Goal: Task Accomplishment & Management: Use online tool/utility

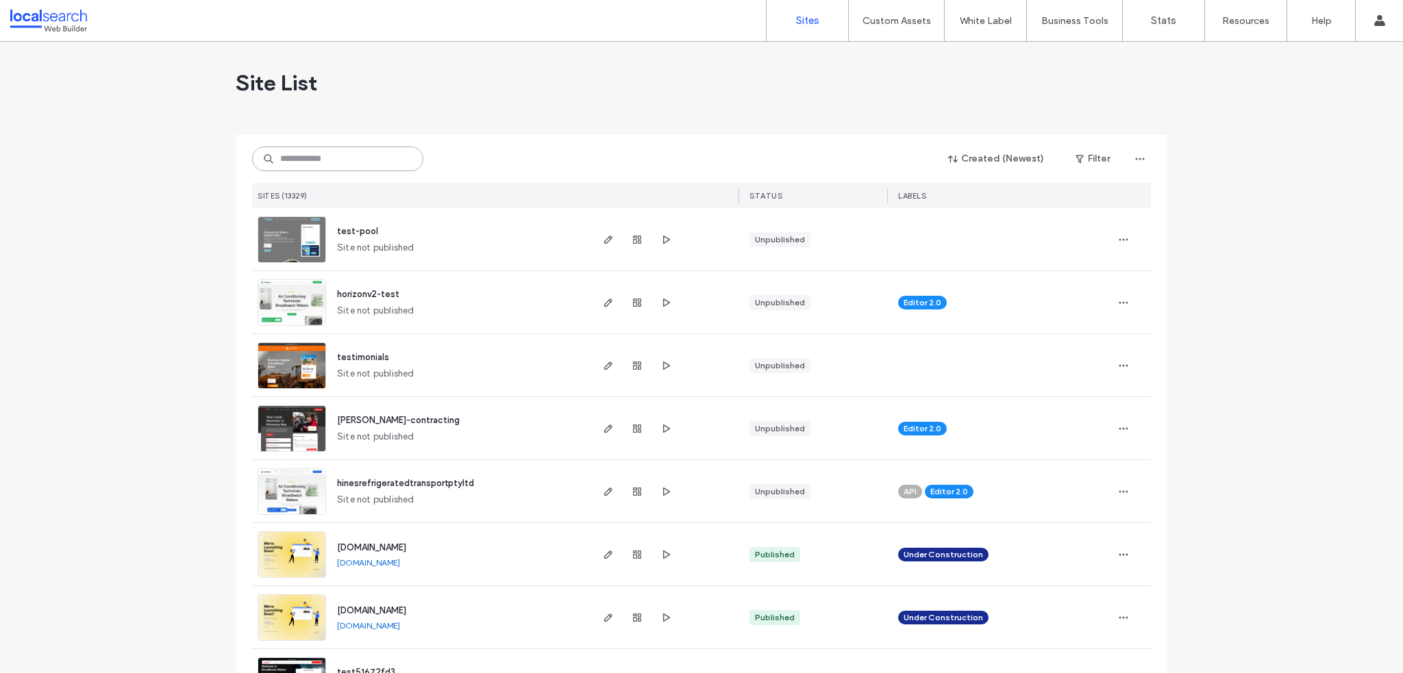
click at [345, 156] on input at bounding box center [337, 159] width 171 height 25
paste input "********"
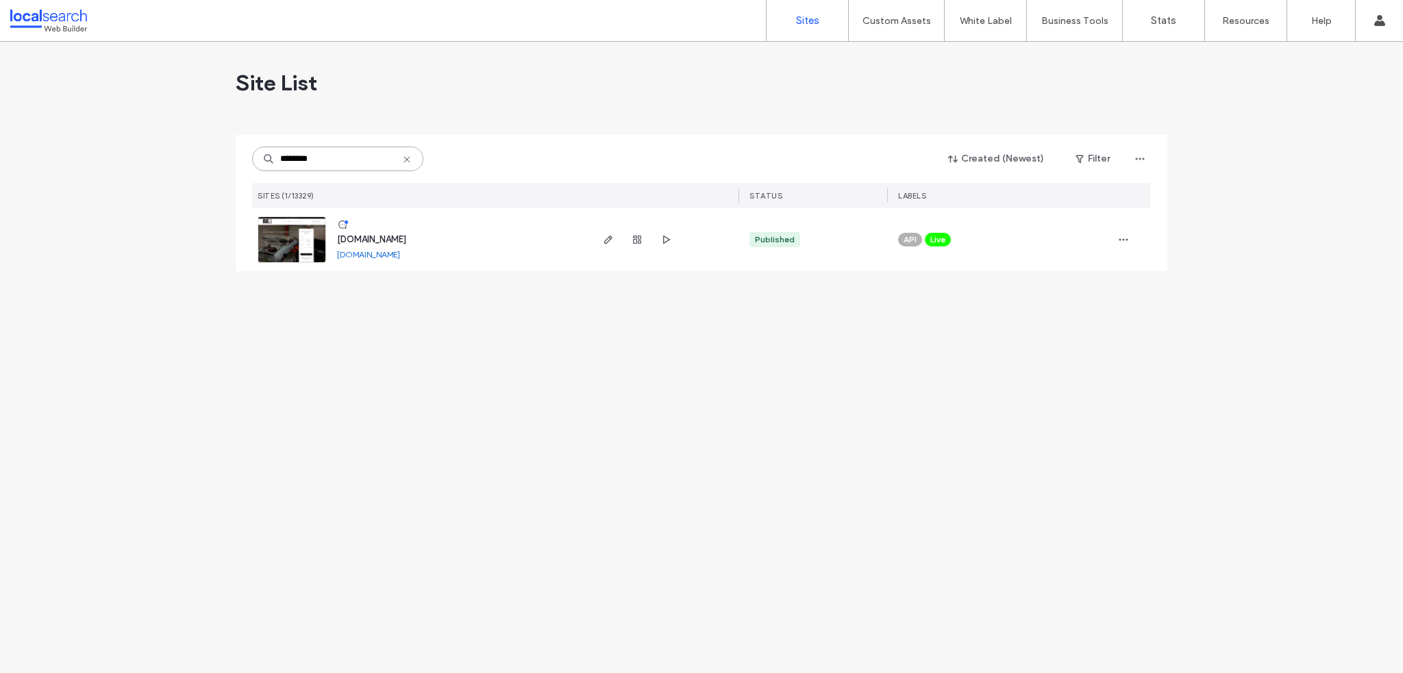
type input "********"
click at [369, 237] on span "www.vrmechanical.com.au" at bounding box center [371, 239] width 69 height 10
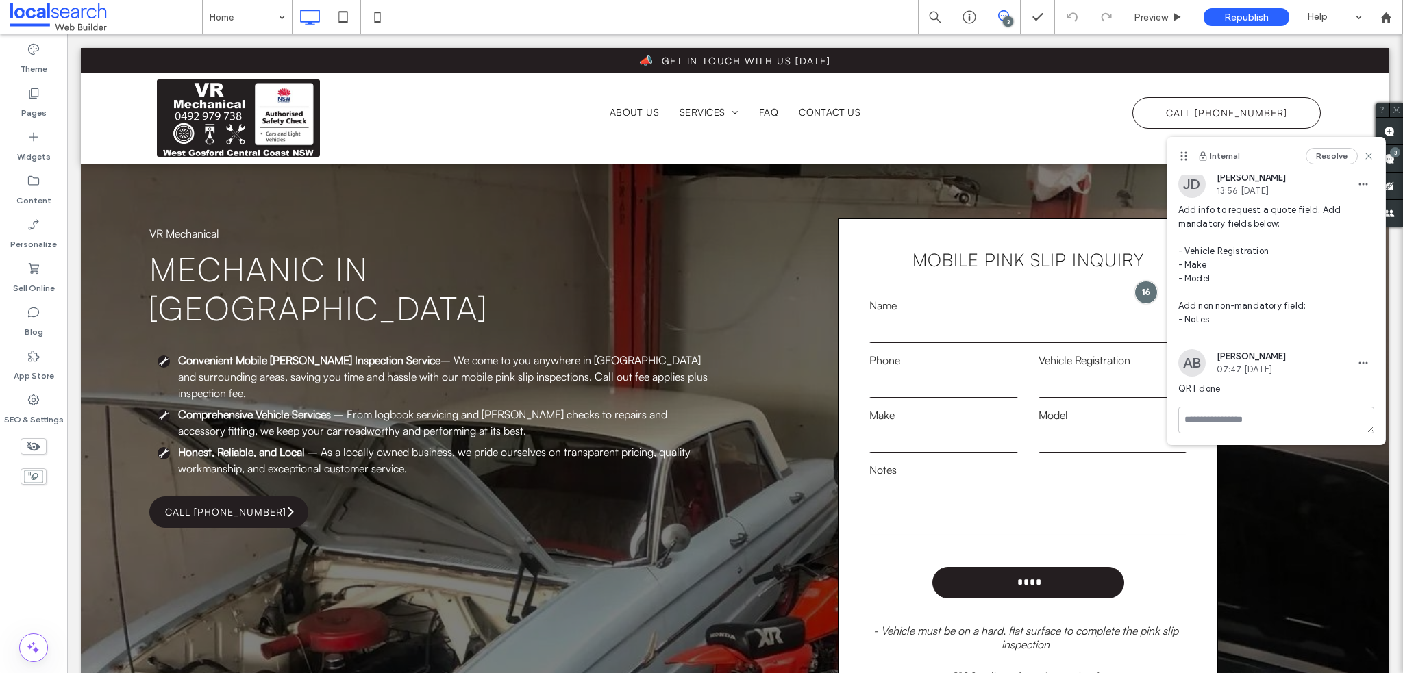
scroll to position [7, 0]
click at [1363, 156] on icon at bounding box center [1368, 156] width 11 height 11
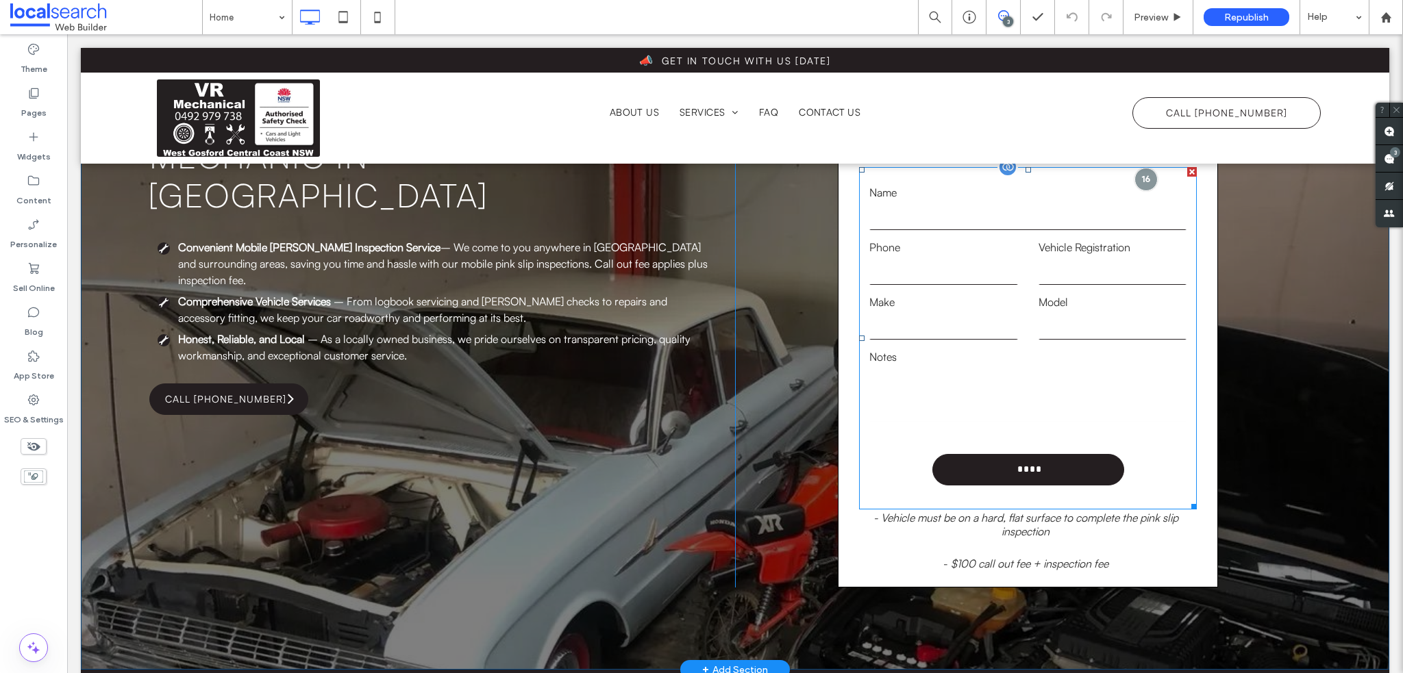
scroll to position [69, 0]
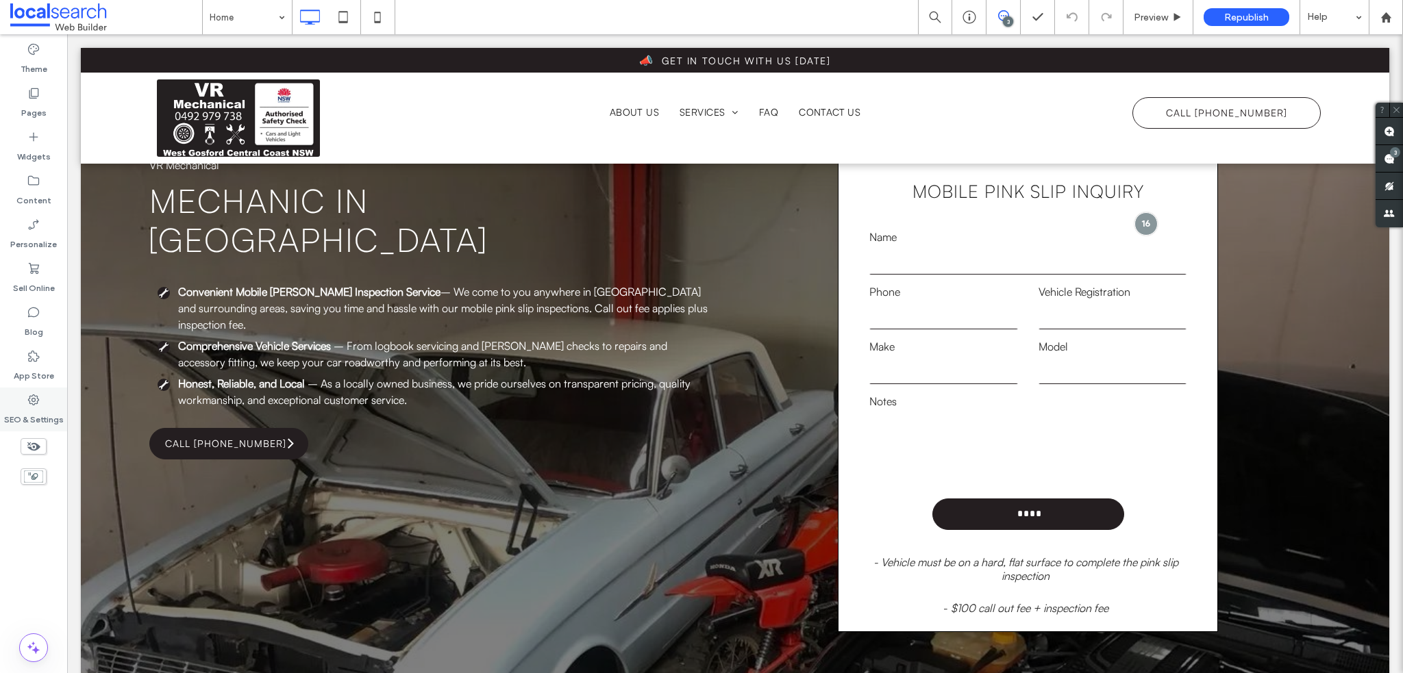
click at [34, 421] on label "SEO & Settings" at bounding box center [34, 416] width 60 height 19
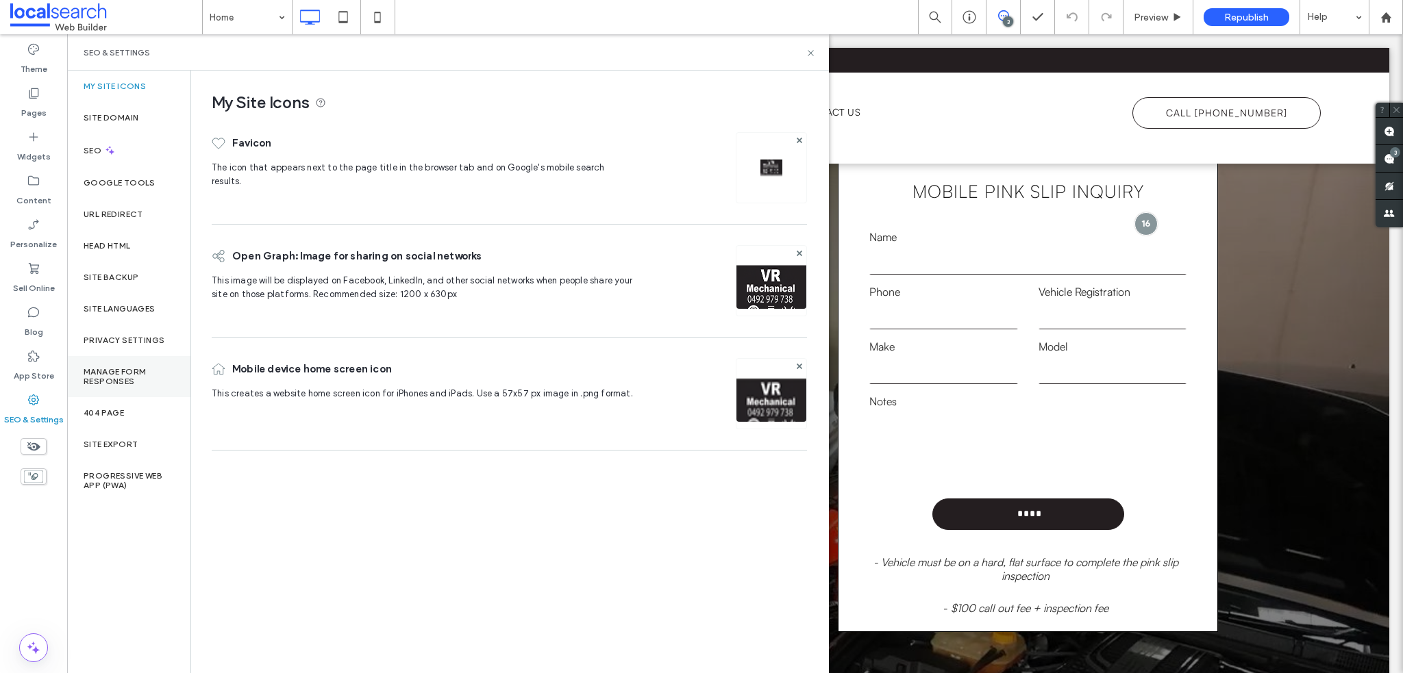
click at [125, 377] on label "Manage Form Responses" at bounding box center [129, 376] width 90 height 19
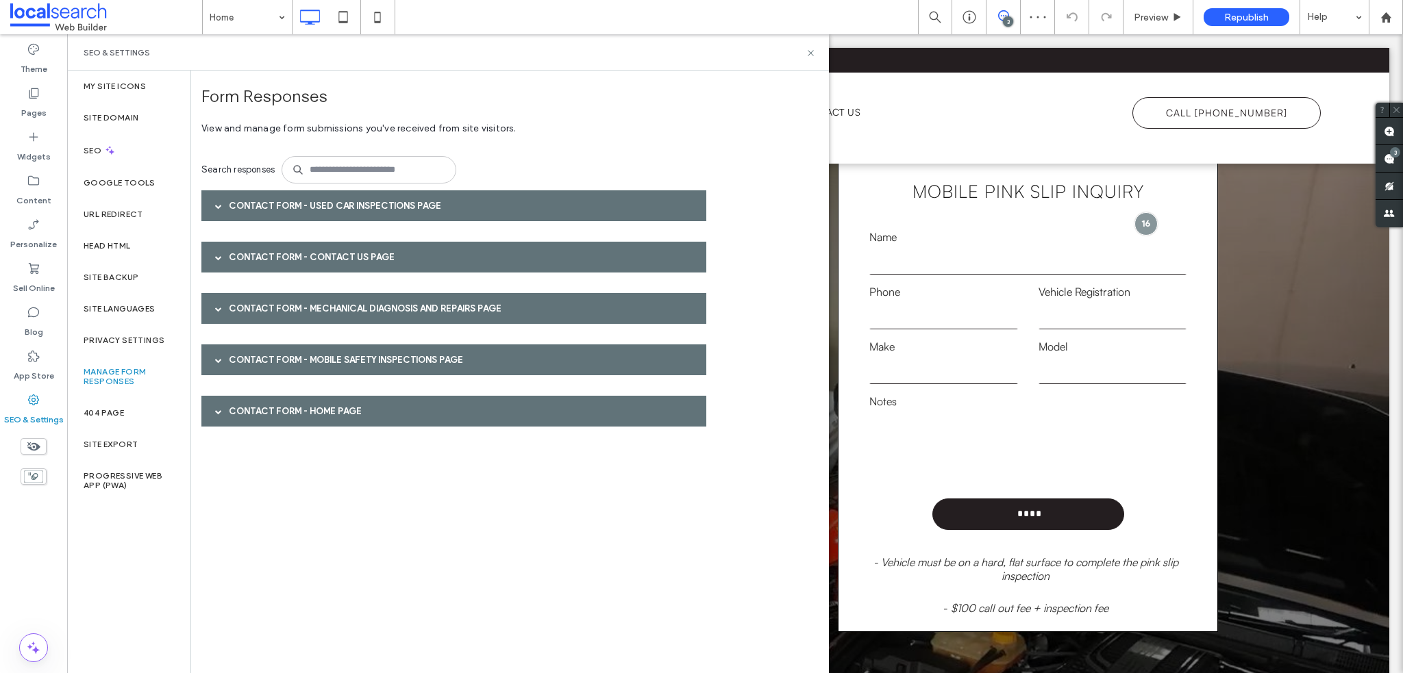
click at [353, 254] on div "Contact Form - Contact Us page" at bounding box center [453, 257] width 505 height 31
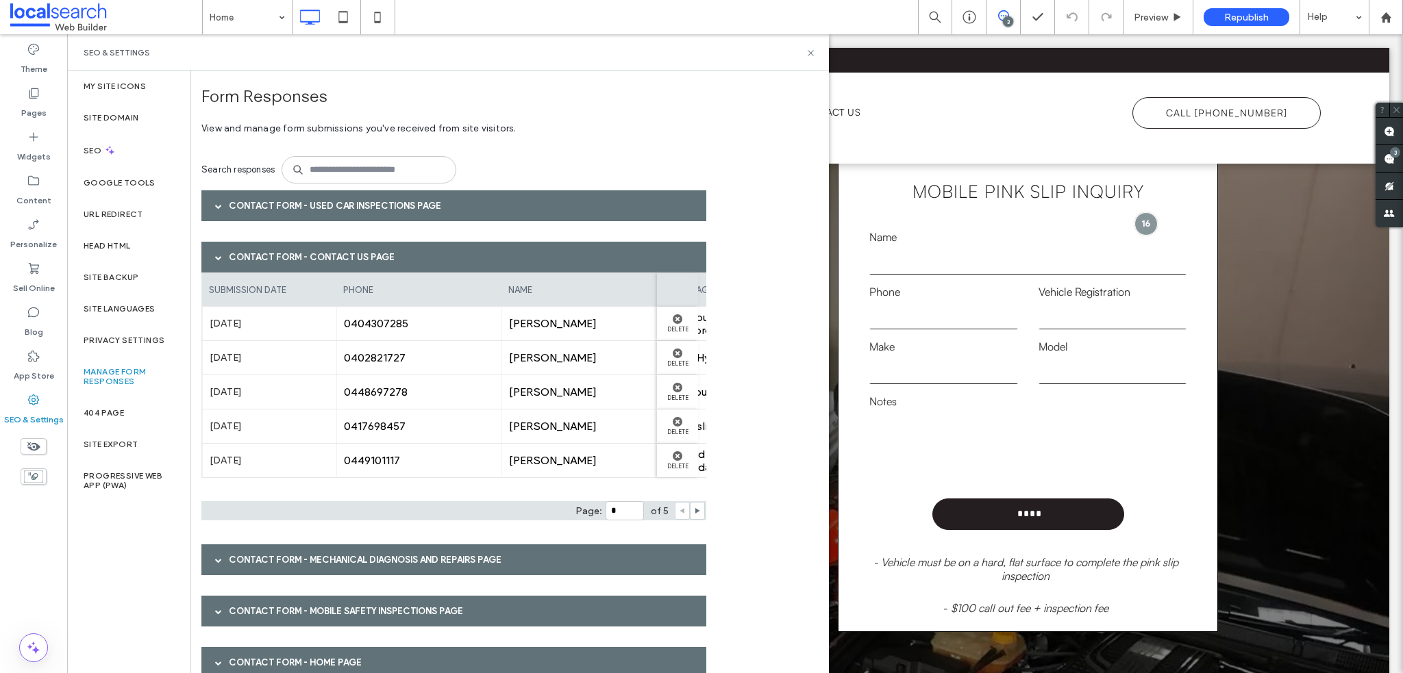
click at [307, 248] on div "Contact Form - Contact Us page" at bounding box center [453, 257] width 505 height 31
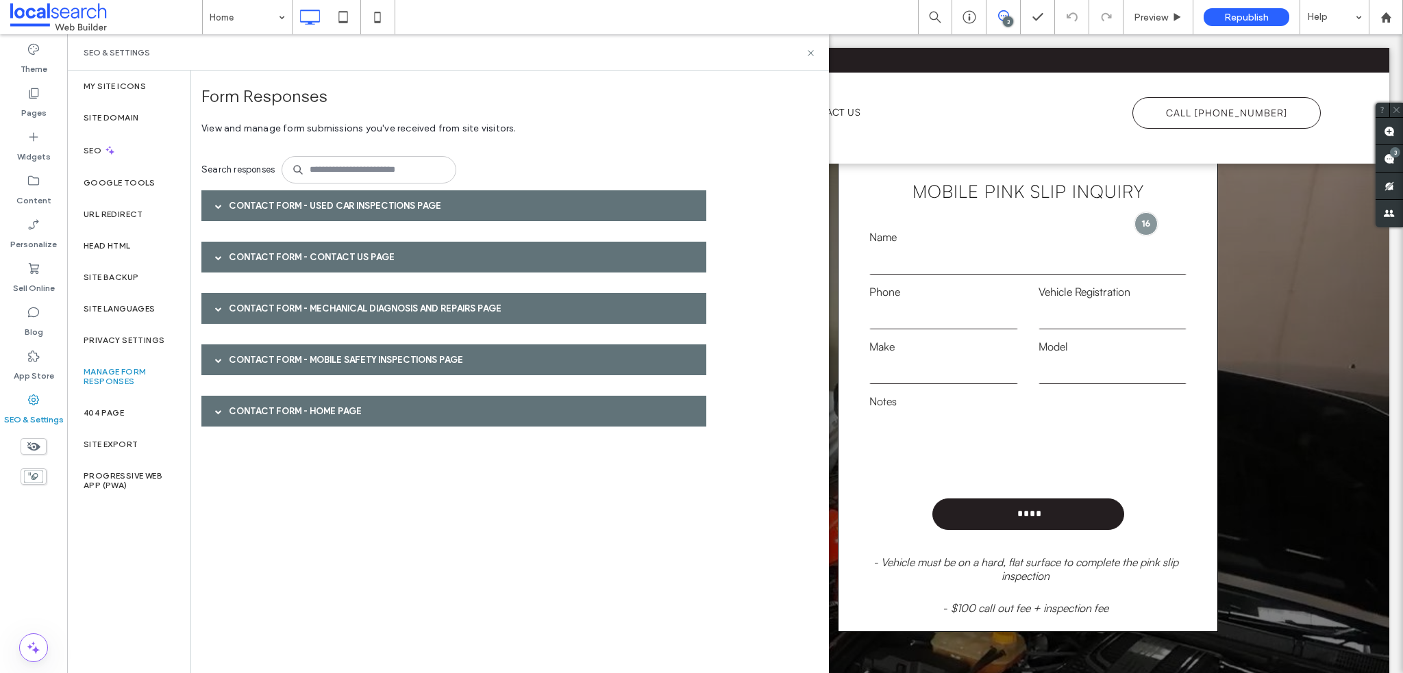
click at [301, 399] on div "Contact Form - Home page" at bounding box center [453, 411] width 505 height 31
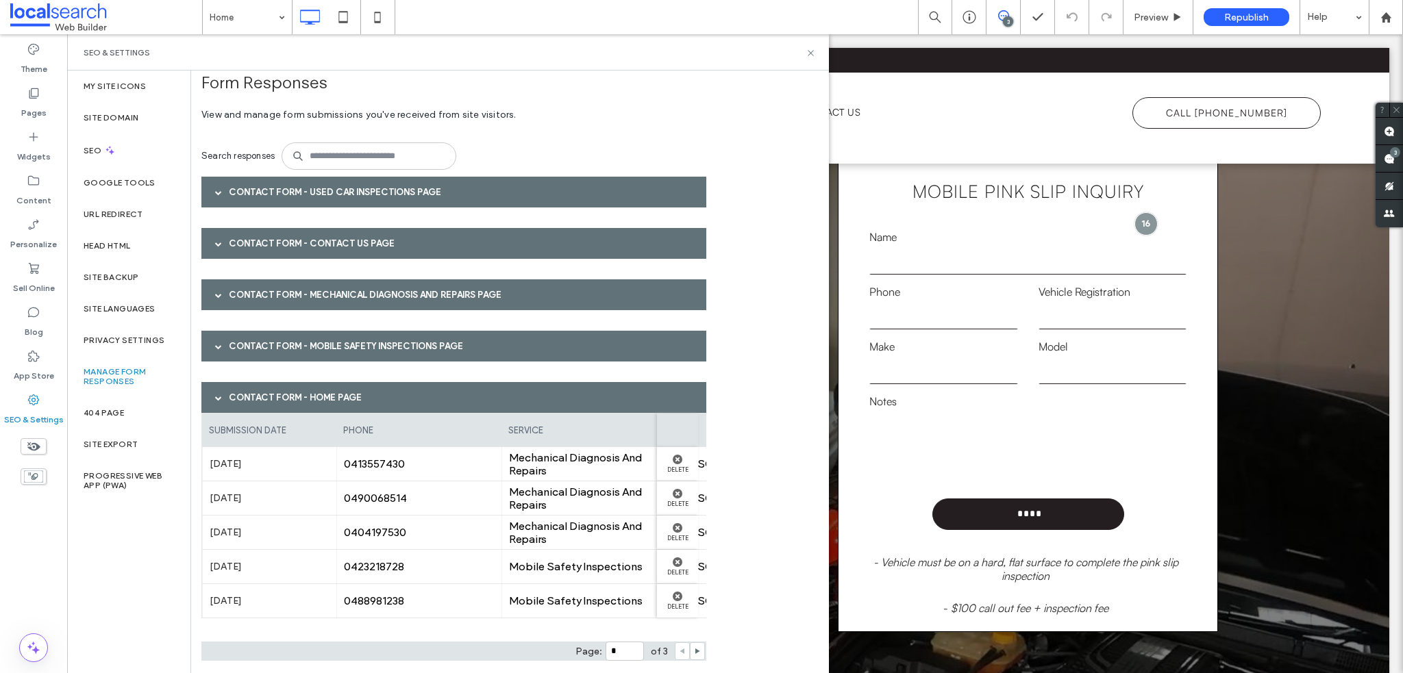
scroll to position [26, 0]
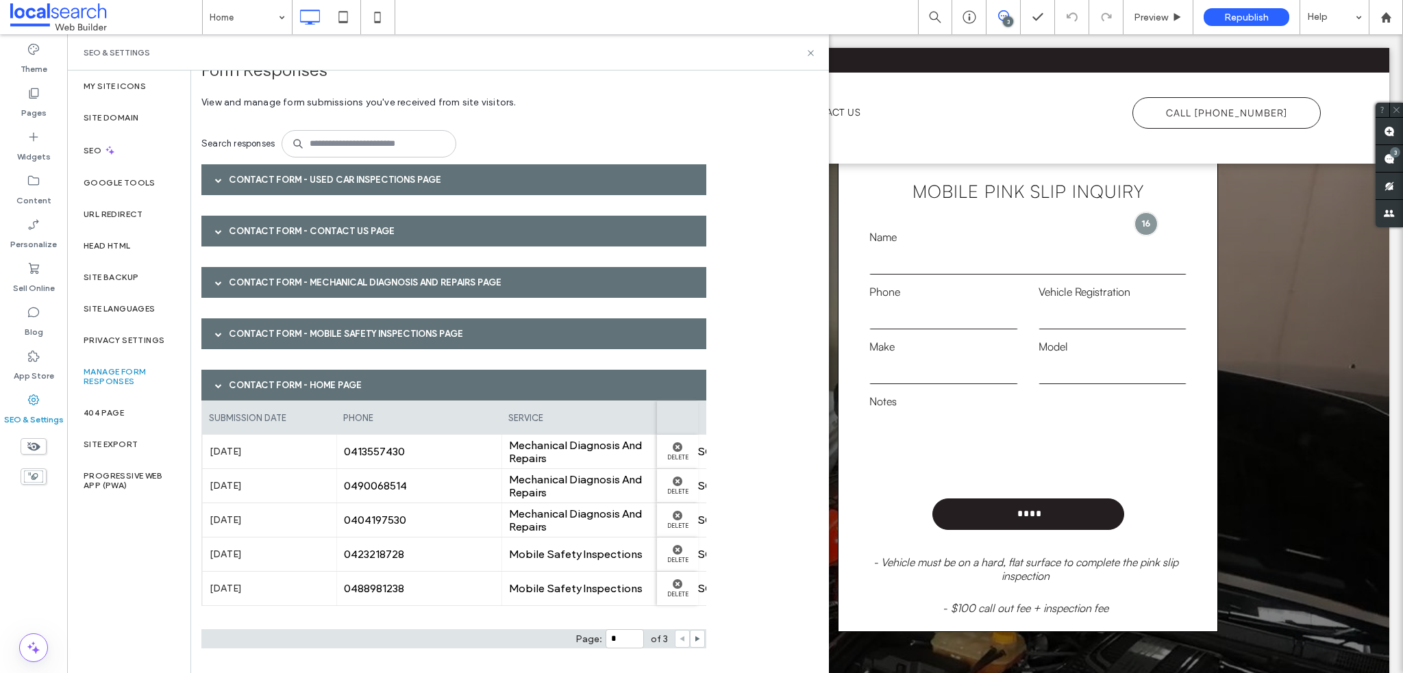
click at [226, 379] on div at bounding box center [218, 385] width 21 height 24
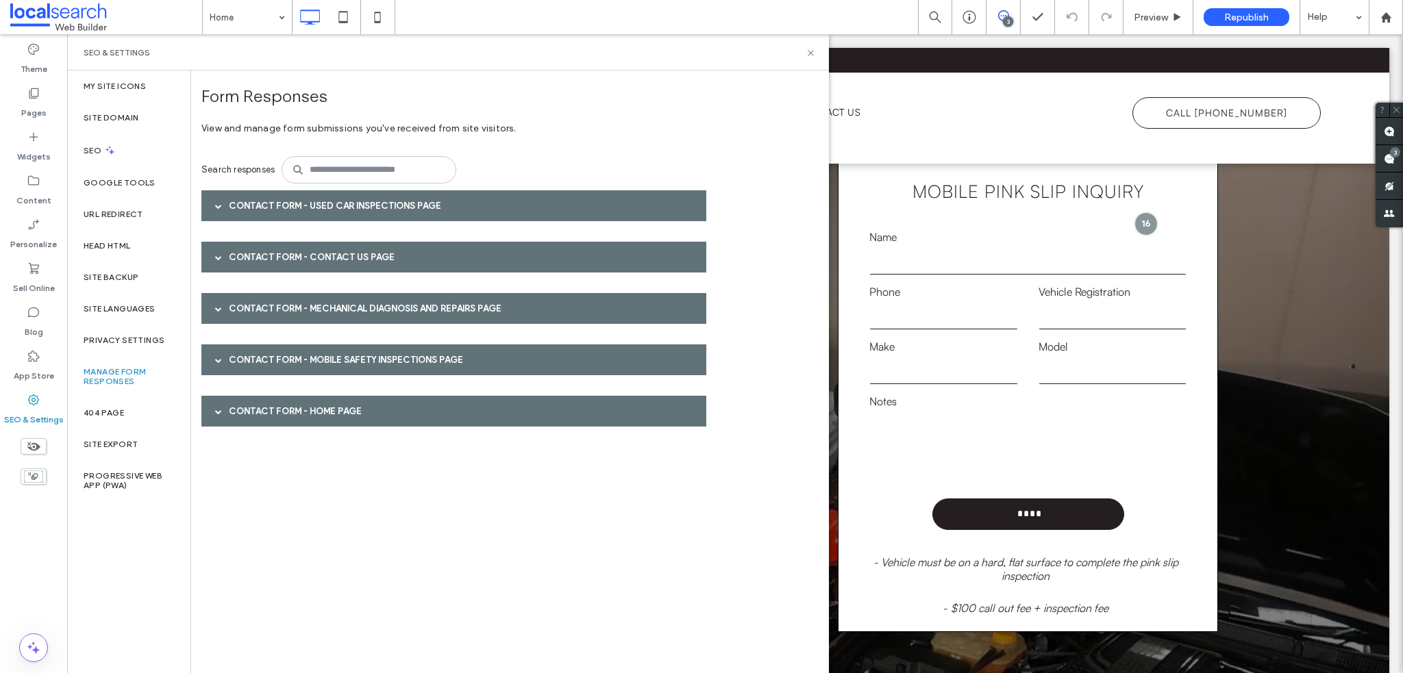
scroll to position [0, 0]
click at [816, 50] on div "SEO & Settings" at bounding box center [448, 52] width 762 height 36
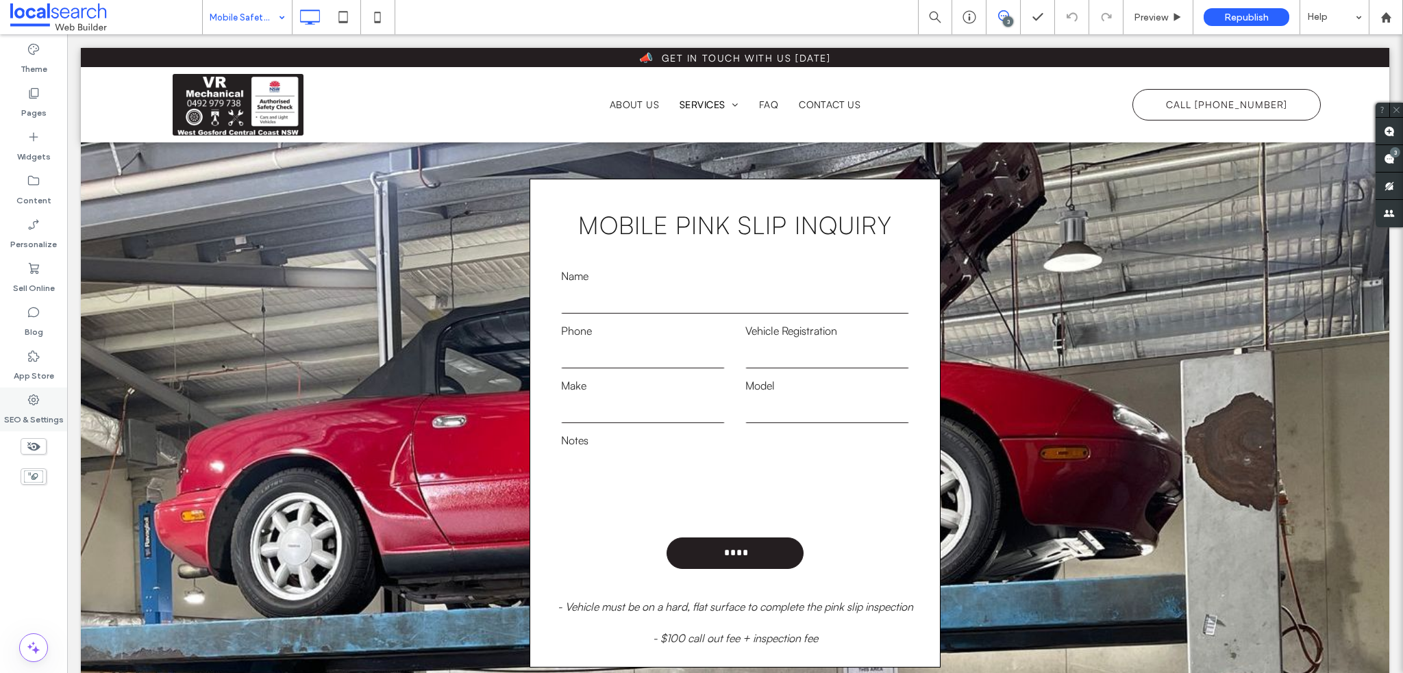
click at [47, 399] on div "SEO & Settings" at bounding box center [33, 410] width 67 height 44
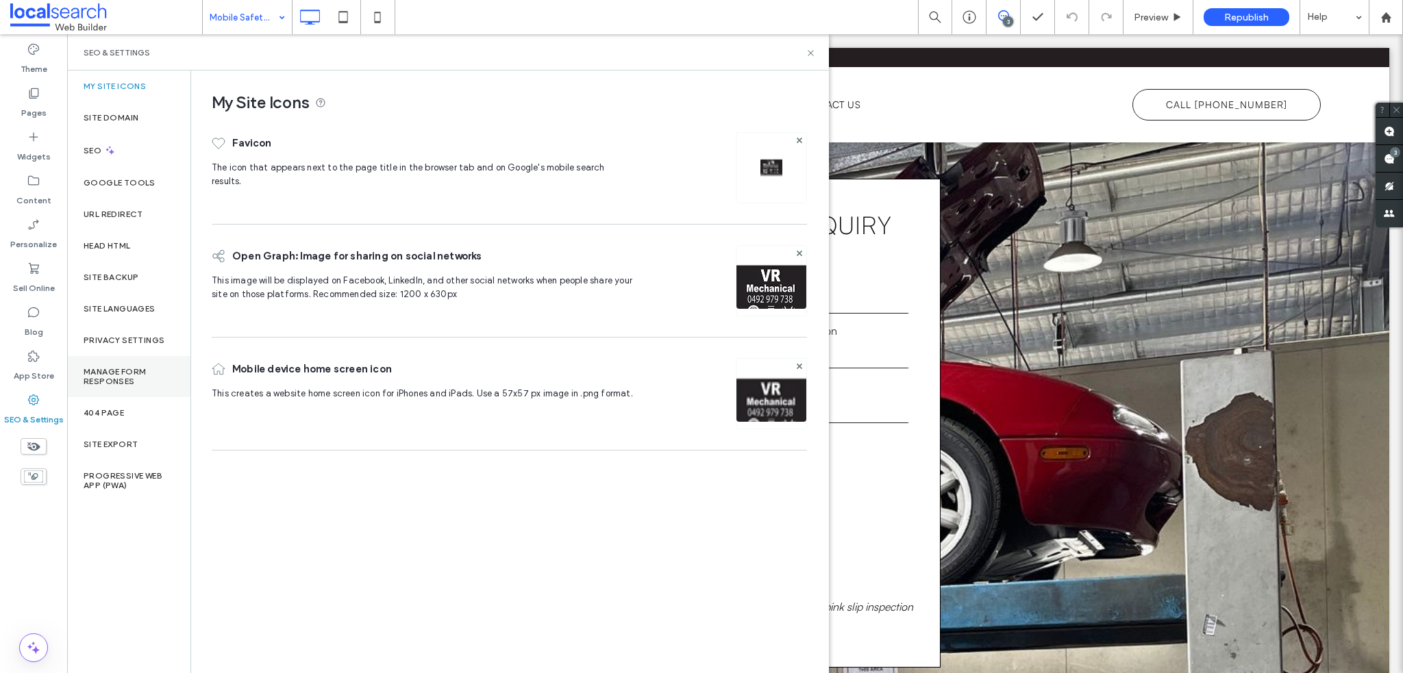
click at [132, 373] on label "Manage Form Responses" at bounding box center [129, 376] width 90 height 19
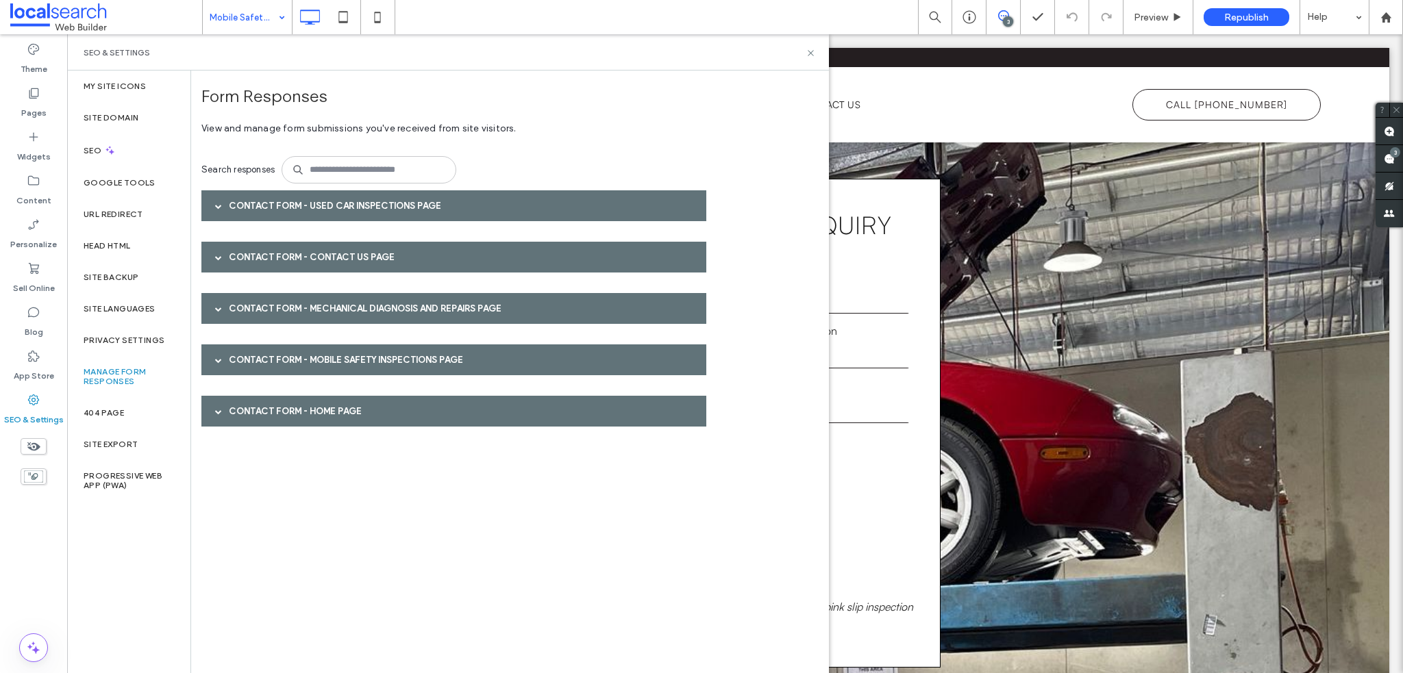
click at [822, 47] on div "SEO & Settings" at bounding box center [448, 52] width 762 height 36
click at [813, 49] on icon at bounding box center [811, 53] width 10 height 10
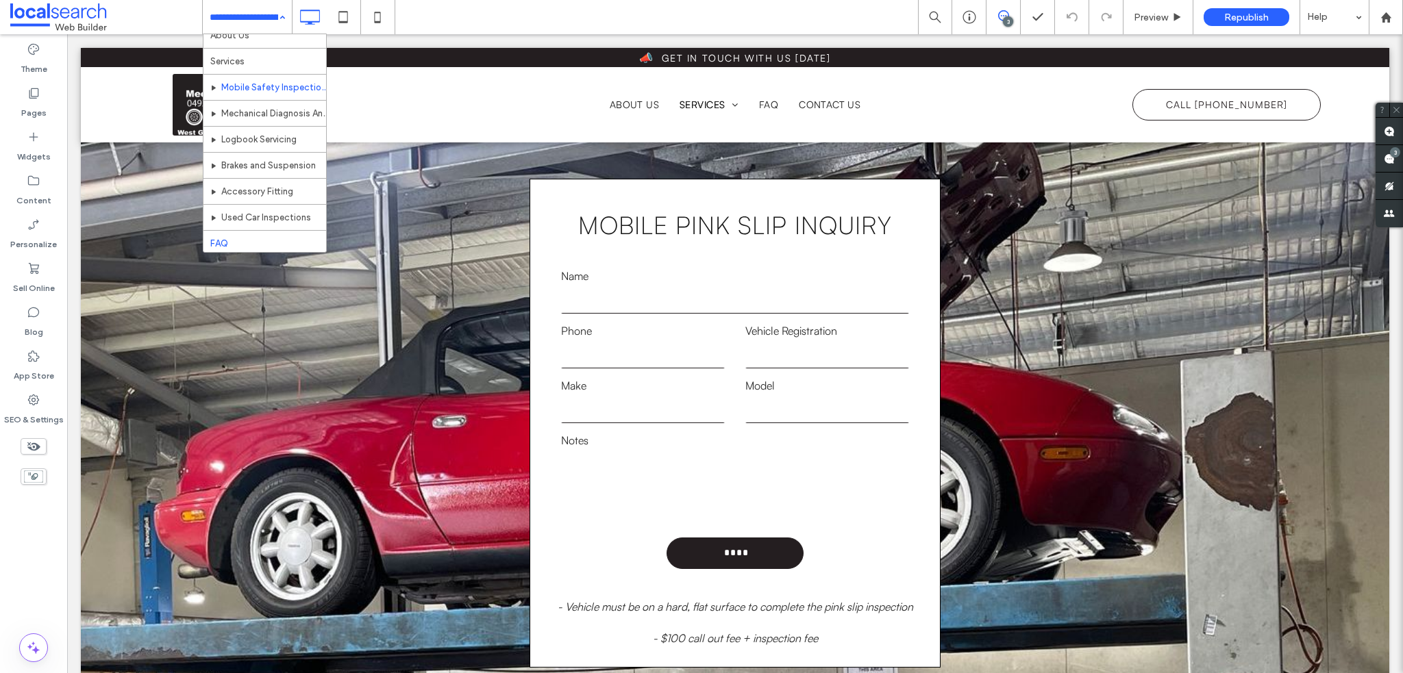
scroll to position [73, 0]
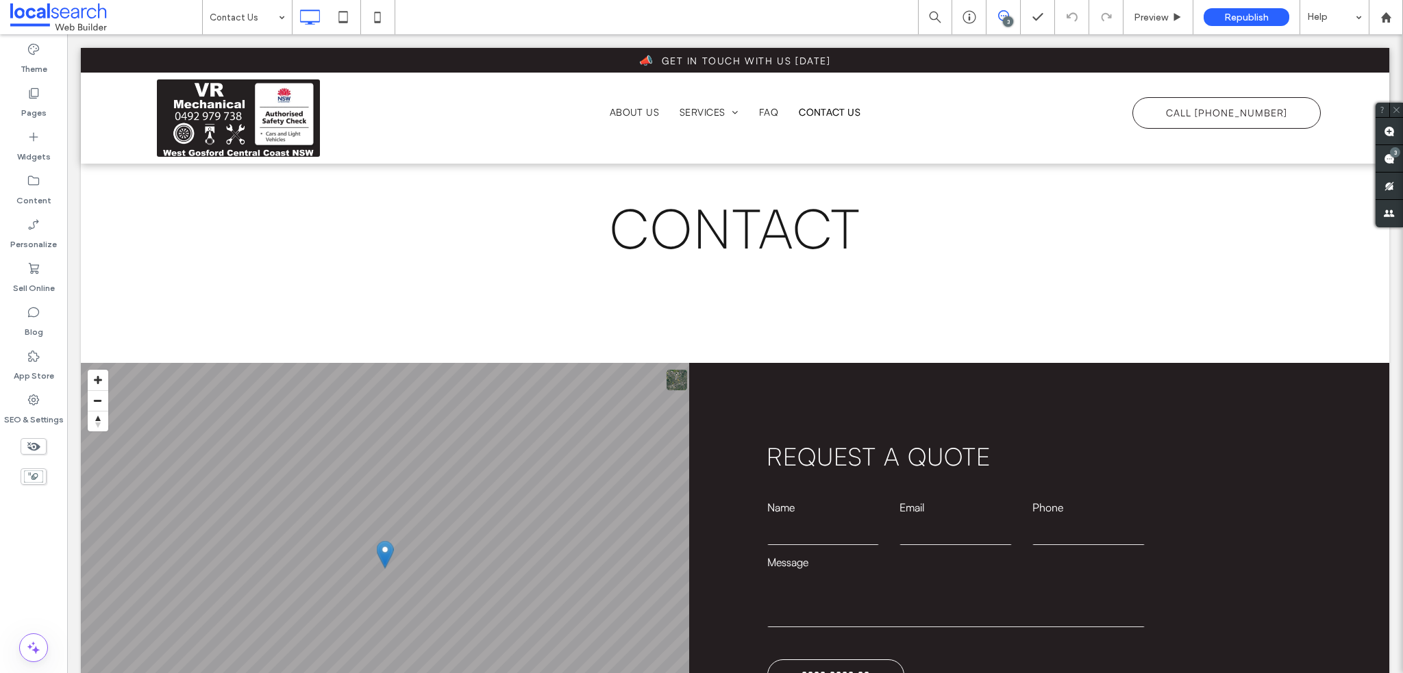
scroll to position [69, 0]
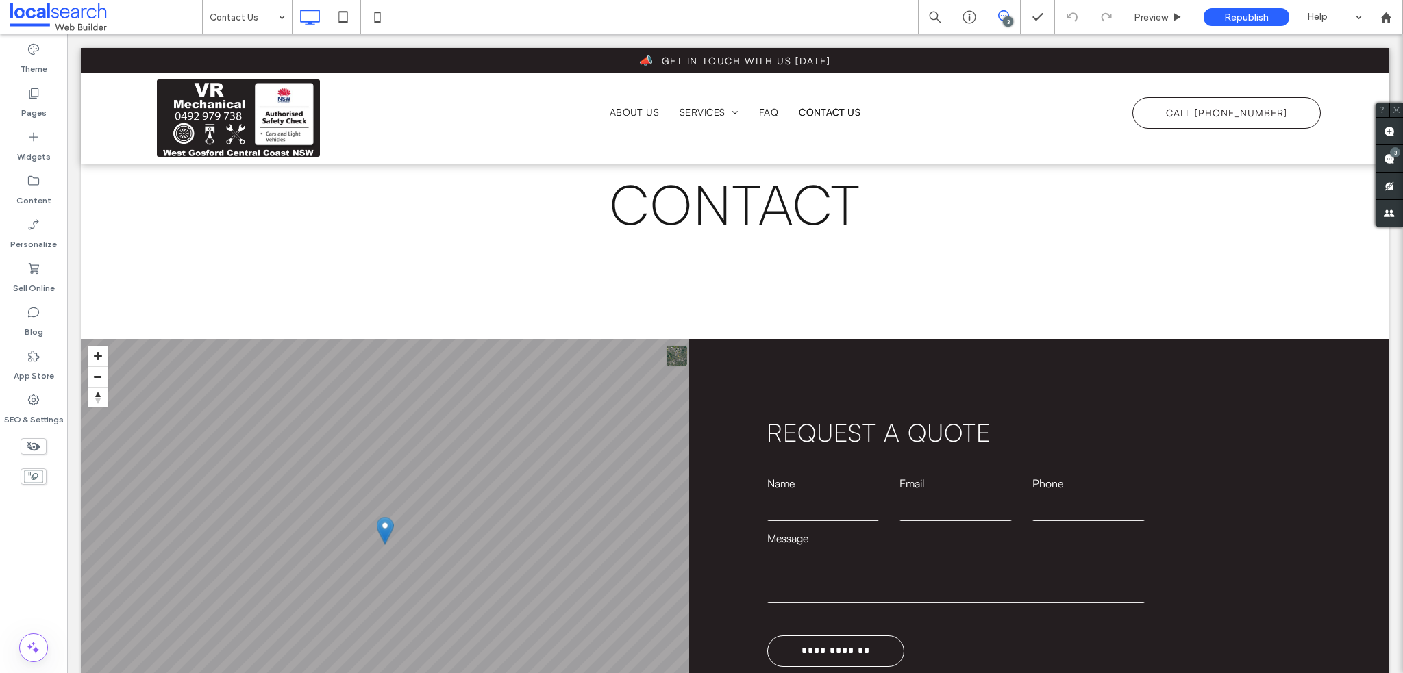
click at [251, 18] on input at bounding box center [244, 17] width 69 height 34
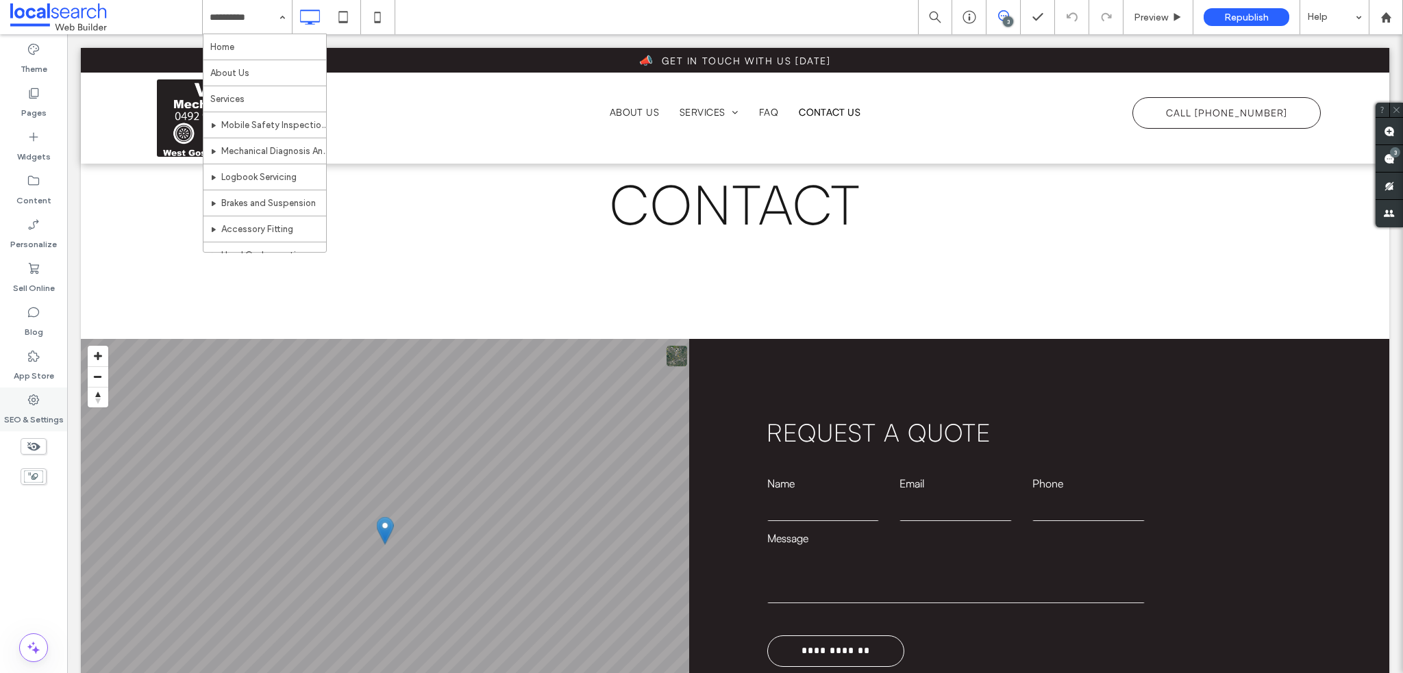
click at [36, 402] on icon at bounding box center [34, 400] width 14 height 14
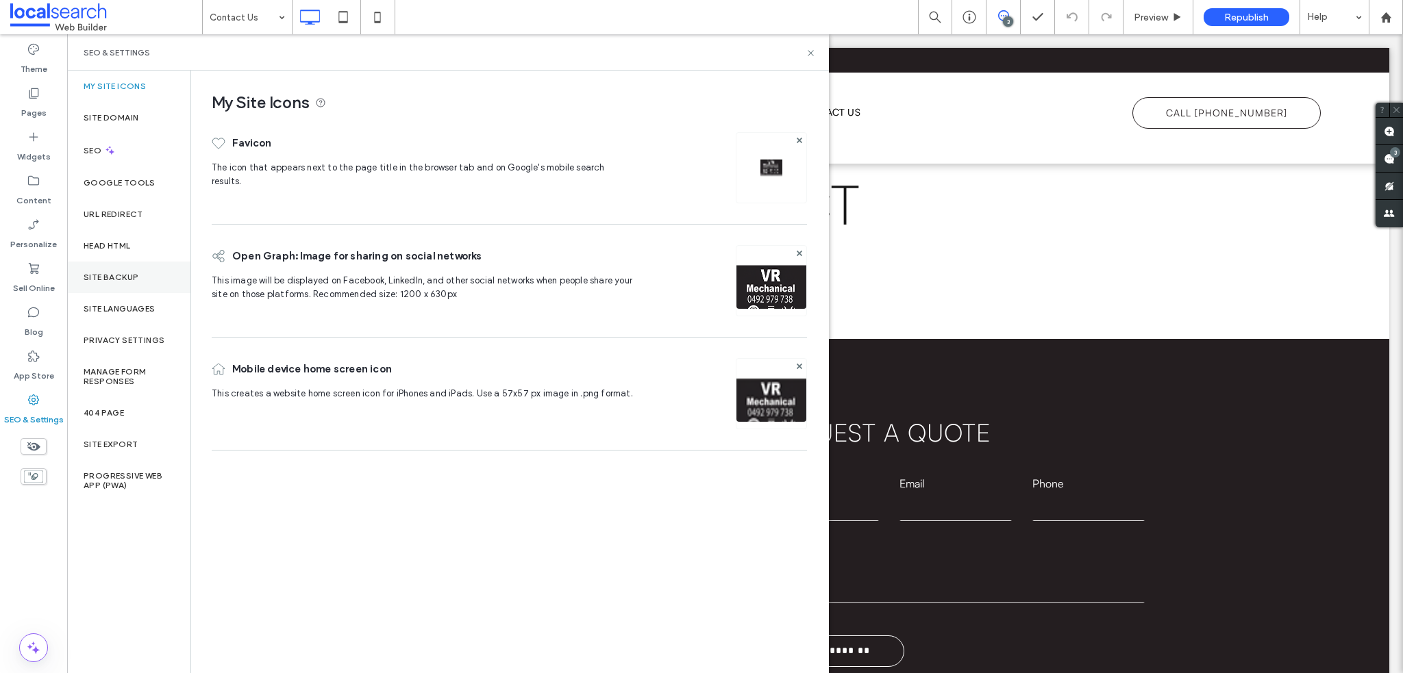
click at [132, 280] on label "Site Backup" at bounding box center [111, 278] width 55 height 10
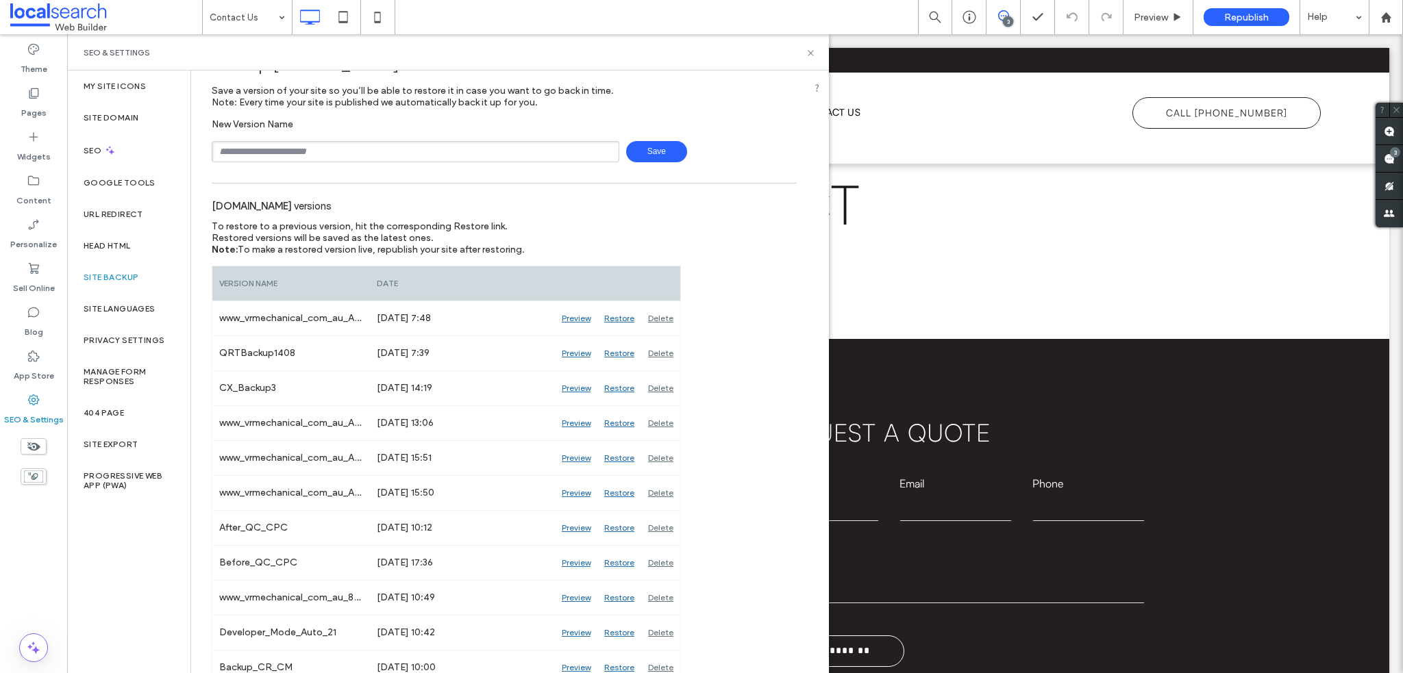
scroll to position [0, 0]
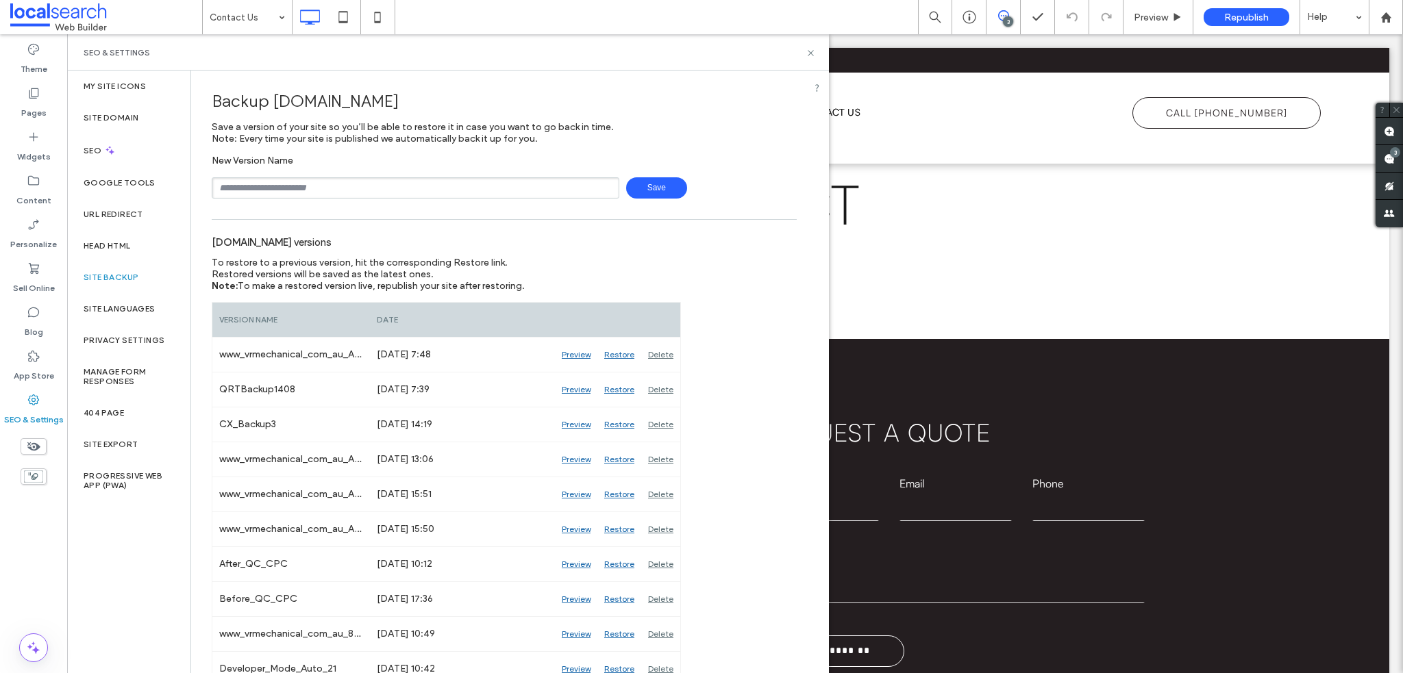
click at [804, 54] on div "SEO & Settings" at bounding box center [448, 52] width 729 height 11
click at [817, 53] on div "SEO & Settings" at bounding box center [448, 52] width 762 height 36
drag, startPoint x: 806, startPoint y: 54, endPoint x: 739, endPoint y: 20, distance: 74.8
click at [806, 54] on icon at bounding box center [811, 53] width 10 height 10
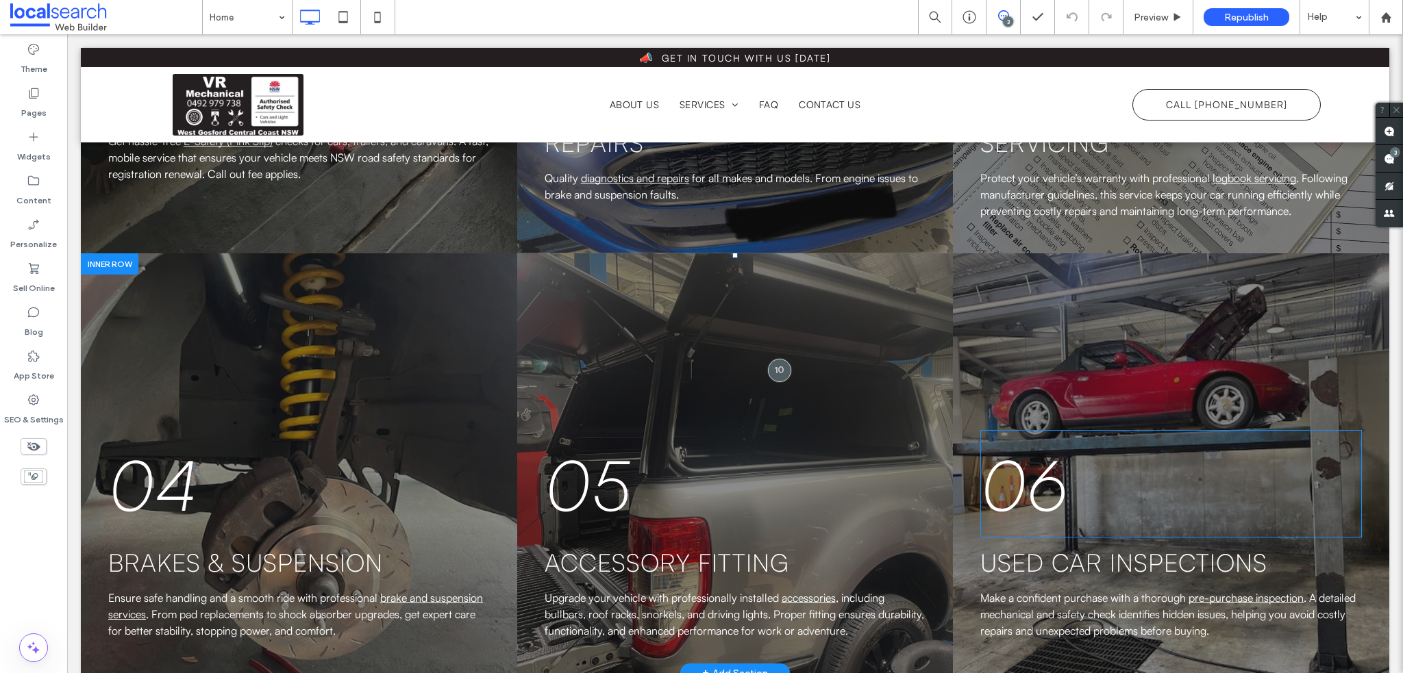
scroll to position [3220, 0]
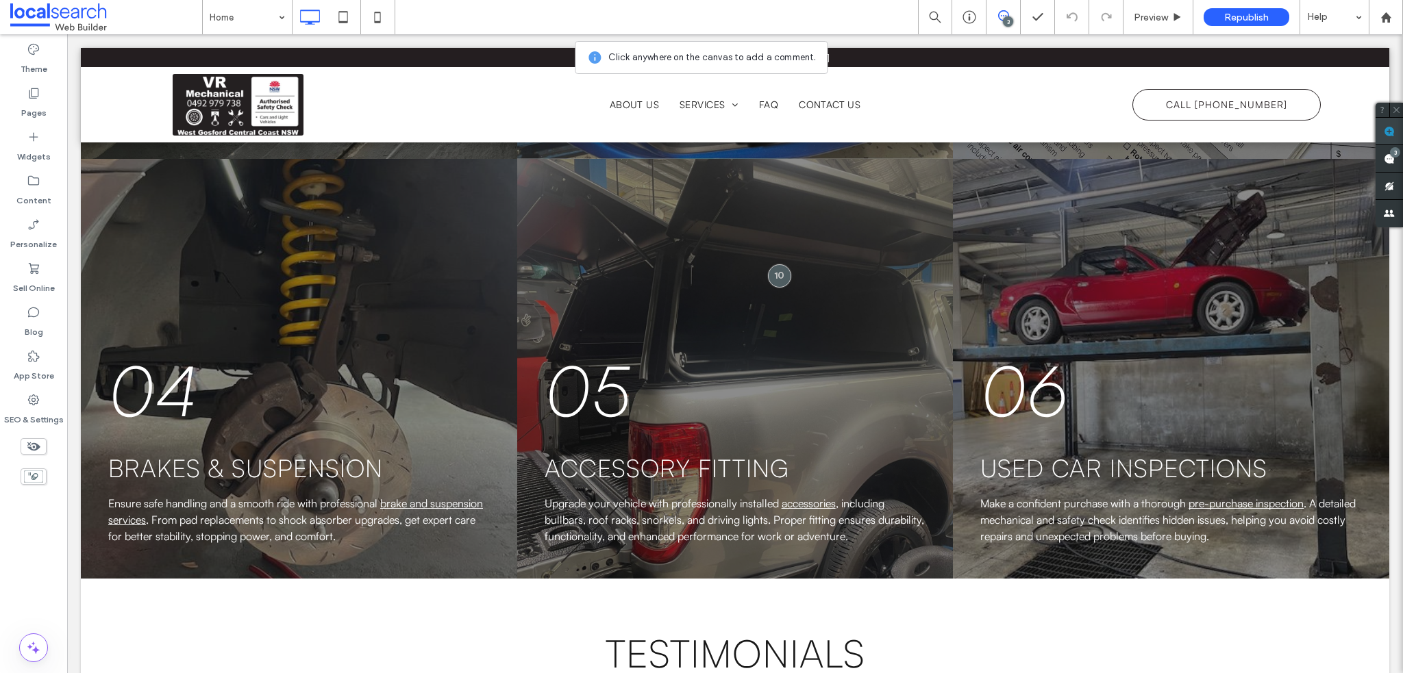
drag, startPoint x: 1392, startPoint y: 134, endPoint x: 1106, endPoint y: 380, distance: 377.9
click at [1392, 134] on use at bounding box center [1389, 131] width 11 height 11
click at [1184, 397] on p "06" at bounding box center [1171, 389] width 382 height 105
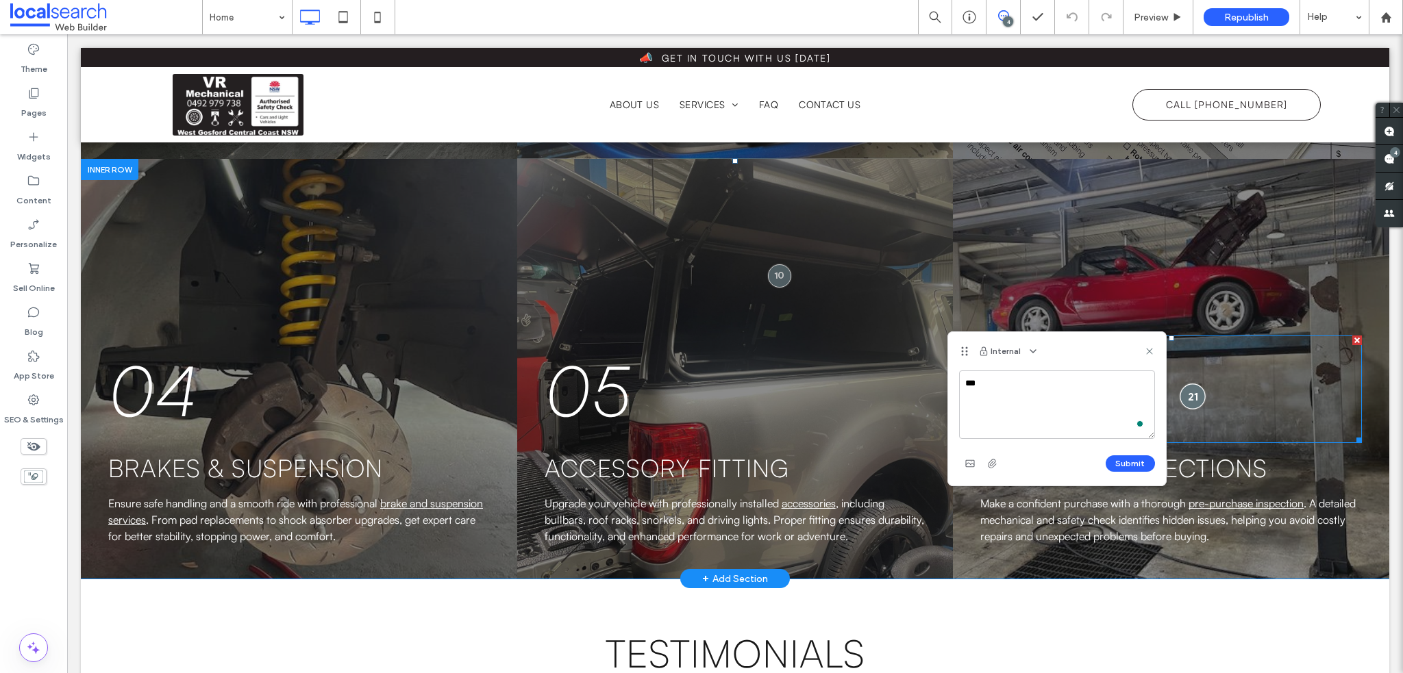
type textarea "****"
type textarea "*****"
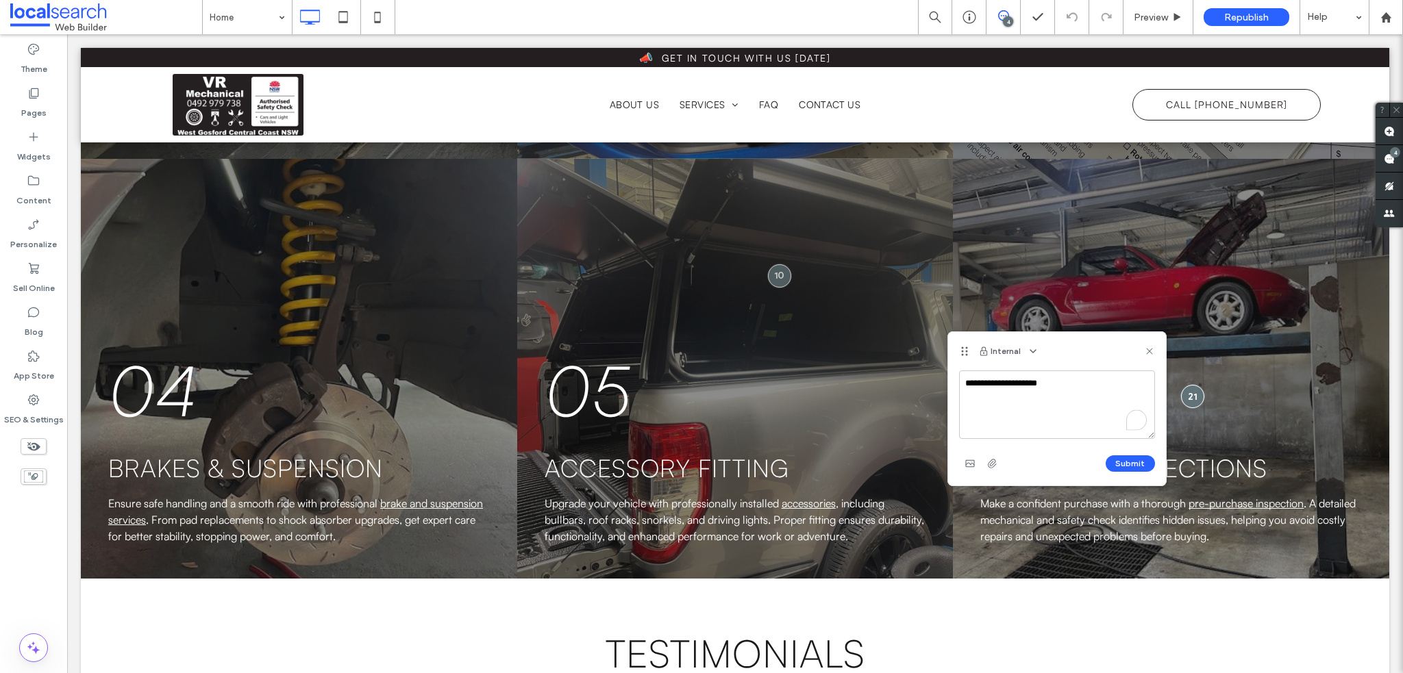
type textarea "**********"
click at [1128, 453] on div "Submit" at bounding box center [1057, 464] width 196 height 22
click at [1127, 462] on button "Submit" at bounding box center [1130, 464] width 49 height 16
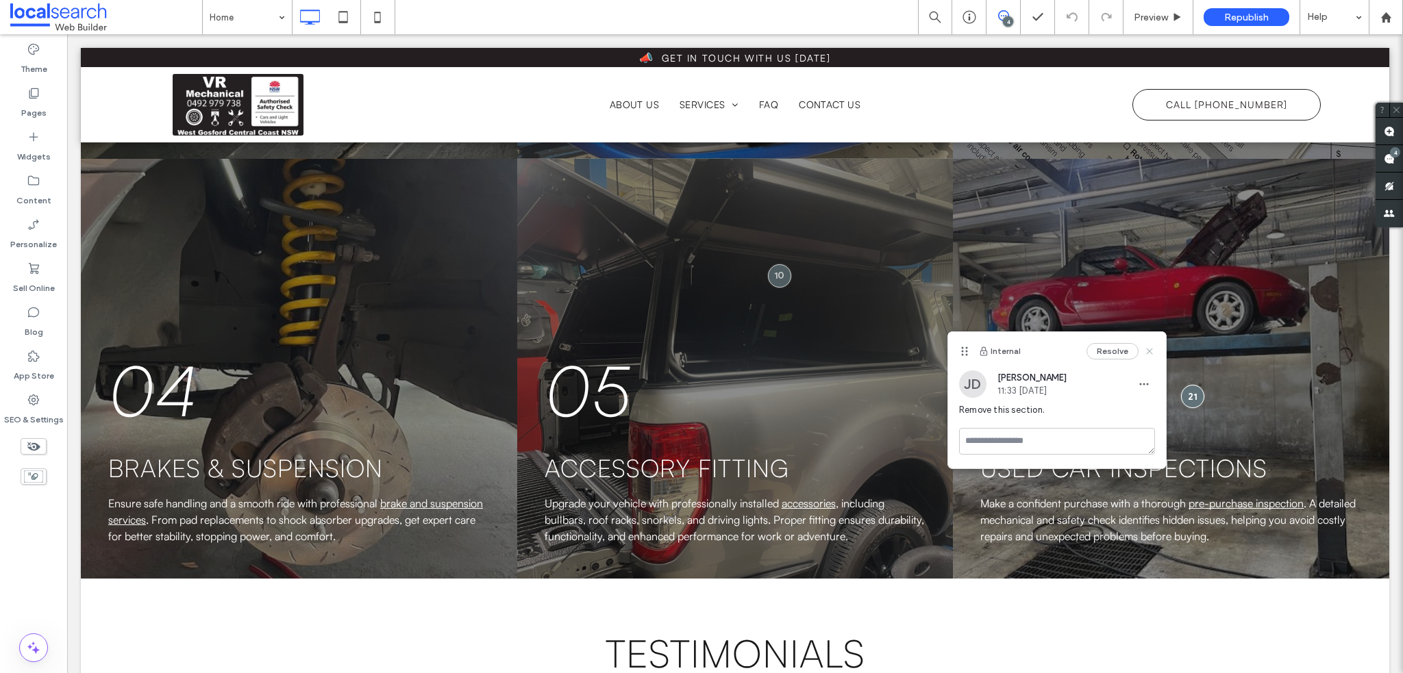
click at [1151, 348] on icon at bounding box center [1149, 351] width 11 height 11
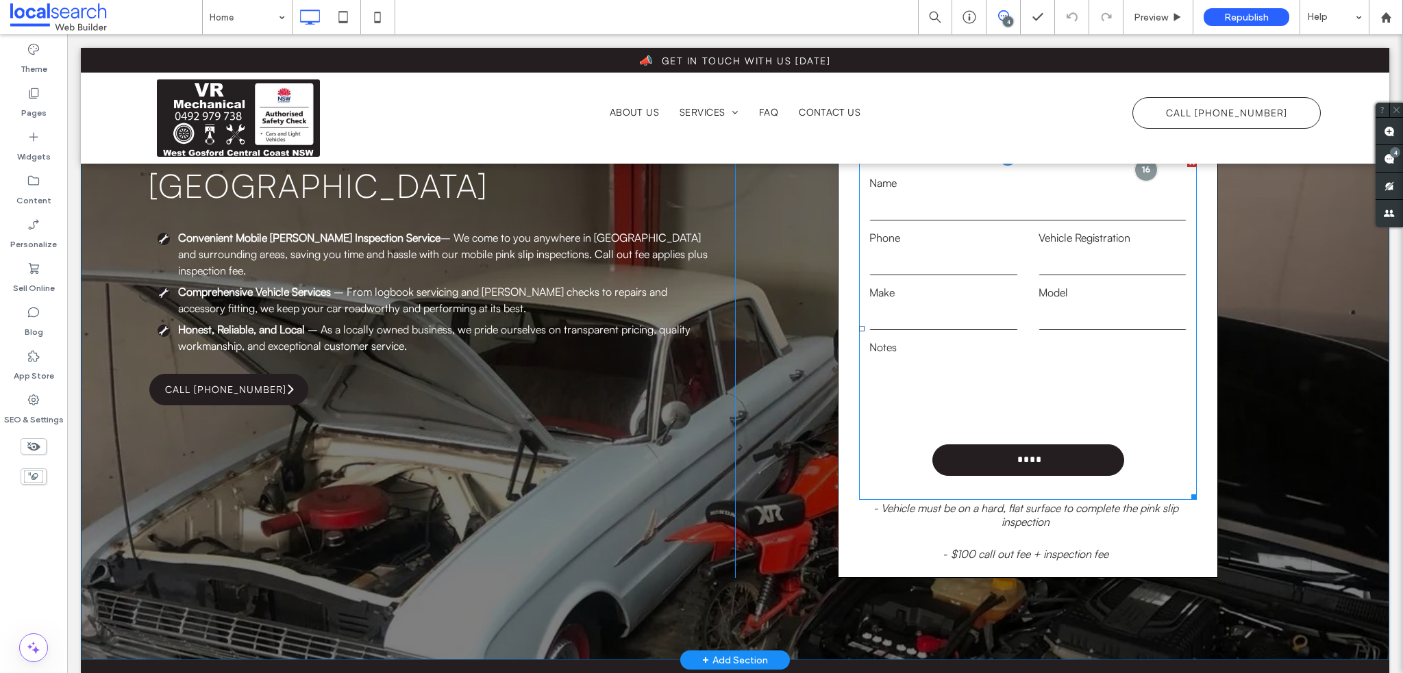
scroll to position [0, 0]
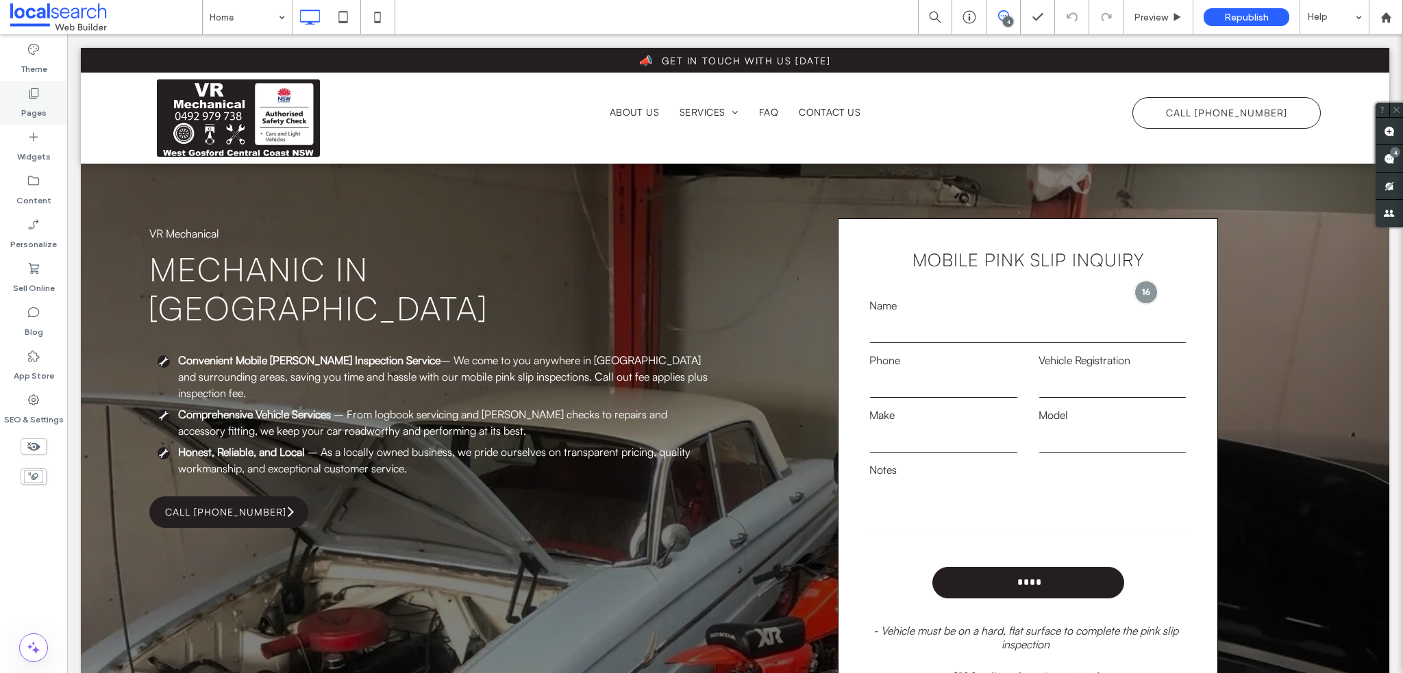
click at [33, 108] on label "Pages" at bounding box center [33, 109] width 25 height 19
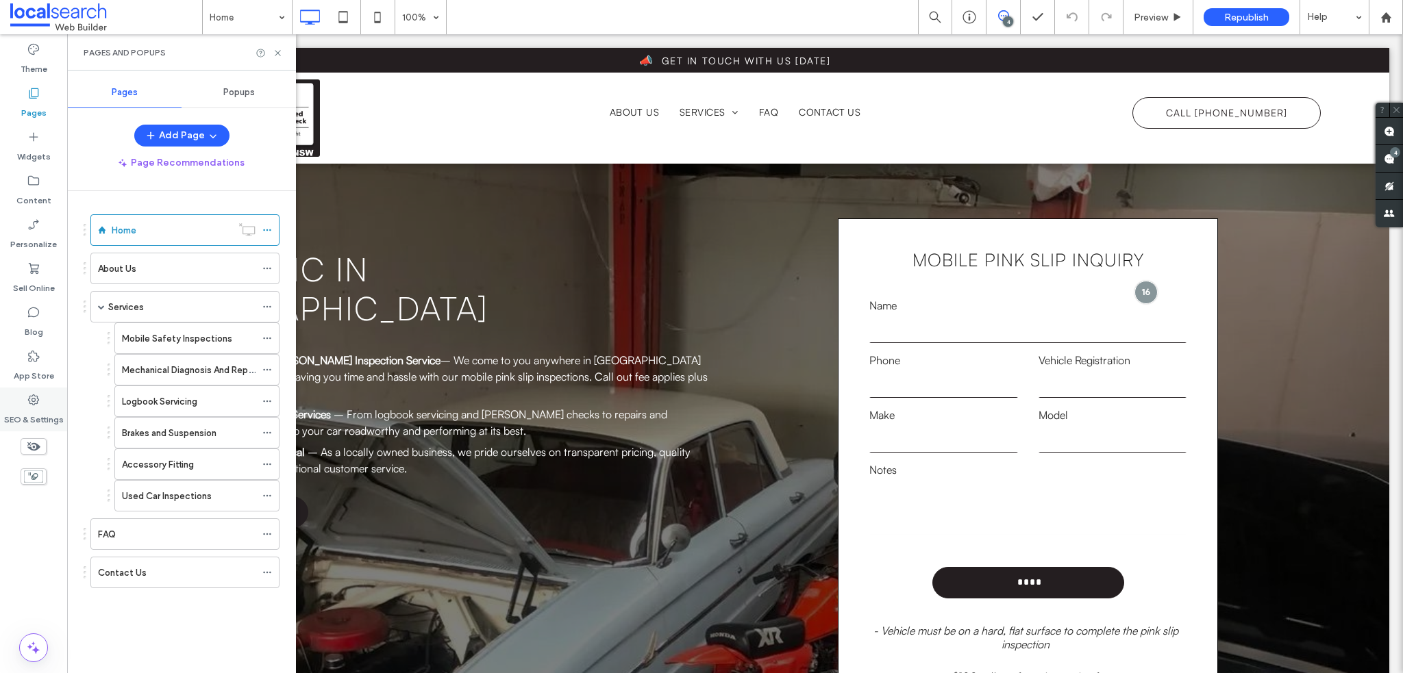
click at [45, 412] on label "SEO & Settings" at bounding box center [34, 416] width 60 height 19
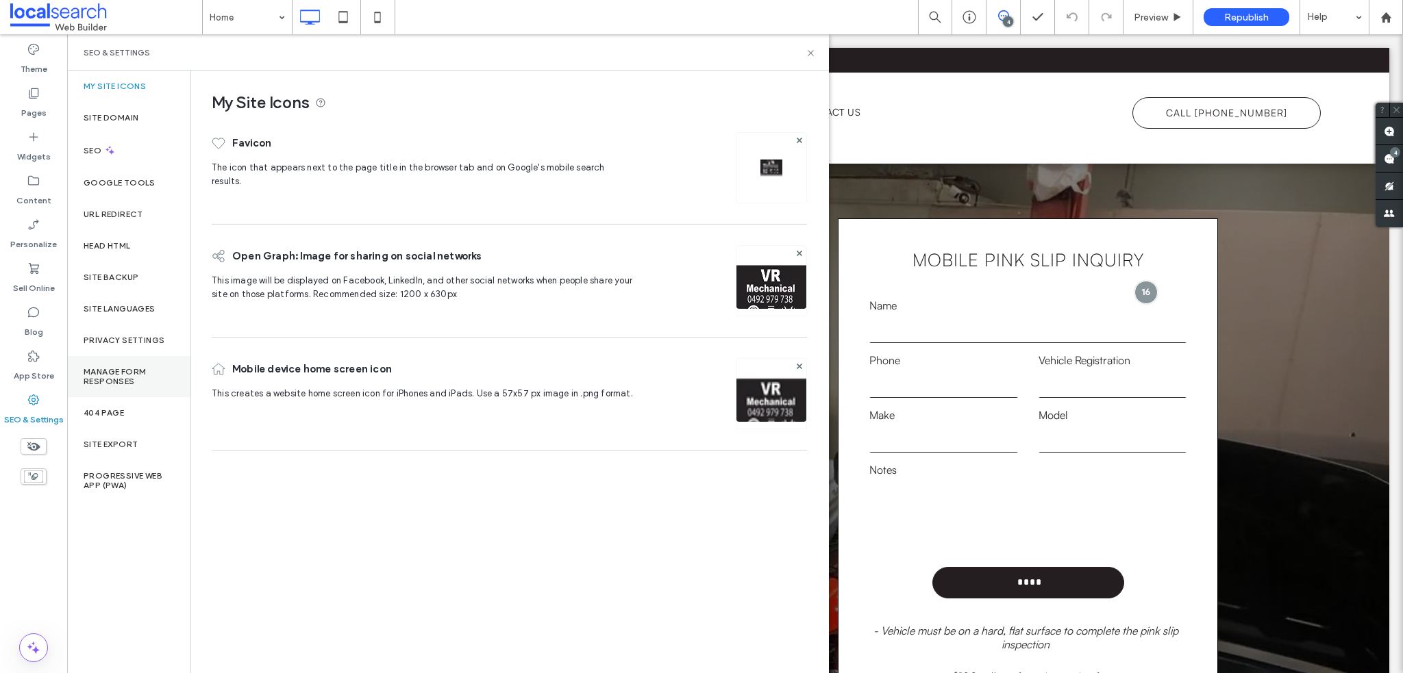
click at [119, 366] on div "Manage Form Responses" at bounding box center [128, 376] width 123 height 41
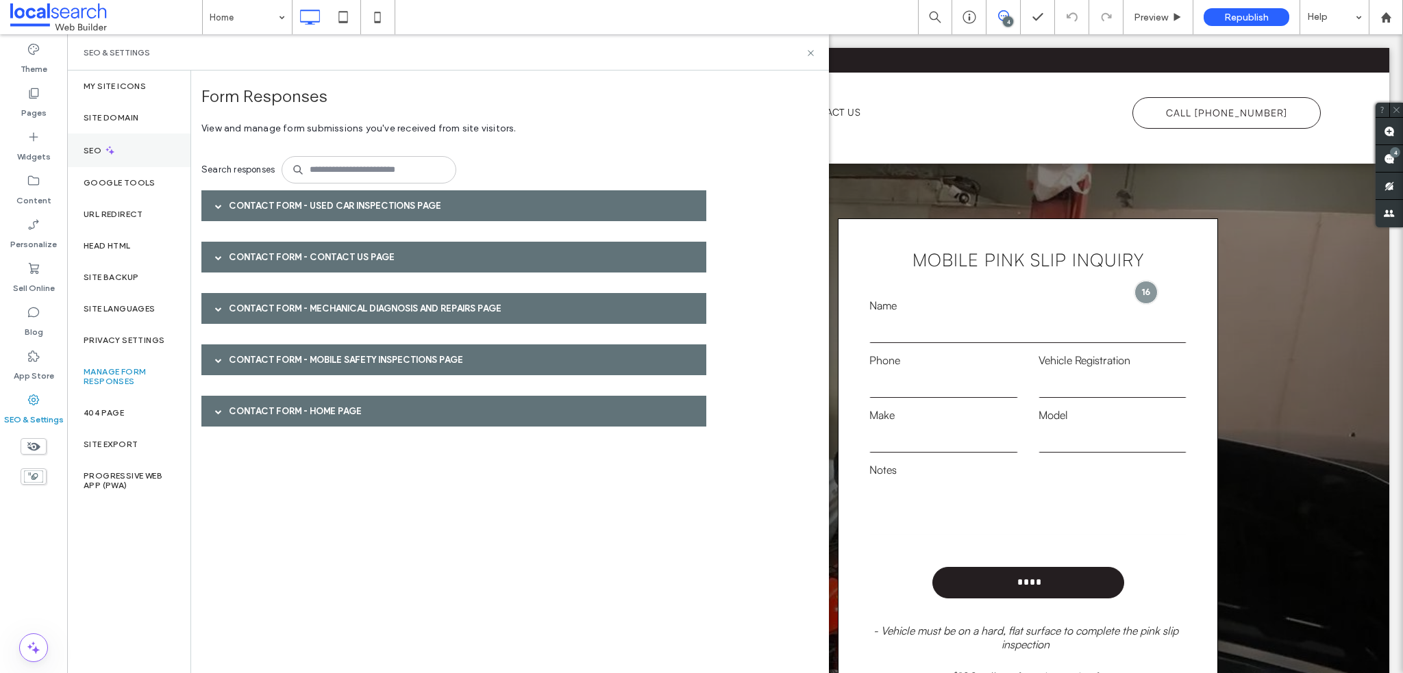
click at [25, 101] on label "Pages" at bounding box center [33, 109] width 25 height 19
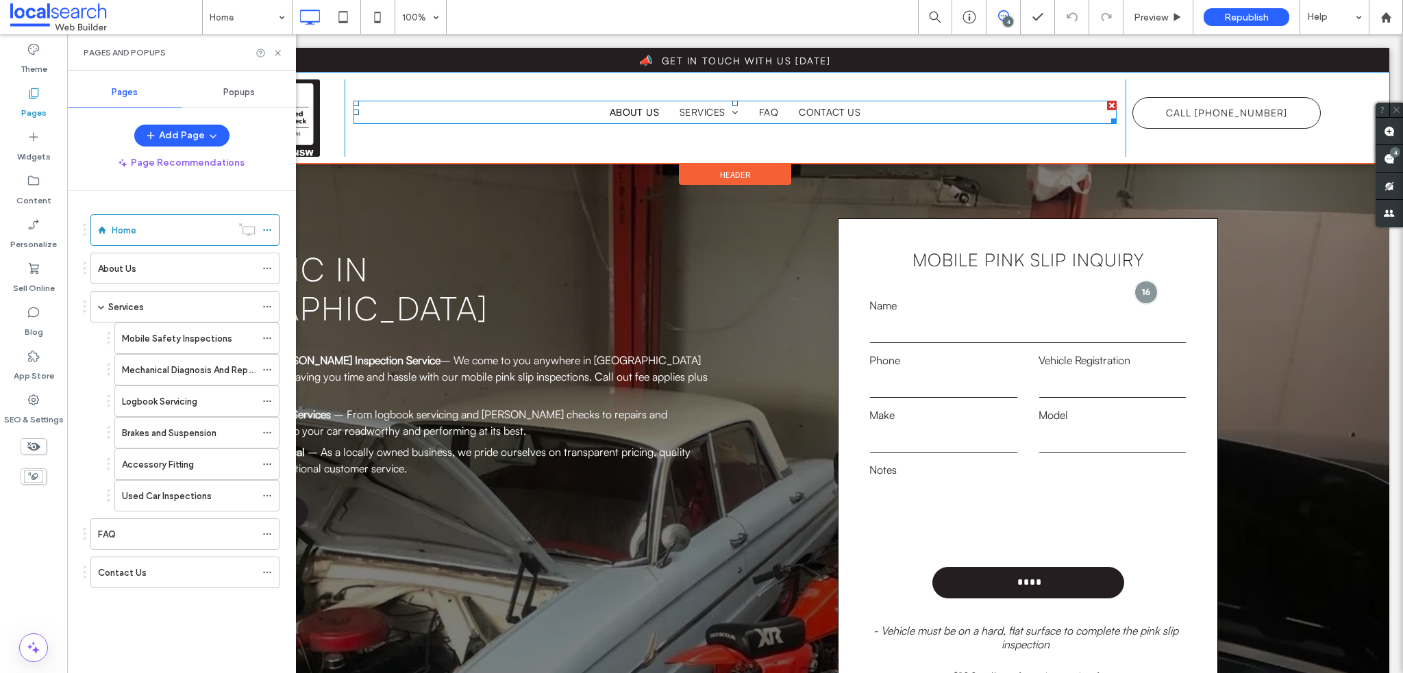
scroll to position [206, 0]
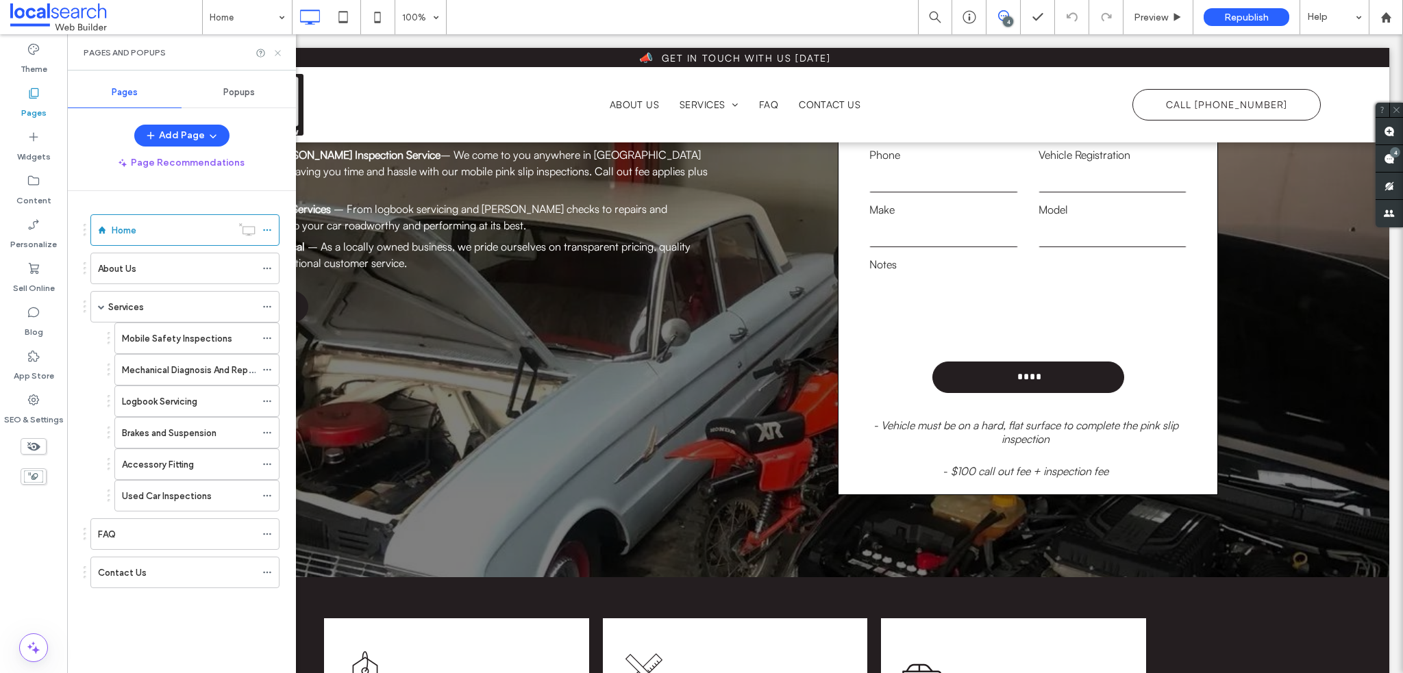
drag, startPoint x: 212, startPoint y: 20, endPoint x: 279, endPoint y: 53, distance: 74.8
click at [279, 53] on icon at bounding box center [278, 53] width 10 height 10
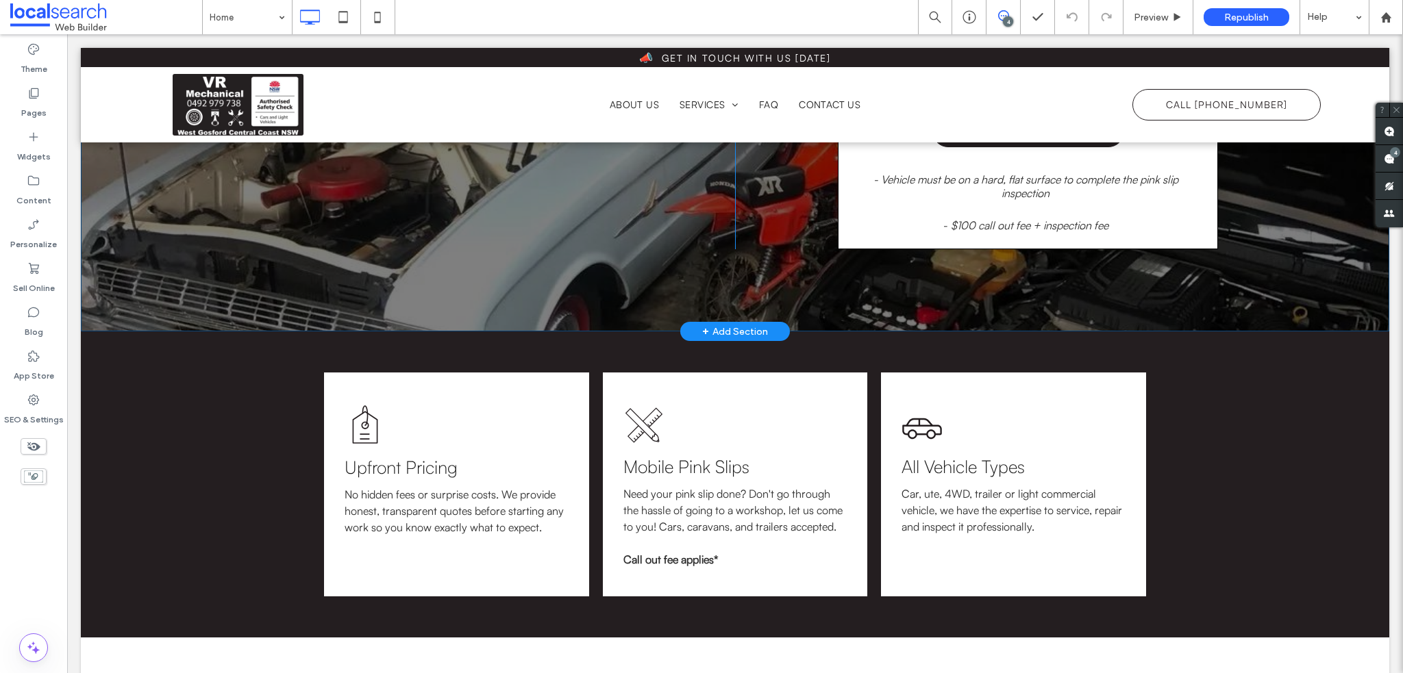
scroll to position [411, 0]
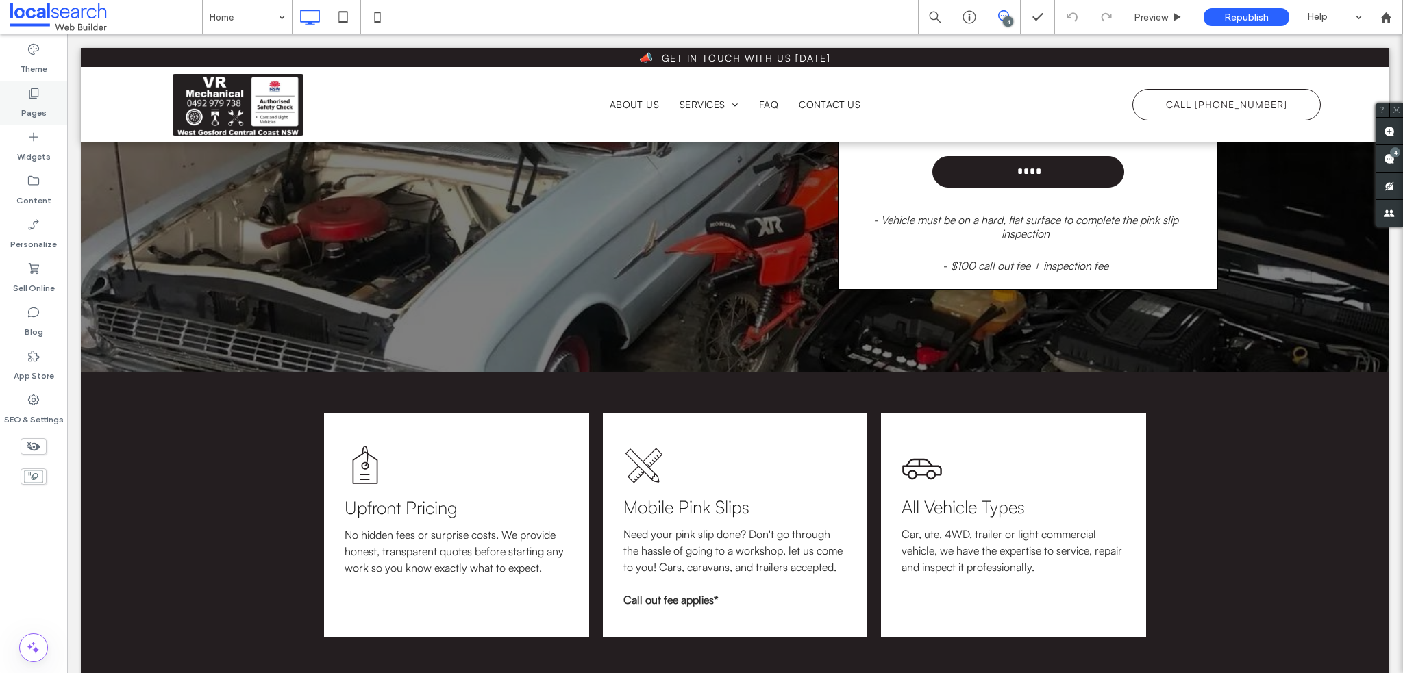
click at [22, 90] on div "Pages" at bounding box center [33, 103] width 67 height 44
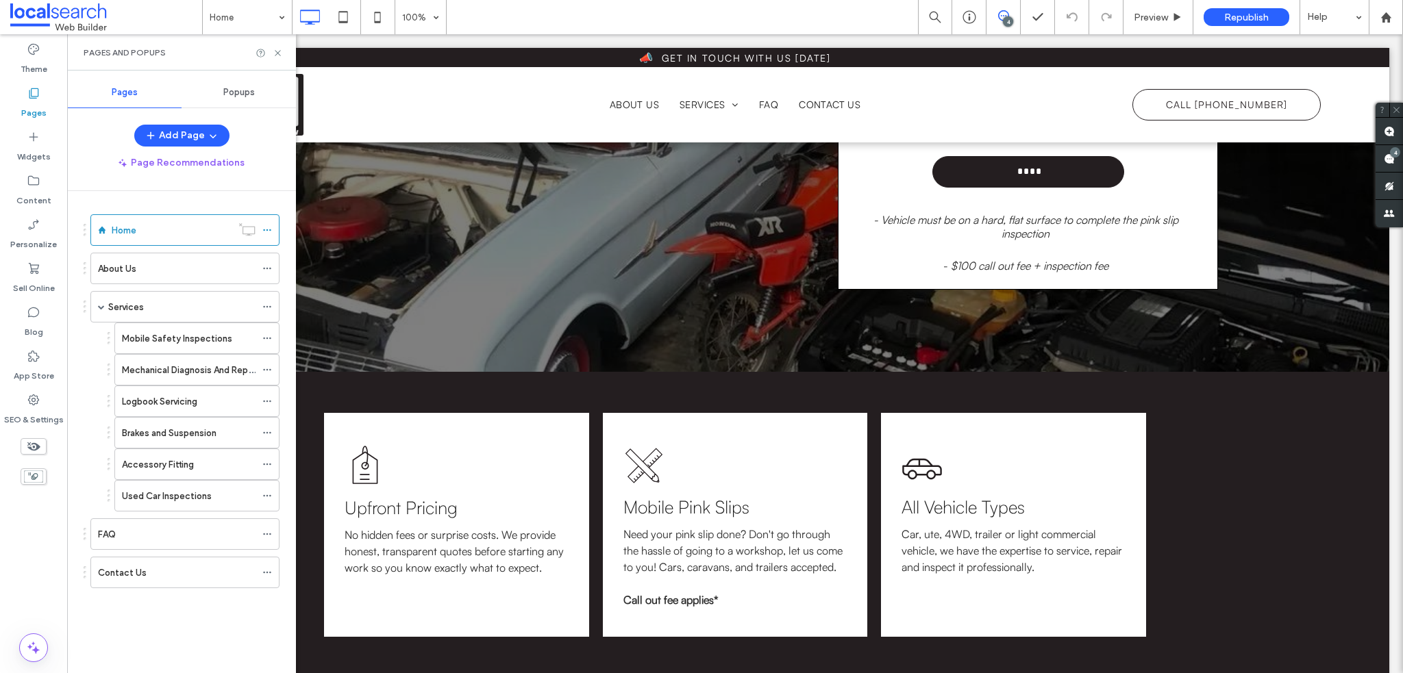
click at [147, 258] on div "About Us" at bounding box center [177, 268] width 158 height 30
click at [141, 314] on div "Services" at bounding box center [181, 307] width 147 height 30
click at [197, 334] on label "Mobile Safety Inspections" at bounding box center [177, 339] width 110 height 24
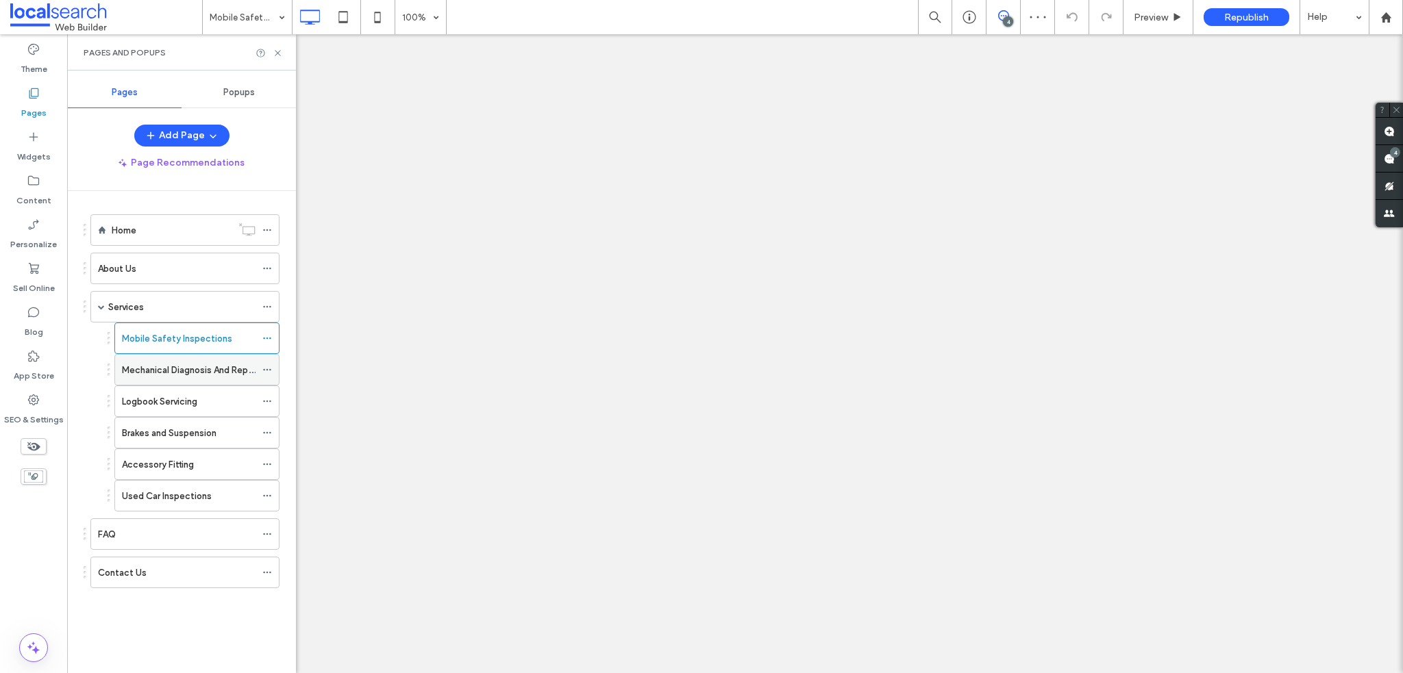
click at [213, 359] on div "Mechanical Diagnosis And Repairs" at bounding box center [189, 370] width 134 height 30
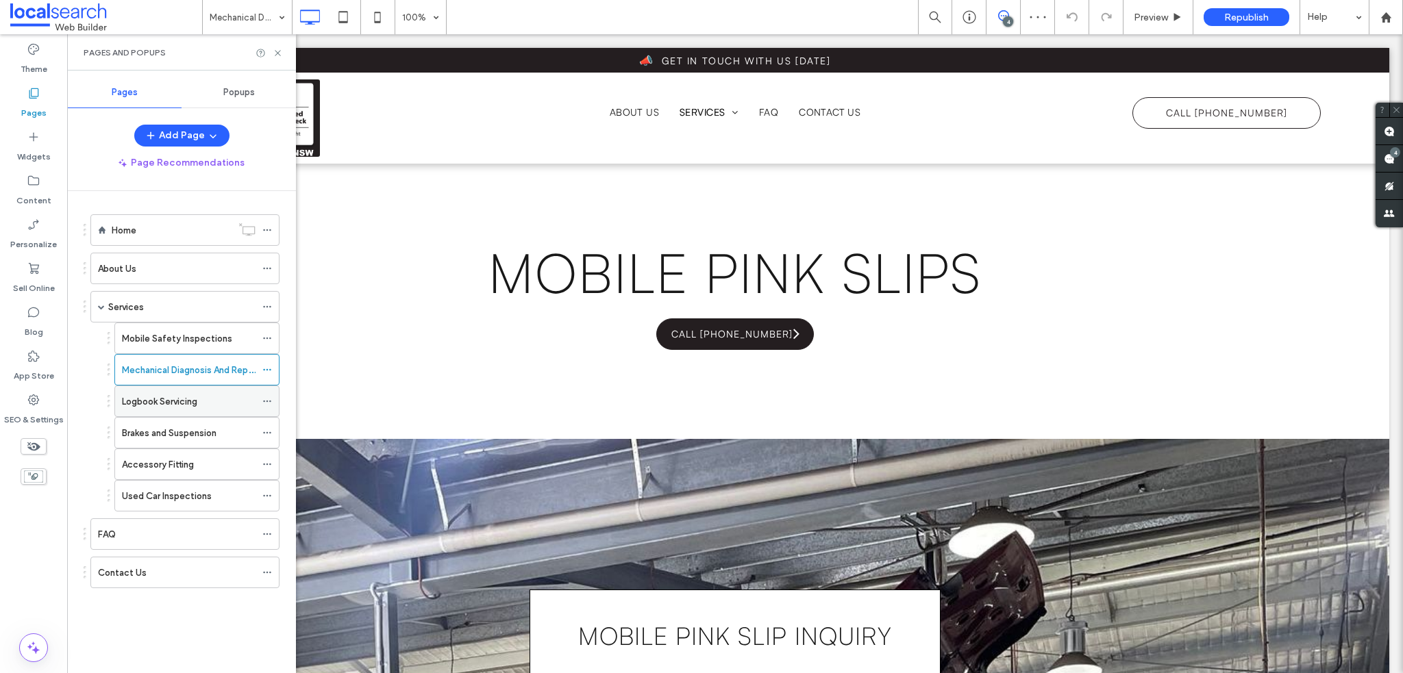
click at [208, 399] on div "Logbook Servicing" at bounding box center [189, 402] width 134 height 14
click at [195, 436] on label "Brakes and Suspension" at bounding box center [169, 433] width 95 height 24
click at [214, 467] on div "Accessory Fitting" at bounding box center [189, 465] width 134 height 14
drag, startPoint x: 198, startPoint y: 495, endPoint x: 269, endPoint y: 456, distance: 81.6
click at [199, 495] on label "Used Car Inspections" at bounding box center [167, 496] width 90 height 24
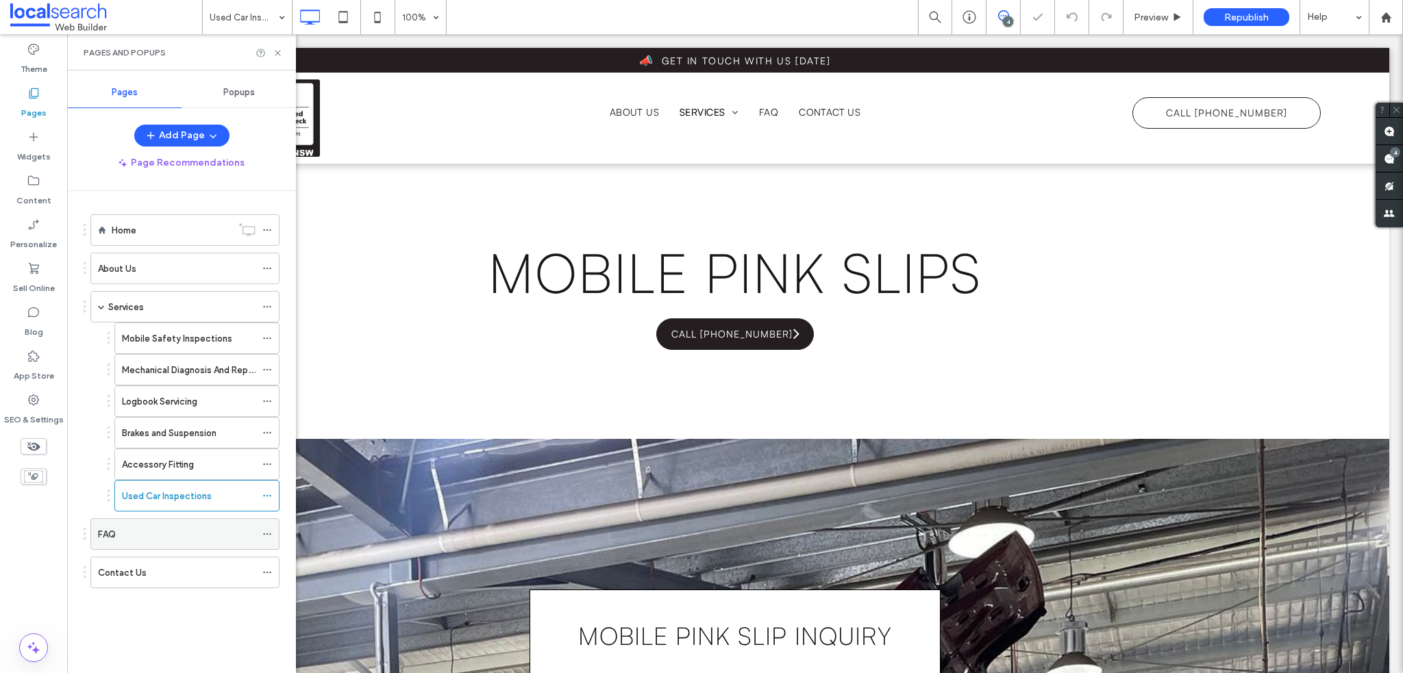
click at [156, 533] on div "FAQ" at bounding box center [177, 534] width 158 height 14
click at [273, 57] on icon at bounding box center [278, 53] width 10 height 10
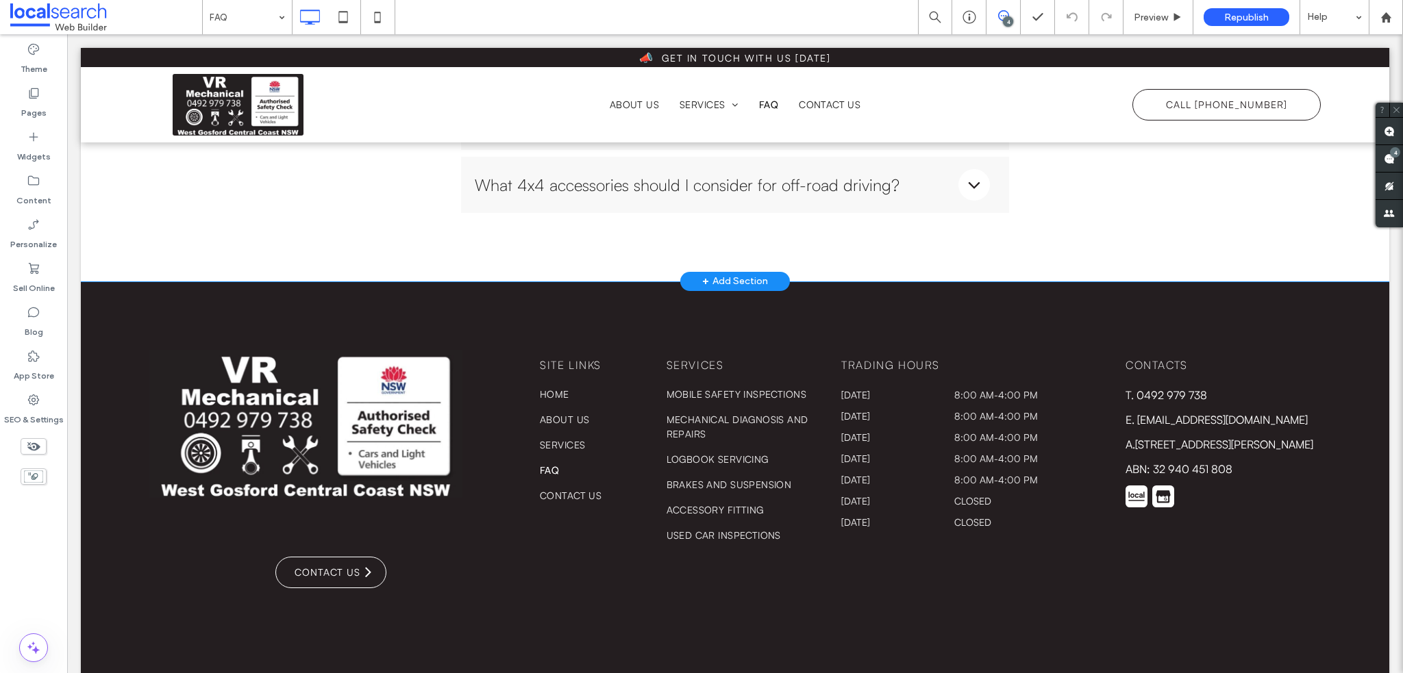
scroll to position [1123, 0]
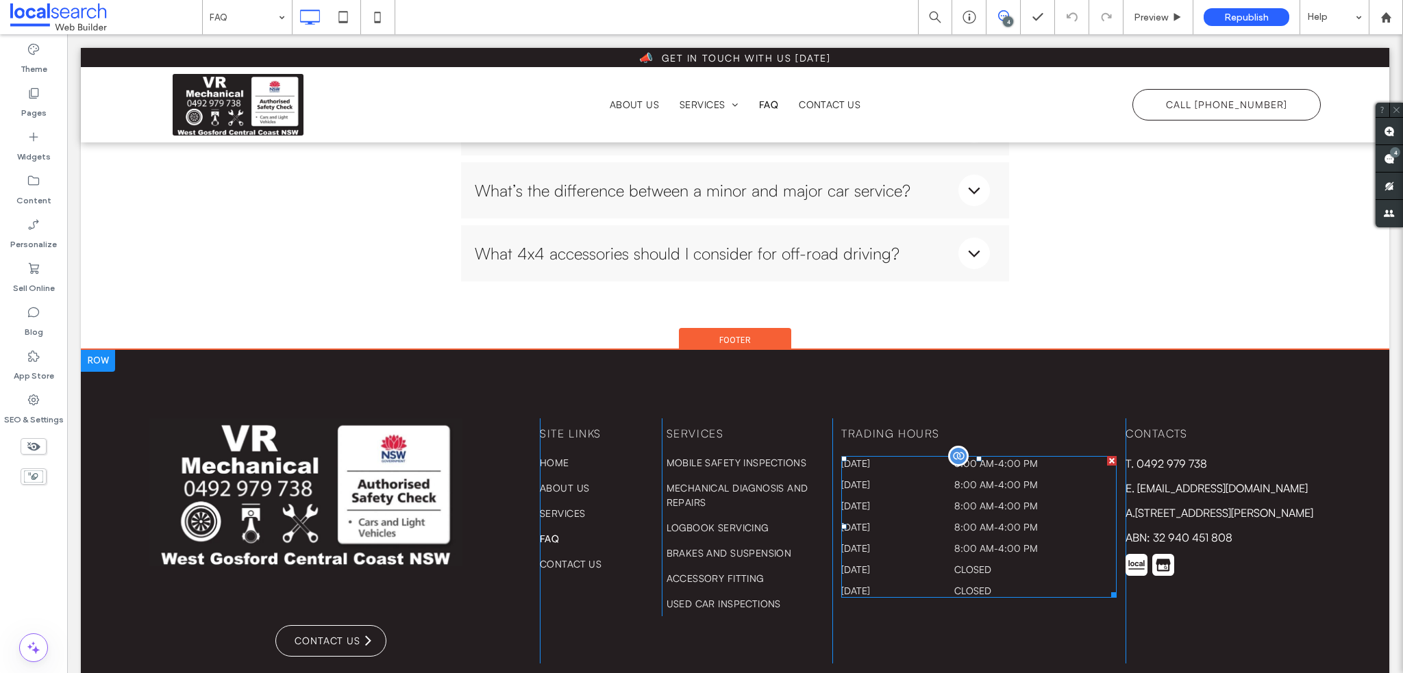
click at [951, 447] on div at bounding box center [958, 456] width 21 height 21
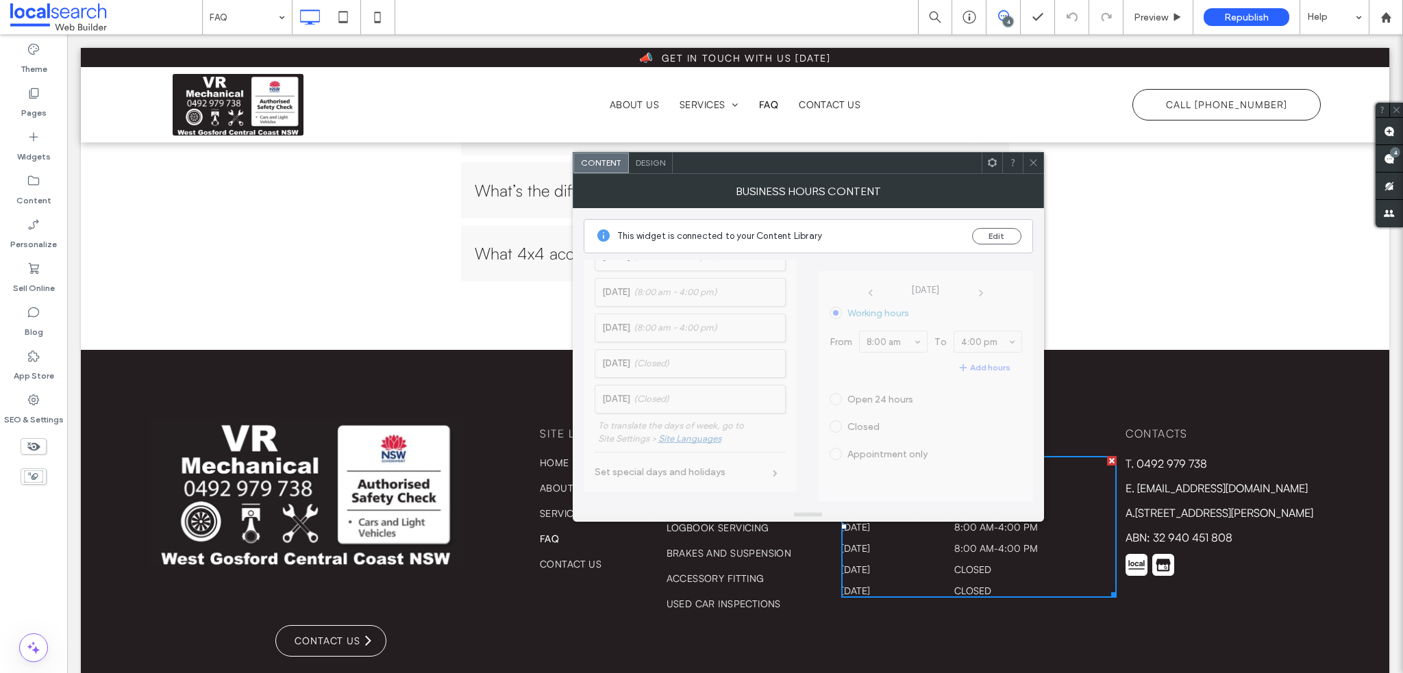
scroll to position [137, 0]
click at [1036, 163] on icon at bounding box center [1033, 163] width 10 height 10
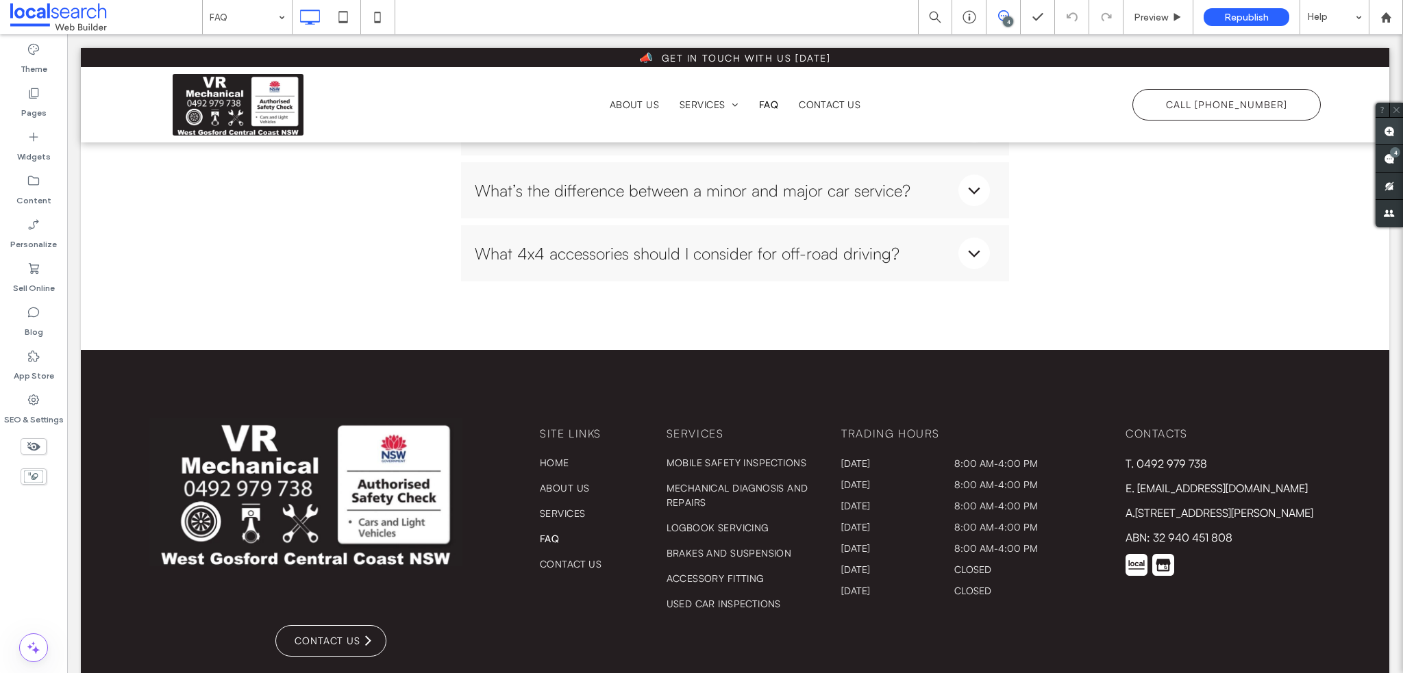
click at [1391, 128] on use at bounding box center [1389, 131] width 11 height 11
click at [1008, 547] on time "4:00 pm" at bounding box center [1018, 549] width 40 height 12
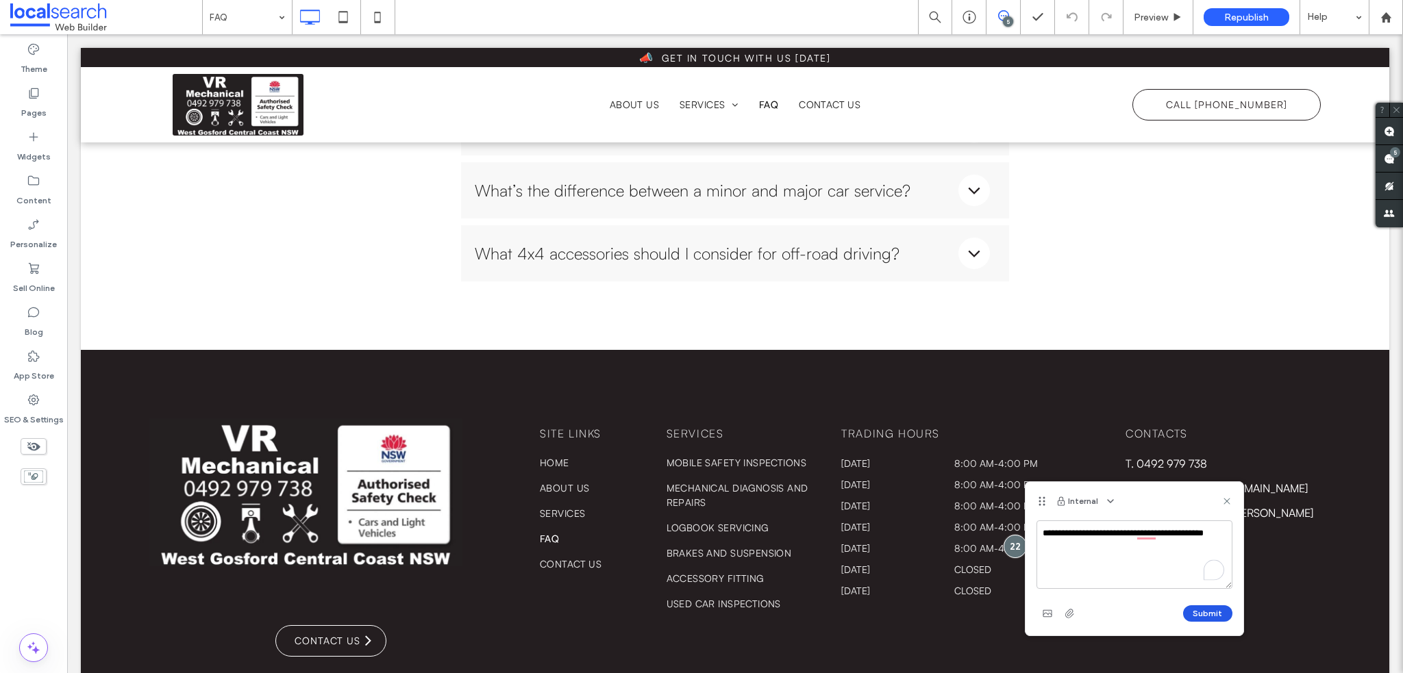
type textarea "**********"
click at [1210, 612] on button "Submit" at bounding box center [1207, 614] width 49 height 16
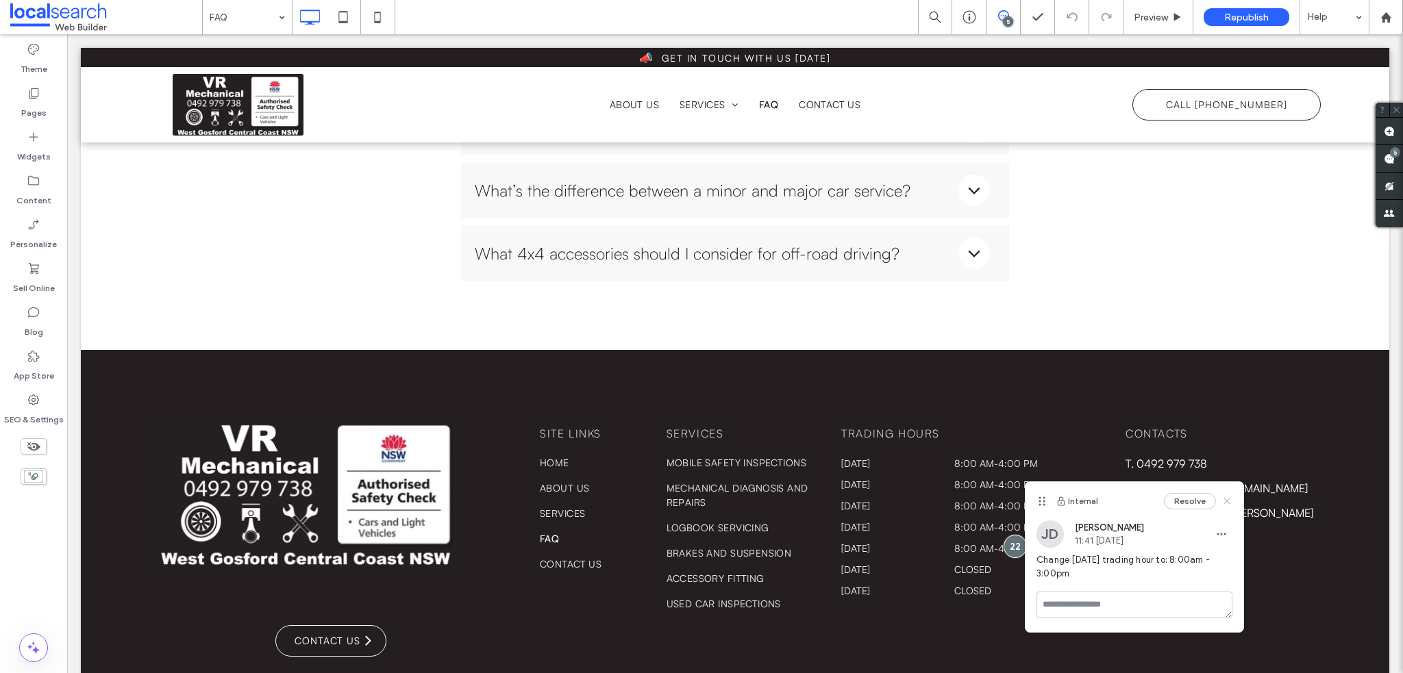
click at [1230, 497] on icon at bounding box center [1226, 501] width 11 height 11
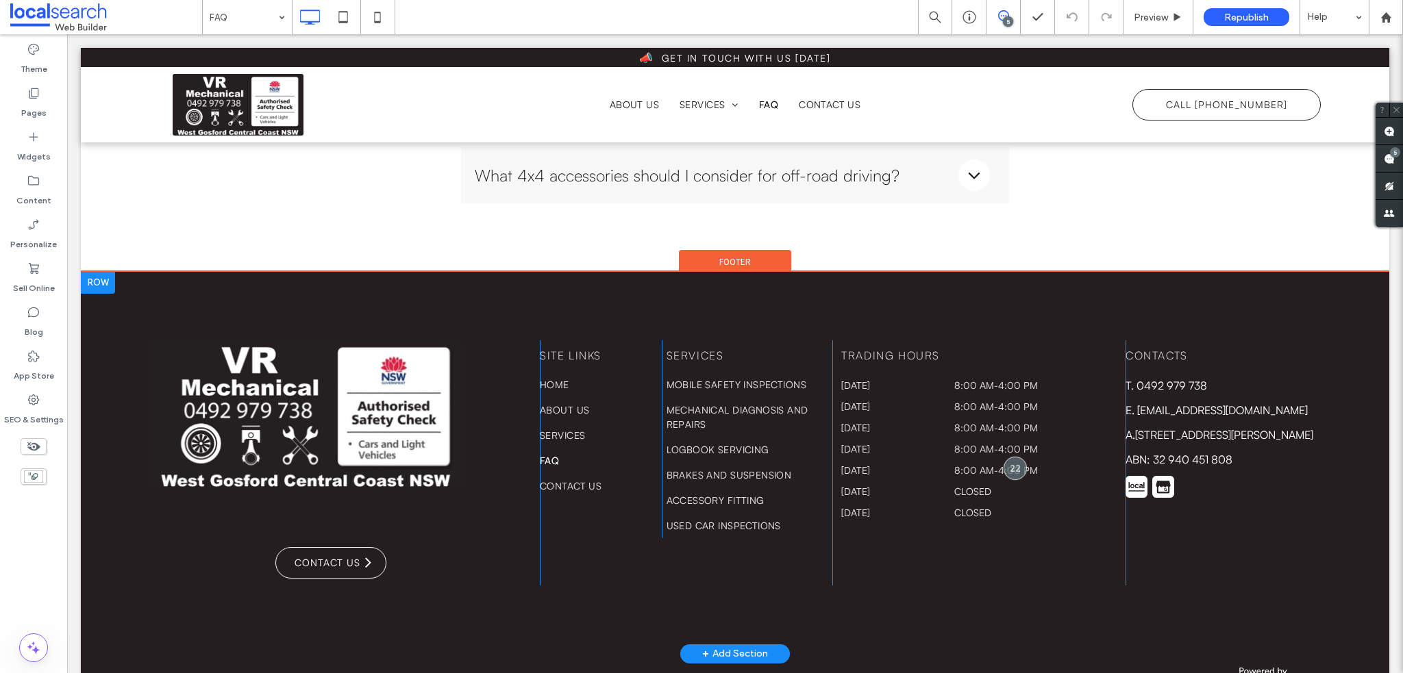
scroll to position [1260, 0]
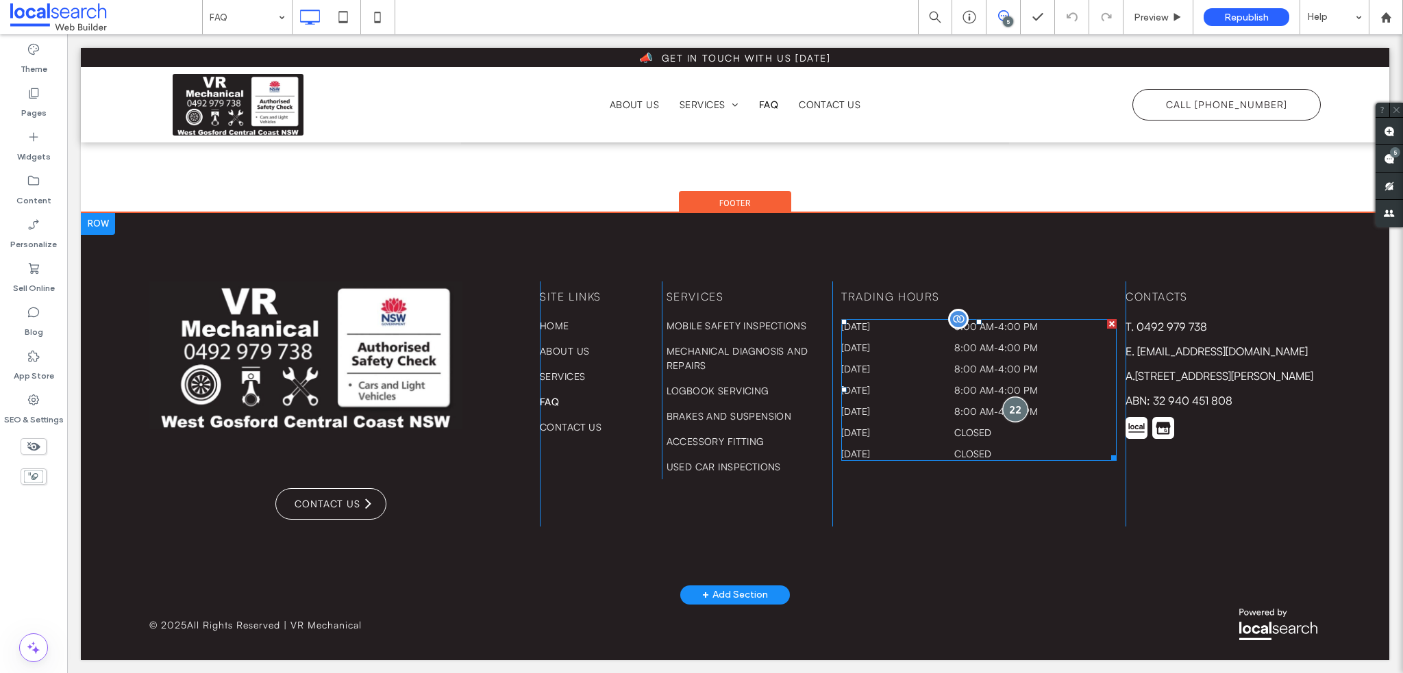
click at [1008, 406] on div at bounding box center [1014, 409] width 25 height 25
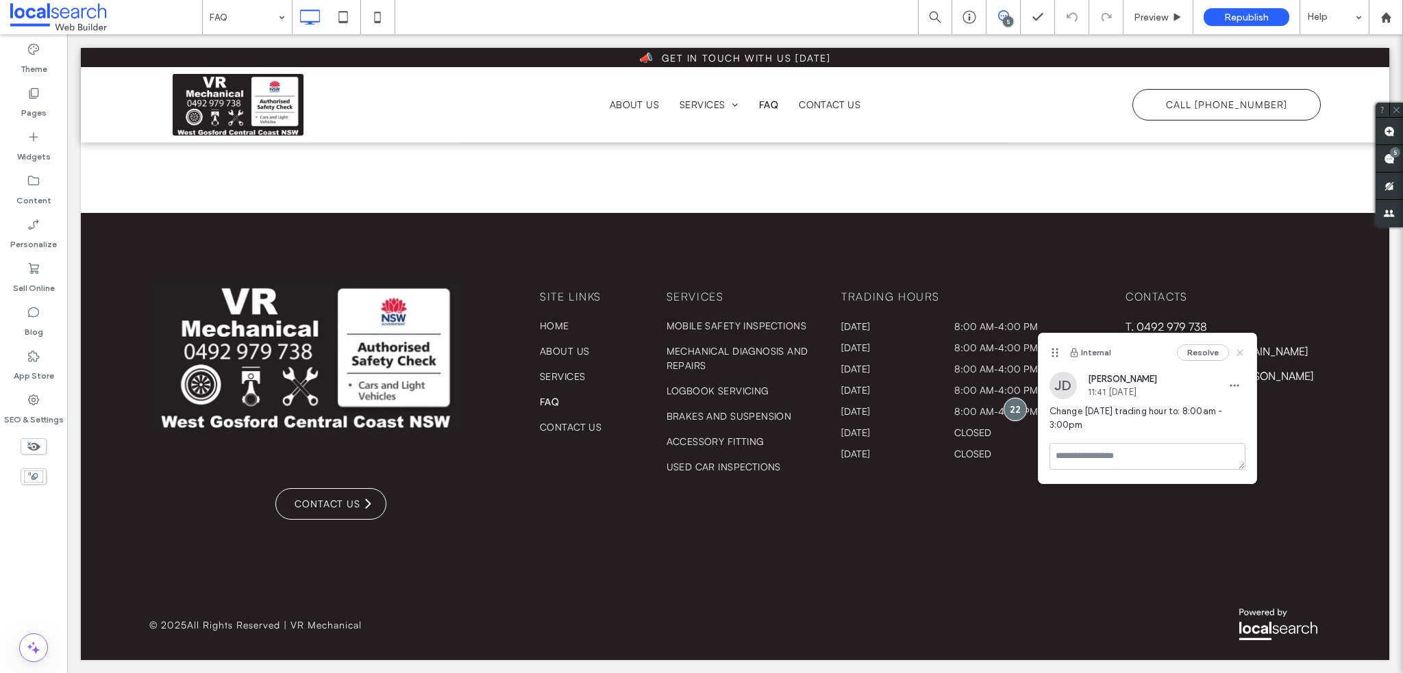
click at [1242, 353] on icon at bounding box center [1239, 352] width 11 height 11
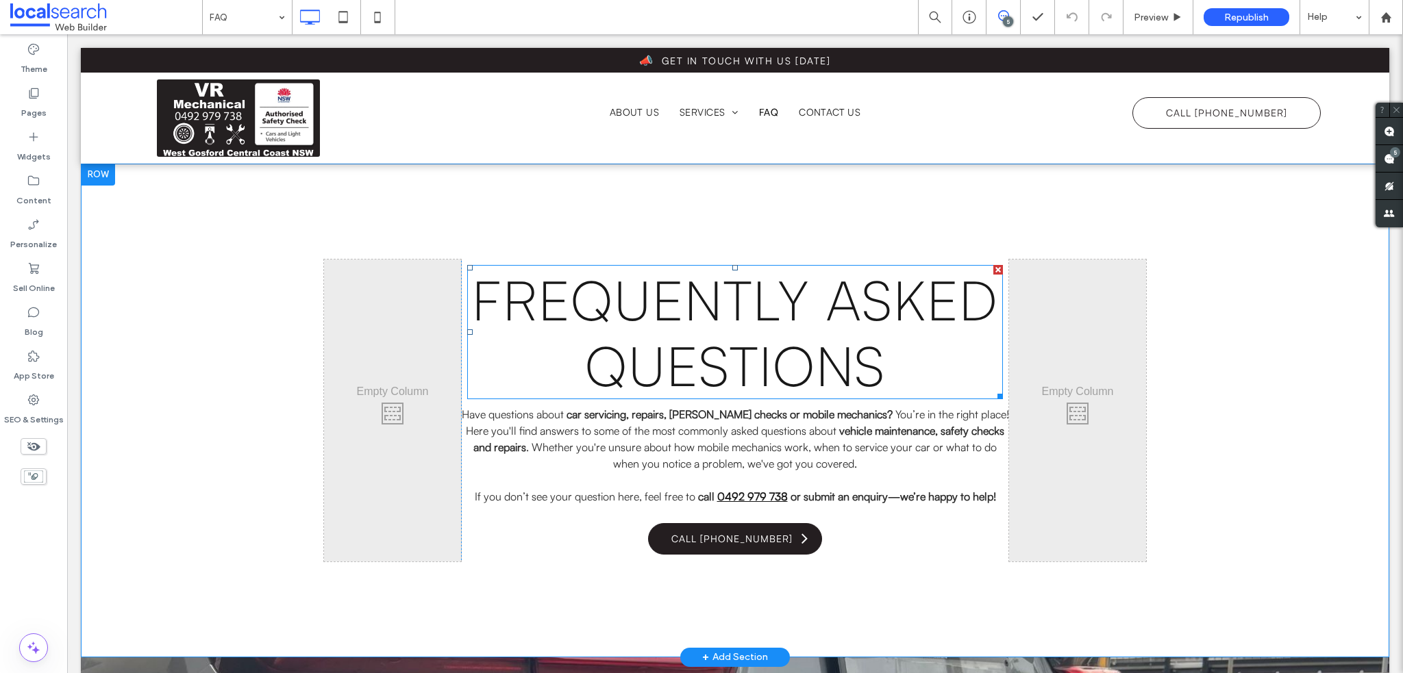
scroll to position [69, 0]
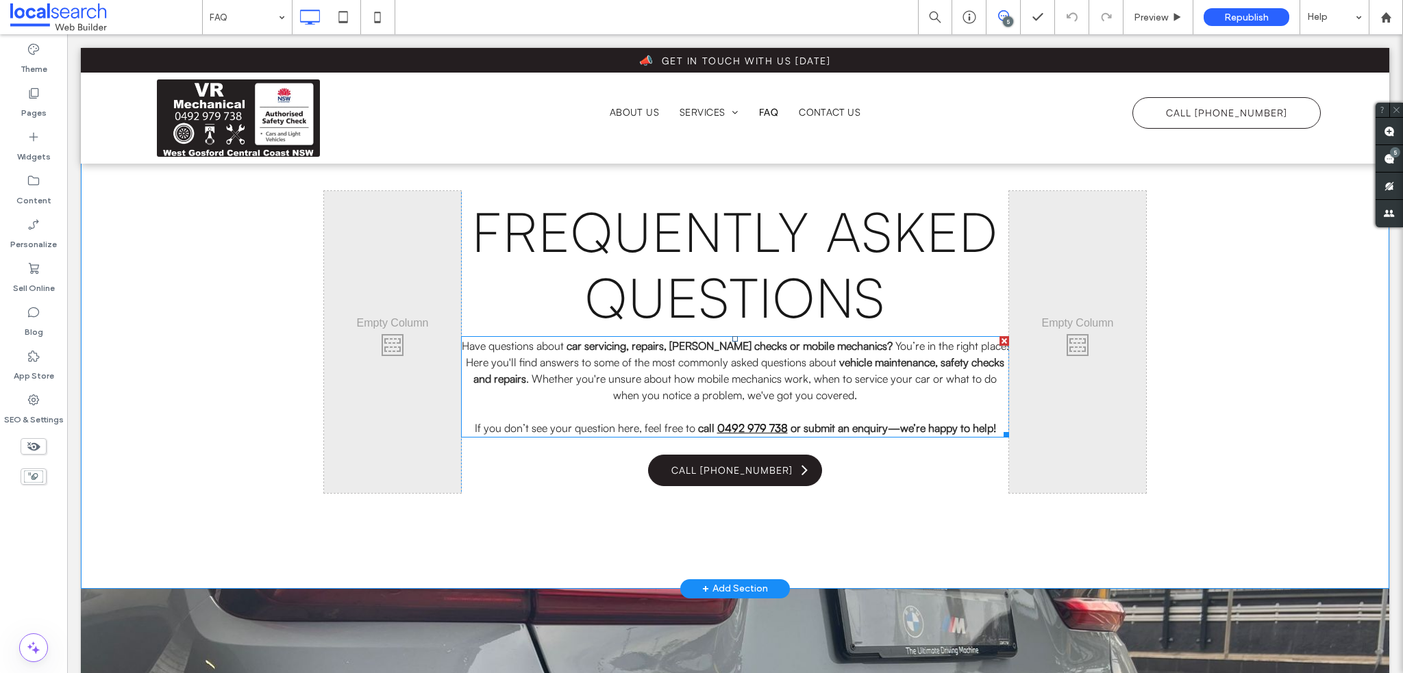
click at [582, 358] on span "You’re in the right place! Here you'll find answers to some of the most commonl…" at bounding box center [737, 354] width 543 height 30
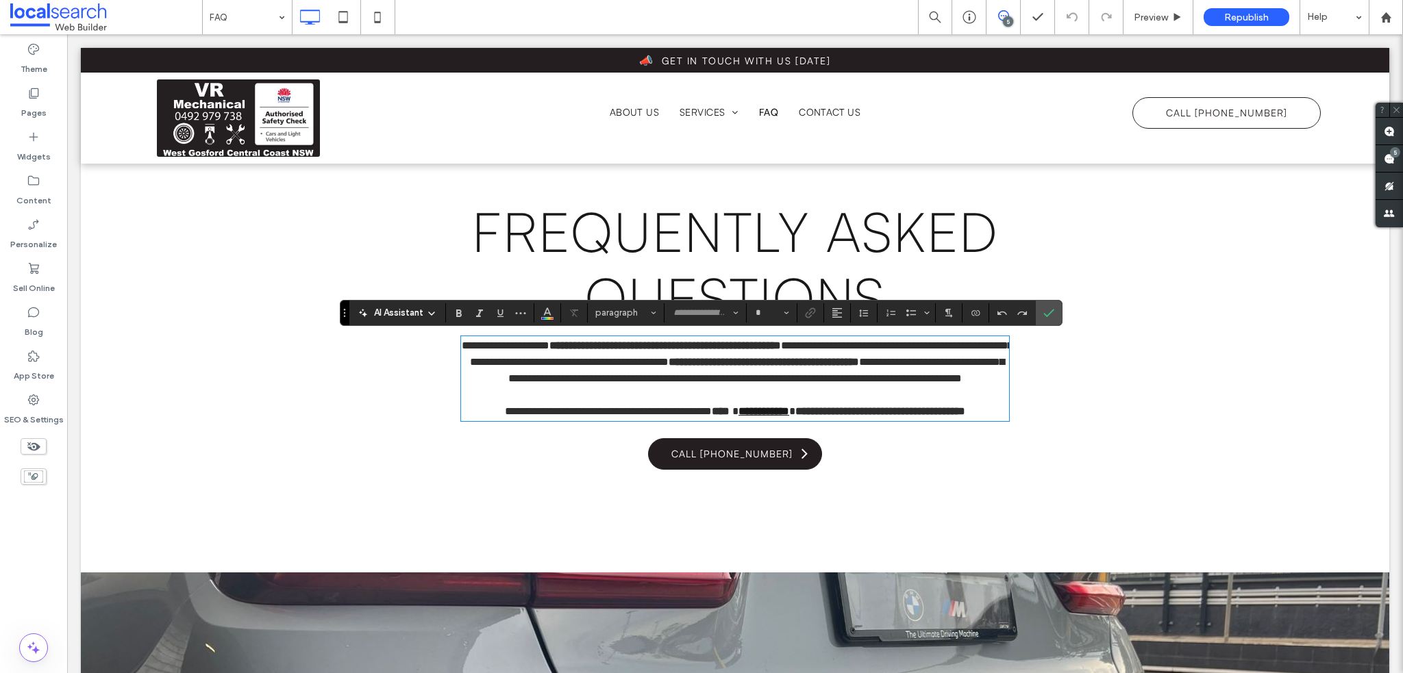
type input "**********"
type input "**"
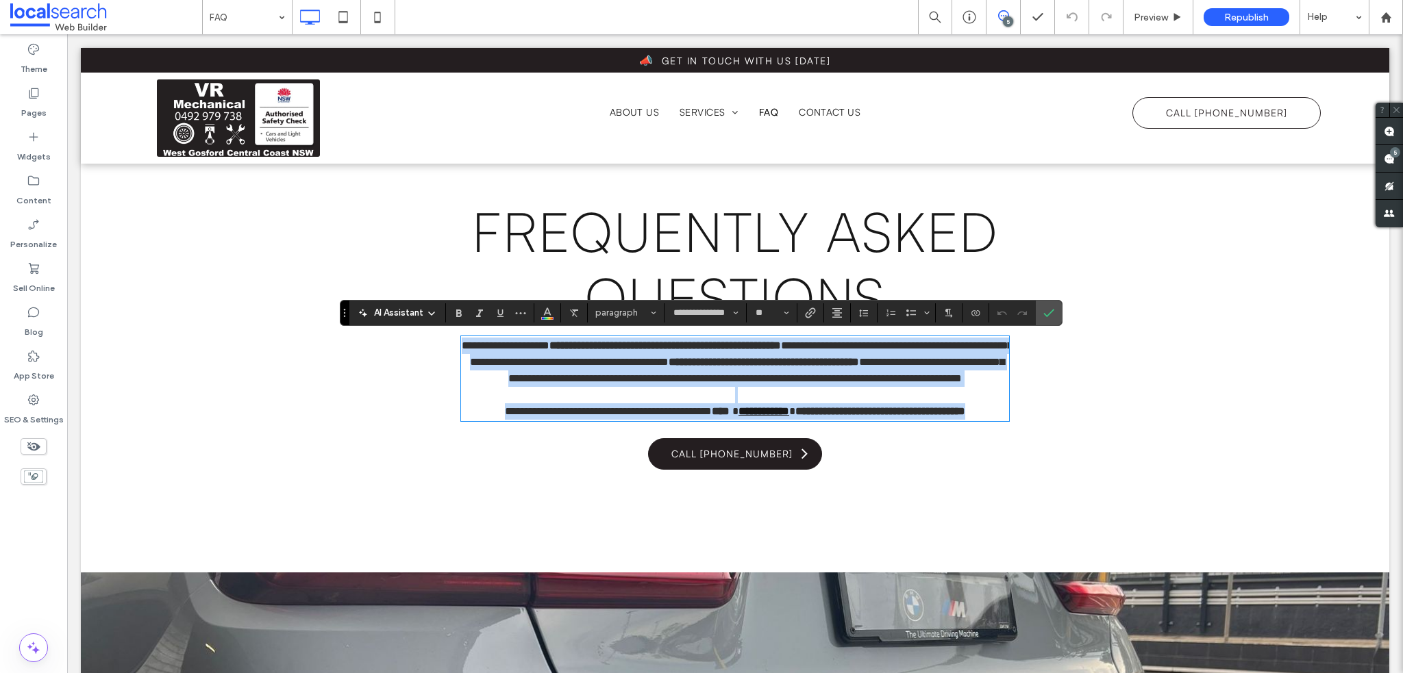
click at [632, 347] on strong "**********" at bounding box center [665, 345] width 232 height 10
click at [740, 350] on strong "**********" at bounding box center [665, 345] width 232 height 10
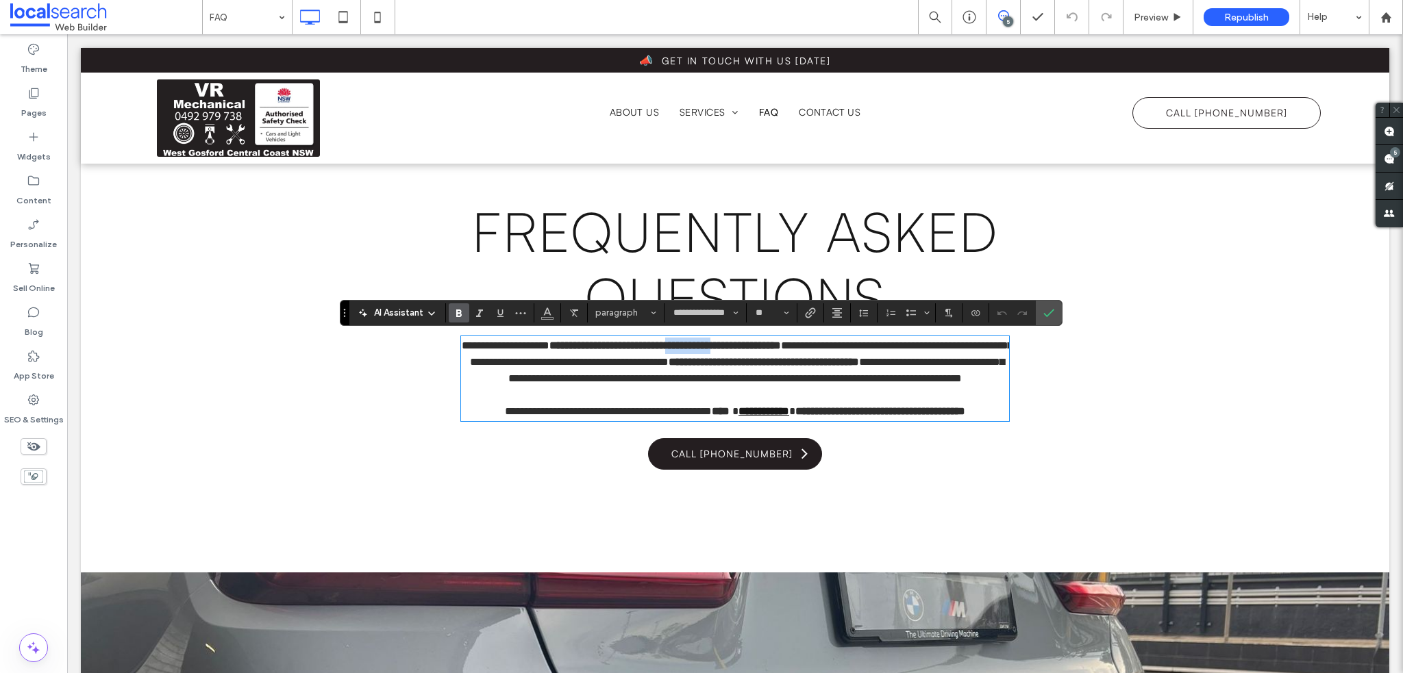
drag, startPoint x: 723, startPoint y: 345, endPoint x: 756, endPoint y: 347, distance: 32.9
click at [756, 347] on strong "**********" at bounding box center [665, 345] width 232 height 10
click at [765, 347] on strong "**********" at bounding box center [665, 345] width 232 height 10
drag, startPoint x: 743, startPoint y: 343, endPoint x: 769, endPoint y: 344, distance: 25.4
click at [769, 344] on strong "**********" at bounding box center [665, 345] width 232 height 10
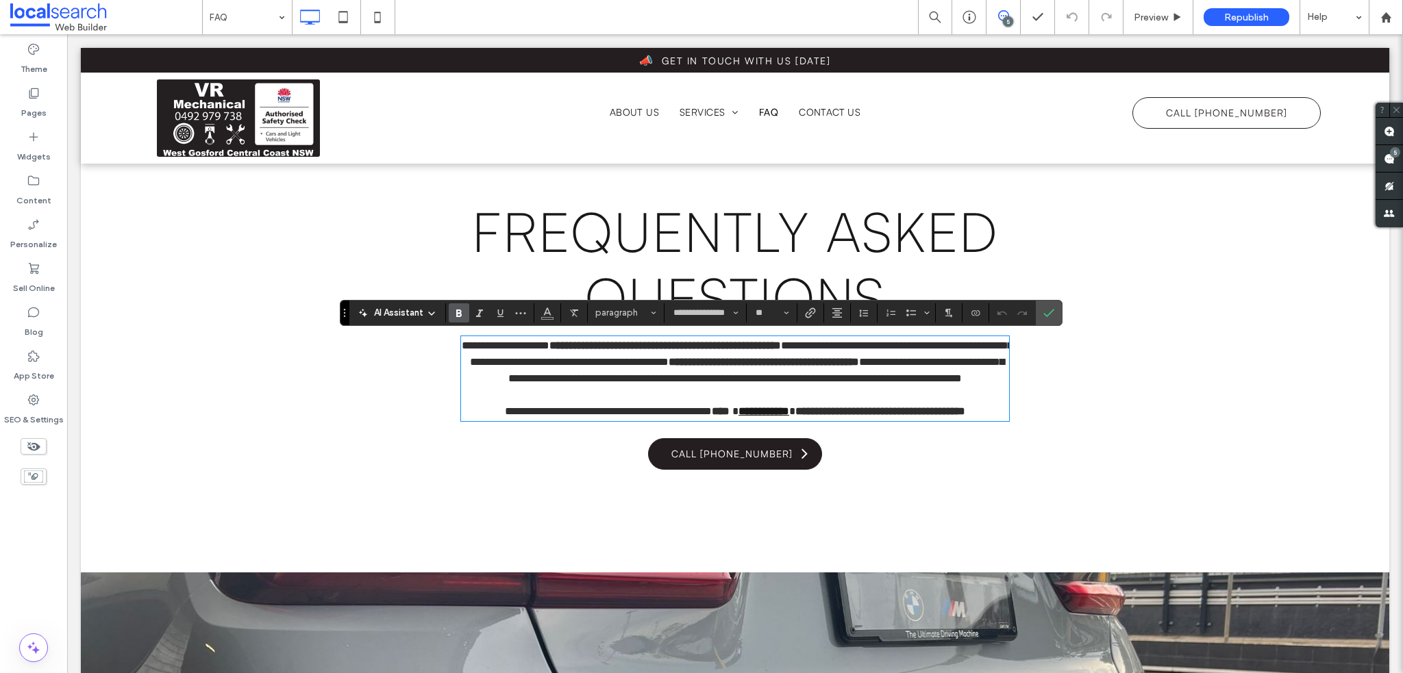
click at [737, 351] on strong "**********" at bounding box center [665, 345] width 232 height 10
click at [675, 347] on strong "**********" at bounding box center [665, 345] width 232 height 10
drag, startPoint x: 754, startPoint y: 343, endPoint x: 845, endPoint y: 344, distance: 91.1
click at [795, 344] on strong "**********" at bounding box center [676, 345] width 240 height 10
click at [802, 348] on span "**********" at bounding box center [738, 353] width 536 height 27
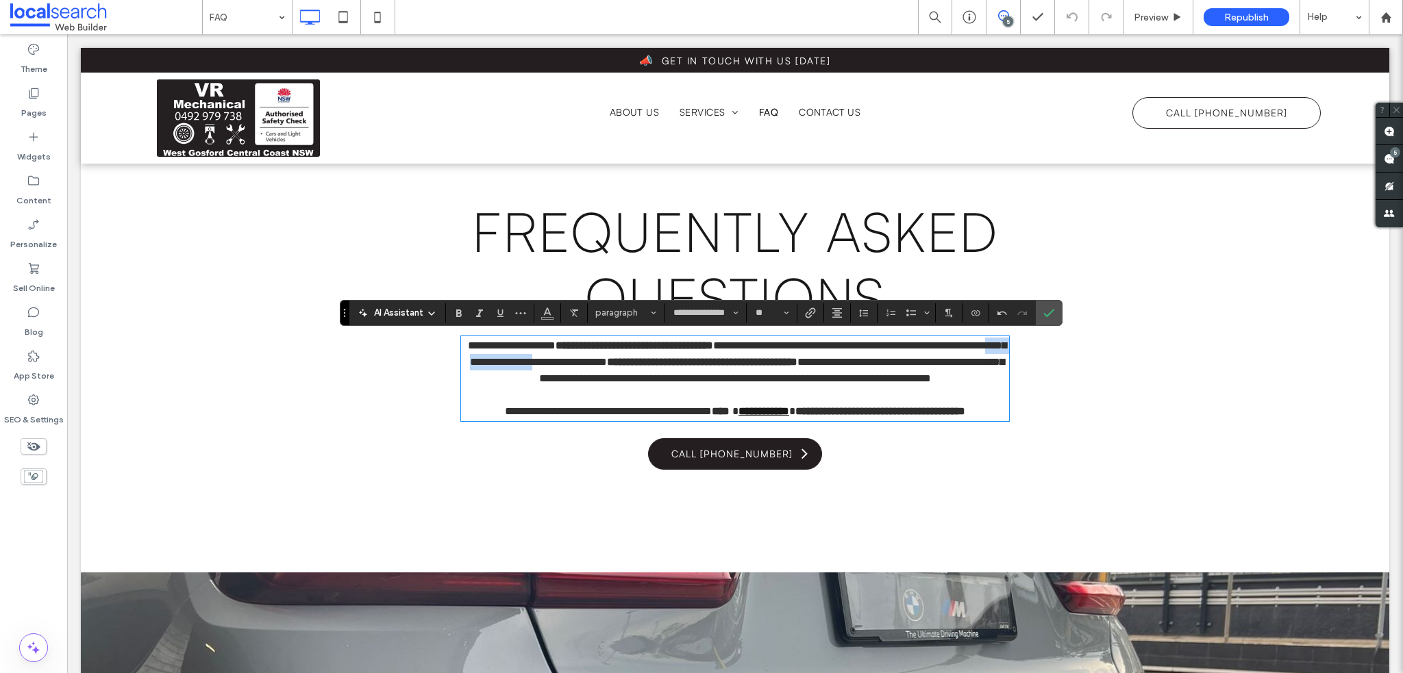
drag, startPoint x: 521, startPoint y: 356, endPoint x: 655, endPoint y: 362, distance: 134.4
click at [649, 362] on span "**********" at bounding box center [738, 353] width 536 height 27
click at [742, 364] on strong "**********" at bounding box center [702, 362] width 190 height 10
drag, startPoint x: 824, startPoint y: 365, endPoint x: 845, endPoint y: 366, distance: 20.6
click at [797, 365] on strong "**********" at bounding box center [702, 362] width 190 height 10
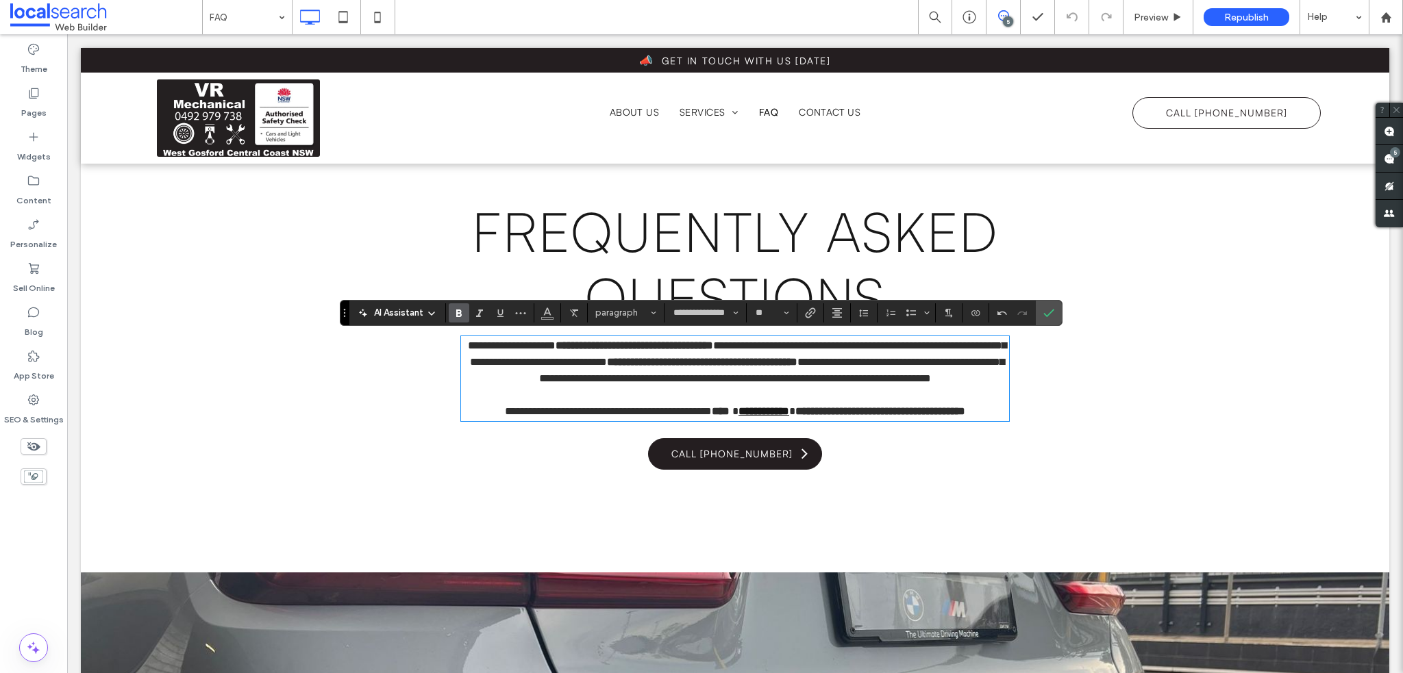
click at [797, 364] on strong "**********" at bounding box center [702, 362] width 190 height 10
drag, startPoint x: 508, startPoint y: 382, endPoint x: 646, endPoint y: 382, distance: 137.7
click at [605, 380] on span "**********" at bounding box center [771, 370] width 465 height 27
drag, startPoint x: 660, startPoint y: 382, endPoint x: 608, endPoint y: 381, distance: 51.4
click at [660, 382] on span "**********" at bounding box center [771, 370] width 465 height 27
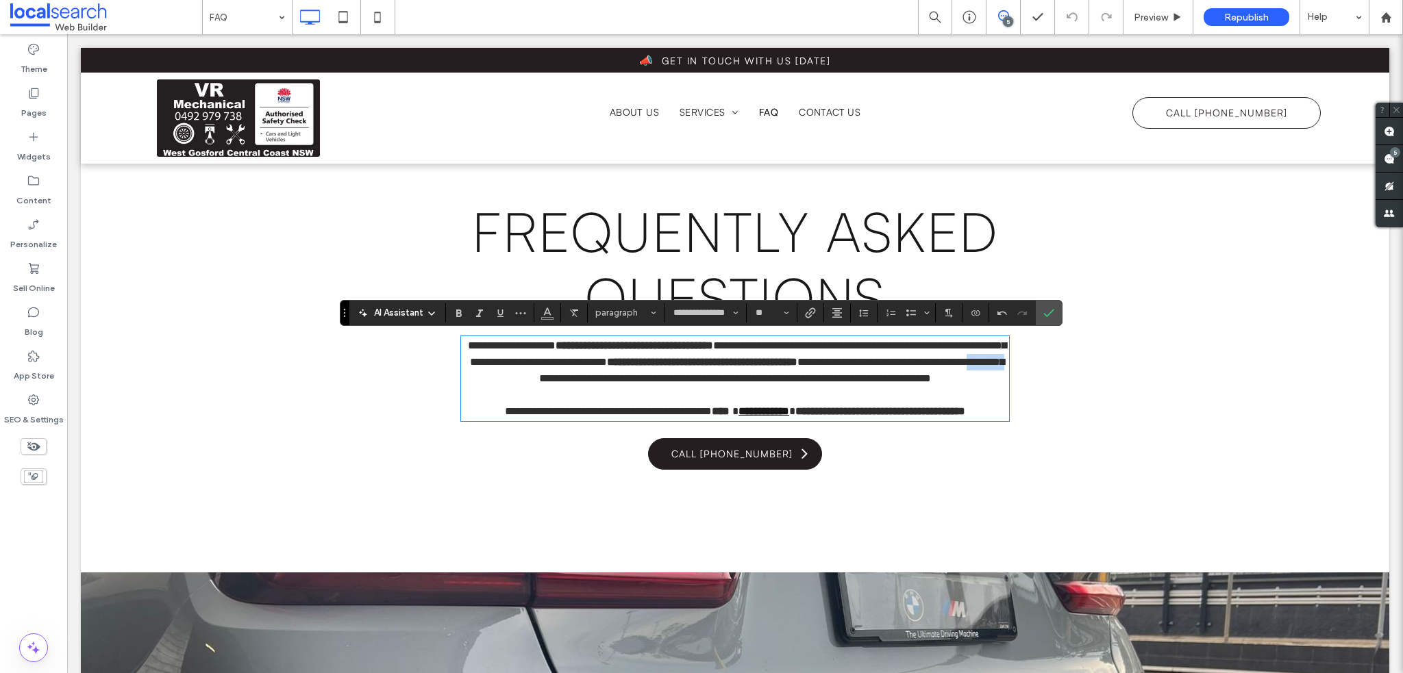
drag, startPoint x: 680, startPoint y: 378, endPoint x: 631, endPoint y: 373, distance: 48.9
click at [631, 373] on span "**********" at bounding box center [771, 370] width 465 height 27
drag, startPoint x: 750, startPoint y: 380, endPoint x: 833, endPoint y: 383, distance: 82.9
click at [760, 380] on span "**********" at bounding box center [770, 370] width 467 height 27
click at [867, 377] on span "**********" at bounding box center [770, 370] width 467 height 27
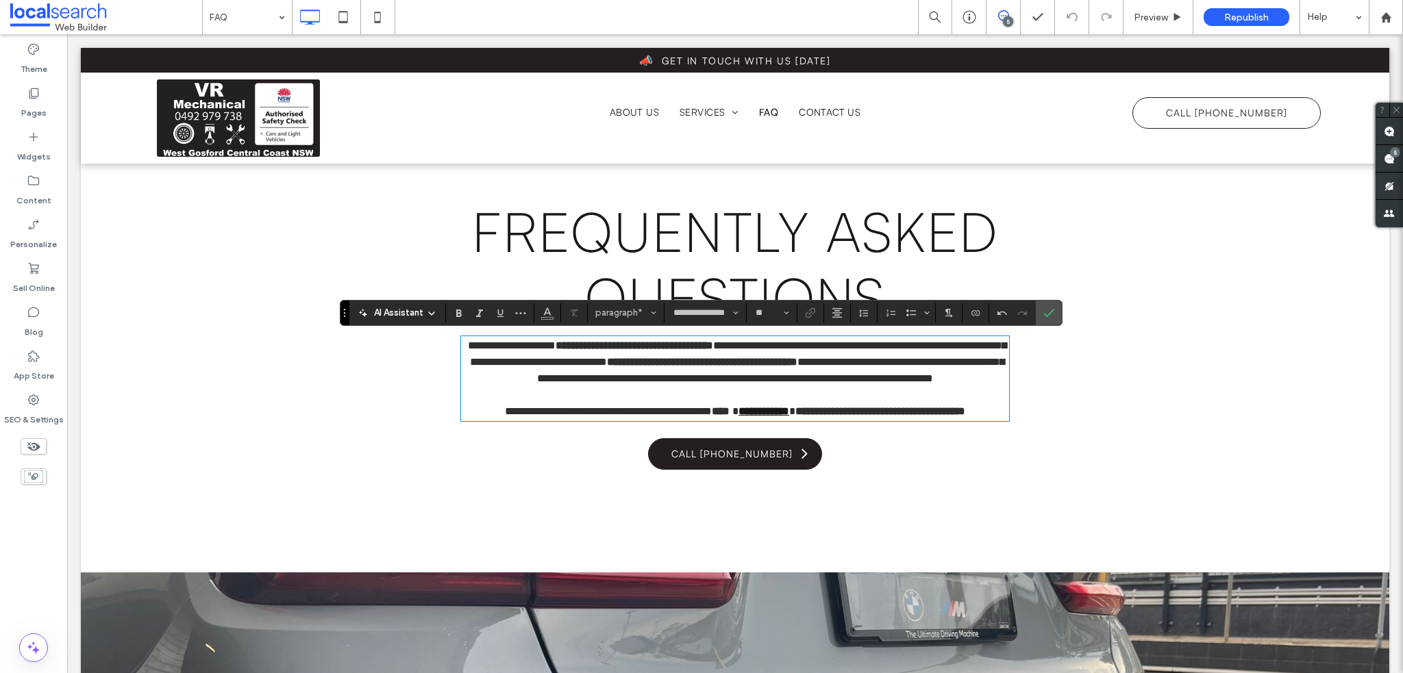
click at [713, 384] on span "**********" at bounding box center [770, 370] width 467 height 27
drag, startPoint x: 790, startPoint y: 402, endPoint x: 812, endPoint y: 394, distance: 24.1
click at [797, 387] on p "**********" at bounding box center [735, 362] width 548 height 49
click at [671, 381] on span "**********" at bounding box center [770, 370] width 467 height 27
click at [656, 377] on span "**********" at bounding box center [770, 370] width 467 height 27
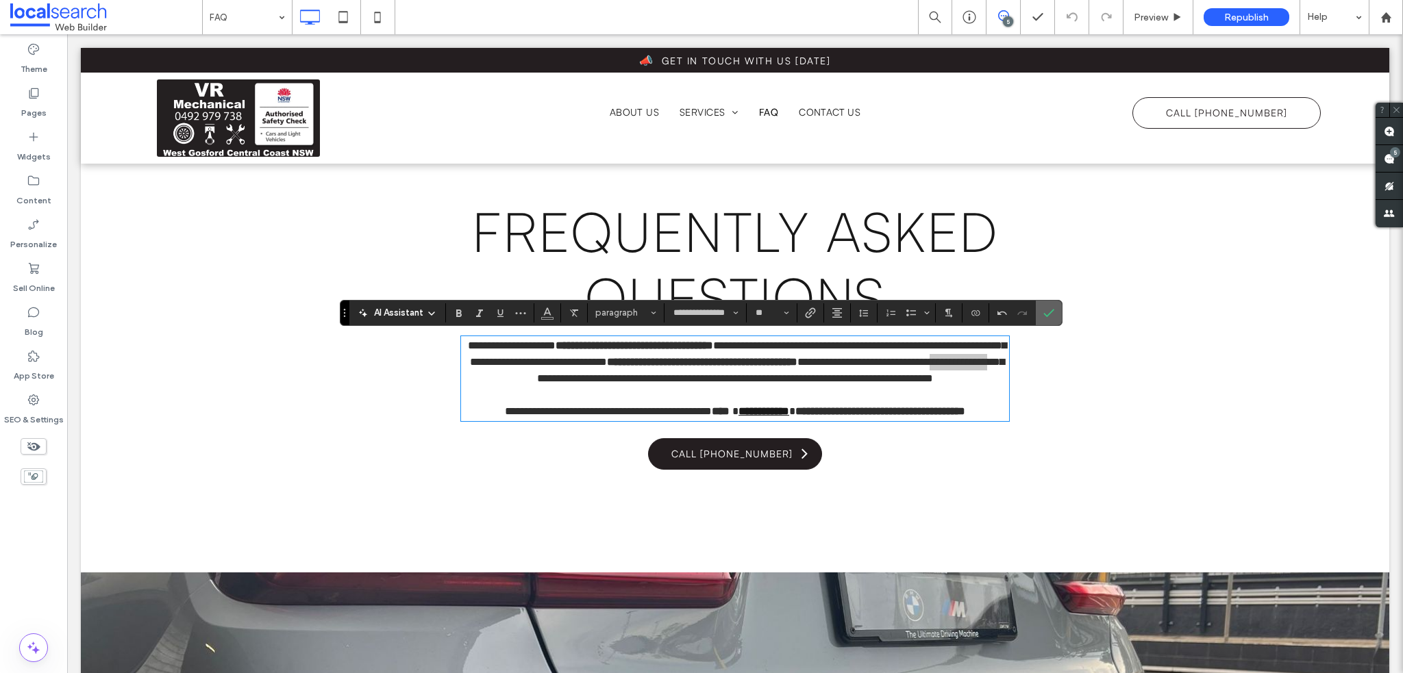
drag, startPoint x: 1036, startPoint y: 312, endPoint x: 849, endPoint y: 299, distance: 187.4
click at [1039, 312] on label "Confirm" at bounding box center [1049, 313] width 21 height 25
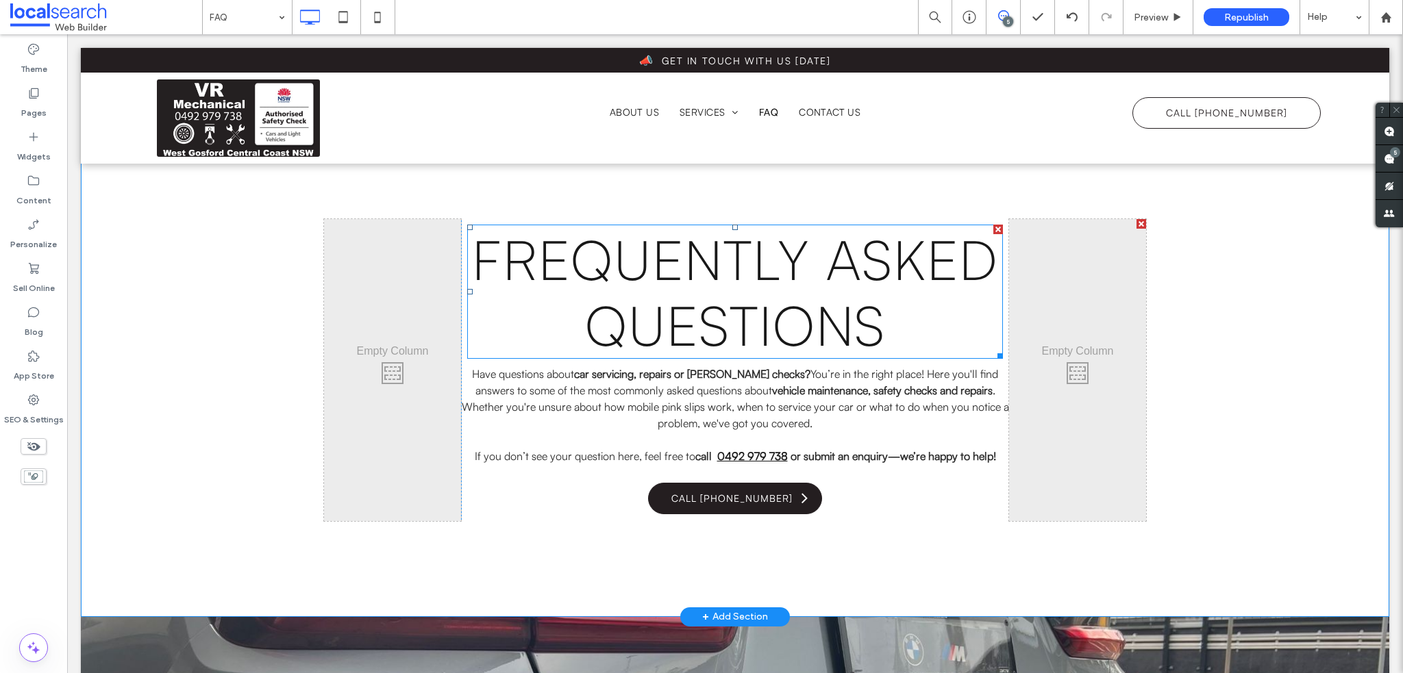
scroll to position [0, 0]
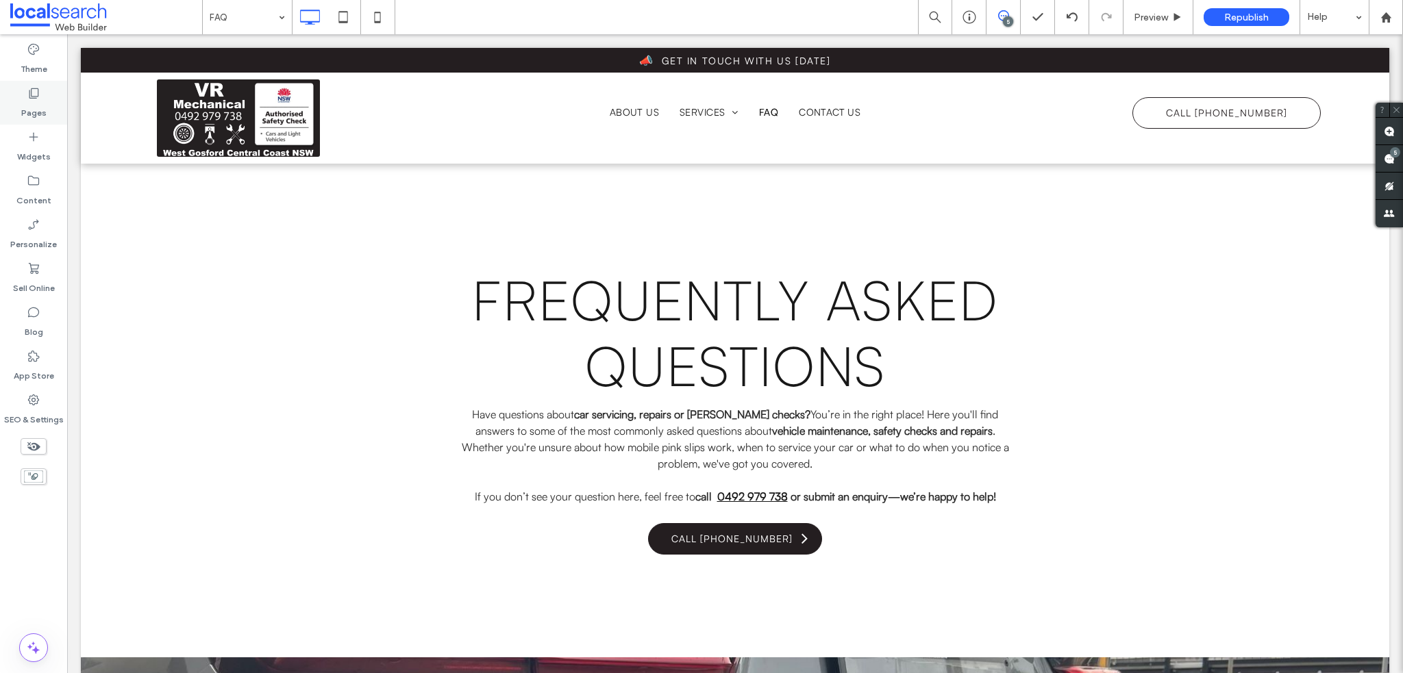
click at [33, 109] on label "Pages" at bounding box center [33, 109] width 25 height 19
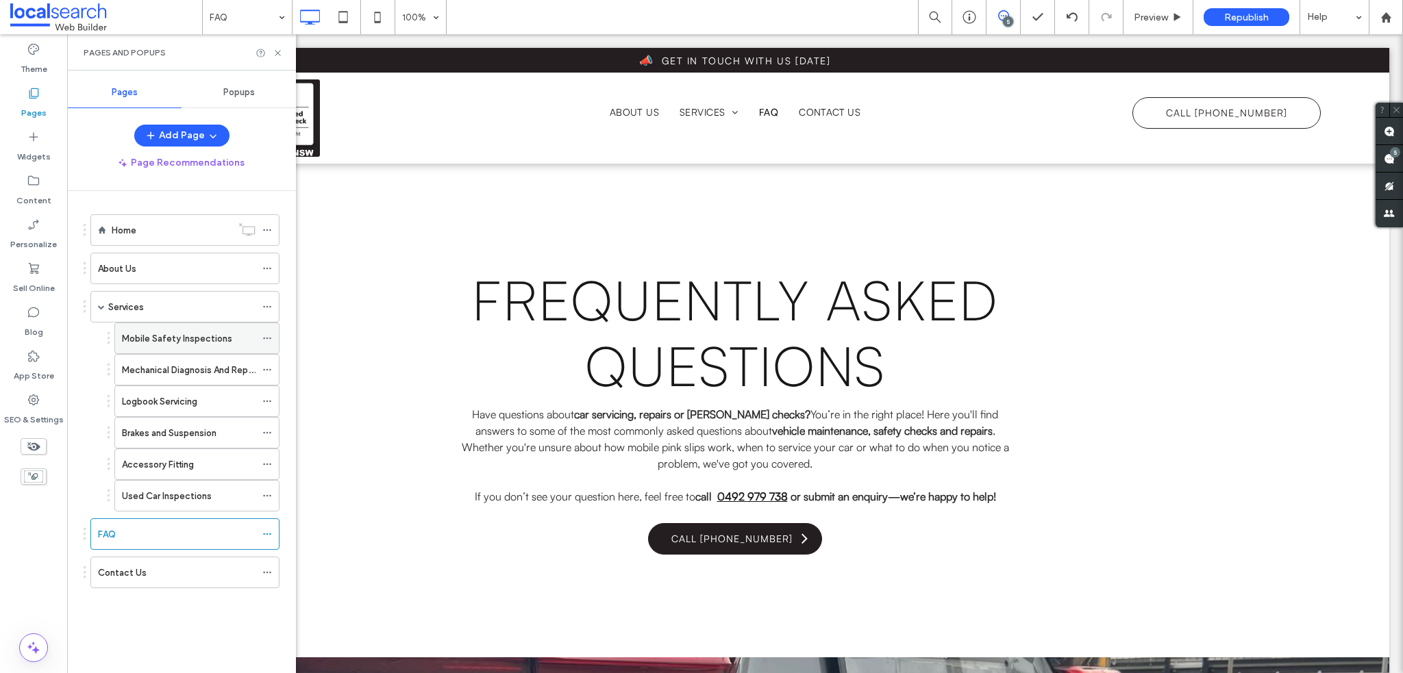
click at [188, 336] on label "Mobile Safety Inspections" at bounding box center [177, 339] width 110 height 24
click at [201, 367] on label "Mechanical Diagnosis And Repairs" at bounding box center [192, 370] width 140 height 24
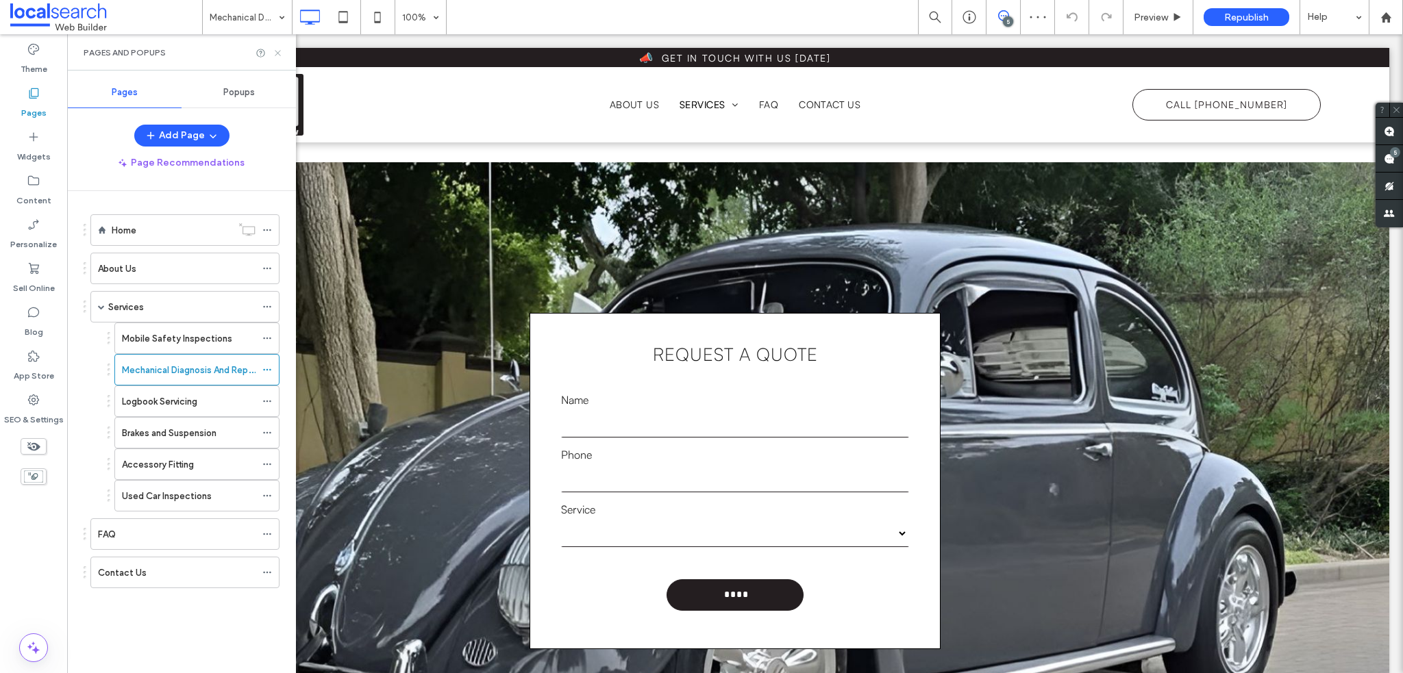
click at [274, 53] on icon at bounding box center [278, 53] width 10 height 10
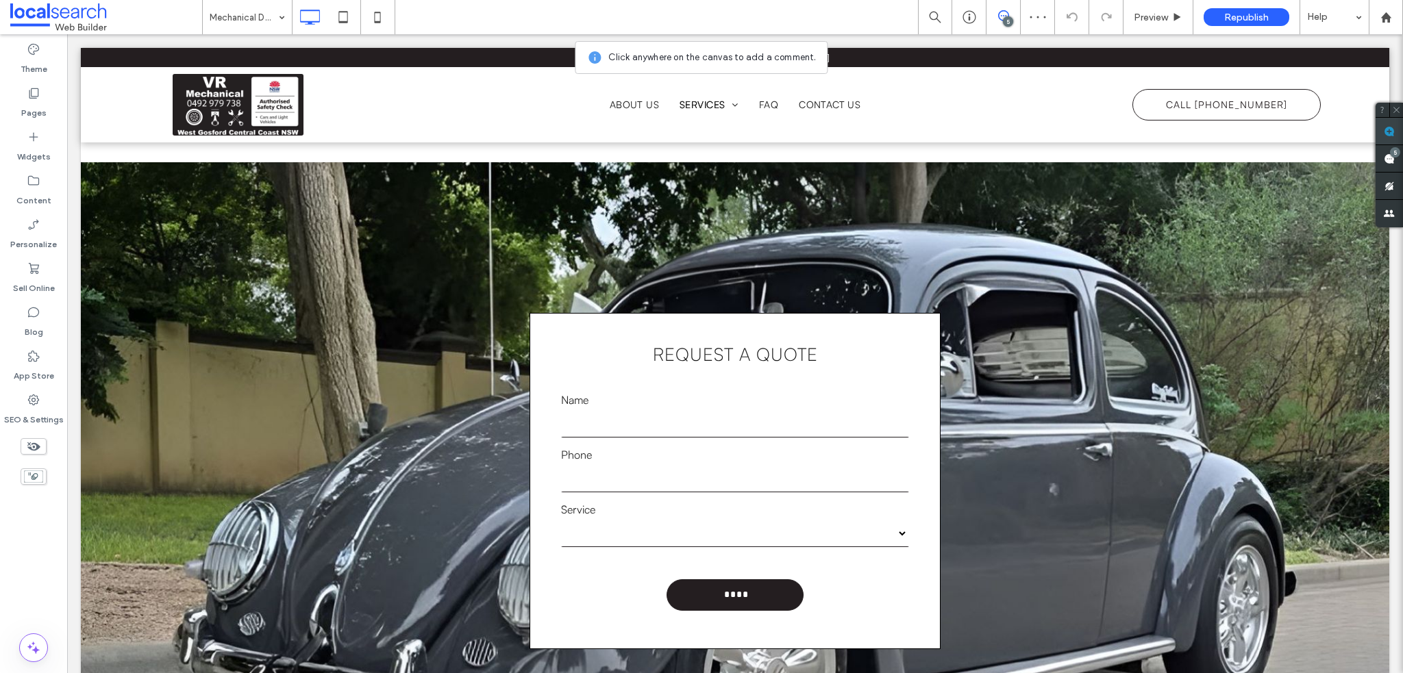
click at [1390, 135] on use at bounding box center [1389, 131] width 11 height 11
click at [818, 410] on input "text" at bounding box center [735, 423] width 348 height 27
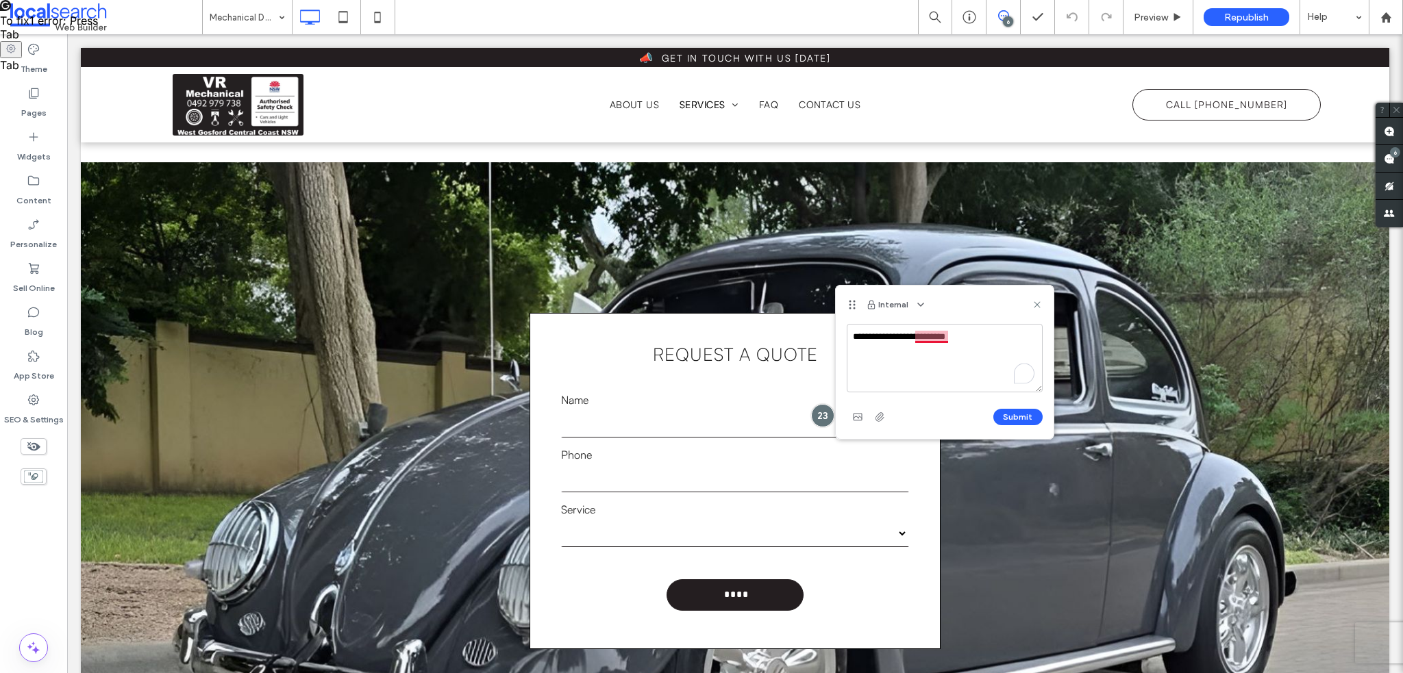
click at [926, 336] on textarea "**********" at bounding box center [945, 358] width 196 height 69
type textarea "**********"
click at [1021, 416] on button "Submit" at bounding box center [1017, 417] width 49 height 16
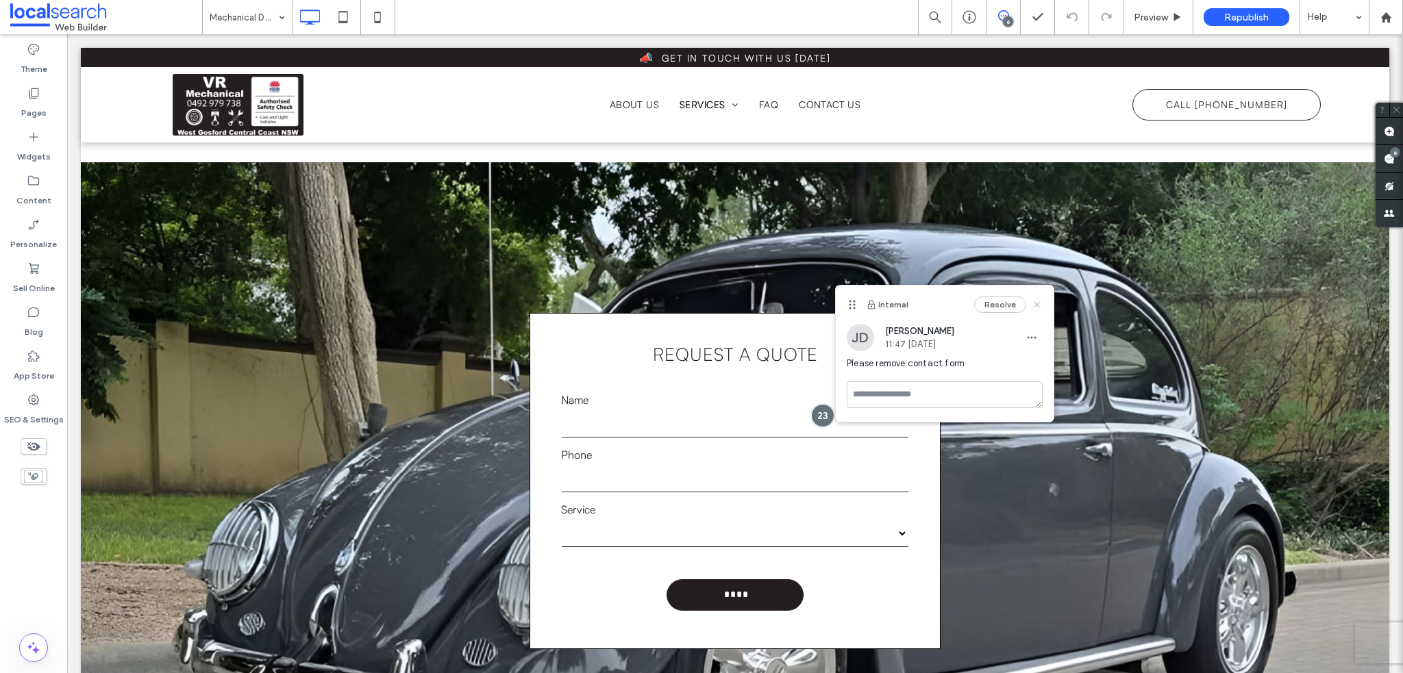
click at [1035, 301] on icon at bounding box center [1037, 304] width 11 height 11
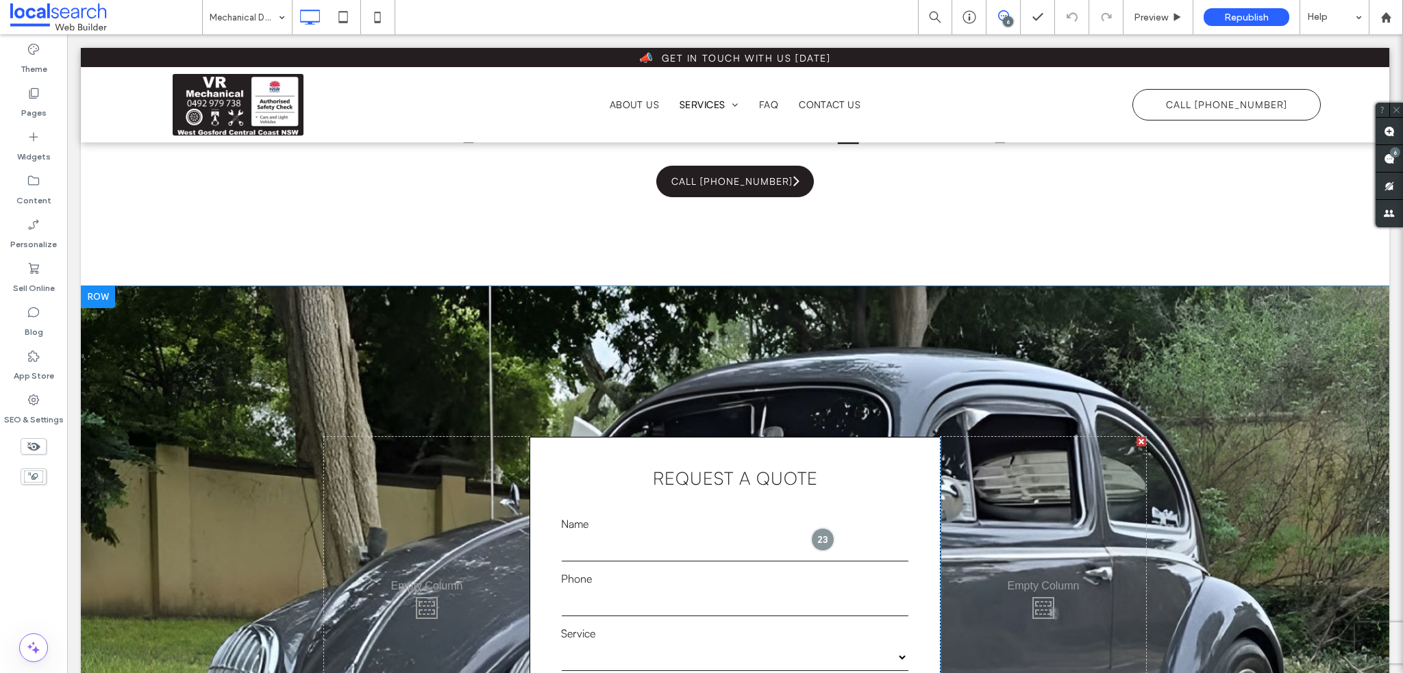
scroll to position [206, 0]
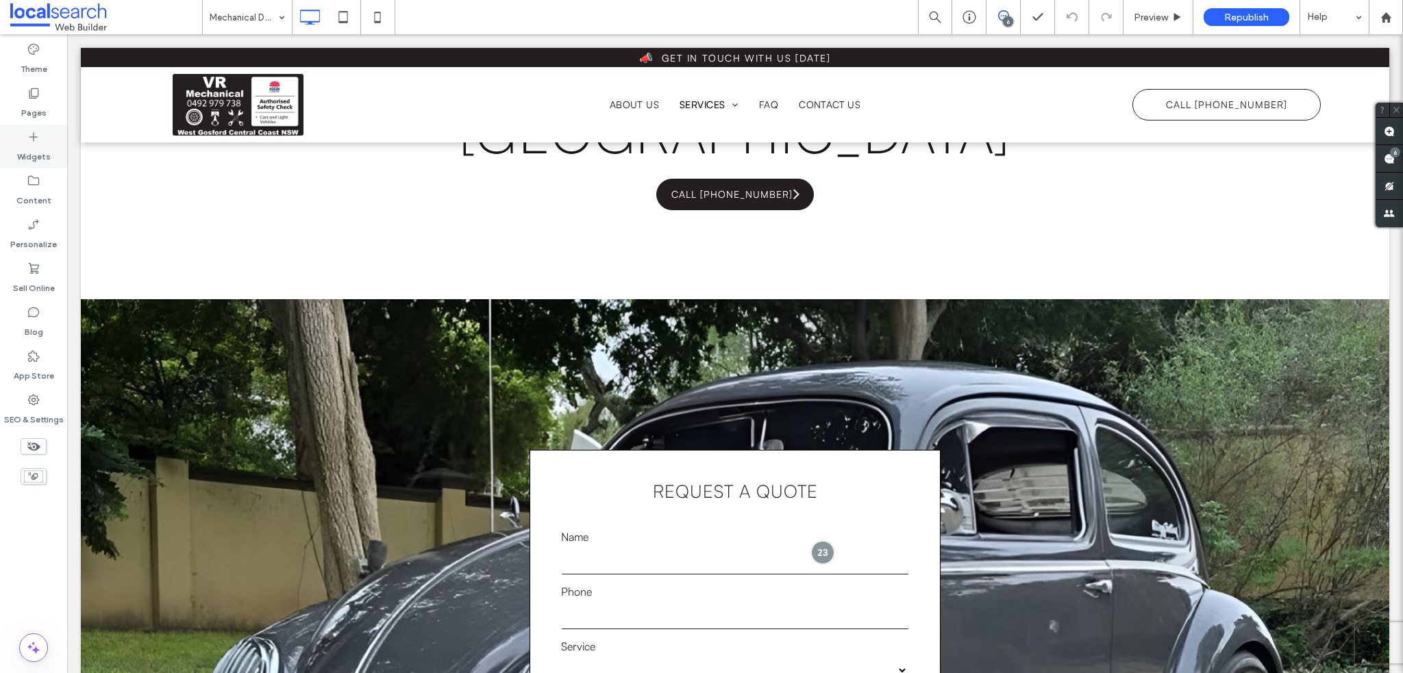
drag, startPoint x: 36, startPoint y: 101, endPoint x: 62, endPoint y: 164, distance: 68.2
click at [36, 101] on label "Pages" at bounding box center [33, 109] width 25 height 19
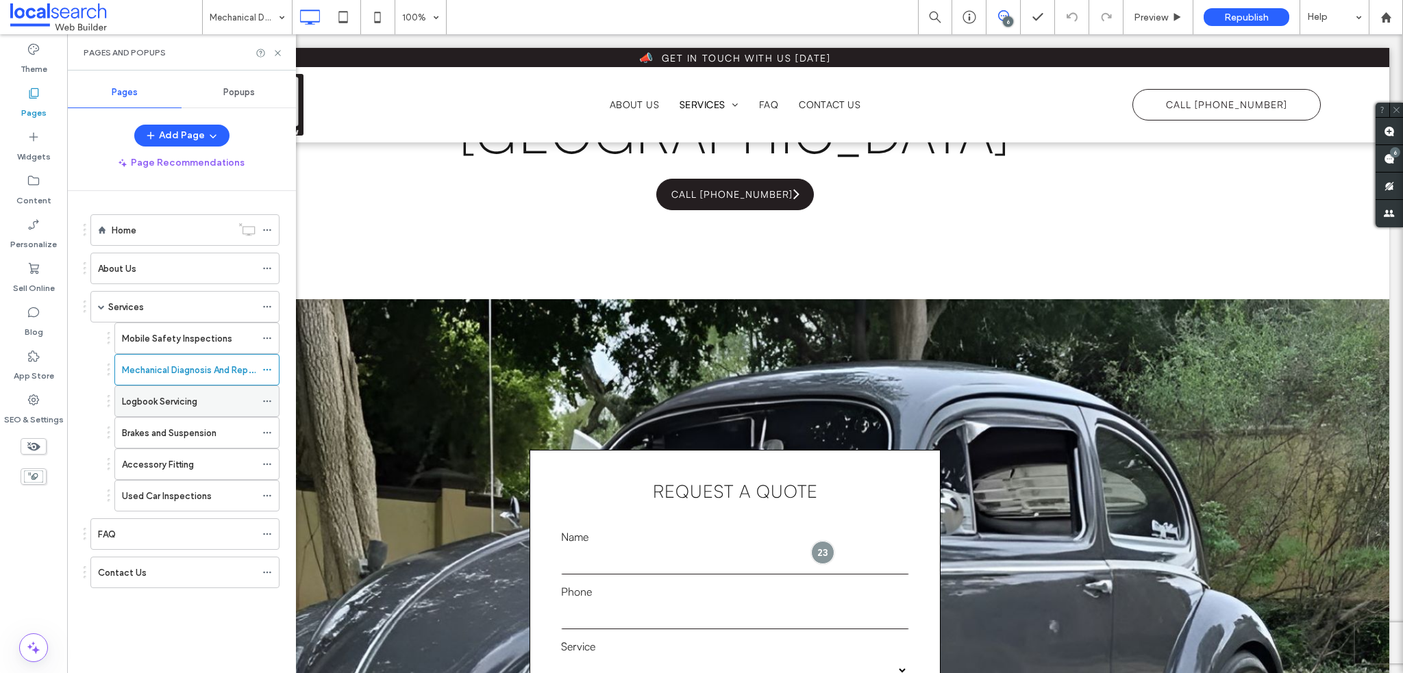
click at [177, 391] on div "Logbook Servicing" at bounding box center [189, 401] width 134 height 30
click at [278, 52] on div at bounding box center [701, 336] width 1403 height 673
click at [277, 51] on icon at bounding box center [278, 53] width 10 height 10
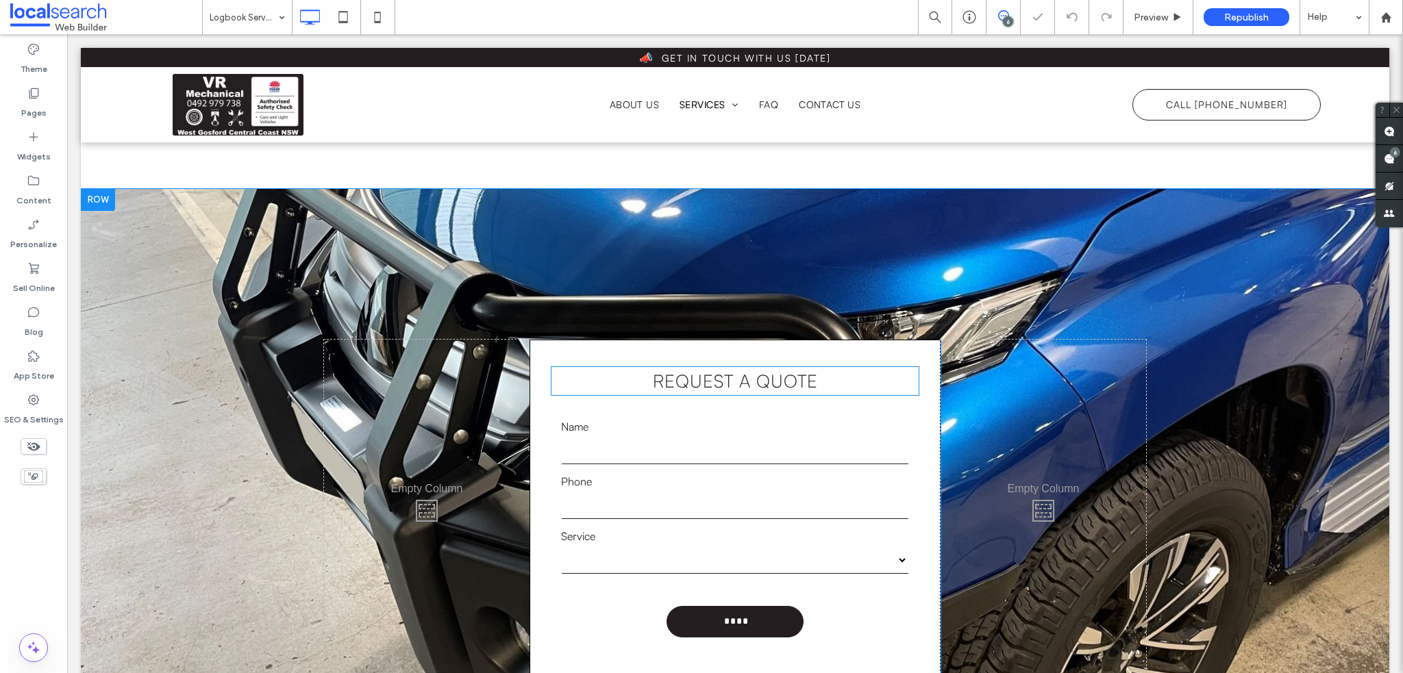
scroll to position [480, 0]
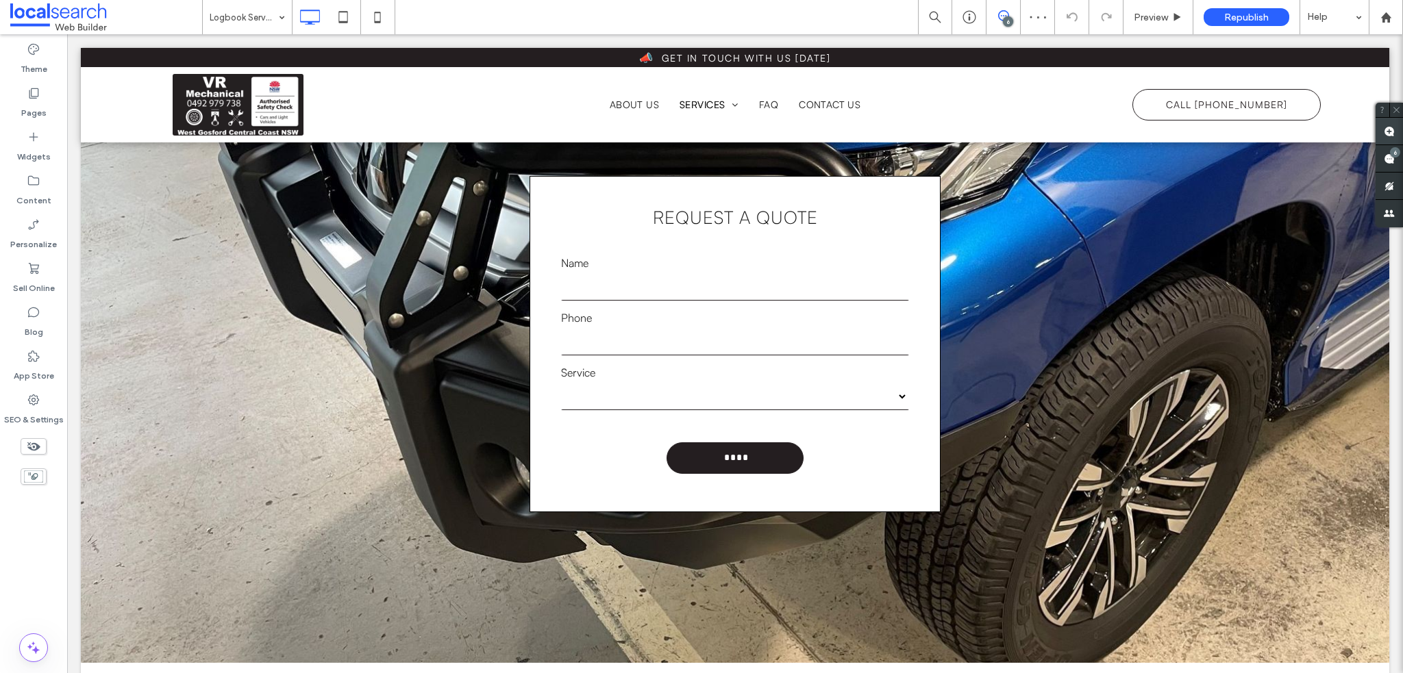
click at [1389, 130] on use at bounding box center [1389, 131] width 11 height 11
click at [828, 284] on input "text" at bounding box center [735, 286] width 348 height 27
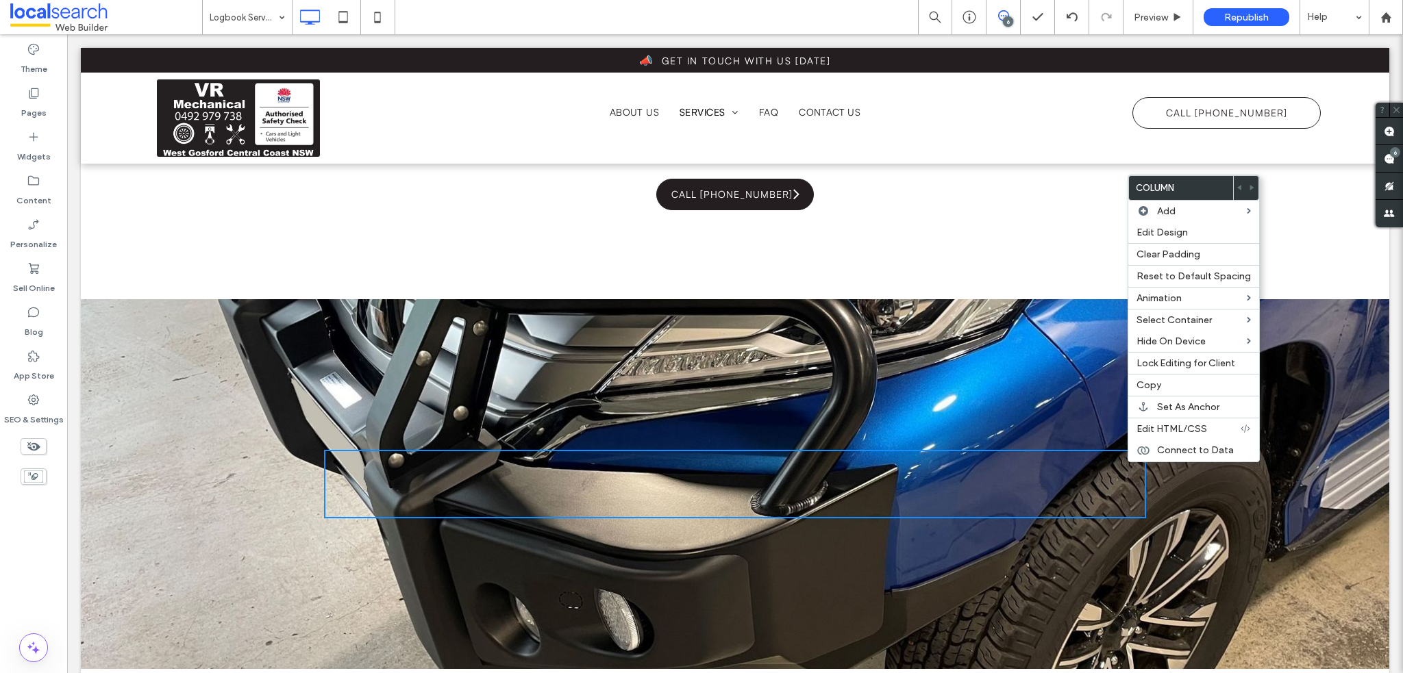
click at [946, 386] on div "Click To Paste Row + Add Section" at bounding box center [735, 484] width 1308 height 370
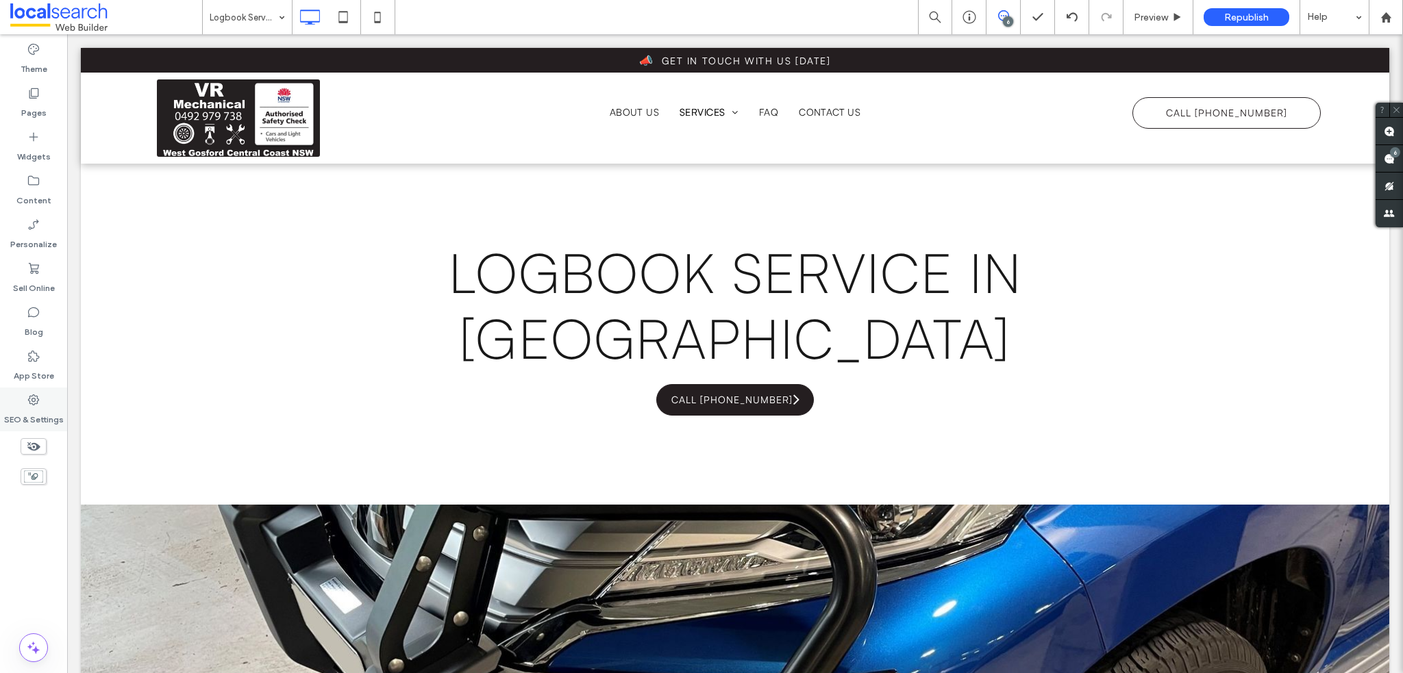
click at [27, 393] on icon at bounding box center [34, 400] width 14 height 14
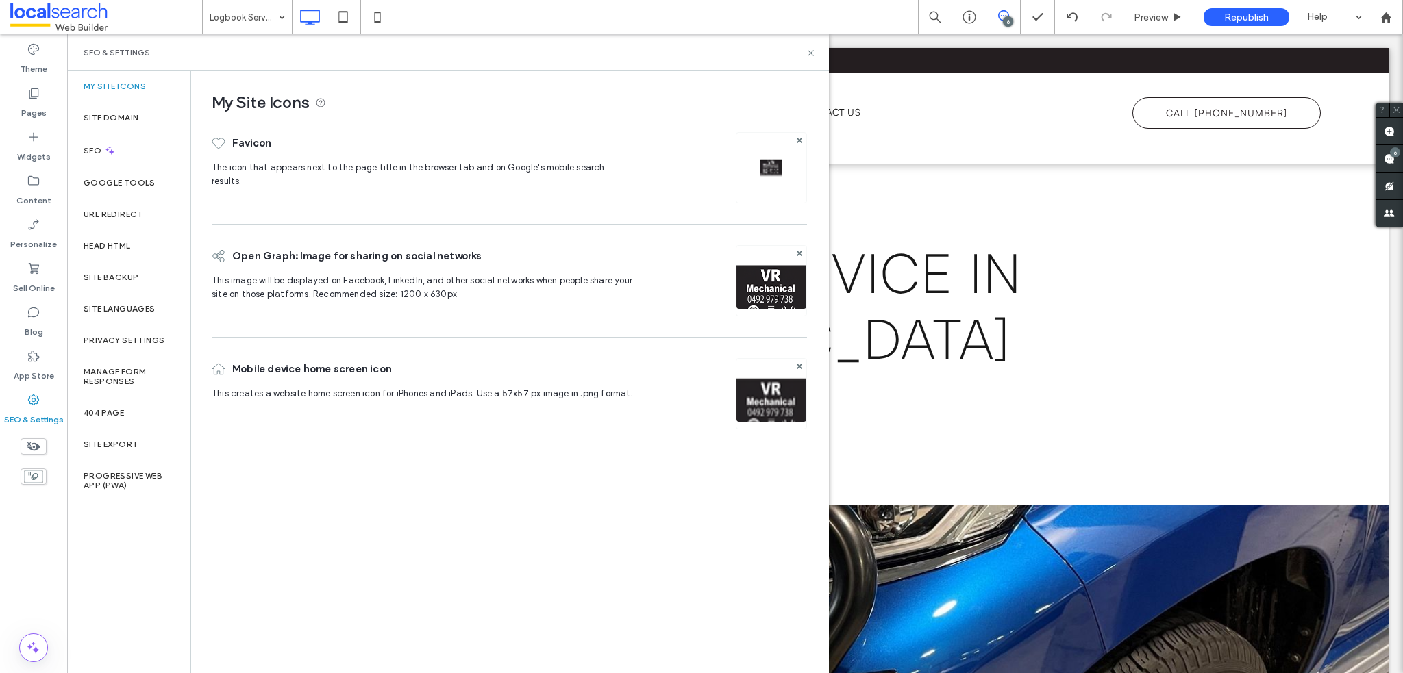
click at [811, 47] on div "SEO & Settings" at bounding box center [448, 52] width 729 height 11
drag, startPoint x: 809, startPoint y: 50, endPoint x: 684, endPoint y: 221, distance: 211.3
click at [809, 50] on icon at bounding box center [811, 53] width 10 height 10
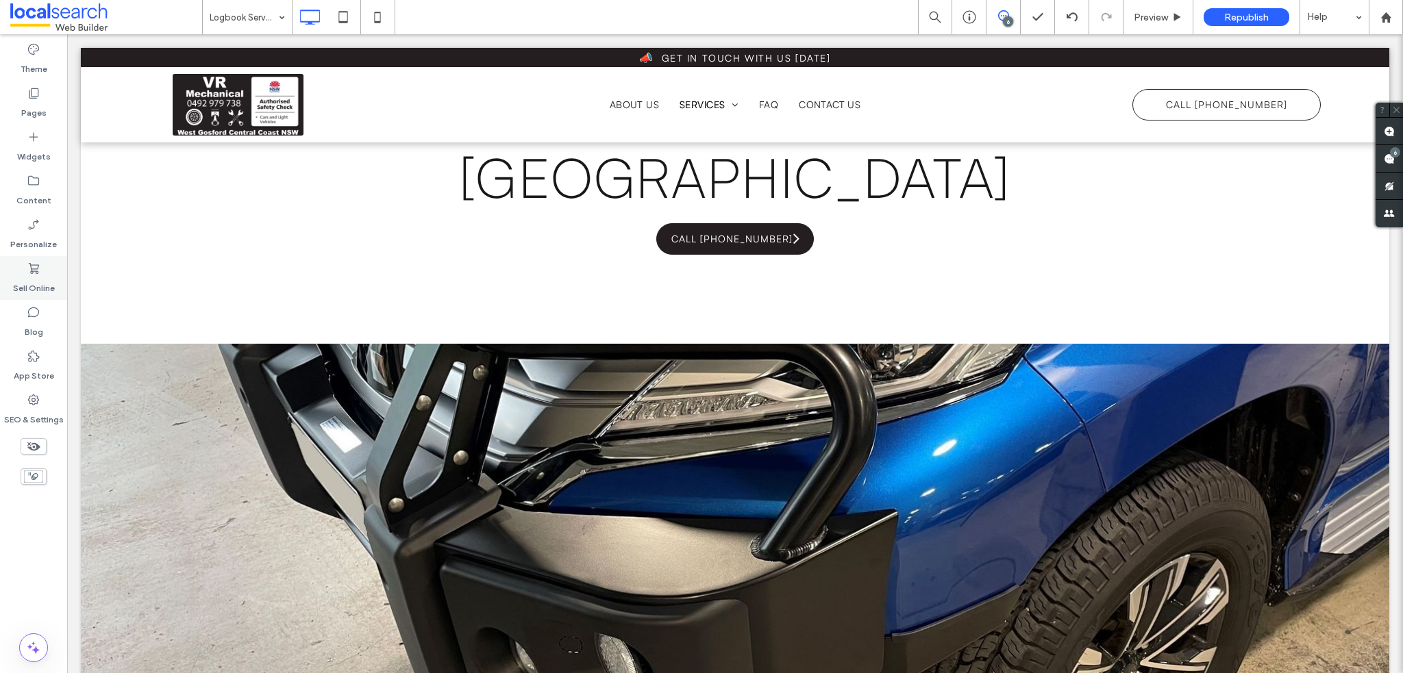
scroll to position [137, 0]
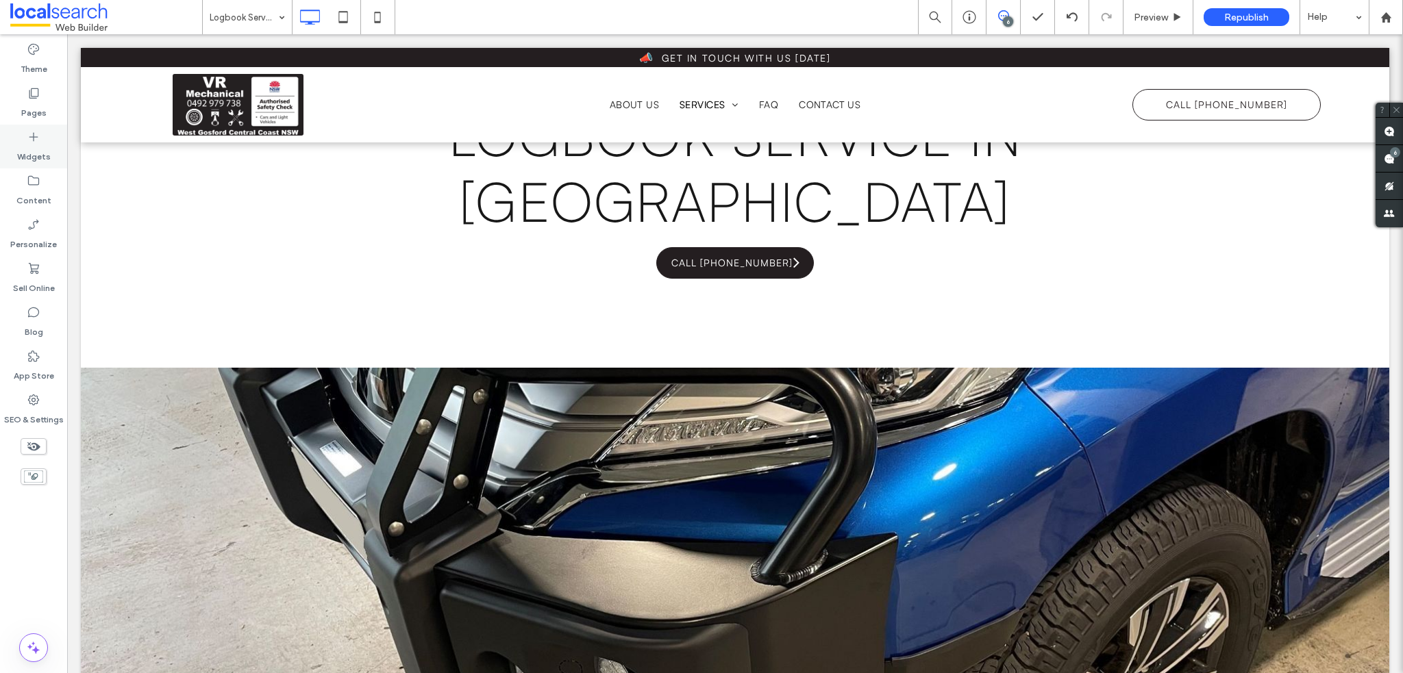
click at [22, 103] on label "Pages" at bounding box center [33, 109] width 25 height 19
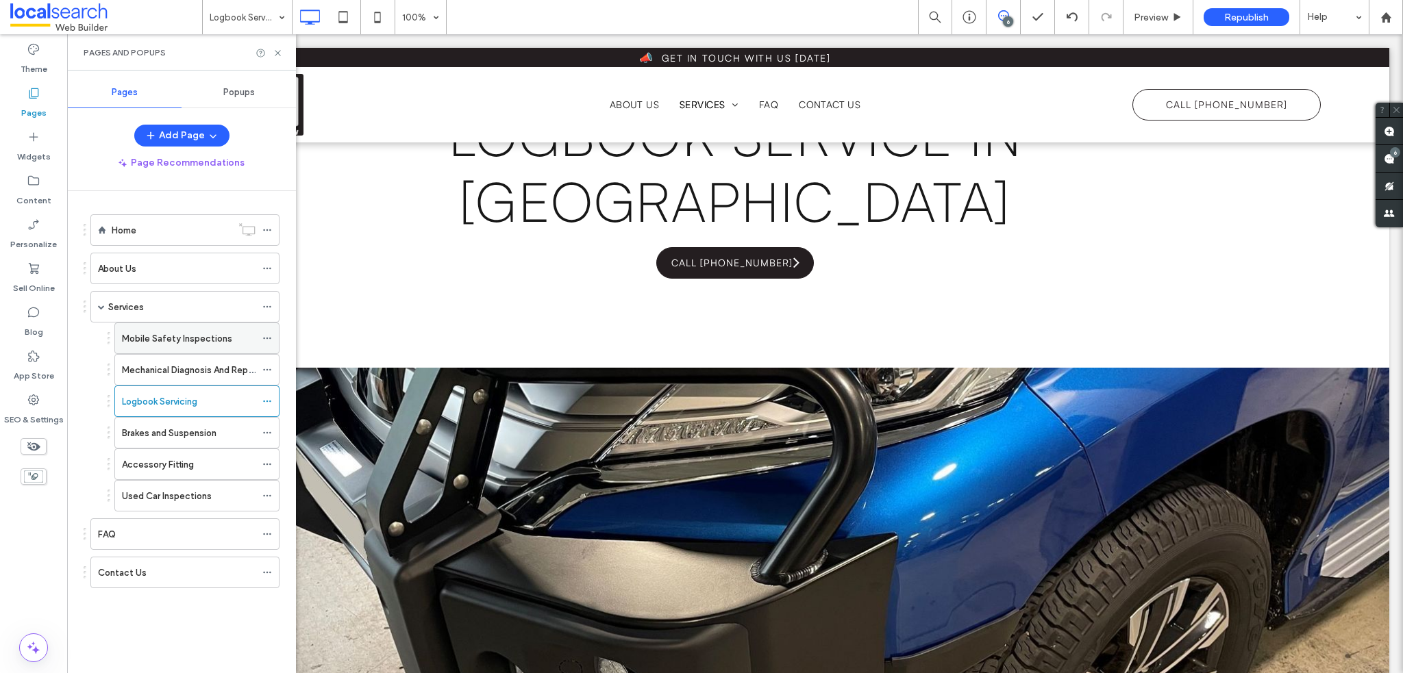
click at [196, 330] on label "Mobile Safety Inspections" at bounding box center [177, 339] width 110 height 24
click at [275, 51] on icon at bounding box center [278, 53] width 10 height 10
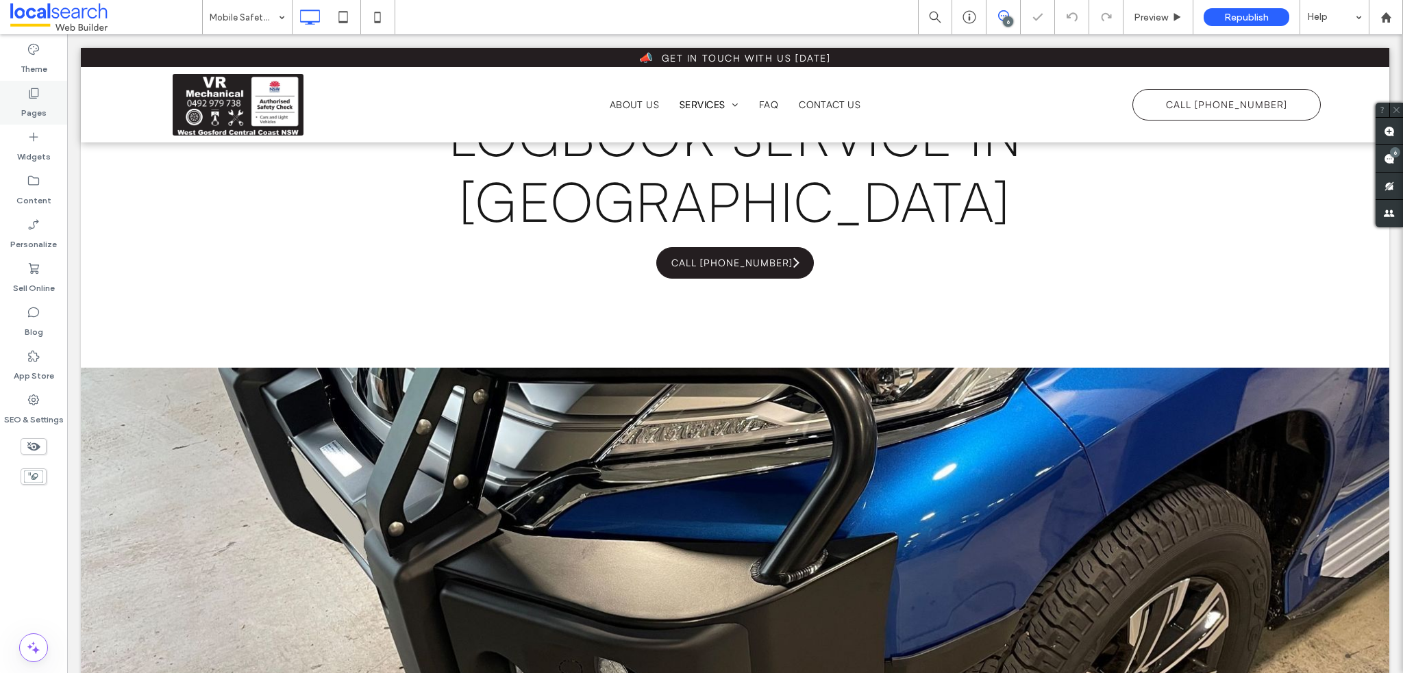
click at [36, 111] on label "Pages" at bounding box center [33, 109] width 25 height 19
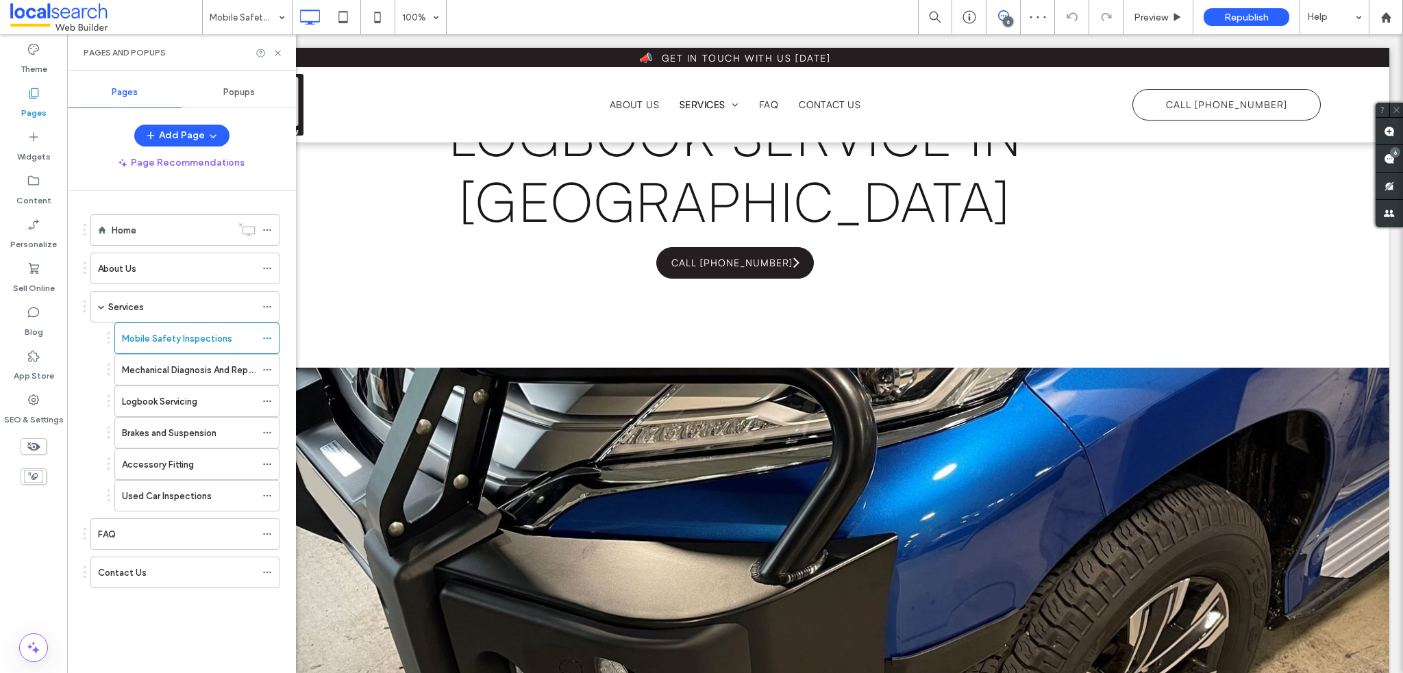
click at [222, 367] on label "Mechanical Diagnosis And Repairs" at bounding box center [192, 370] width 140 height 24
click at [280, 51] on use at bounding box center [277, 52] width 5 height 5
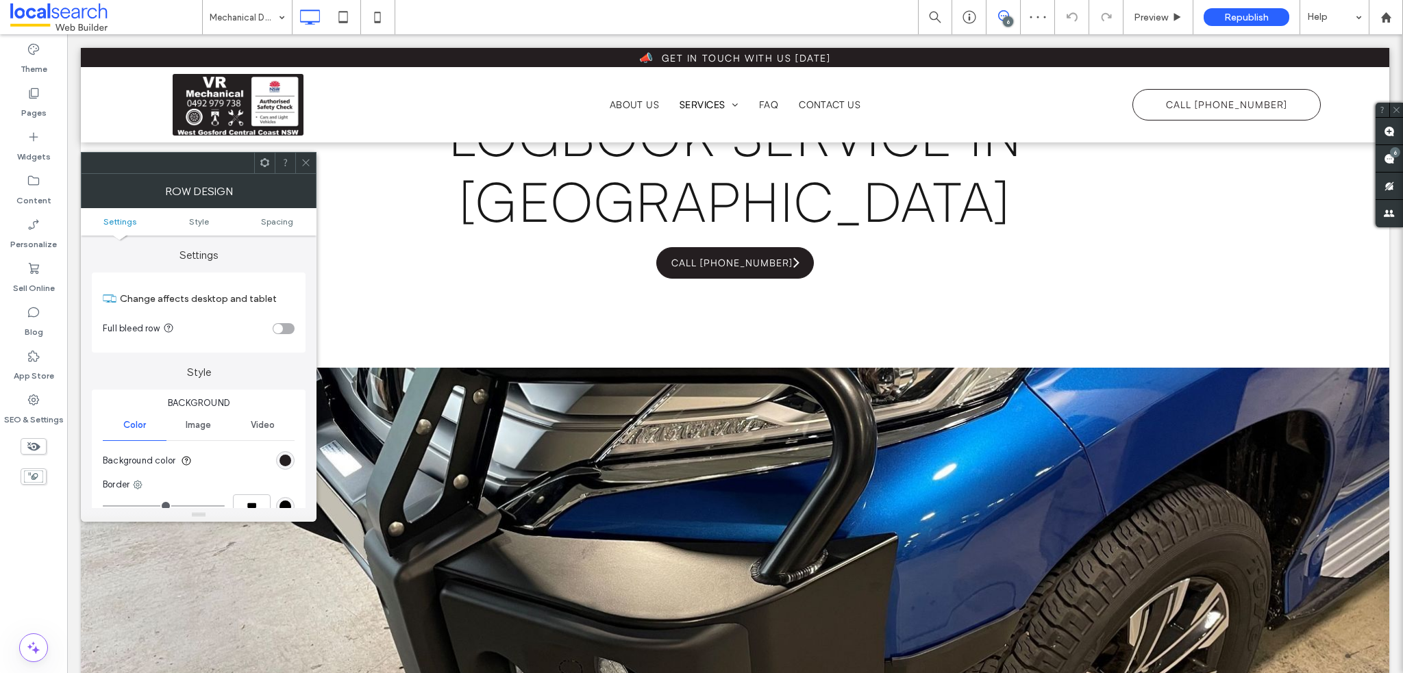
click at [303, 159] on icon at bounding box center [306, 163] width 10 height 10
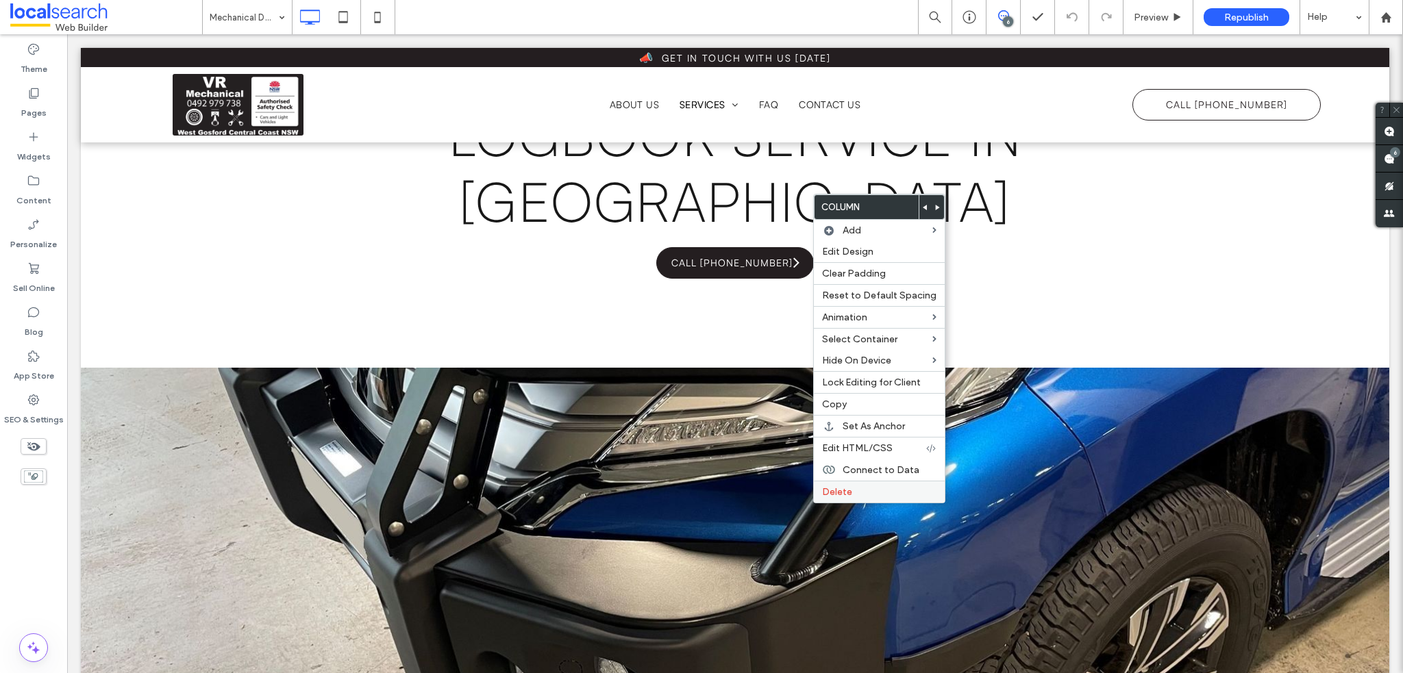
click at [849, 486] on span "Delete" at bounding box center [837, 492] width 30 height 12
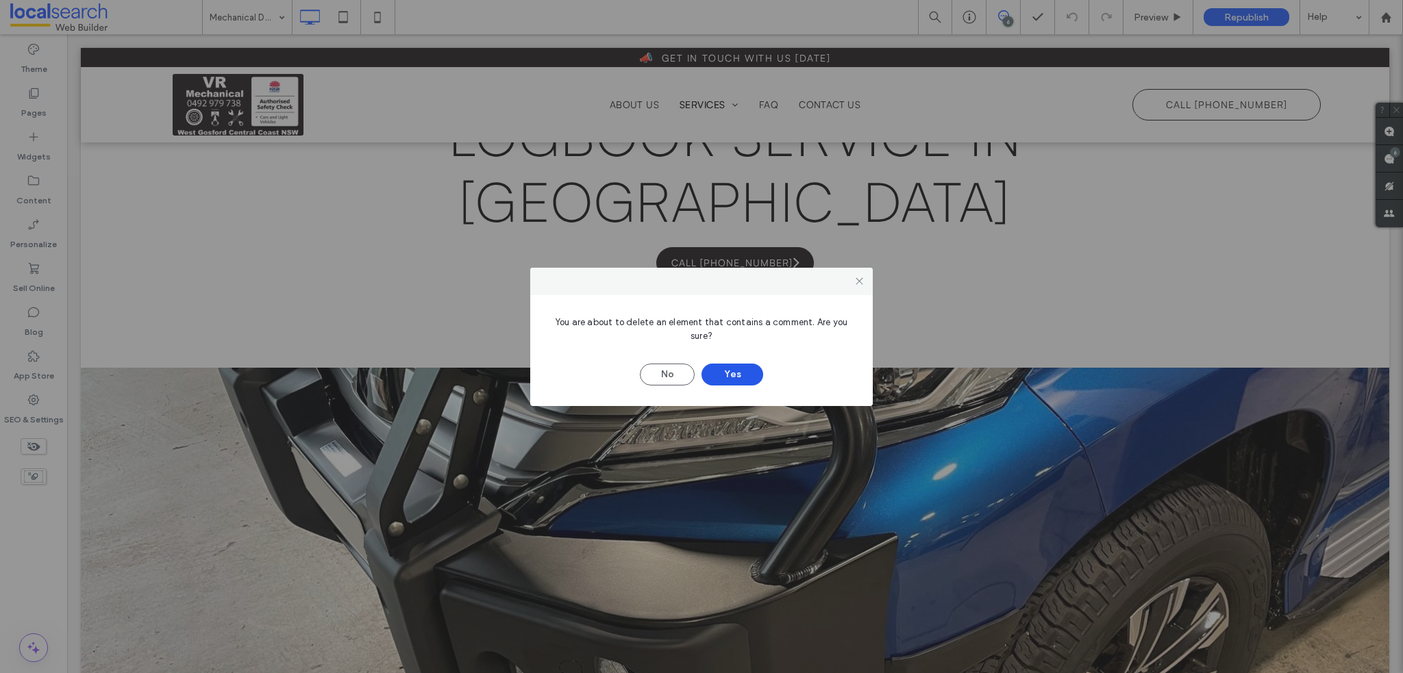
click at [749, 370] on button "Yes" at bounding box center [732, 375] width 62 height 22
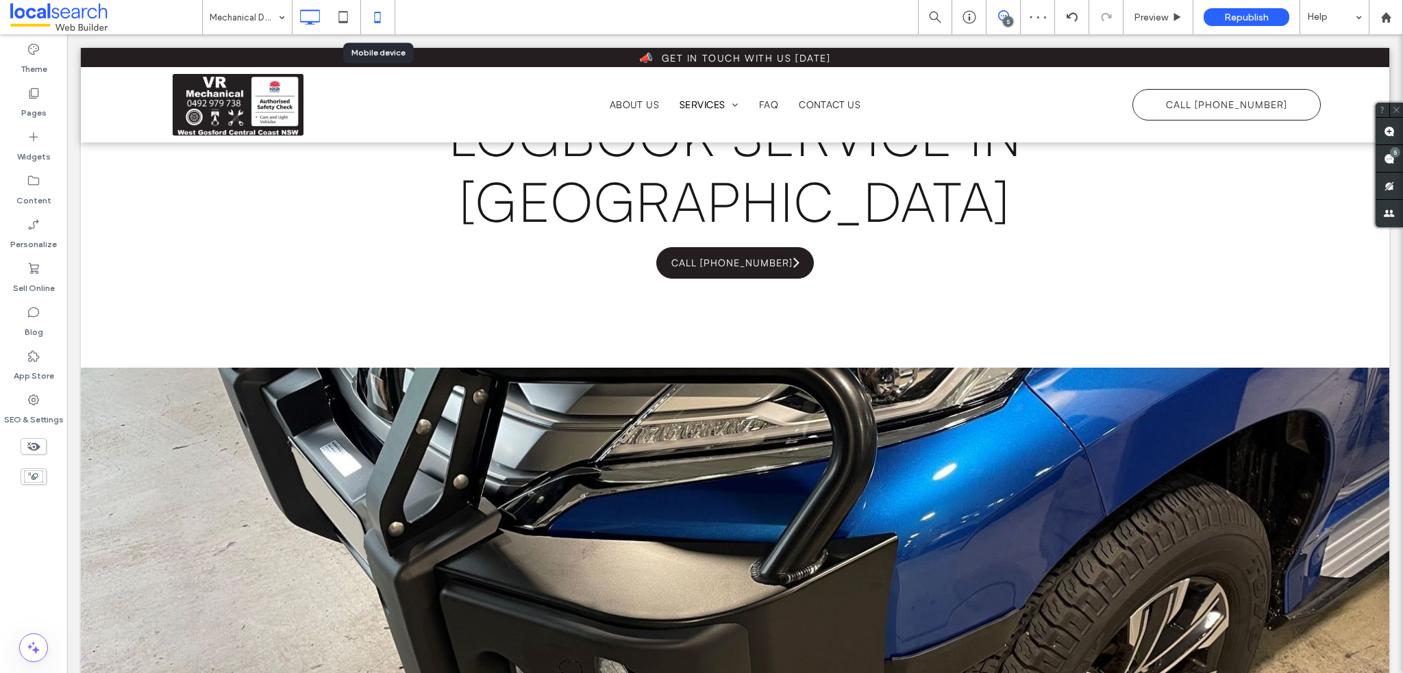
click at [364, 21] on icon at bounding box center [377, 16] width 27 height 27
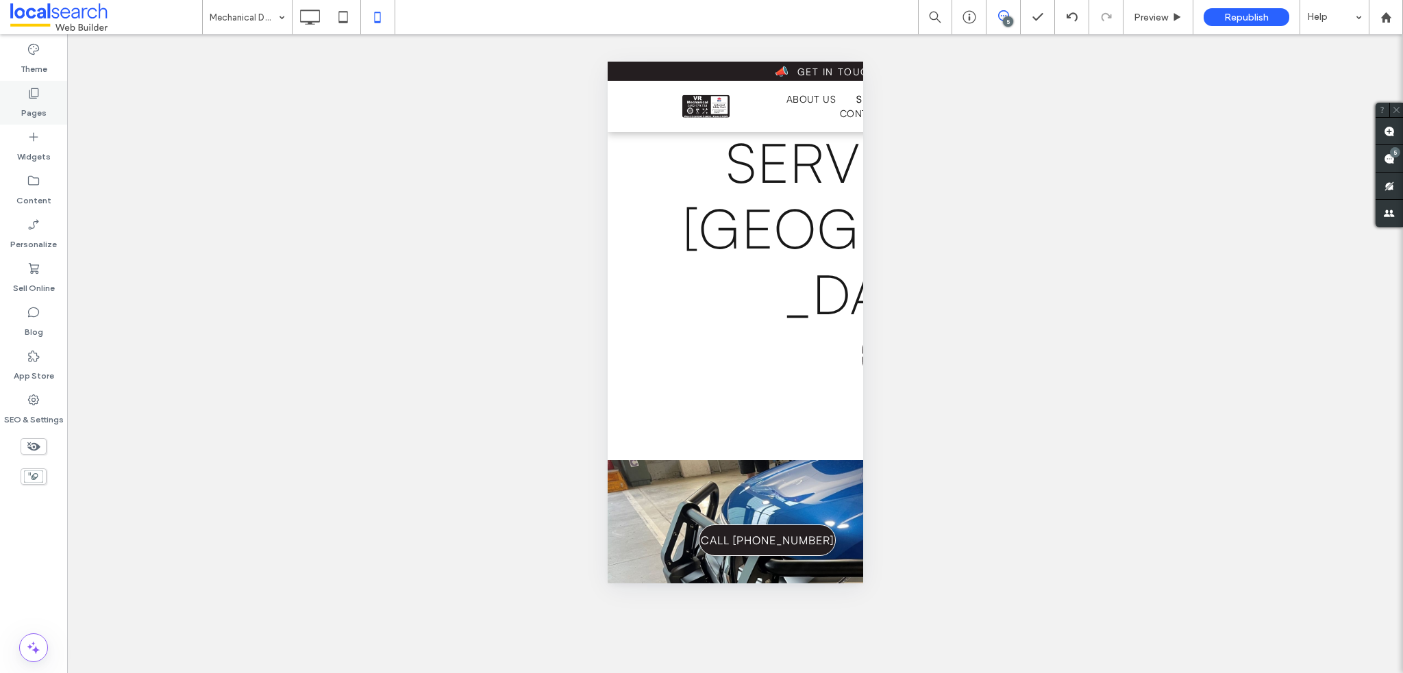
click at [45, 94] on div "Pages" at bounding box center [33, 103] width 67 height 44
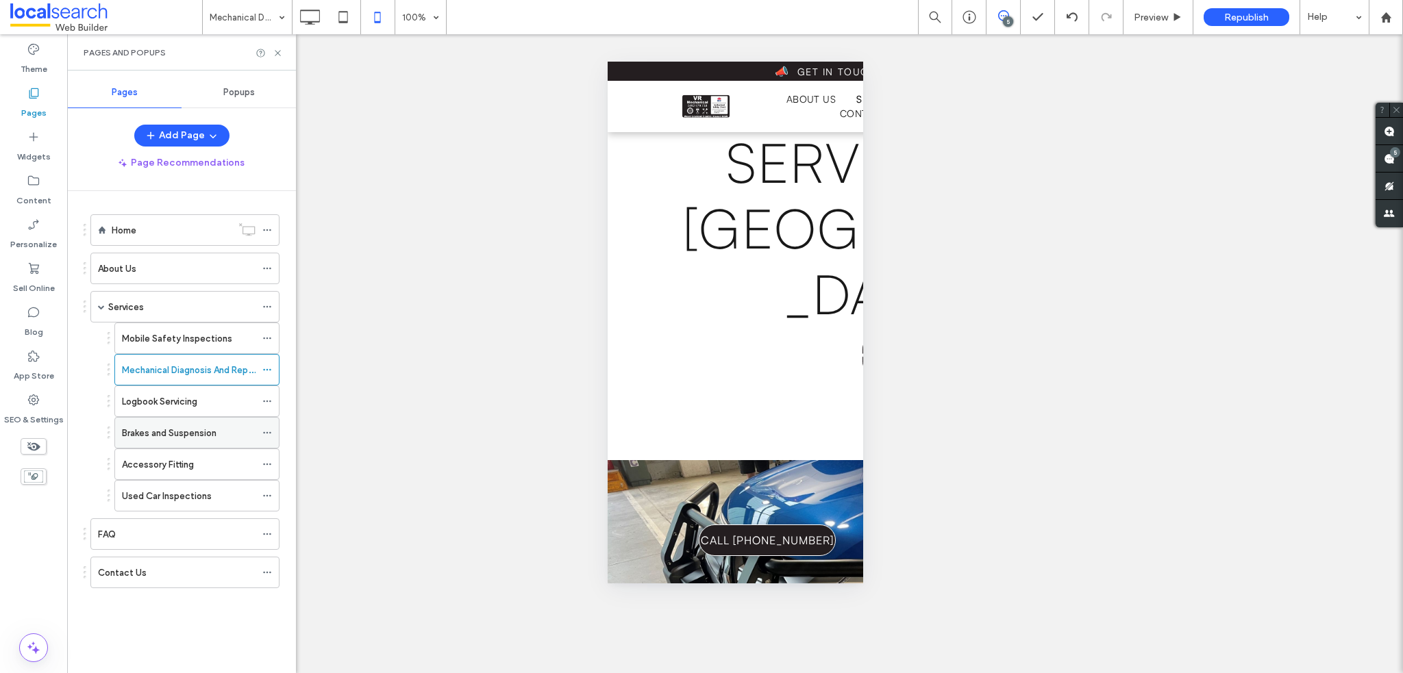
click at [194, 430] on label "Brakes and Suspension" at bounding box center [169, 433] width 95 height 24
click at [304, 20] on icon at bounding box center [309, 16] width 27 height 27
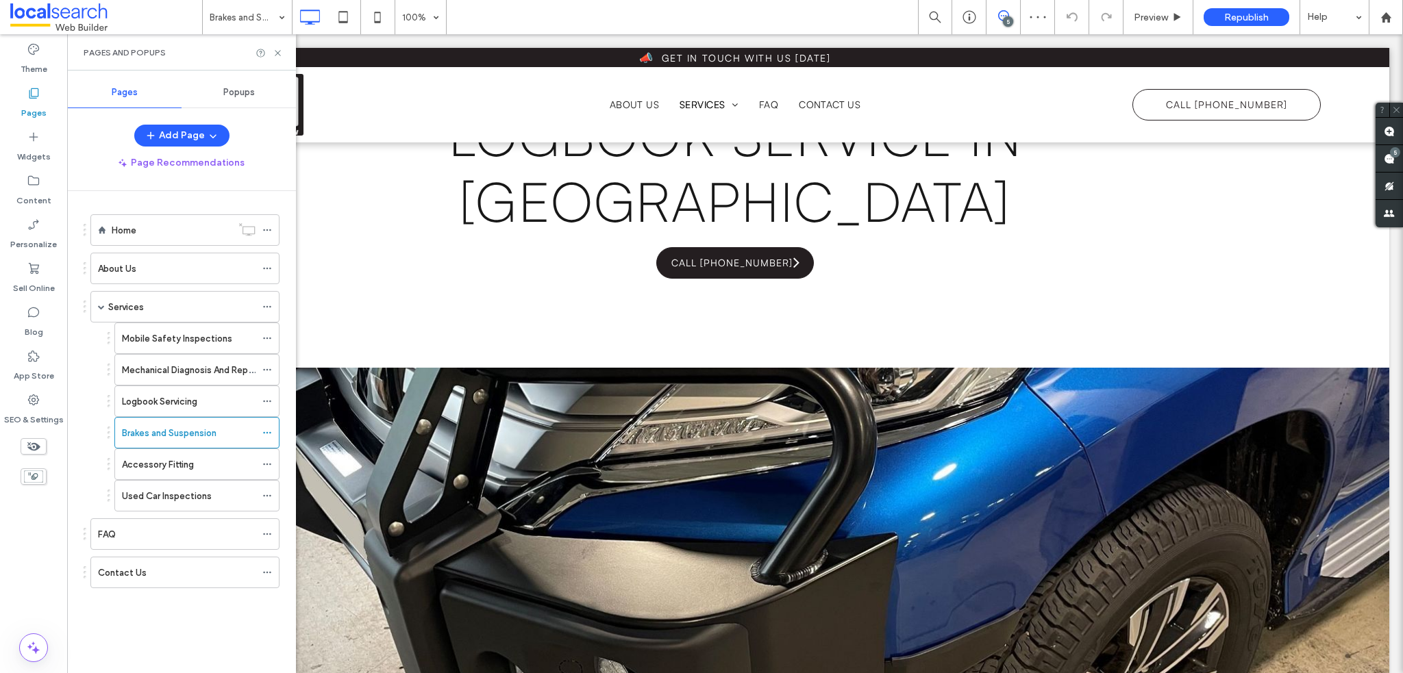
click at [280, 53] on icon at bounding box center [278, 53] width 10 height 10
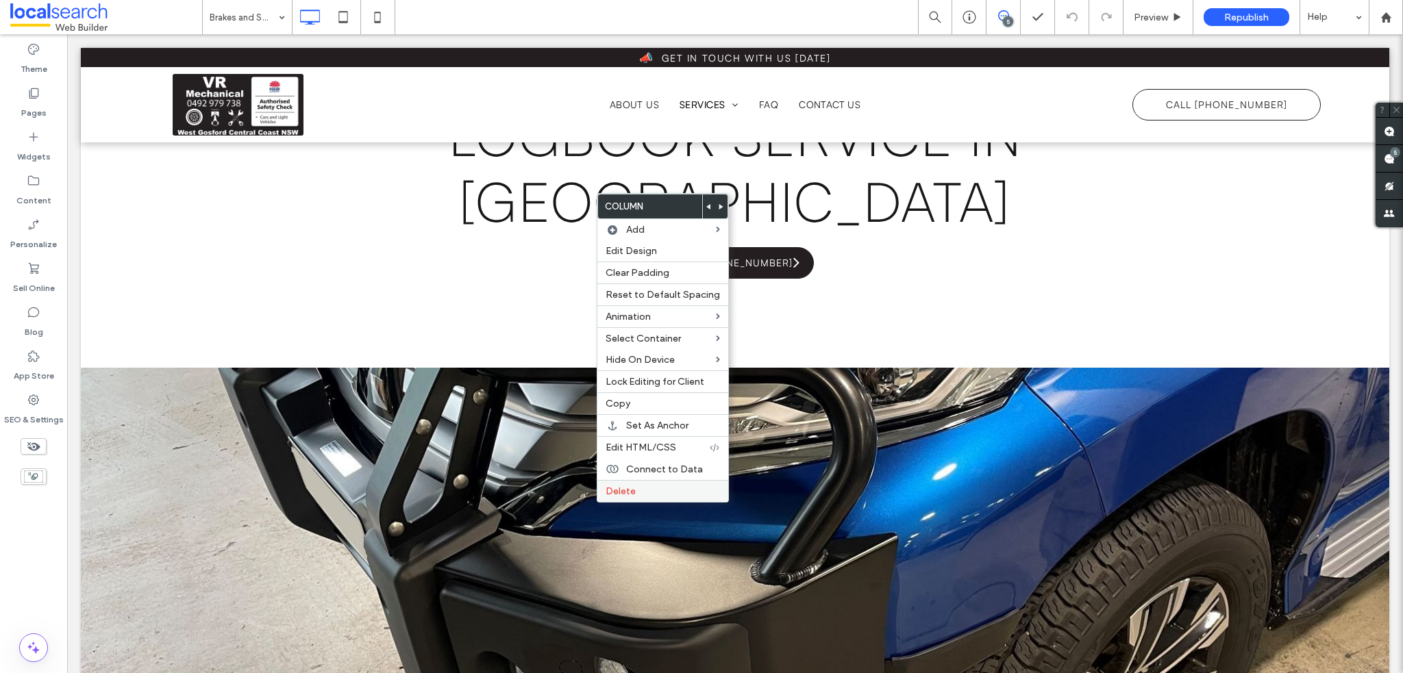
click at [628, 490] on span "Delete" at bounding box center [621, 492] width 30 height 12
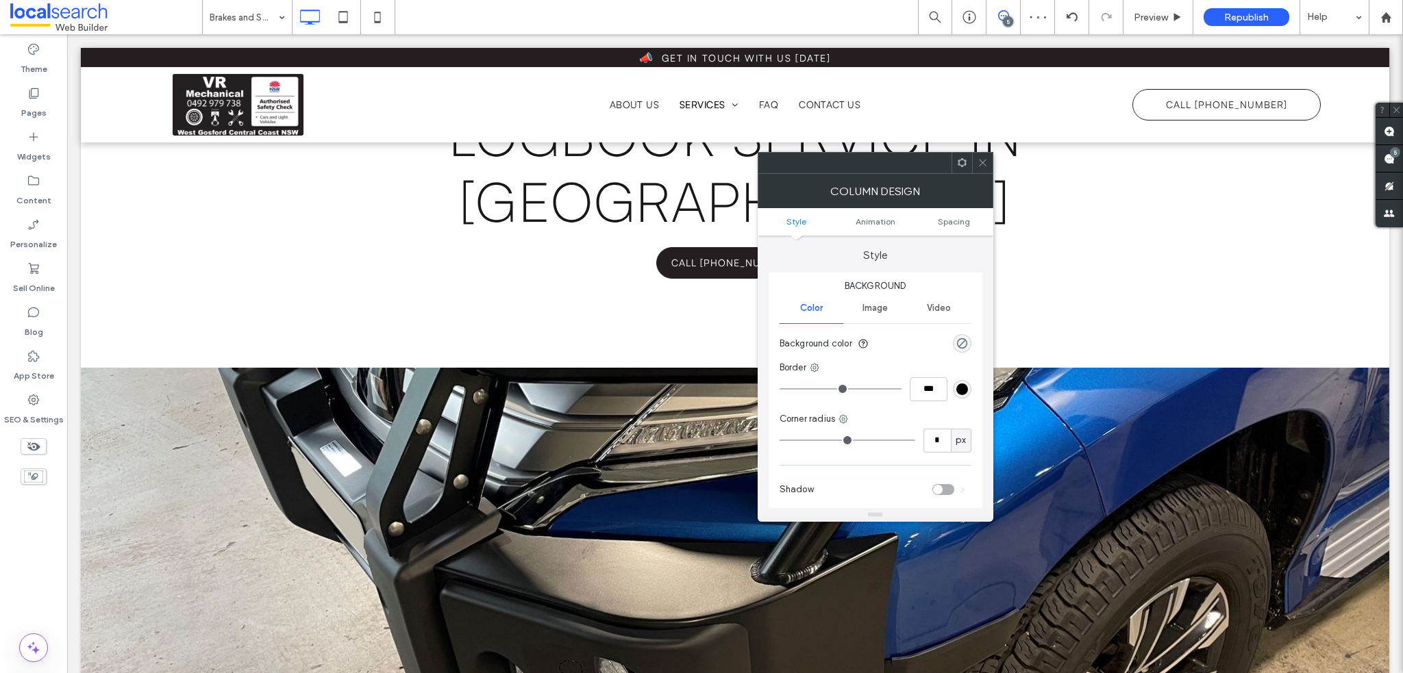
click at [980, 164] on icon at bounding box center [983, 163] width 10 height 10
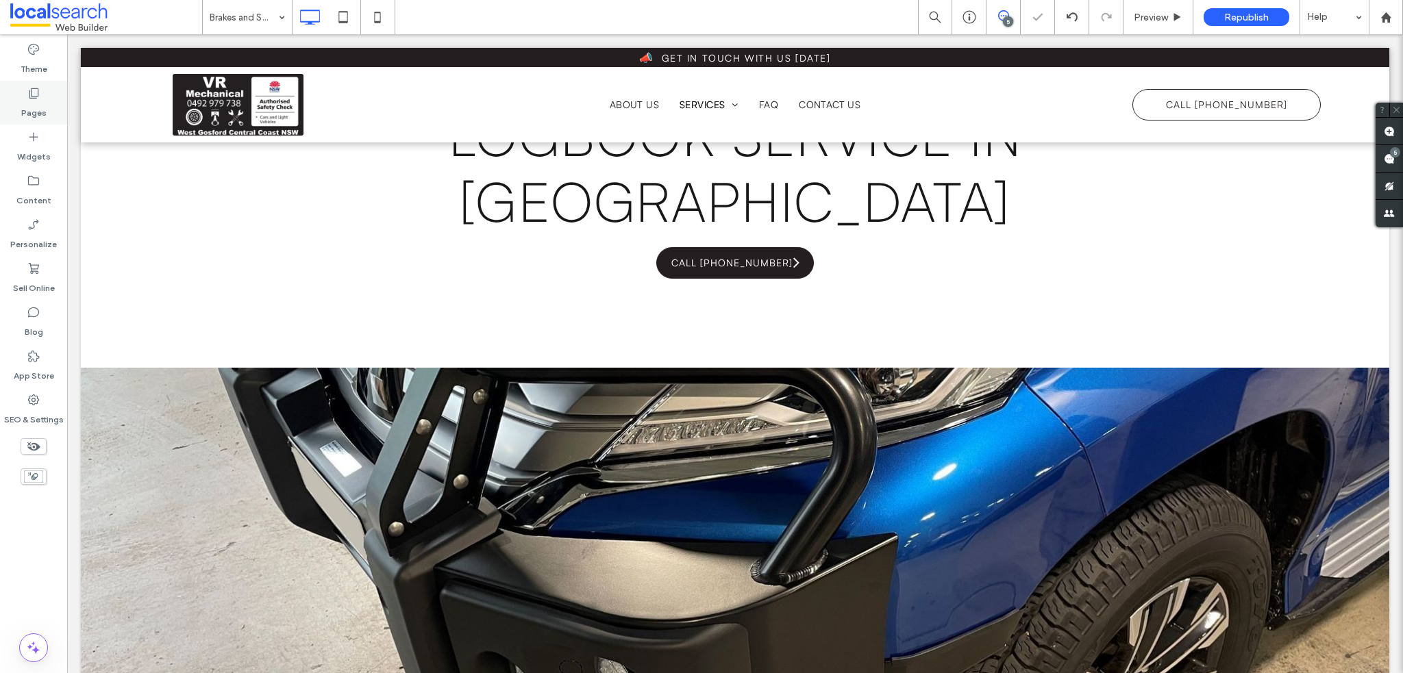
click at [32, 106] on label "Pages" at bounding box center [33, 109] width 25 height 19
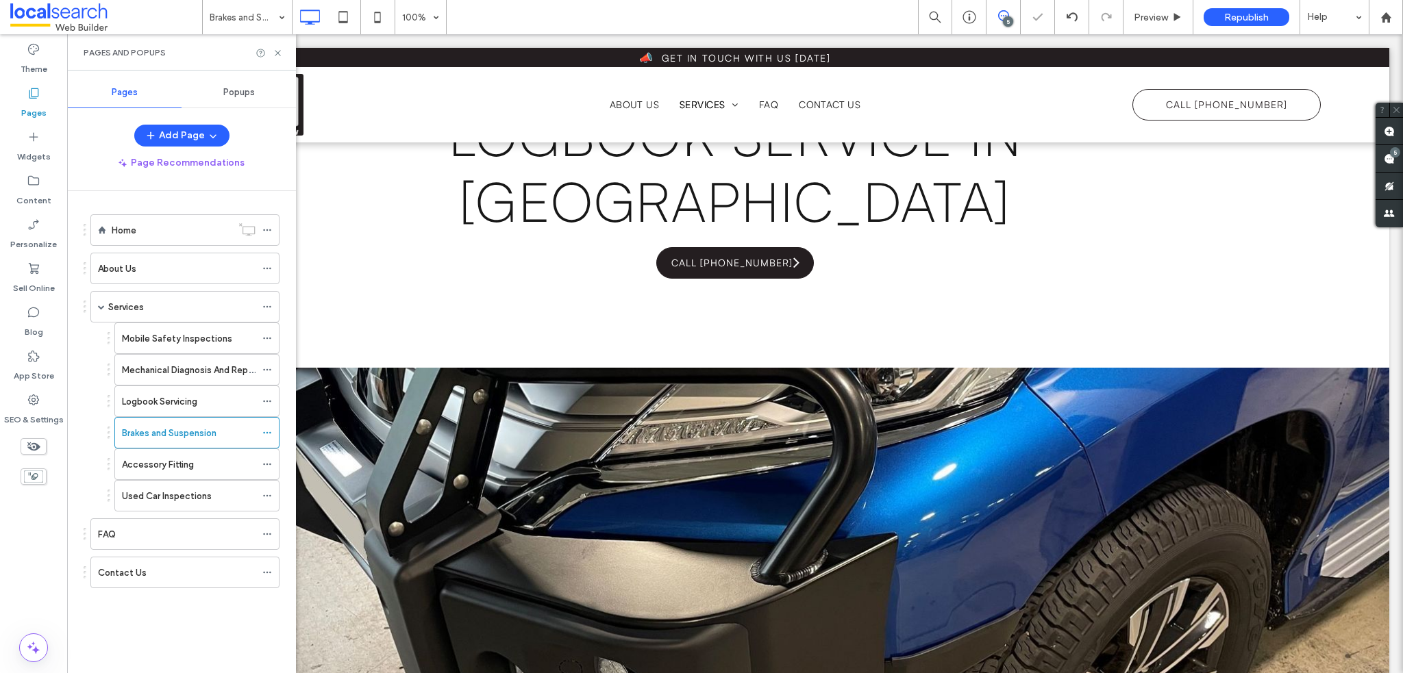
click at [184, 463] on label "Accessory Fitting" at bounding box center [158, 465] width 72 height 24
click at [280, 53] on icon at bounding box center [278, 53] width 10 height 10
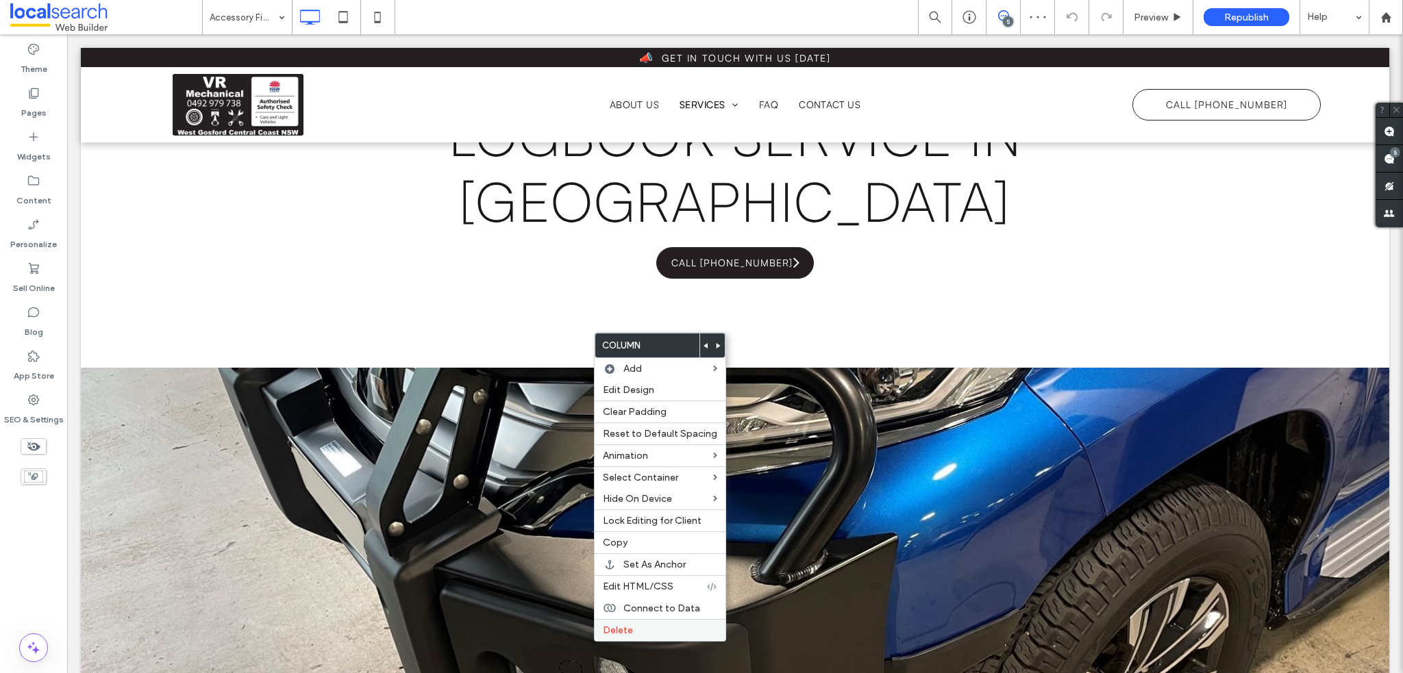
click at [610, 625] on span "Delete" at bounding box center [618, 631] width 30 height 12
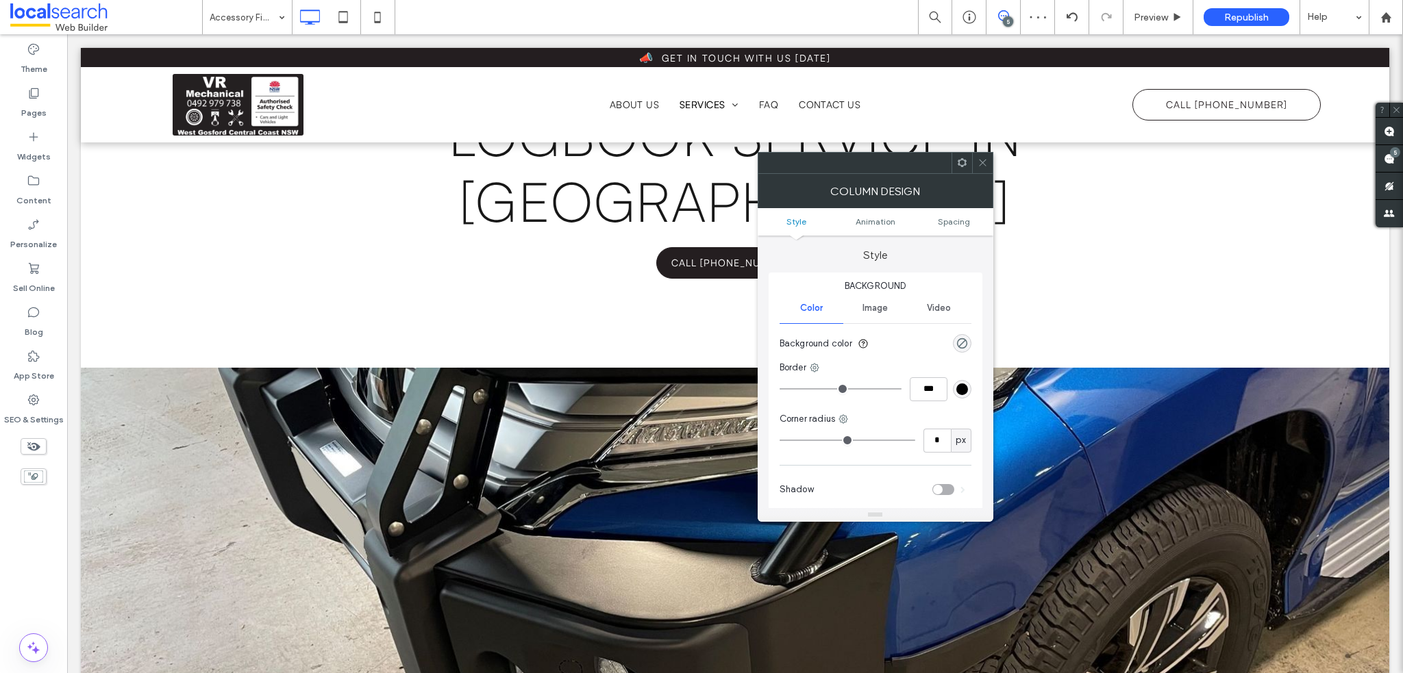
click at [978, 160] on icon at bounding box center [983, 163] width 10 height 10
click at [984, 158] on icon at bounding box center [983, 163] width 10 height 10
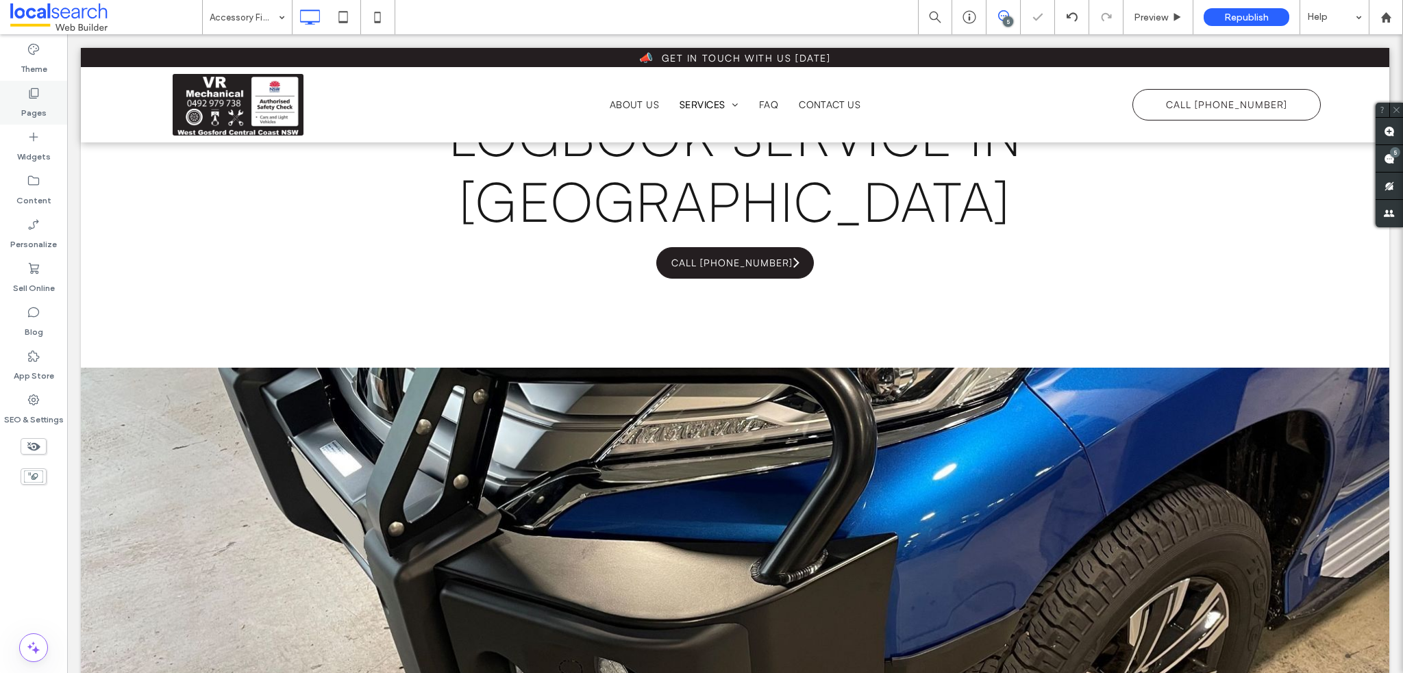
click at [40, 108] on label "Pages" at bounding box center [33, 109] width 25 height 19
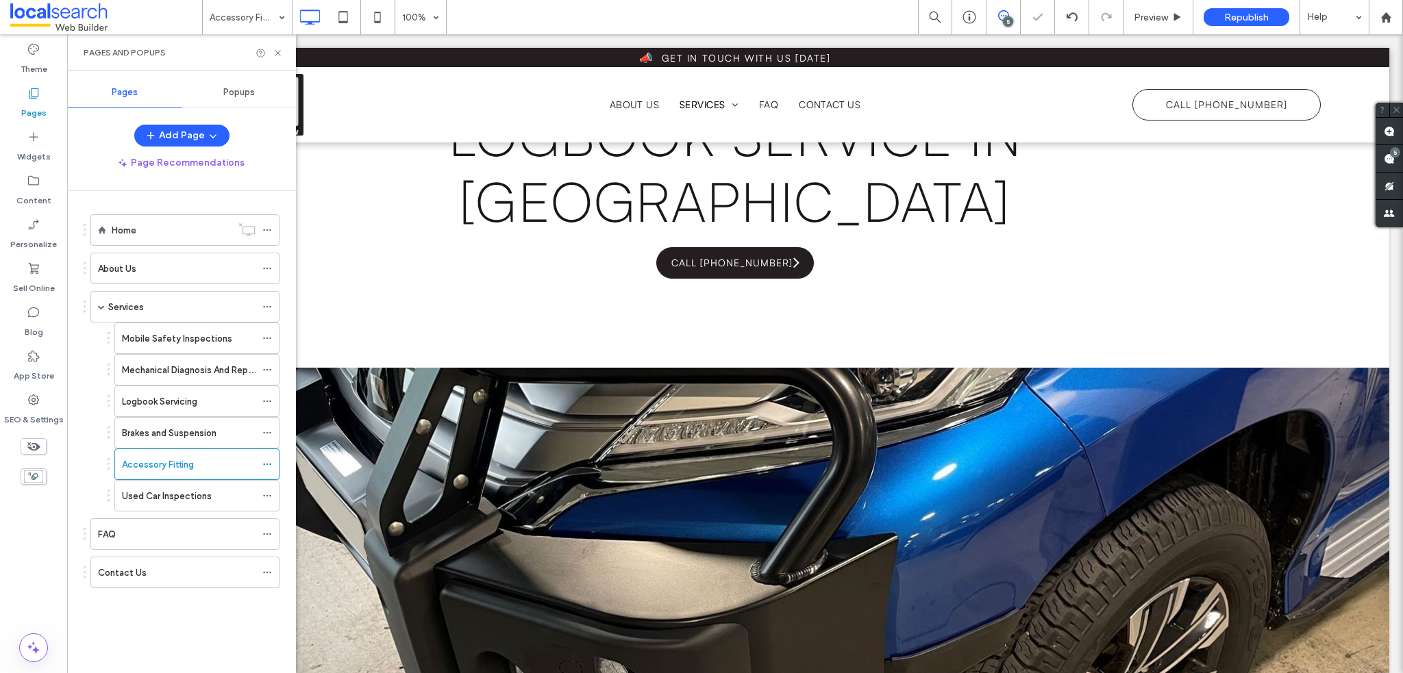
click at [199, 490] on label "Used Car Inspections" at bounding box center [167, 496] width 90 height 24
click at [279, 53] on icon at bounding box center [278, 53] width 10 height 10
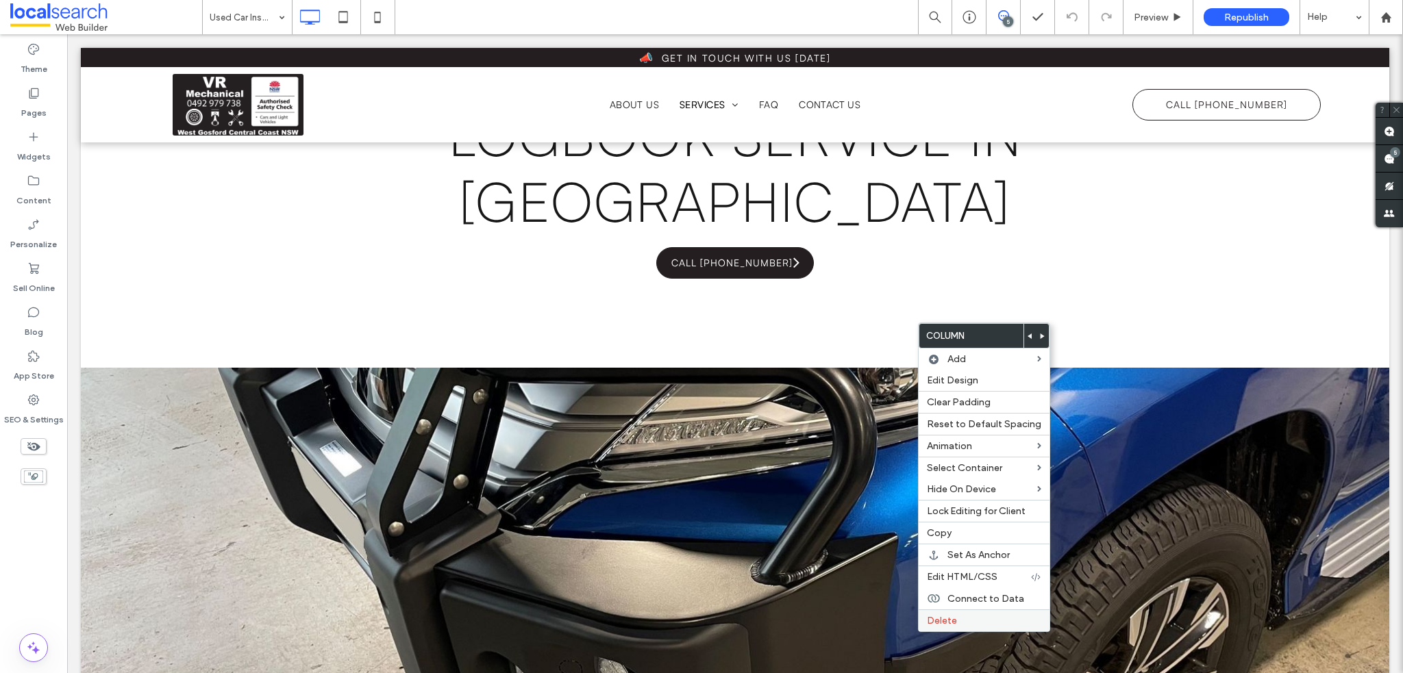
click at [963, 612] on div "Delete" at bounding box center [984, 621] width 131 height 22
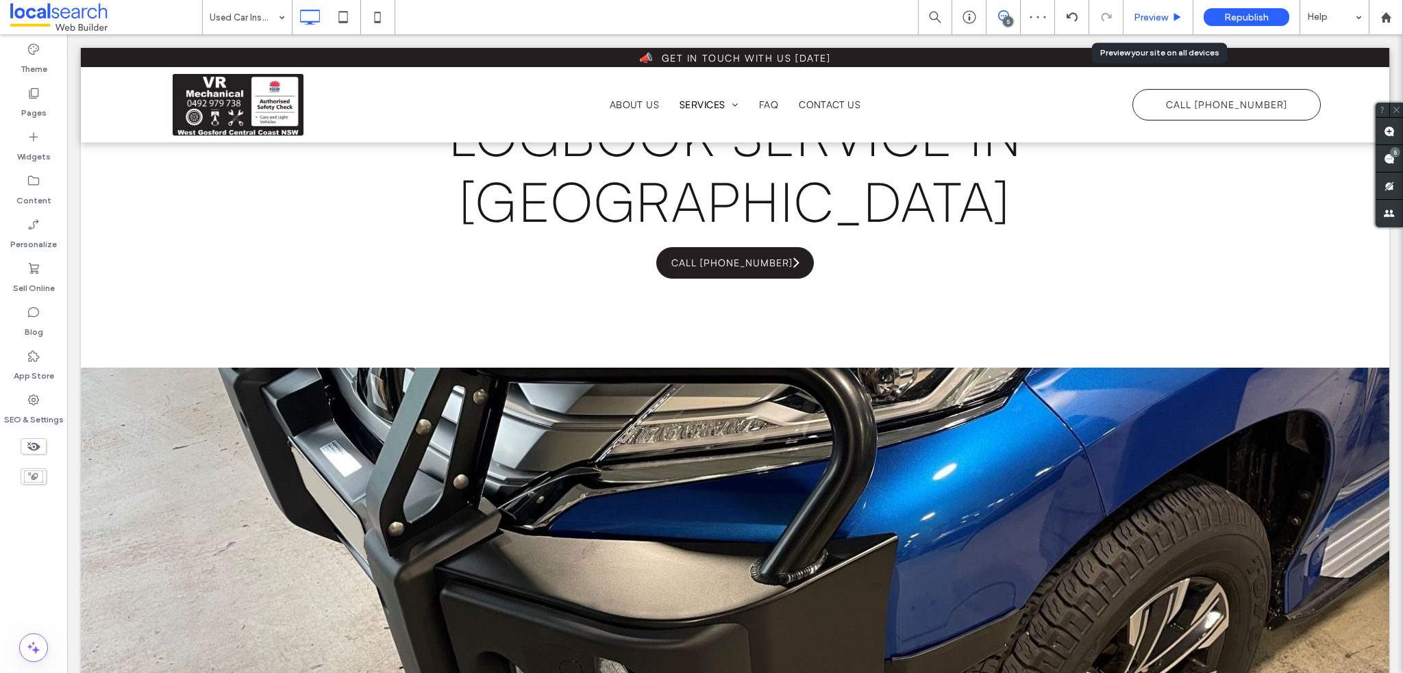
click at [1141, 17] on span "Preview" at bounding box center [1151, 18] width 34 height 12
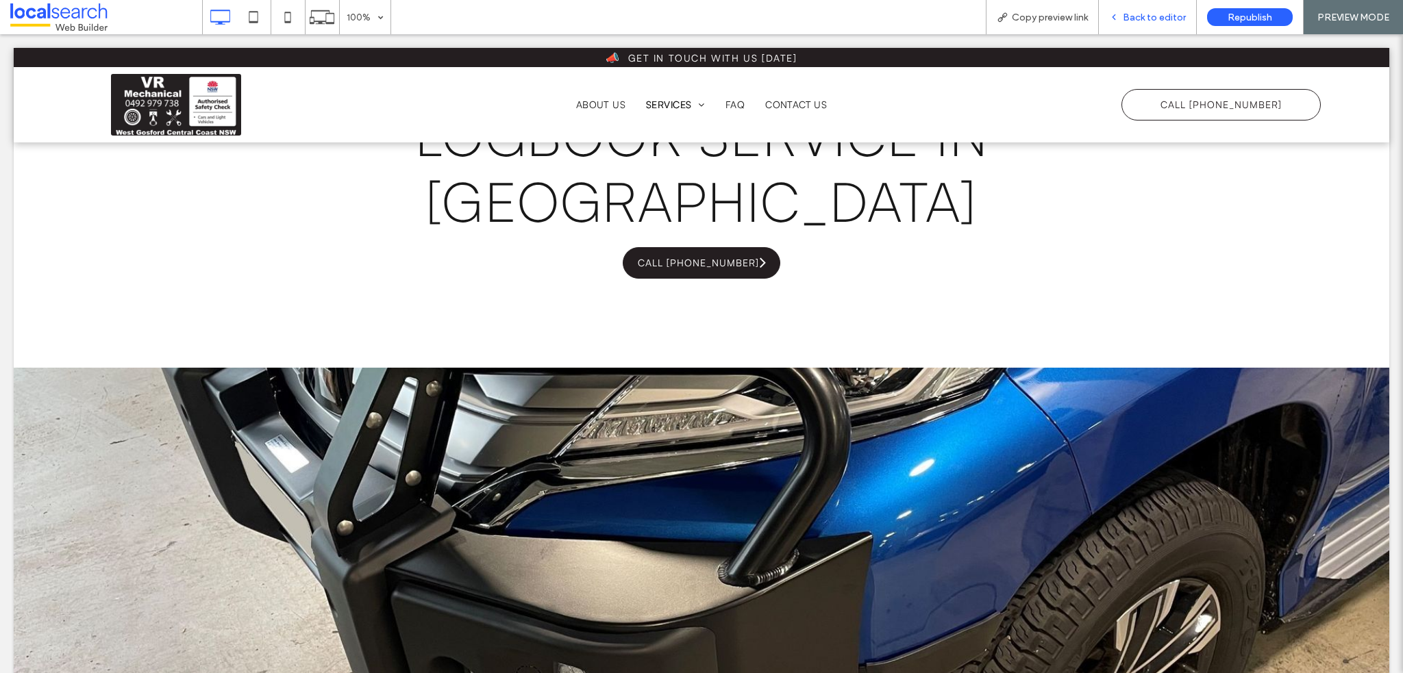
click at [1164, 18] on span "Back to editor" at bounding box center [1154, 18] width 63 height 12
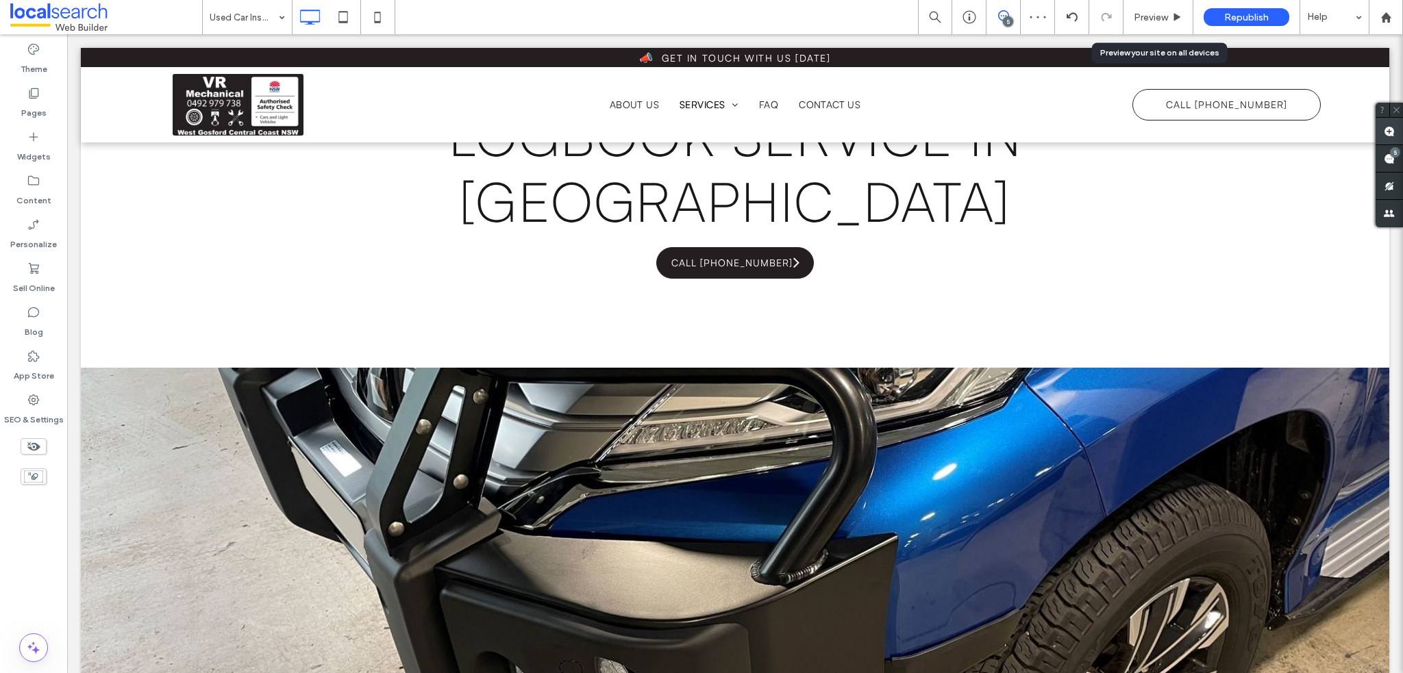
click at [1389, 129] on use at bounding box center [1389, 131] width 11 height 11
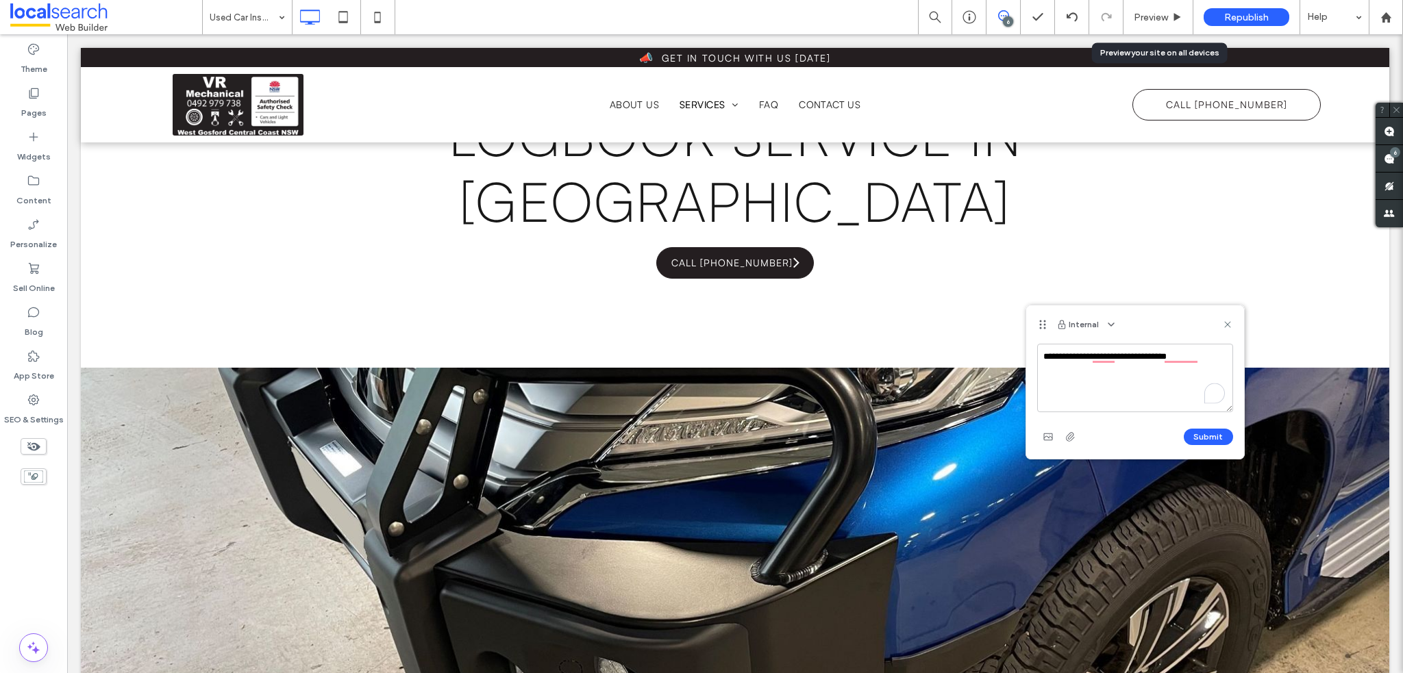
type textarea "**********"
click at [1195, 438] on button "Submit" at bounding box center [1208, 437] width 49 height 16
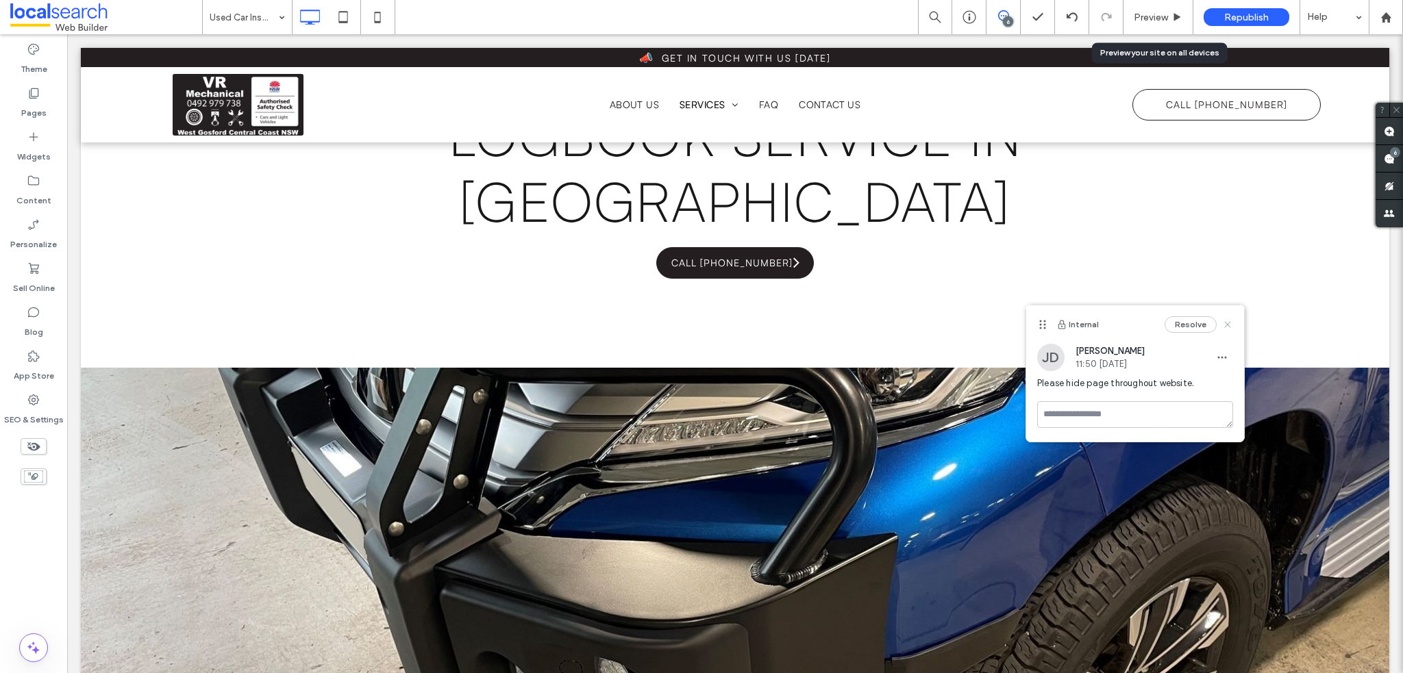
click at [1232, 323] on icon at bounding box center [1227, 324] width 11 height 11
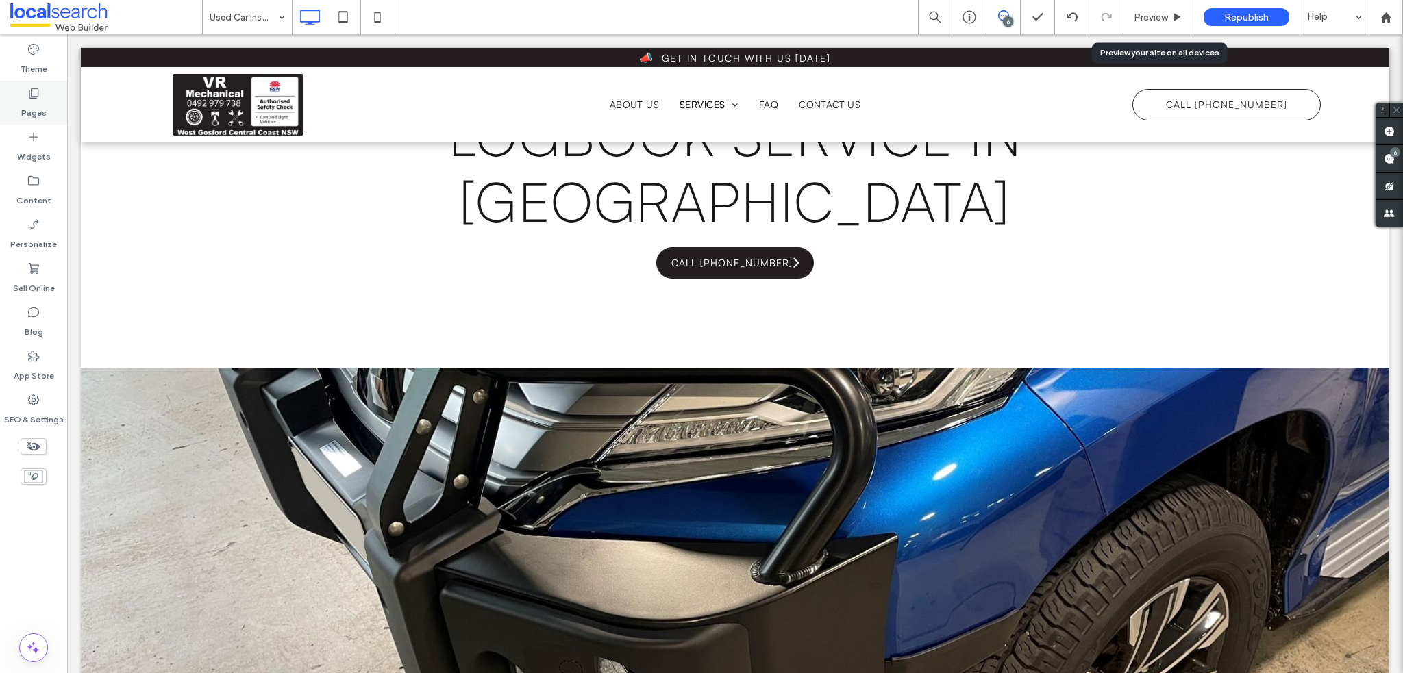
click at [33, 98] on use at bounding box center [34, 93] width 10 height 10
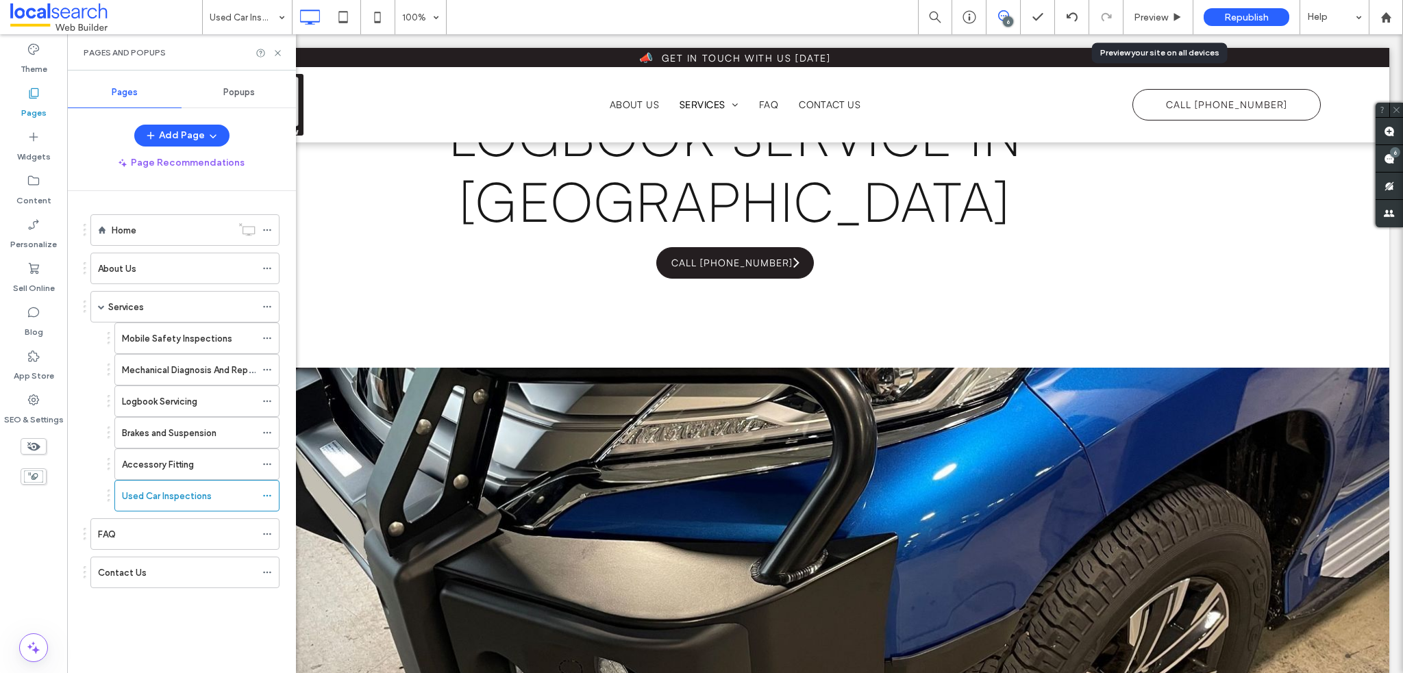
click at [132, 295] on div "Services" at bounding box center [181, 307] width 147 height 30
click at [281, 63] on div "Pages and Popups" at bounding box center [181, 52] width 229 height 36
click at [277, 53] on use at bounding box center [277, 52] width 5 height 5
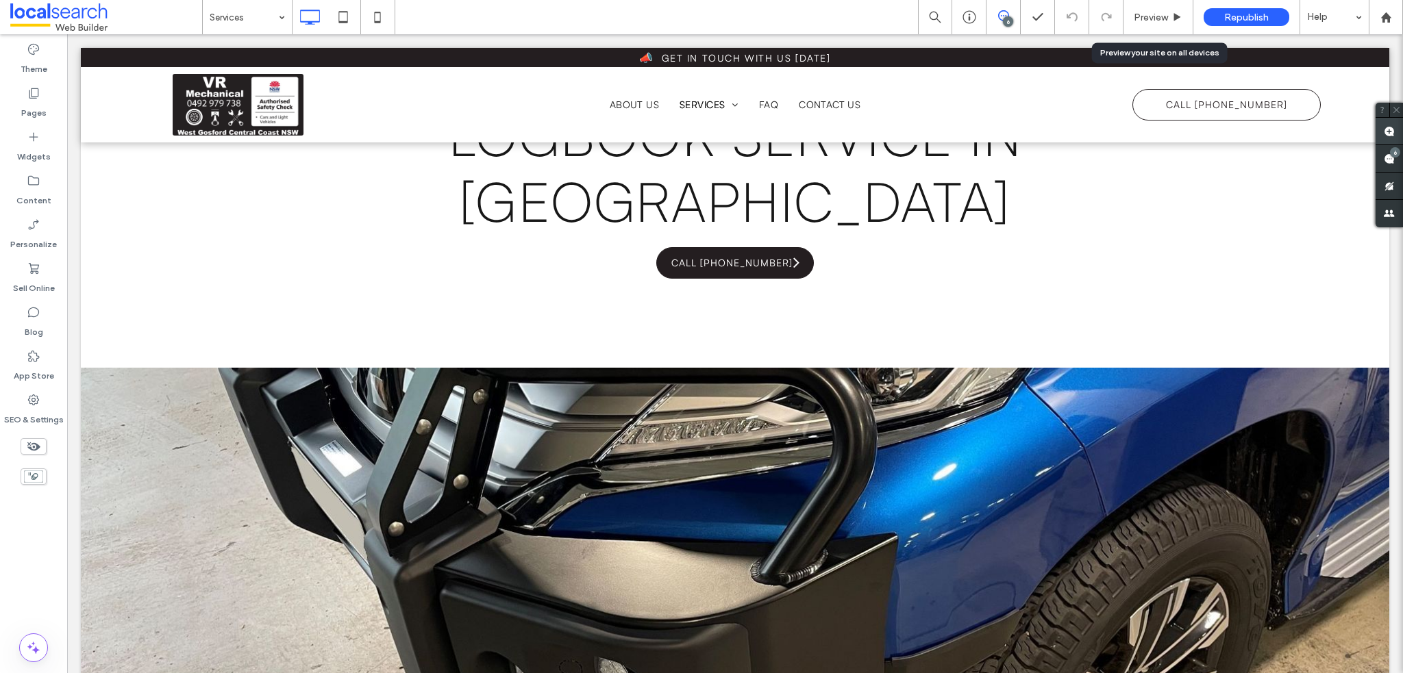
click at [1384, 131] on use at bounding box center [1389, 131] width 11 height 11
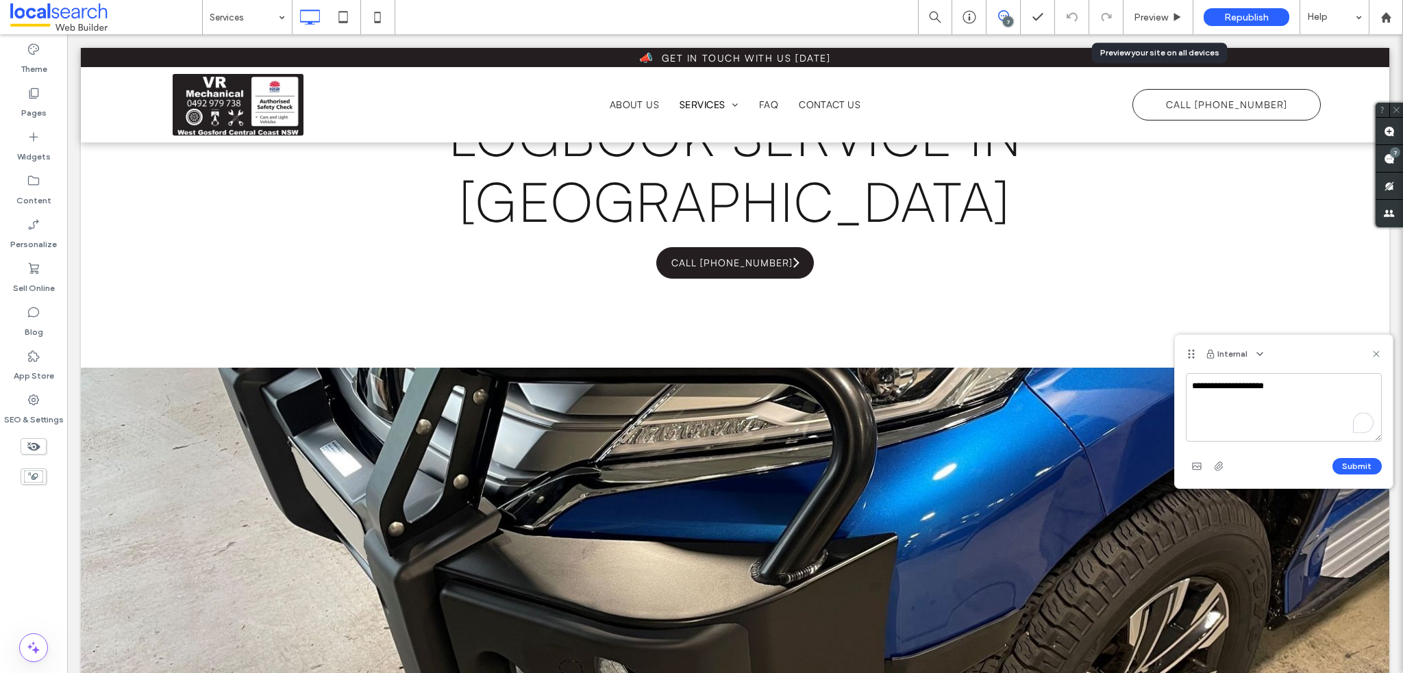
drag, startPoint x: 1315, startPoint y: 388, endPoint x: 1250, endPoint y: 384, distance: 65.9
click at [1250, 384] on textarea "**********" at bounding box center [1284, 407] width 196 height 69
click at [1296, 388] on textarea "**********" at bounding box center [1284, 407] width 196 height 69
type textarea "**********"
click at [1372, 467] on button "Submit" at bounding box center [1356, 466] width 49 height 16
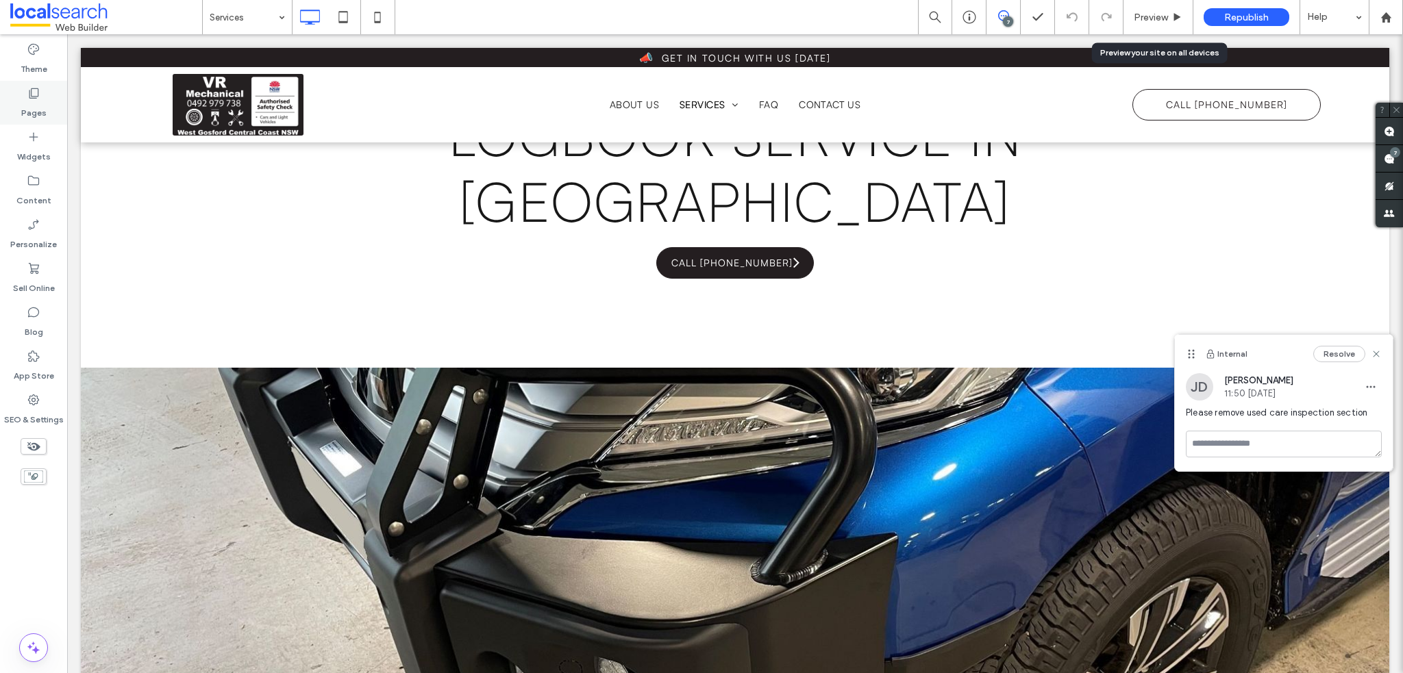
click at [52, 102] on div "Pages" at bounding box center [33, 103] width 67 height 44
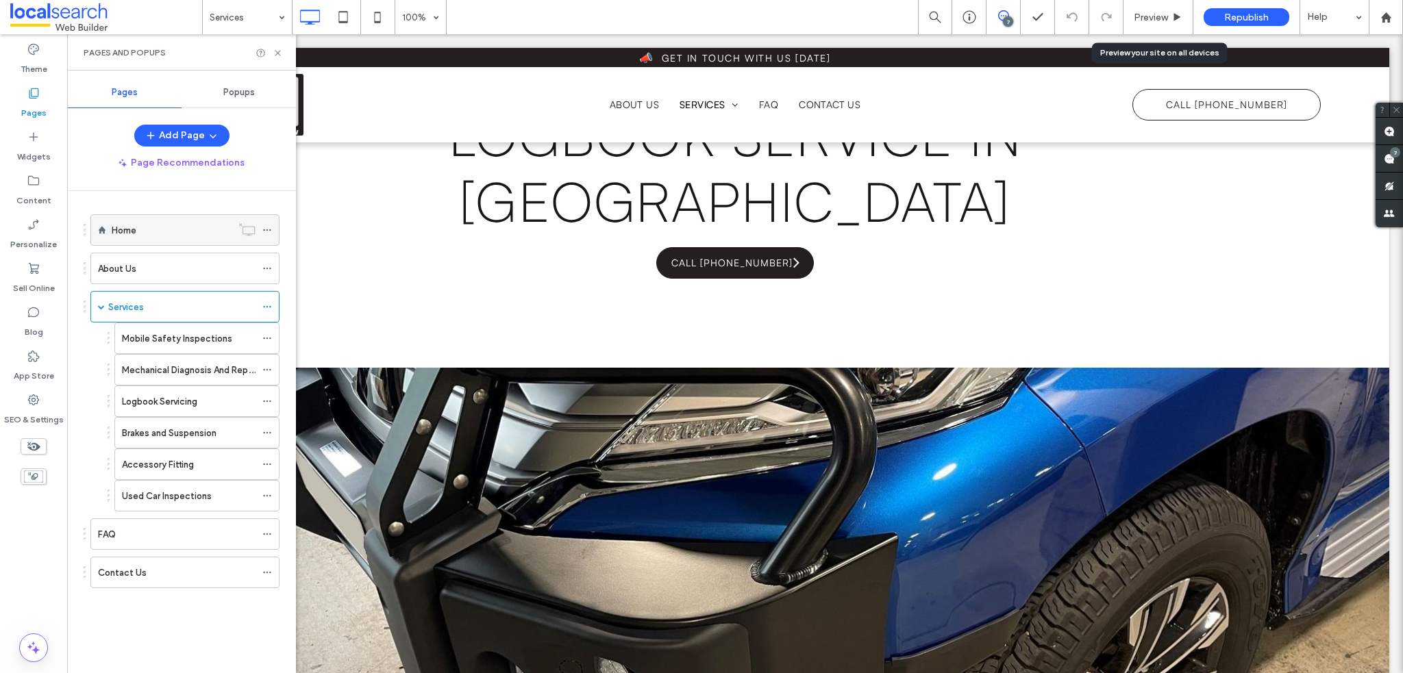
click at [156, 242] on div "Home" at bounding box center [172, 230] width 120 height 30
click at [279, 55] on icon at bounding box center [278, 53] width 10 height 10
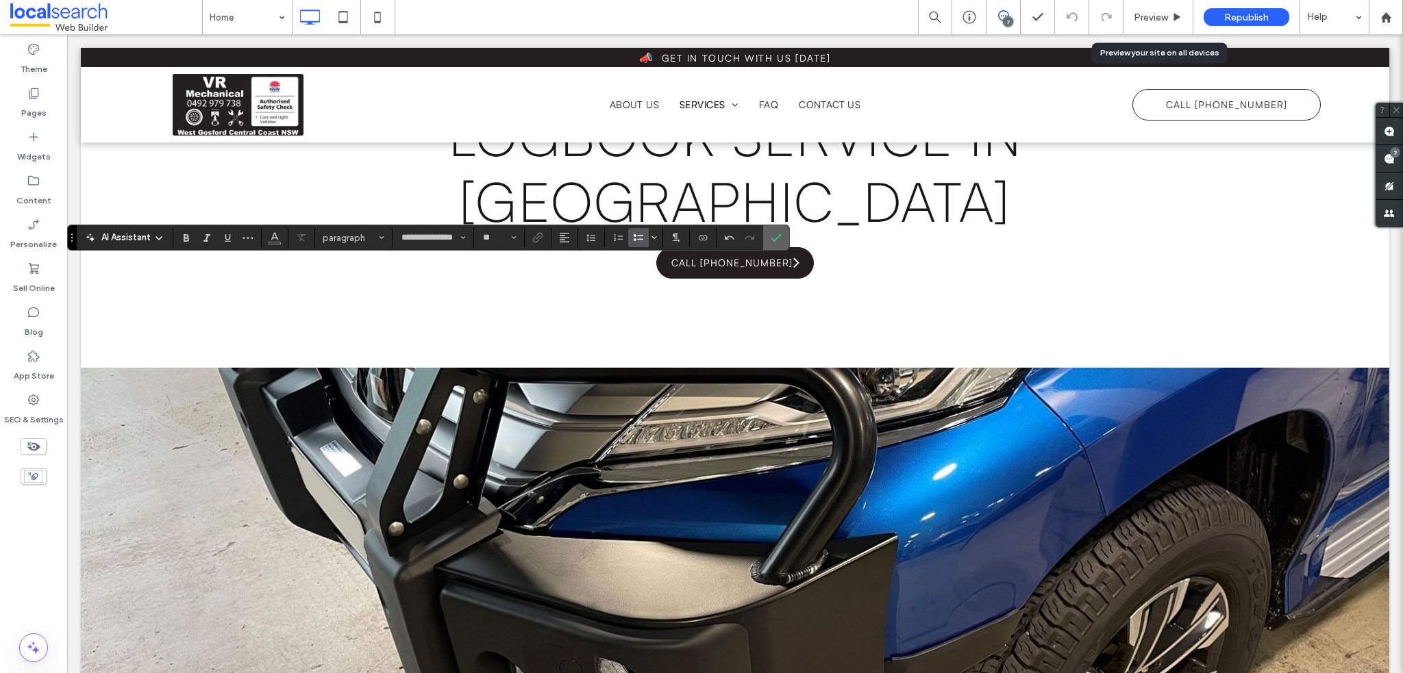
click at [775, 239] on icon "Confirm" at bounding box center [776, 237] width 11 height 11
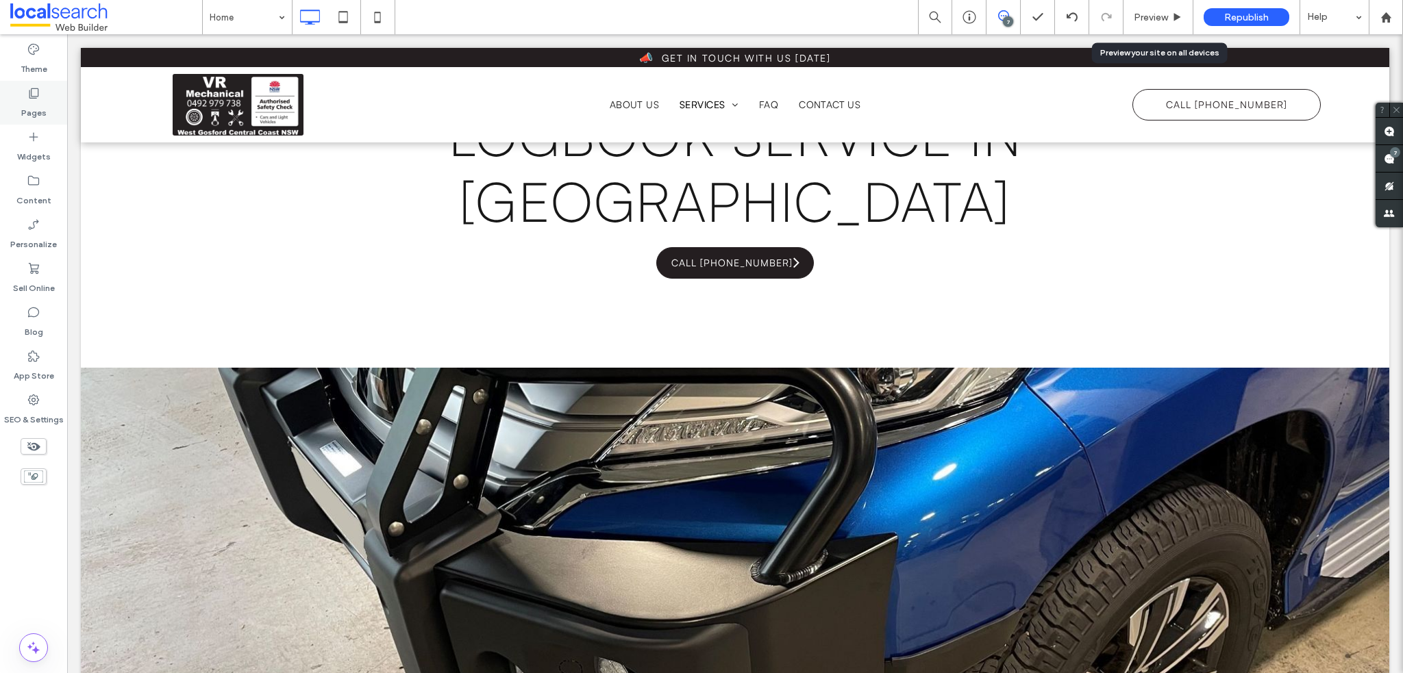
click at [44, 94] on div "Pages" at bounding box center [33, 103] width 67 height 44
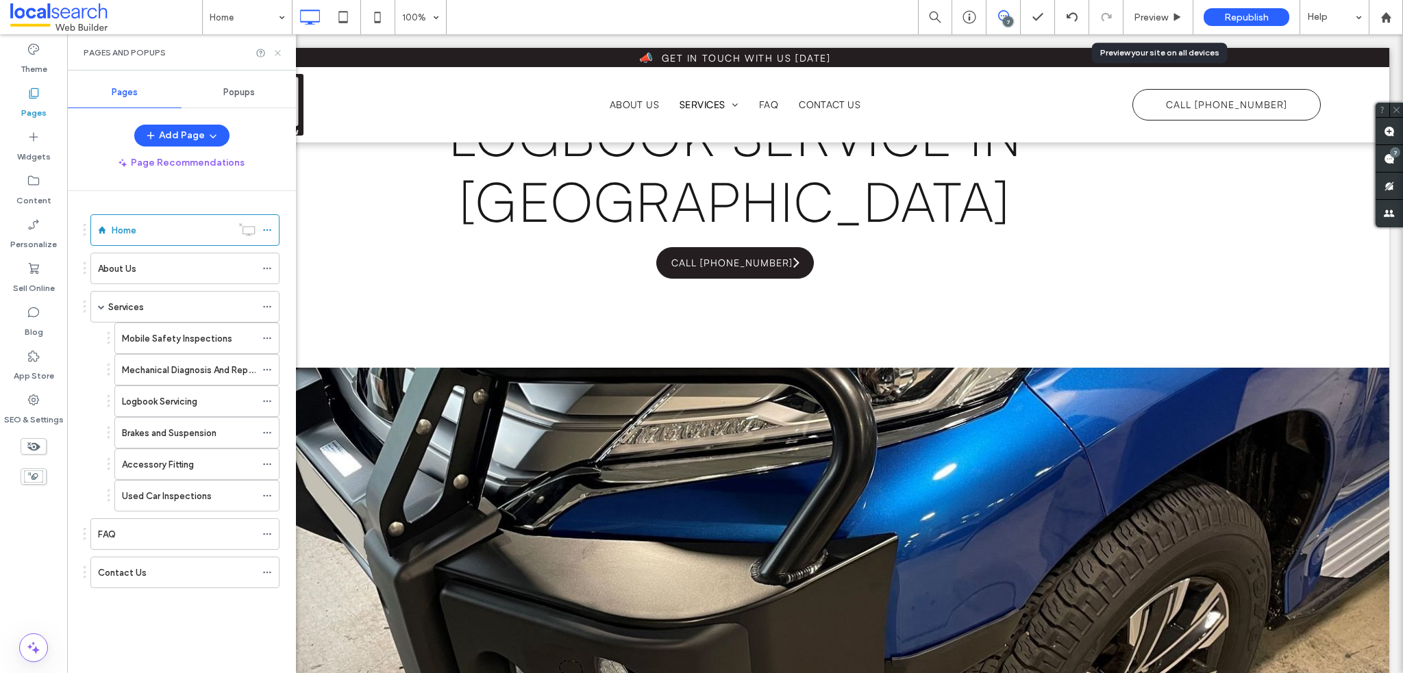
click at [273, 48] on icon at bounding box center [278, 53] width 10 height 10
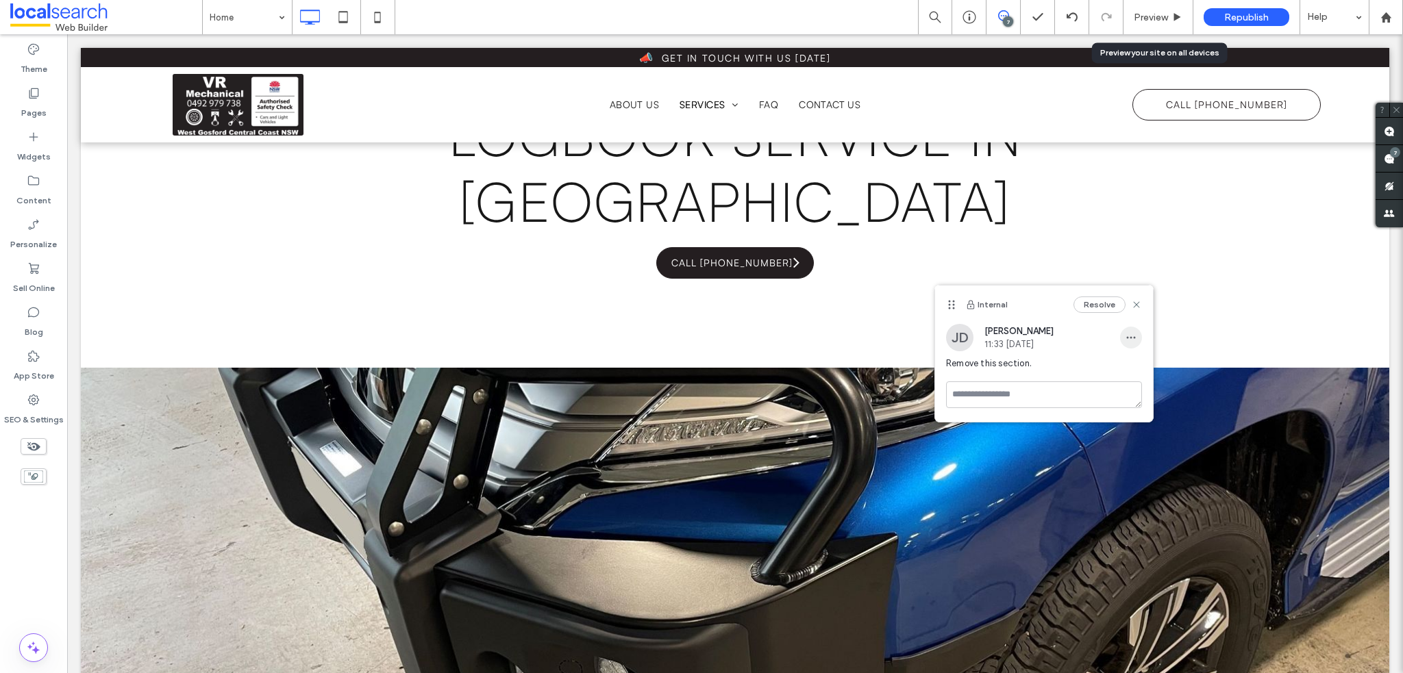
click at [1132, 339] on icon "button" at bounding box center [1131, 337] width 11 height 11
click at [1145, 369] on span "Edit" at bounding box center [1141, 374] width 18 height 14
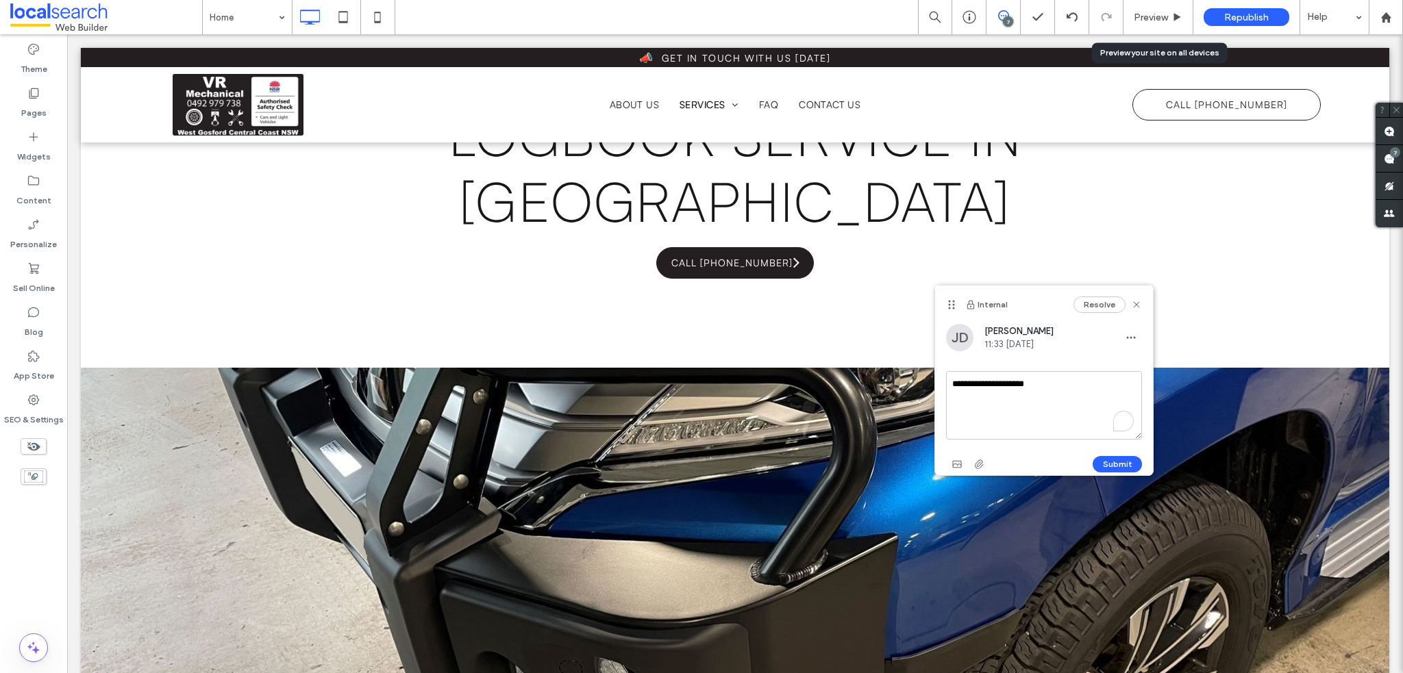
drag, startPoint x: 1039, startPoint y: 386, endPoint x: 1047, endPoint y: 386, distance: 8.9
click at [1040, 386] on textarea "**********" at bounding box center [1044, 405] width 196 height 69
click at [1045, 388] on textarea "**********" at bounding box center [1044, 405] width 196 height 69
type textarea "**********"
click at [1132, 465] on button "Submit" at bounding box center [1117, 464] width 49 height 16
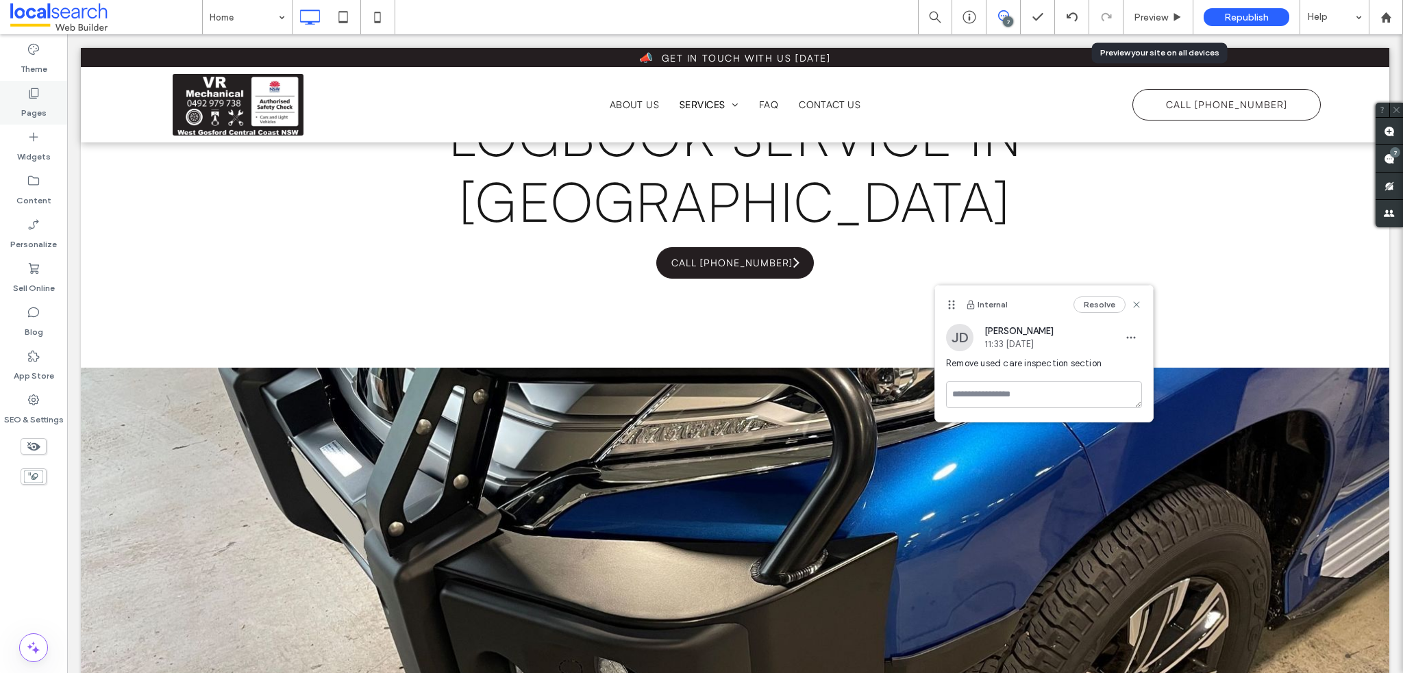
click at [36, 106] on label "Pages" at bounding box center [33, 109] width 25 height 19
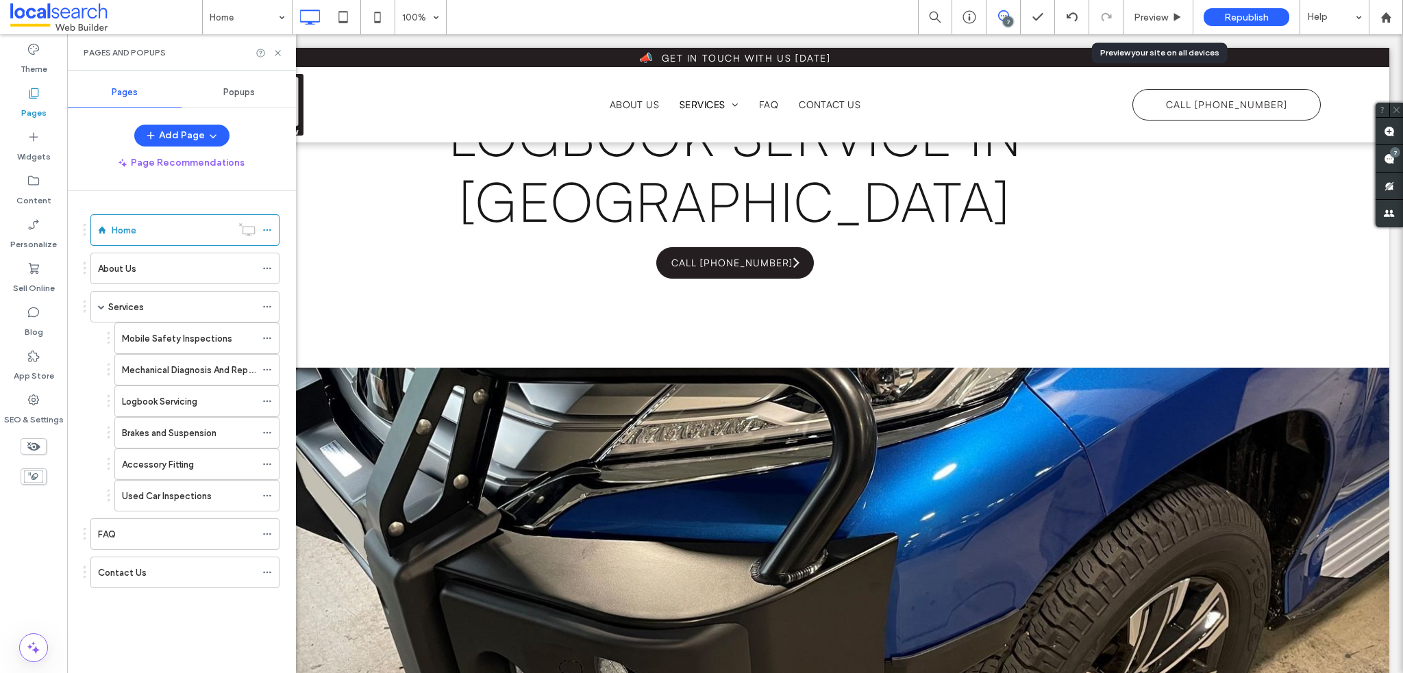
click at [169, 539] on div "FAQ" at bounding box center [177, 534] width 158 height 30
click at [281, 51] on div at bounding box center [701, 336] width 1403 height 673
click at [276, 64] on div "Pages and Popups" at bounding box center [181, 52] width 229 height 36
click at [277, 57] on icon at bounding box center [278, 53] width 10 height 10
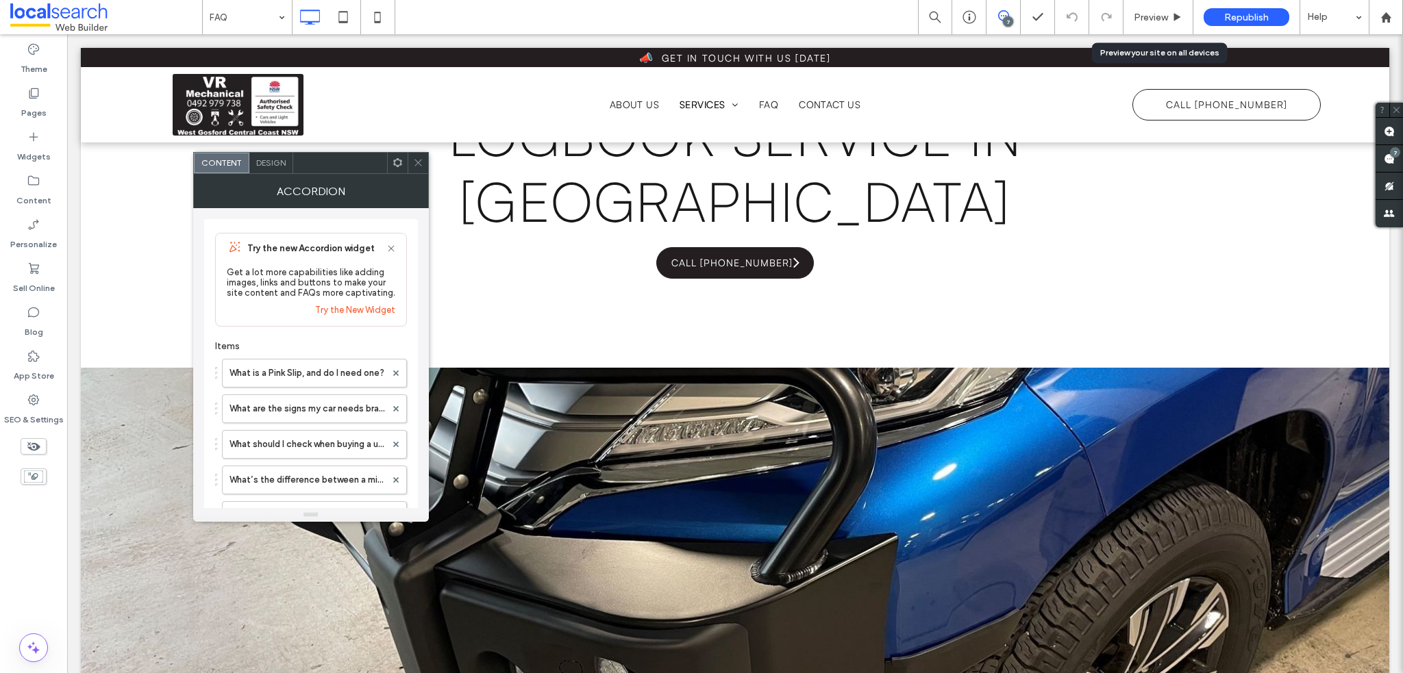
click at [414, 162] on icon at bounding box center [418, 163] width 10 height 10
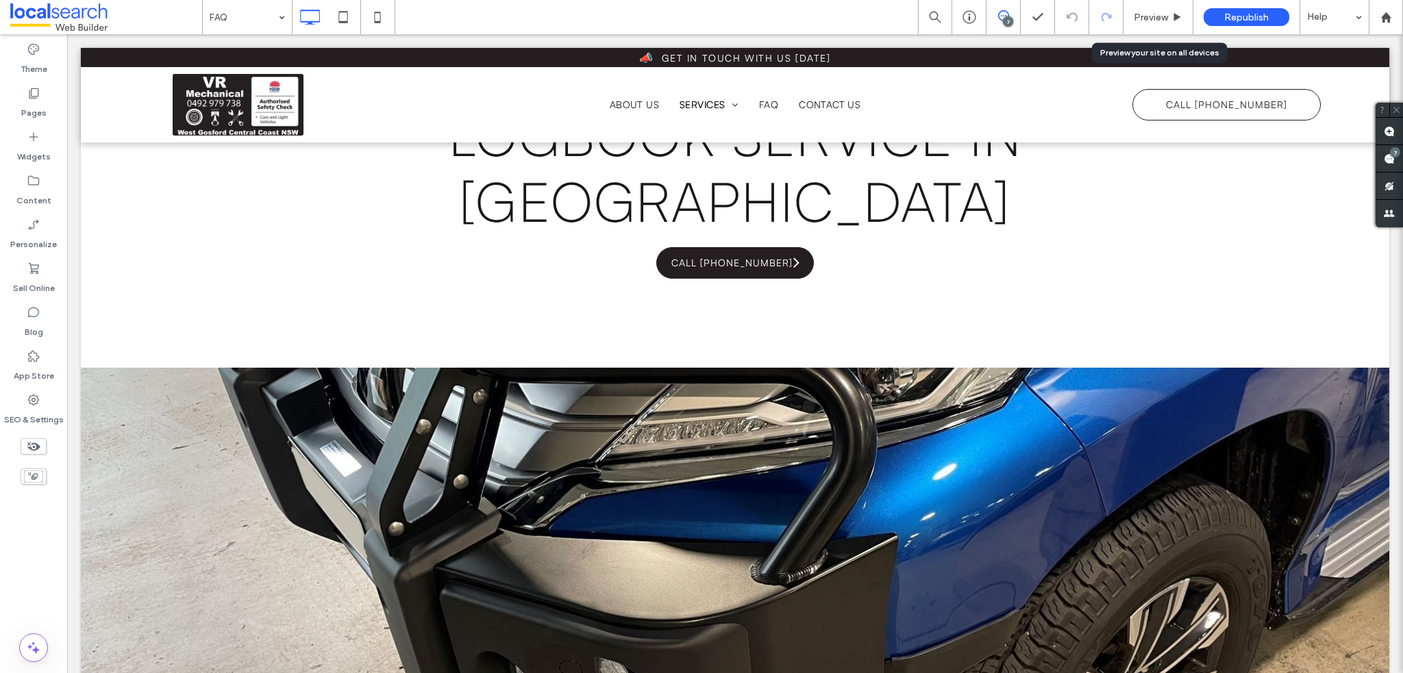
drag, startPoint x: 1148, startPoint y: 10, endPoint x: 1102, endPoint y: 6, distance: 46.7
click at [1148, 9] on div "Preview" at bounding box center [1158, 17] width 70 height 34
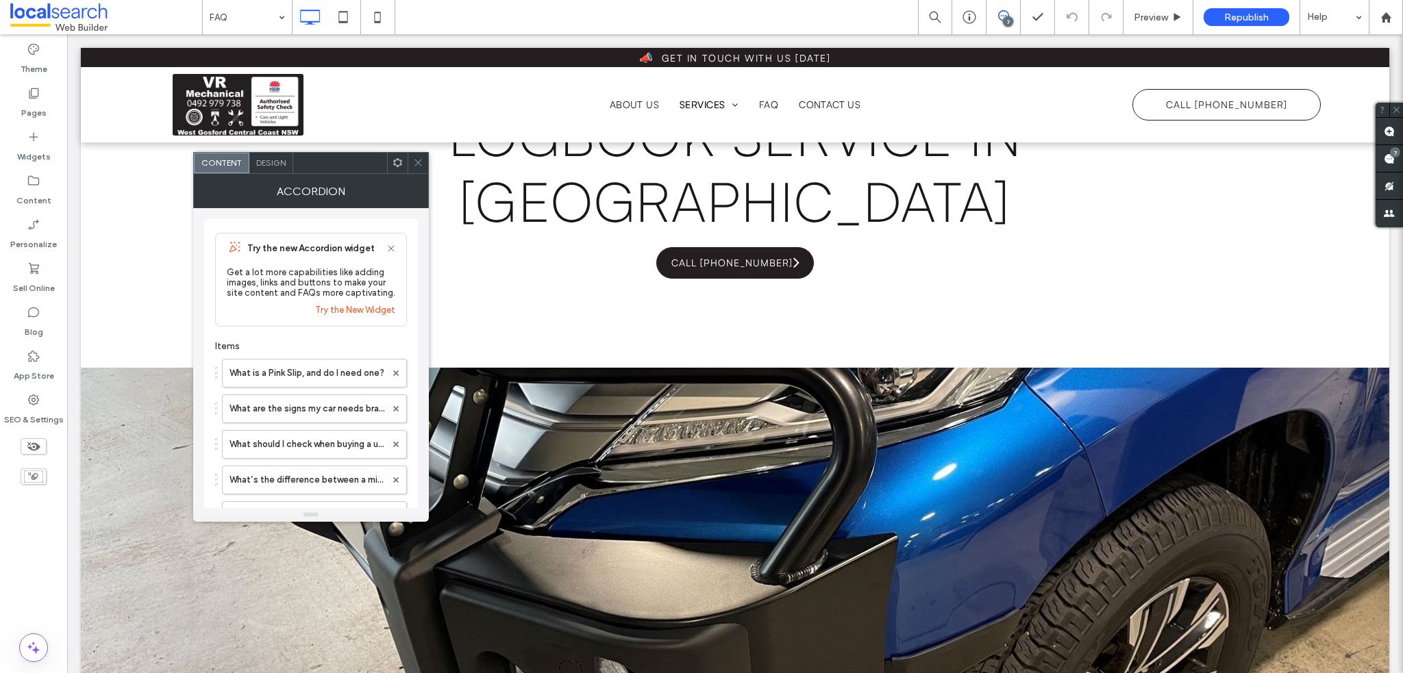
click at [414, 163] on icon at bounding box center [418, 163] width 10 height 10
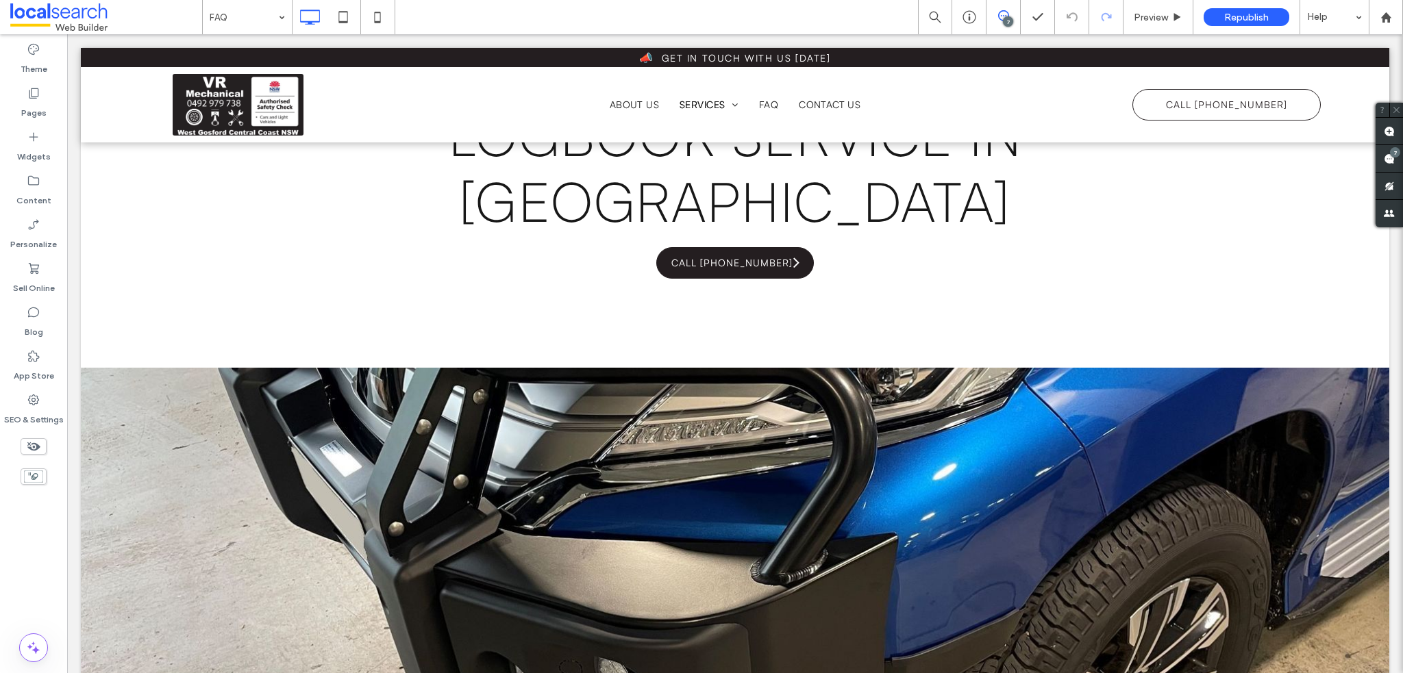
click at [1122, 21] on div at bounding box center [1106, 17] width 34 height 11
click at [1143, 13] on span "Preview" at bounding box center [1151, 18] width 34 height 12
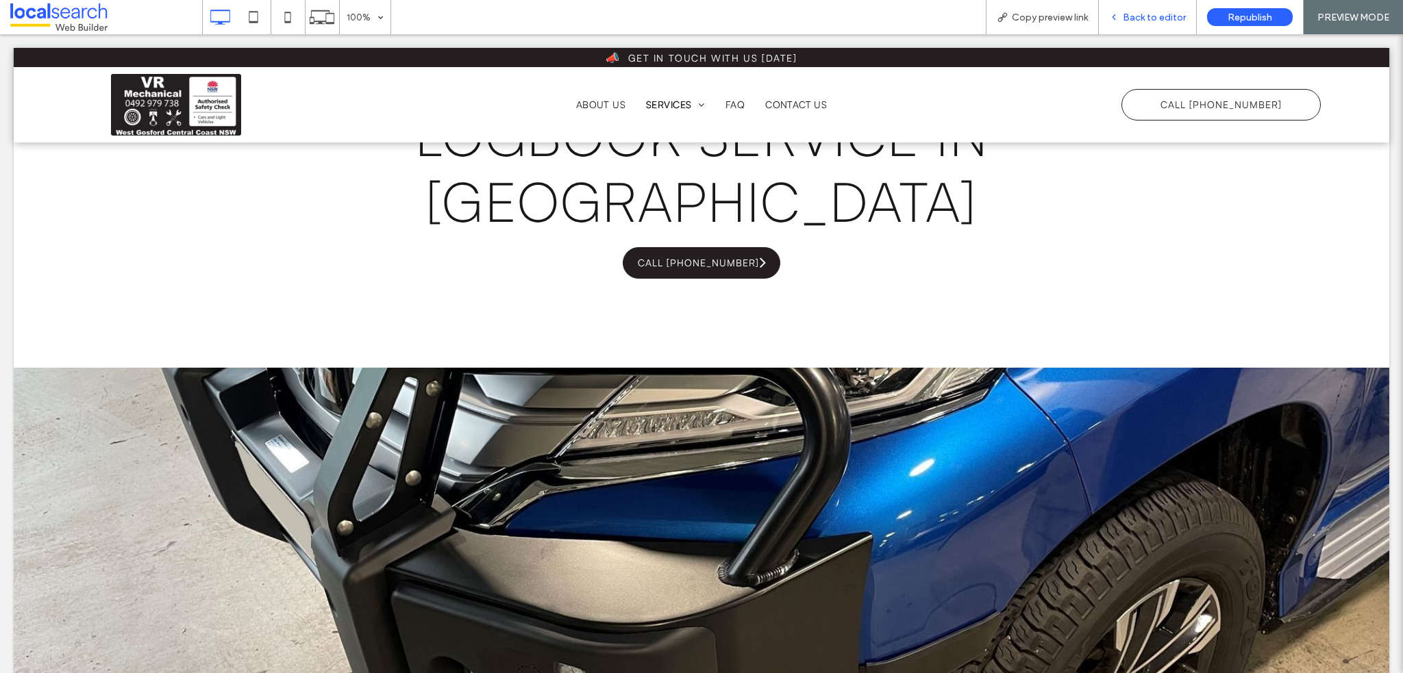
click at [1139, 21] on span "Back to editor" at bounding box center [1154, 18] width 63 height 12
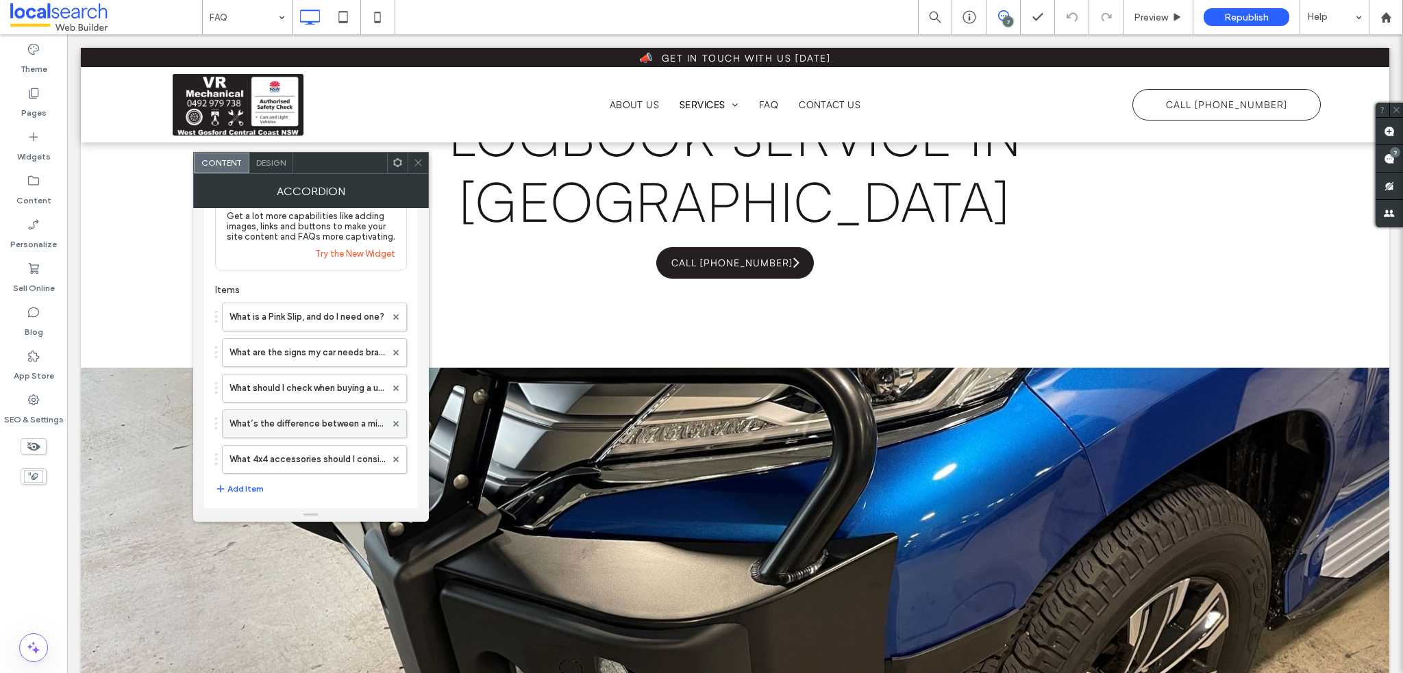
scroll to position [137, 0]
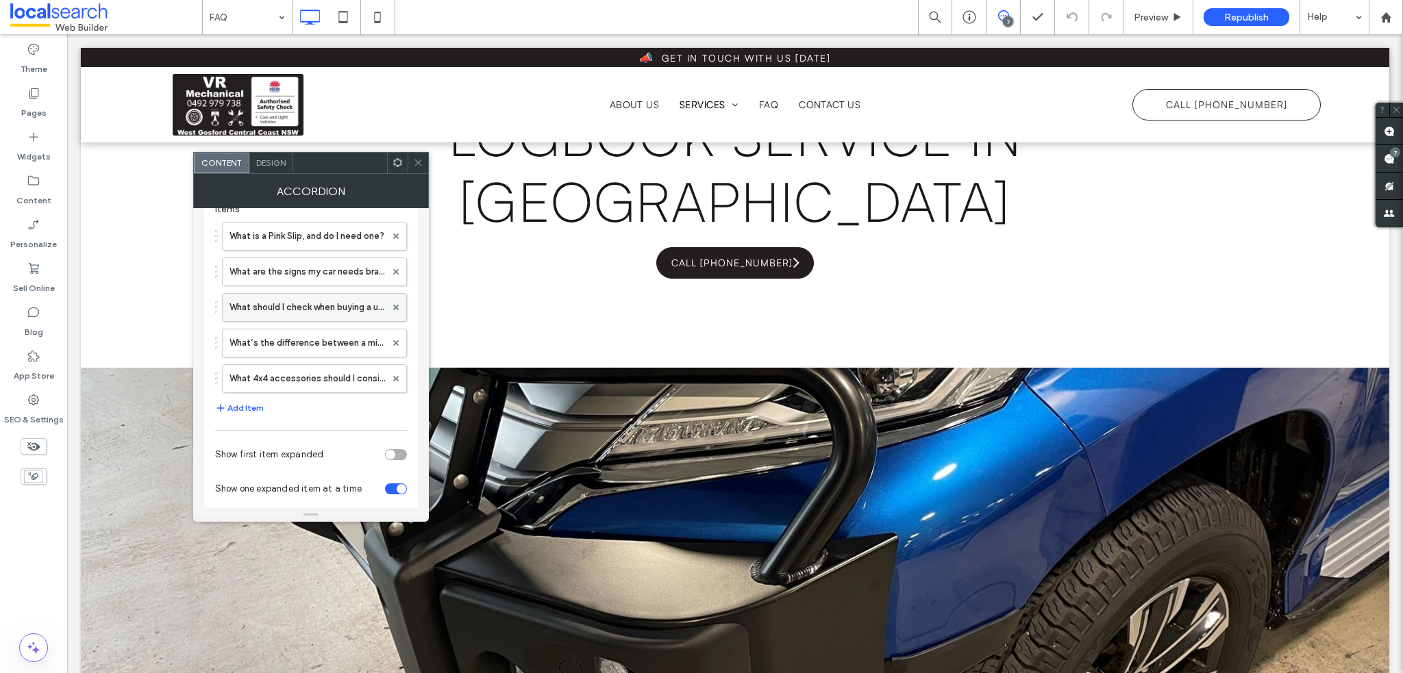
click at [316, 303] on label "What should I check when buying a used car?" at bounding box center [307, 307] width 156 height 27
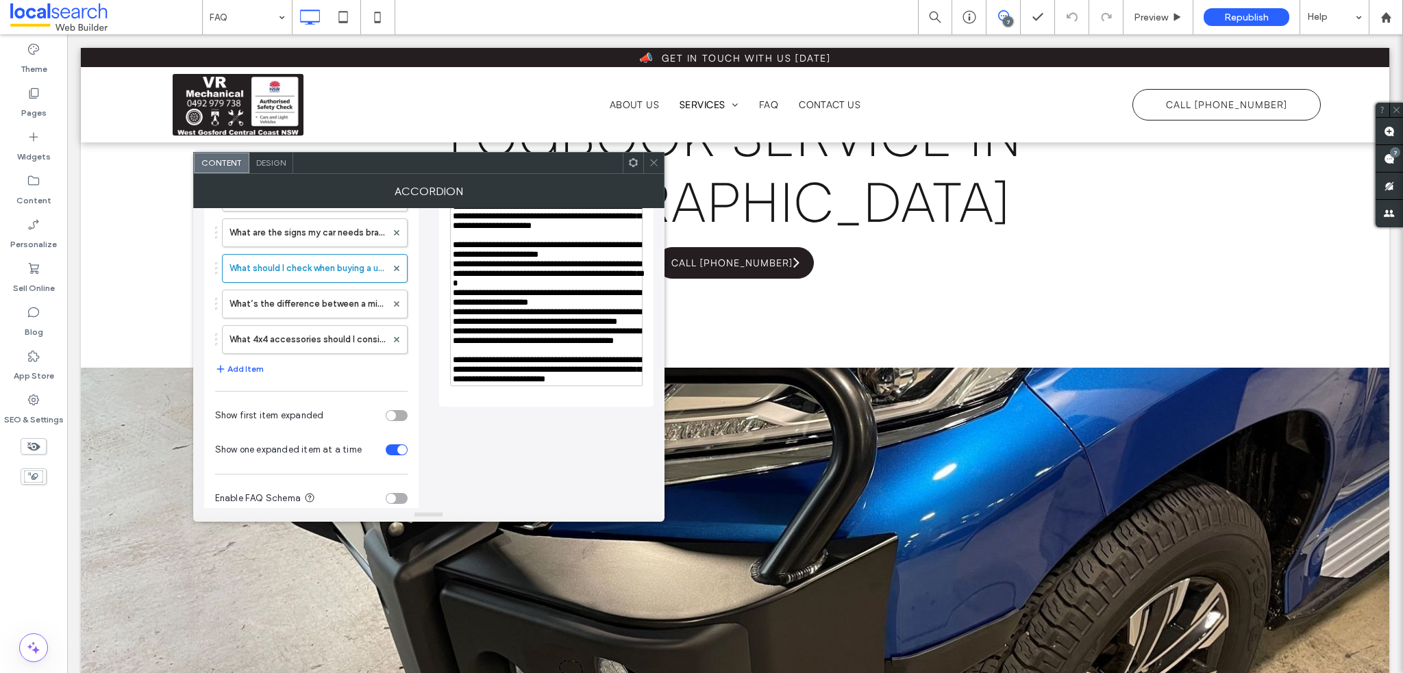
scroll to position [198, 0]
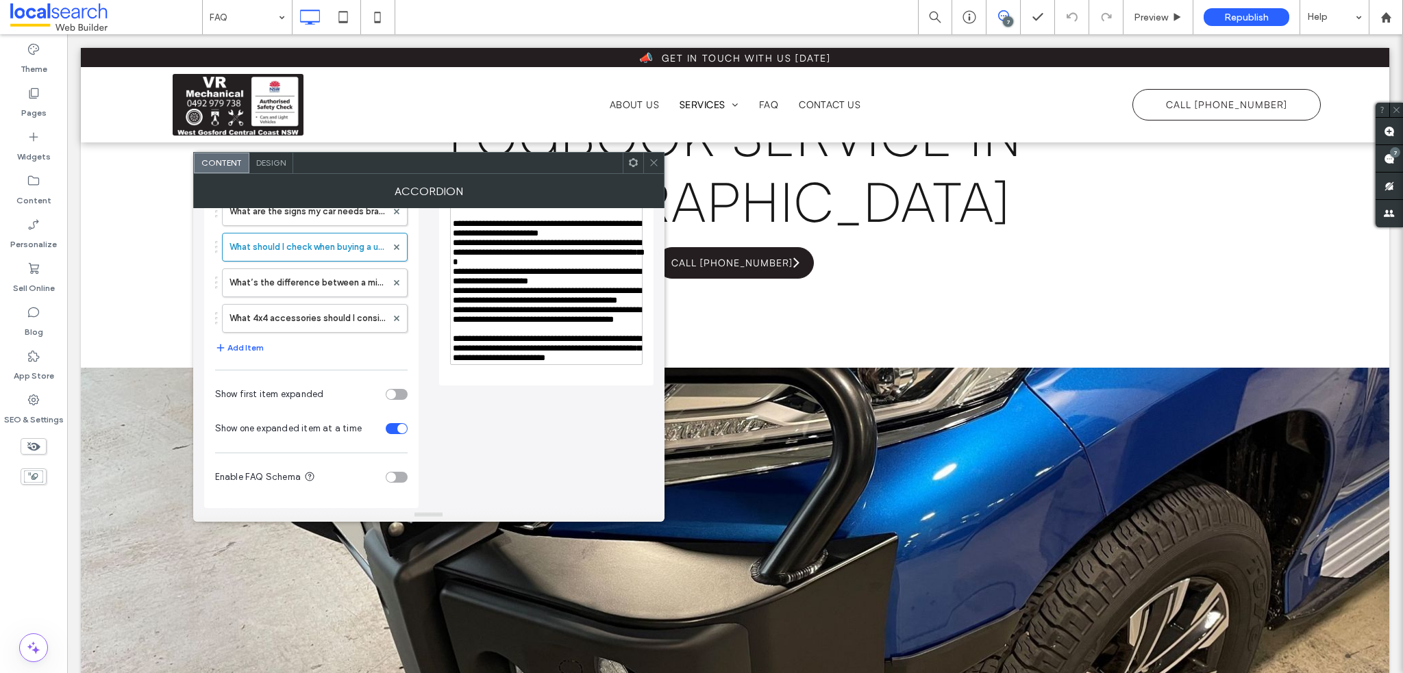
click at [504, 362] on span "**********" at bounding box center [547, 348] width 188 height 28
drag, startPoint x: 520, startPoint y: 430, endPoint x: 436, endPoint y: 395, distance: 90.6
click at [436, 395] on div "**********" at bounding box center [428, 259] width 449 height 497
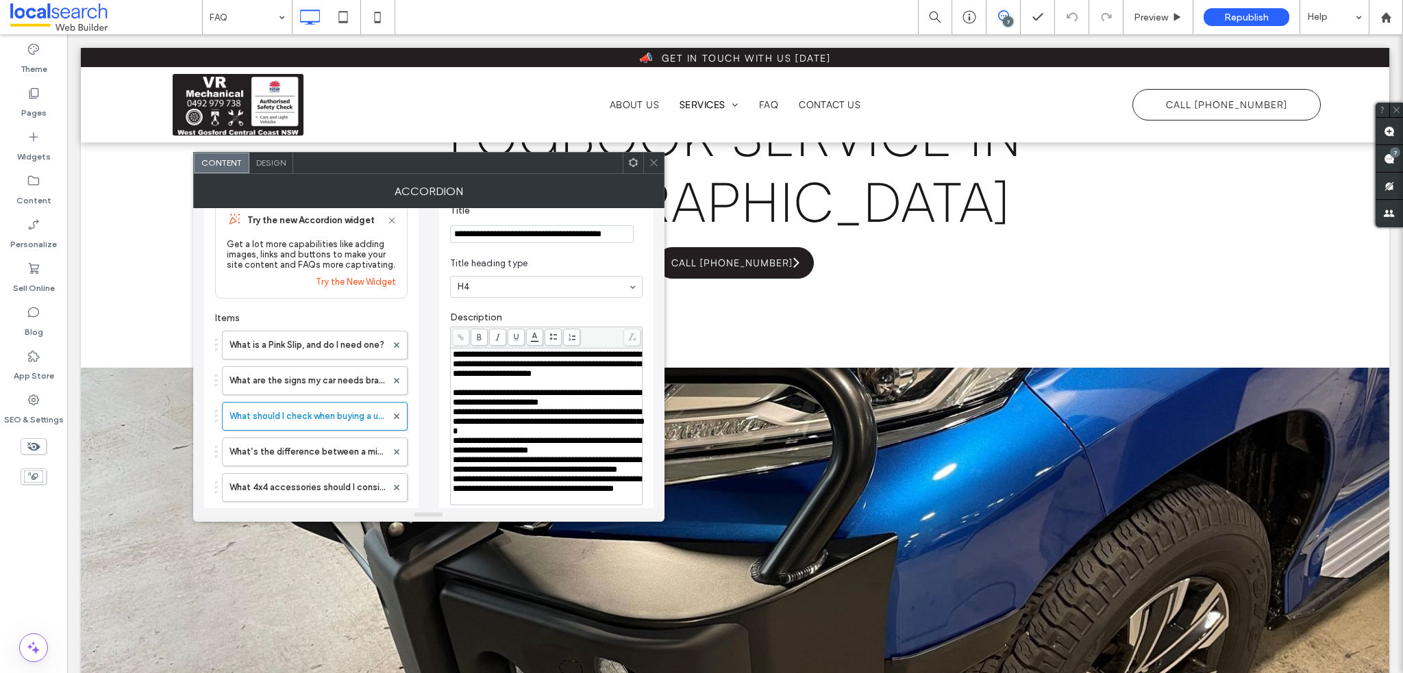
scroll to position [0, 0]
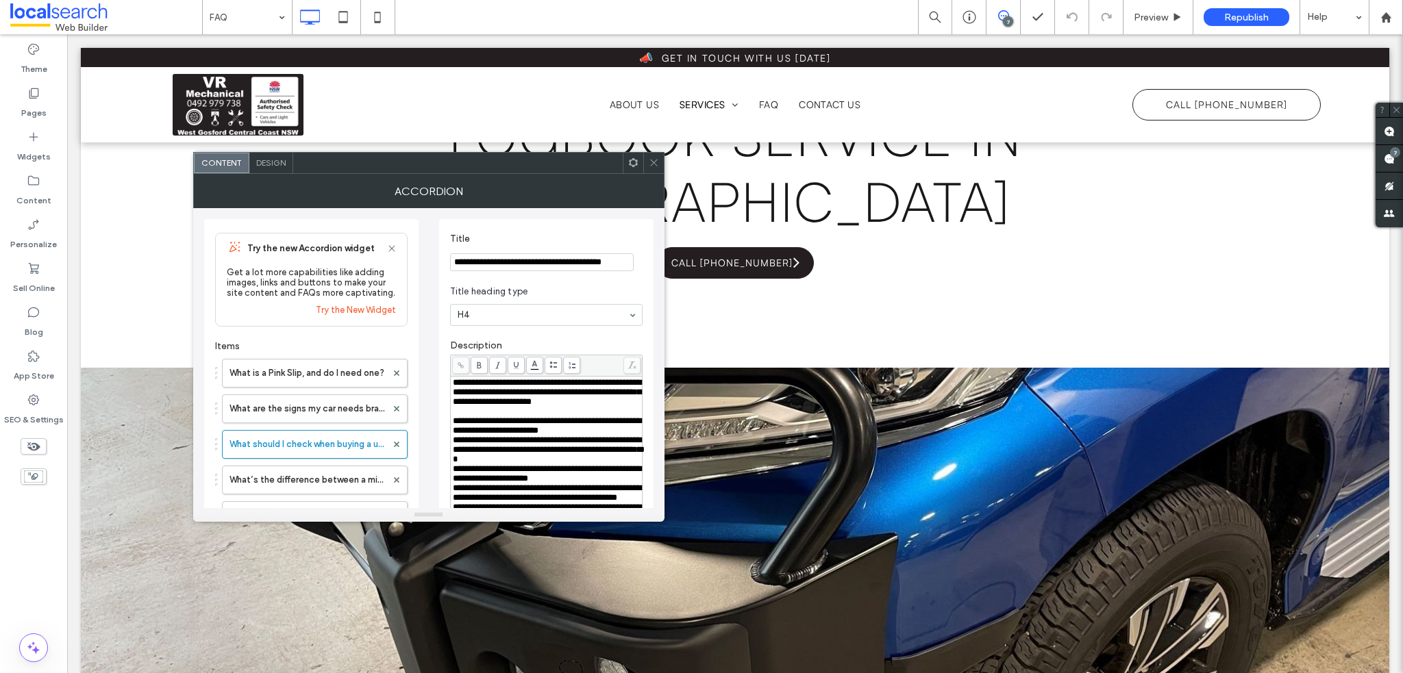
click at [654, 161] on icon at bounding box center [654, 163] width 10 height 10
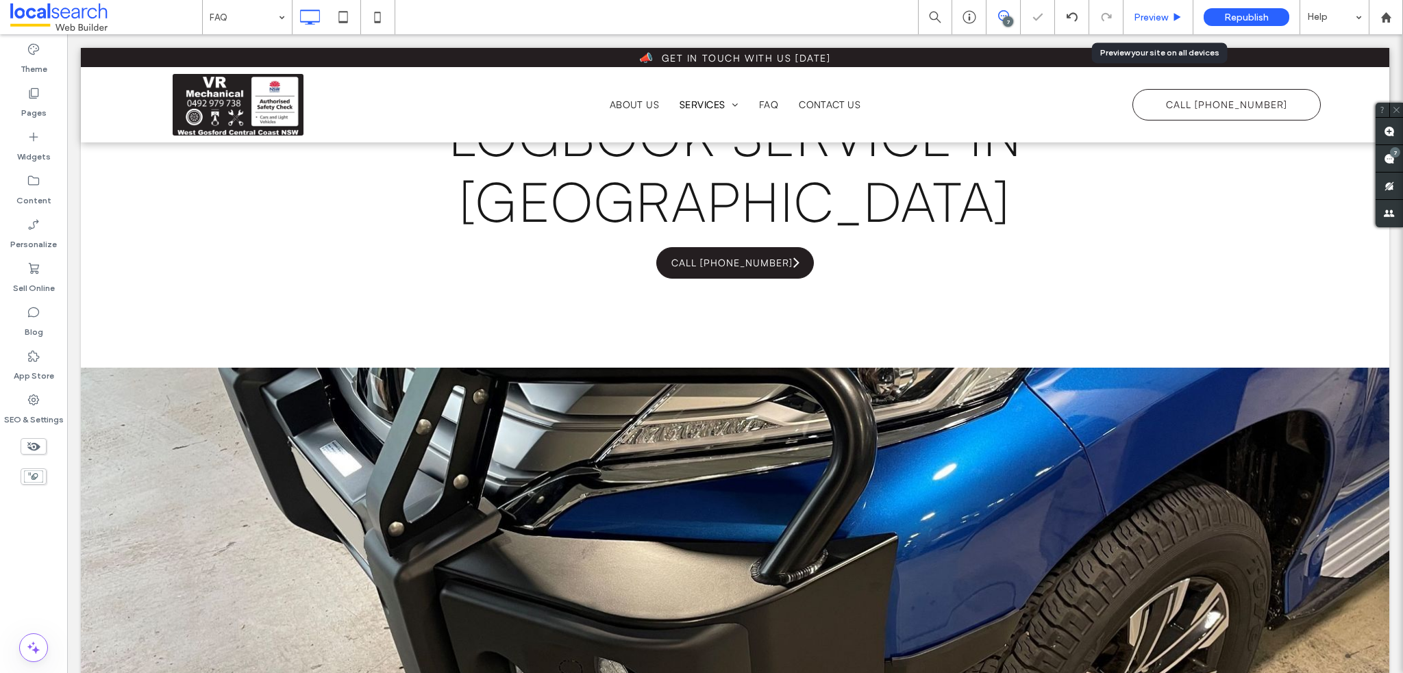
click at [1165, 12] on span "Preview" at bounding box center [1151, 18] width 34 height 12
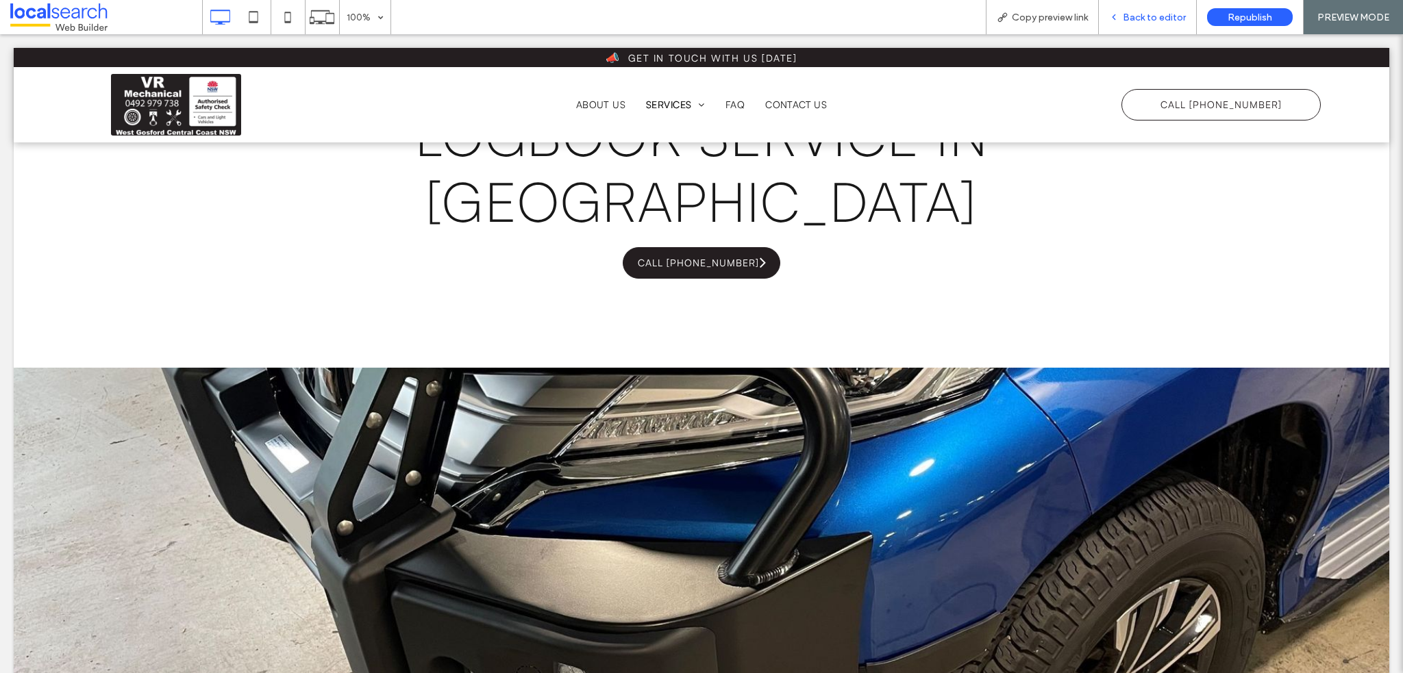
drag, startPoint x: 1153, startPoint y: 26, endPoint x: 1145, endPoint y: 28, distance: 7.8
click at [1153, 25] on div "Back to editor" at bounding box center [1148, 17] width 98 height 34
click at [1143, 16] on span "Back to editor" at bounding box center [1154, 18] width 63 height 12
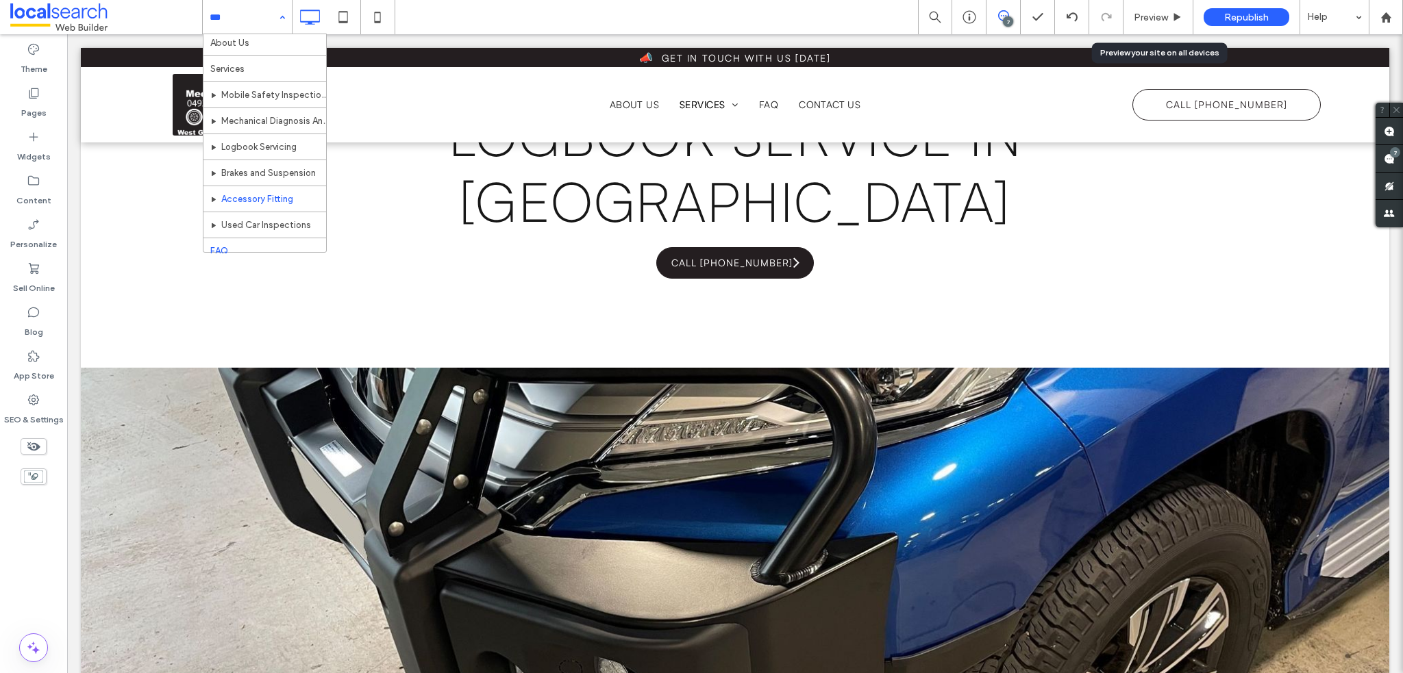
scroll to position [73, 0]
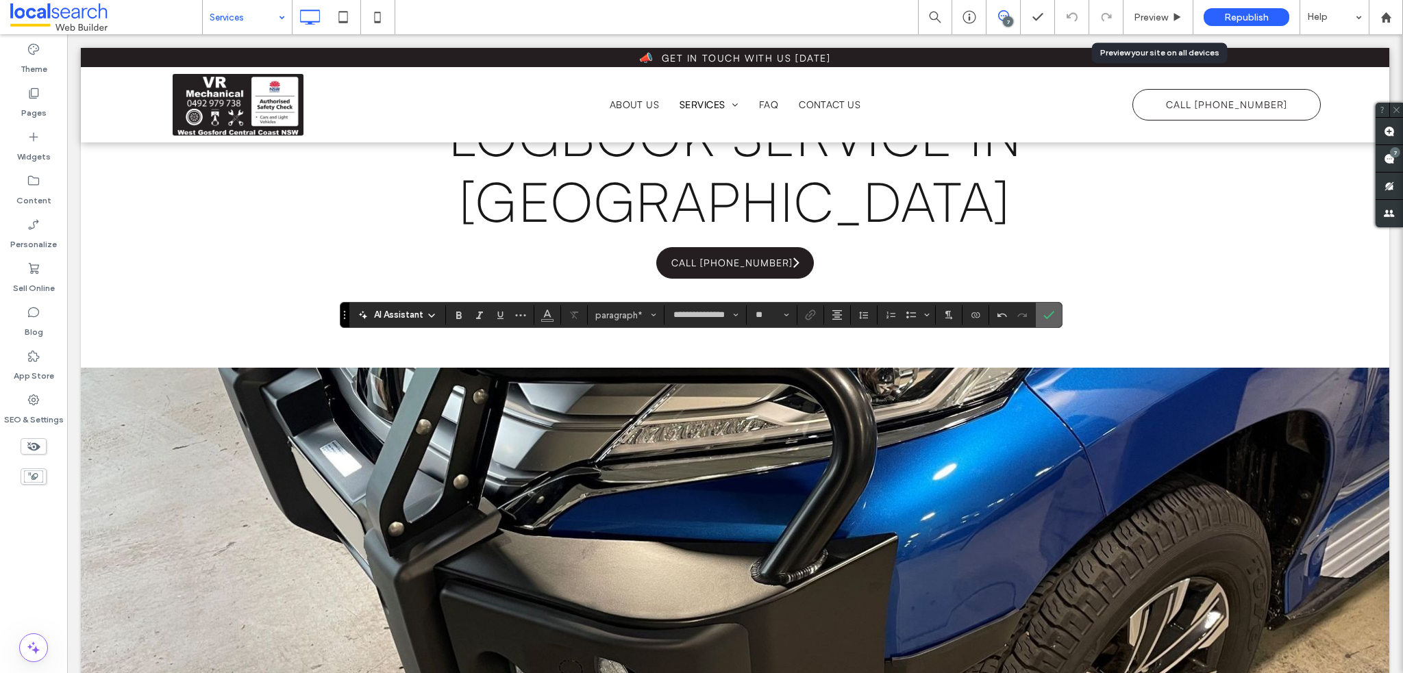
click at [1052, 312] on label "Confirm" at bounding box center [1049, 315] width 21 height 25
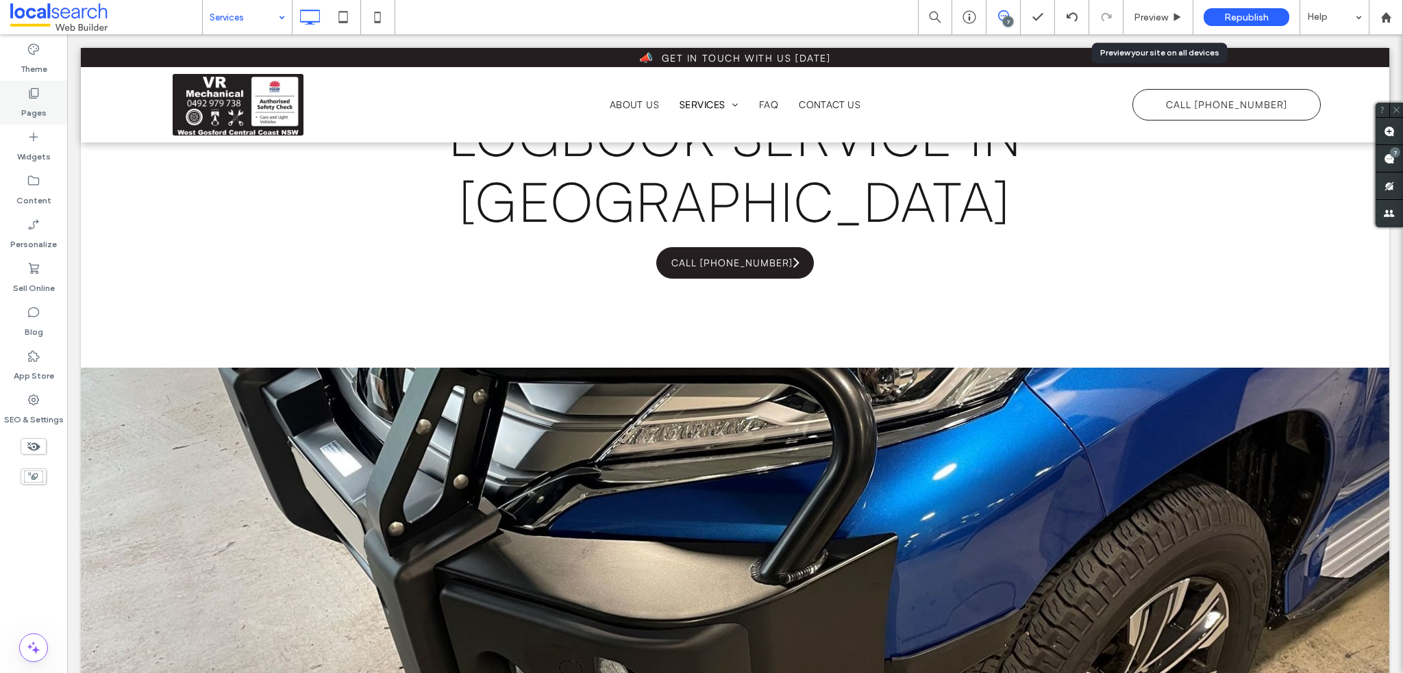
drag, startPoint x: 38, startPoint y: 98, endPoint x: 52, endPoint y: 111, distance: 19.4
click at [39, 98] on icon at bounding box center [34, 93] width 14 height 14
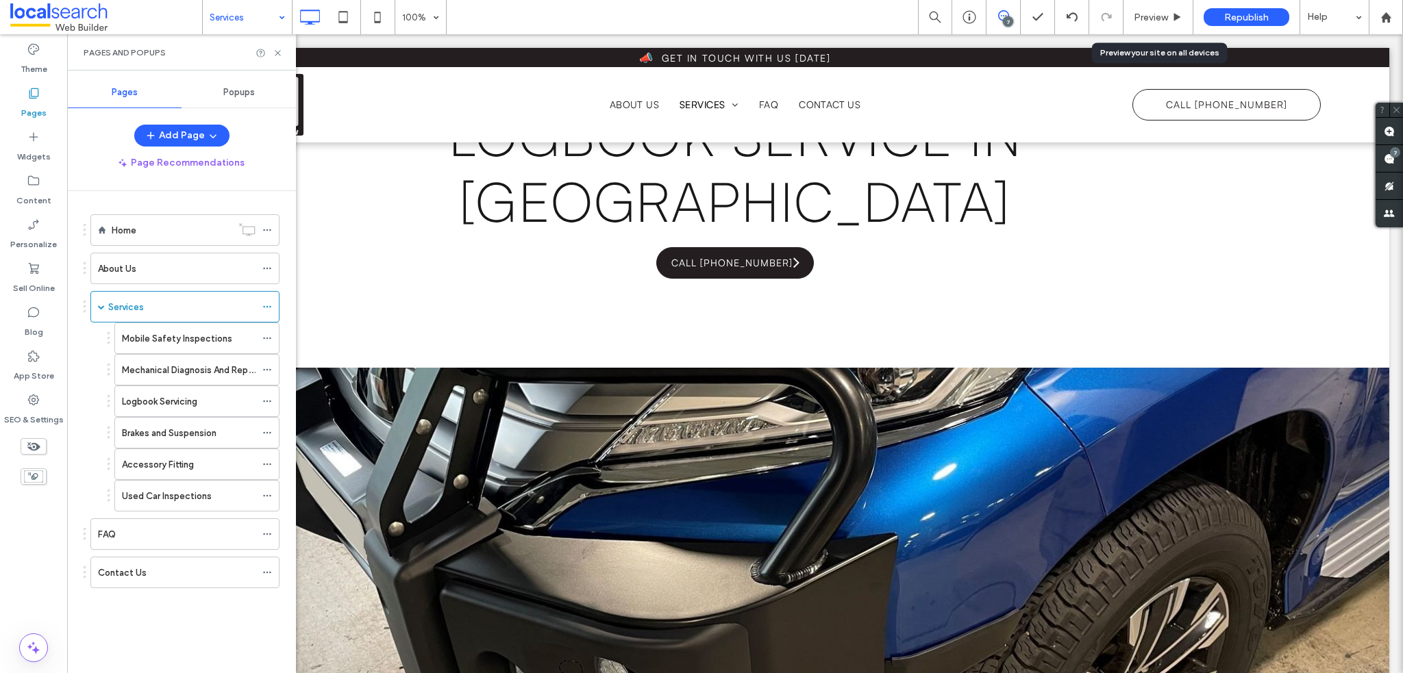
click at [156, 284] on ol "Home About Us Services Mobile Safety Inspections Mechanical Diagnosis And Repai…" at bounding box center [176, 401] width 206 height 374
click at [158, 267] on div "About Us" at bounding box center [177, 269] width 158 height 14
click at [278, 51] on use at bounding box center [277, 52] width 5 height 5
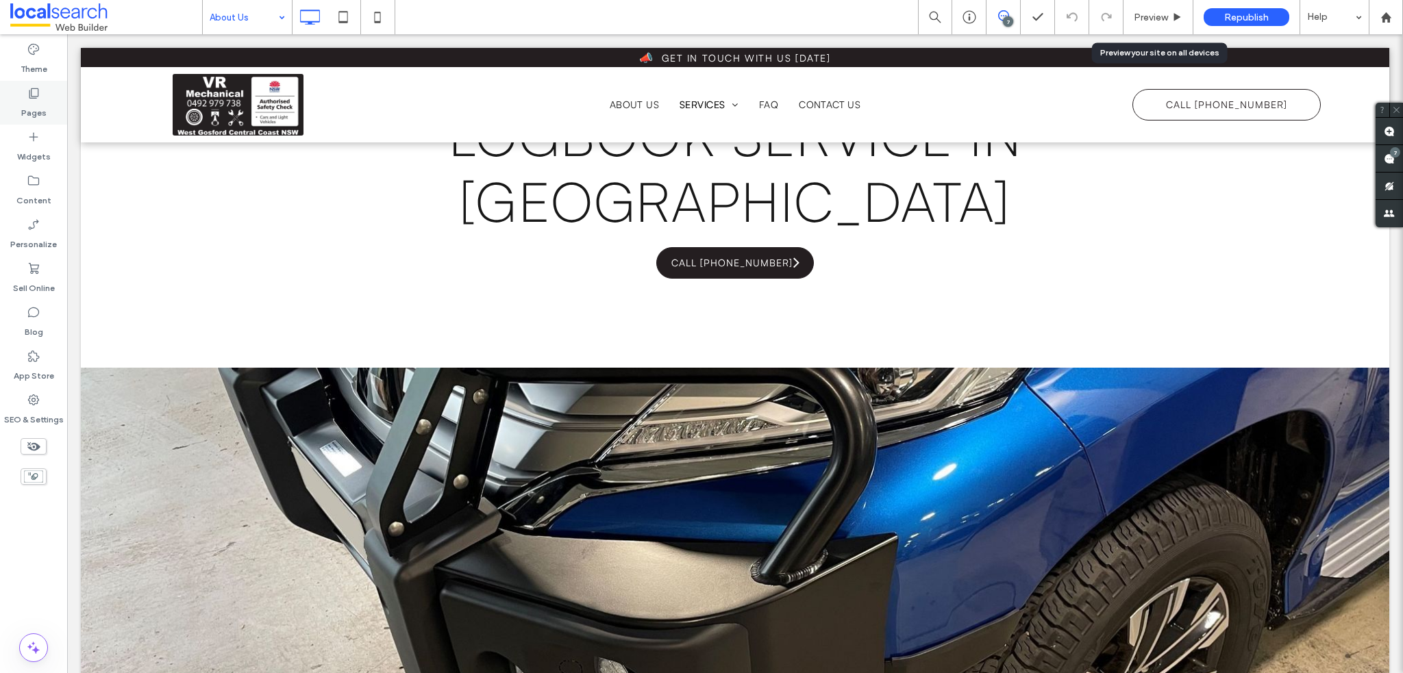
click at [44, 103] on label "Pages" at bounding box center [33, 109] width 25 height 19
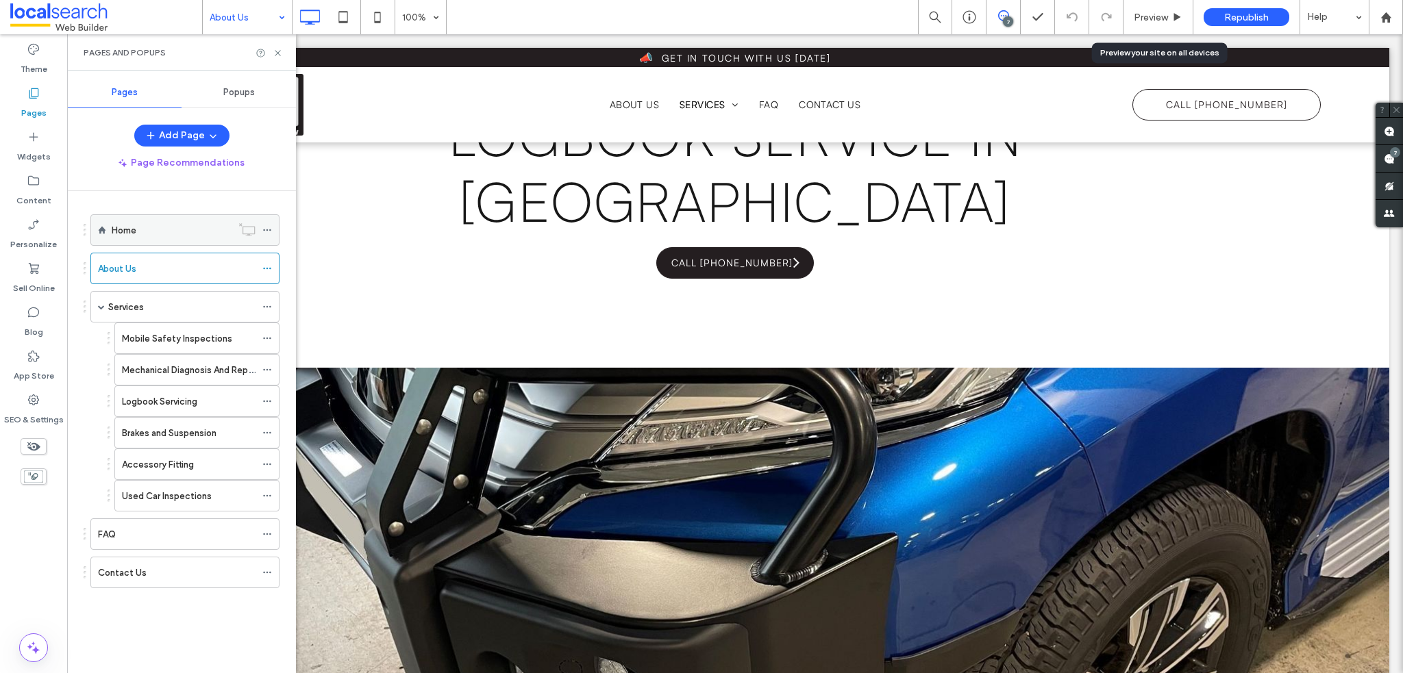
click at [159, 238] on div "Home" at bounding box center [172, 230] width 120 height 30
click at [280, 49] on icon at bounding box center [278, 53] width 10 height 10
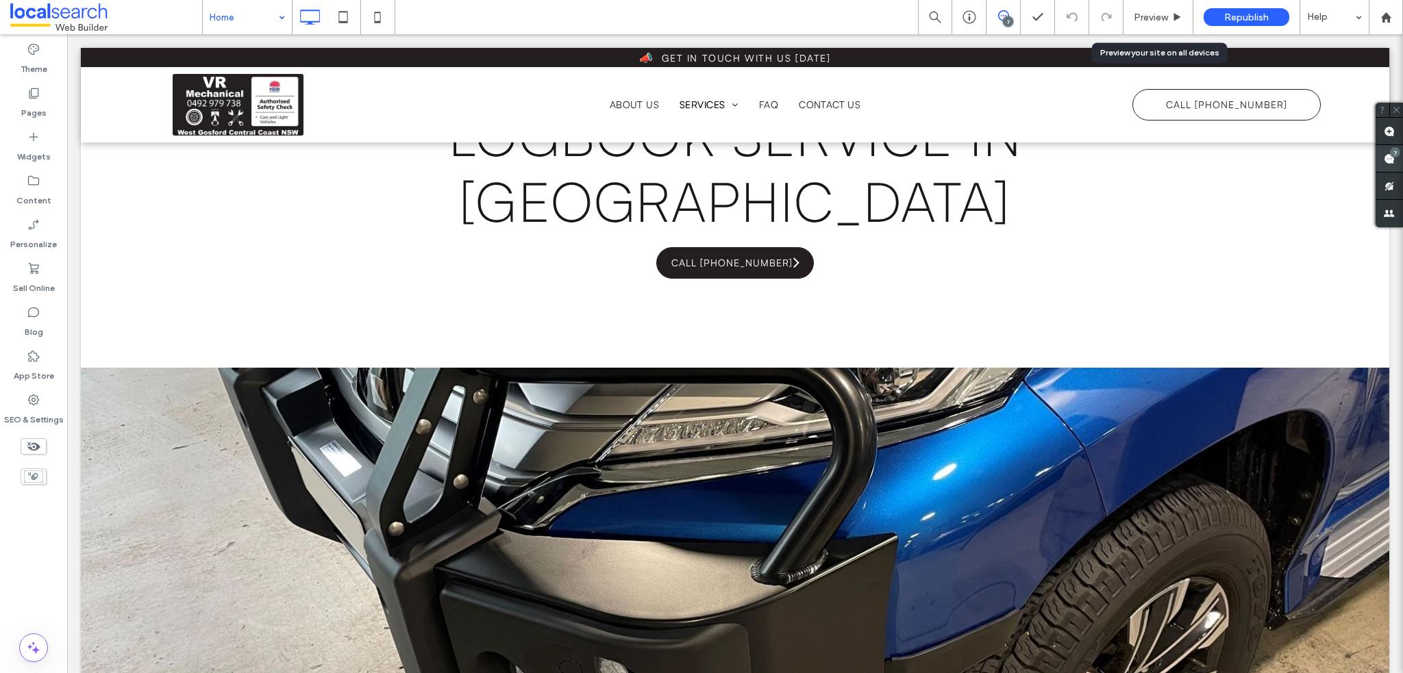
click at [1392, 161] on use at bounding box center [1389, 158] width 11 height 11
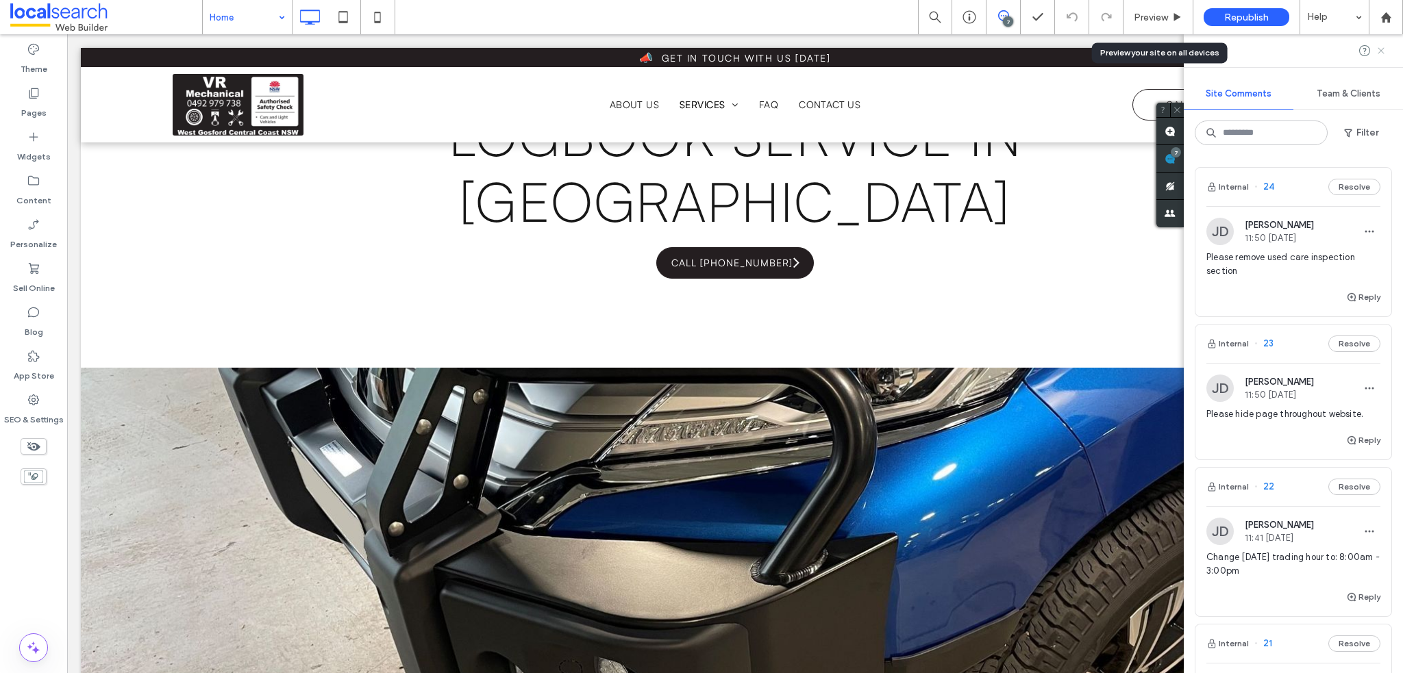
drag, startPoint x: 1380, startPoint y: 41, endPoint x: 1381, endPoint y: 49, distance: 7.7
click at [1380, 41] on div at bounding box center [1293, 50] width 219 height 33
click at [1382, 51] on use at bounding box center [1381, 50] width 6 height 6
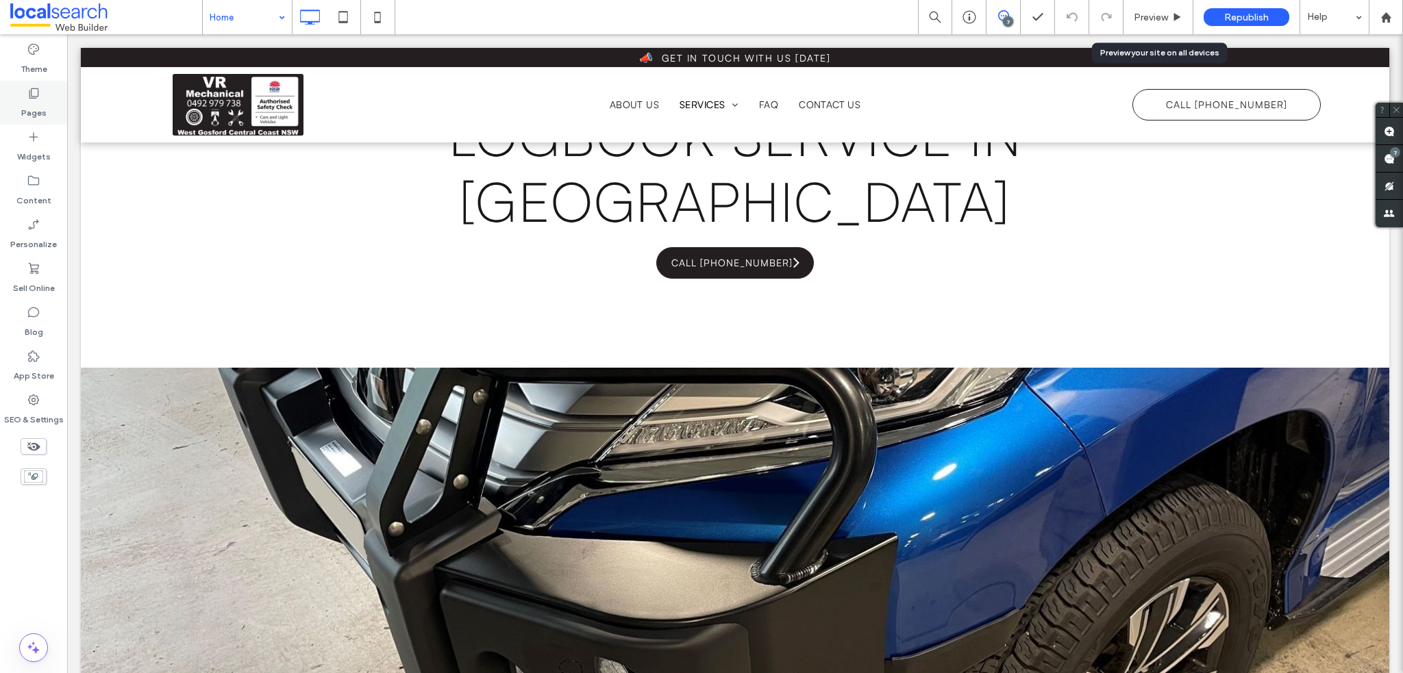
click at [47, 101] on div "Pages" at bounding box center [33, 103] width 67 height 44
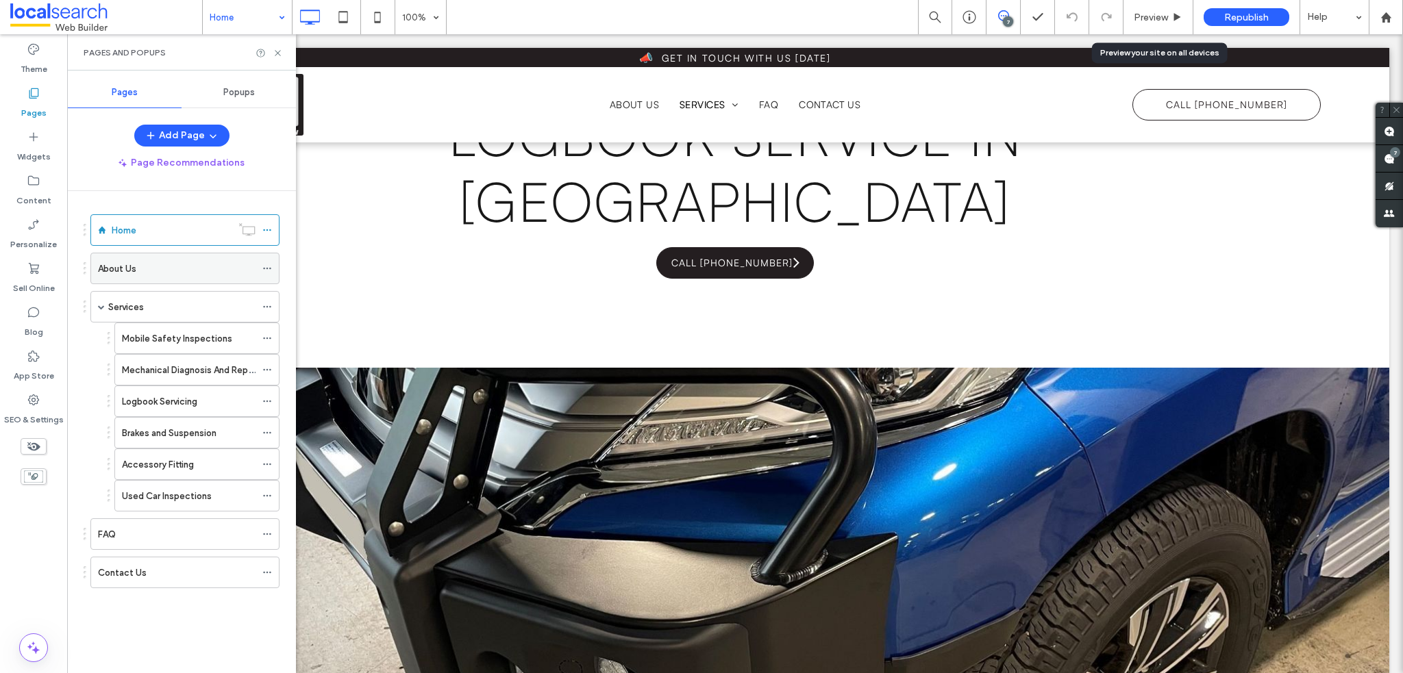
click at [160, 269] on div "About Us" at bounding box center [177, 269] width 158 height 14
click at [277, 51] on div at bounding box center [701, 336] width 1403 height 673
click at [41, 414] on label "SEO & Settings" at bounding box center [34, 416] width 60 height 19
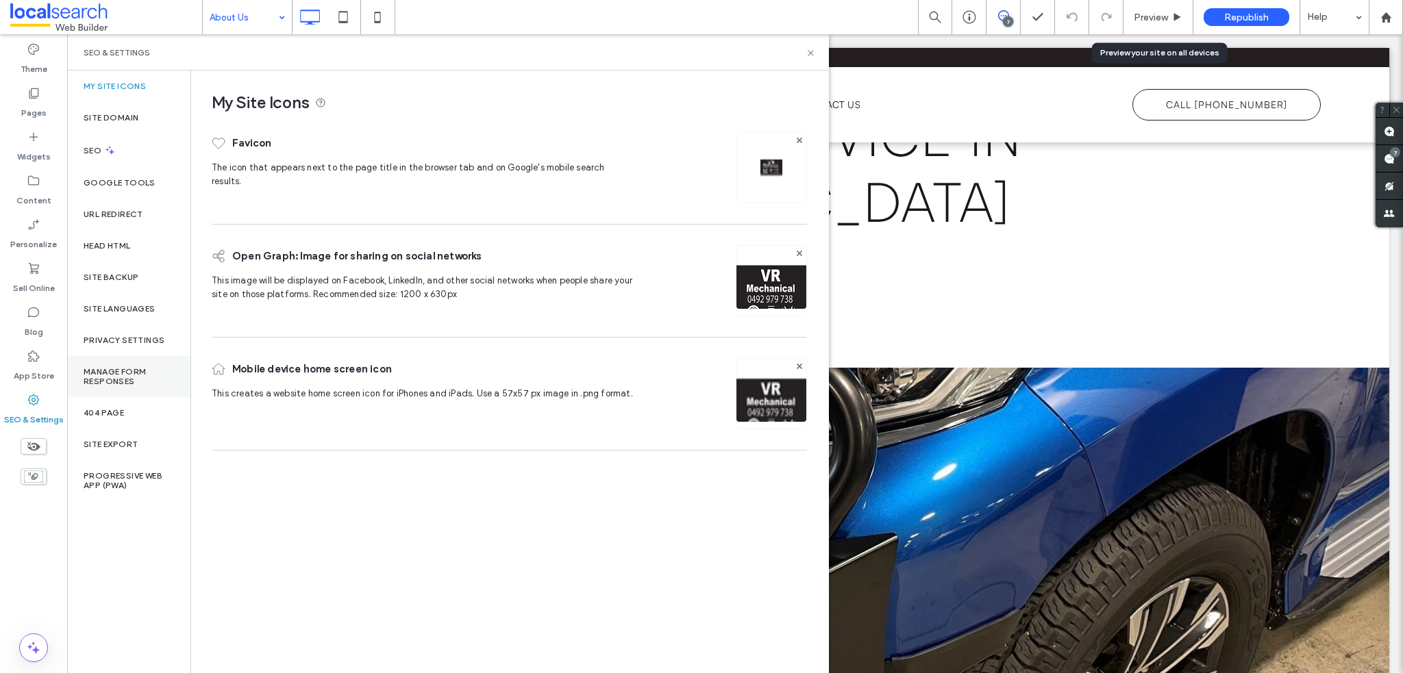
click at [146, 362] on div "Manage Form Responses" at bounding box center [128, 376] width 123 height 41
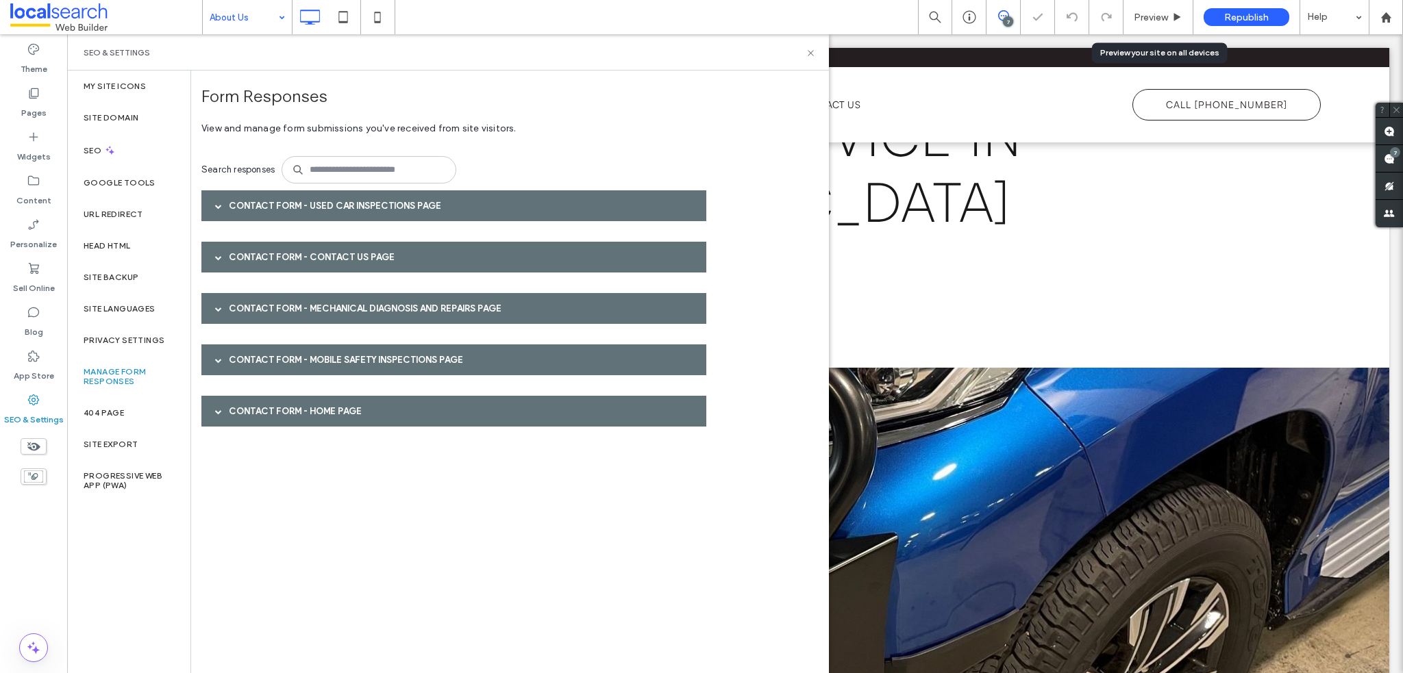
click at [213, 254] on div at bounding box center [218, 257] width 21 height 24
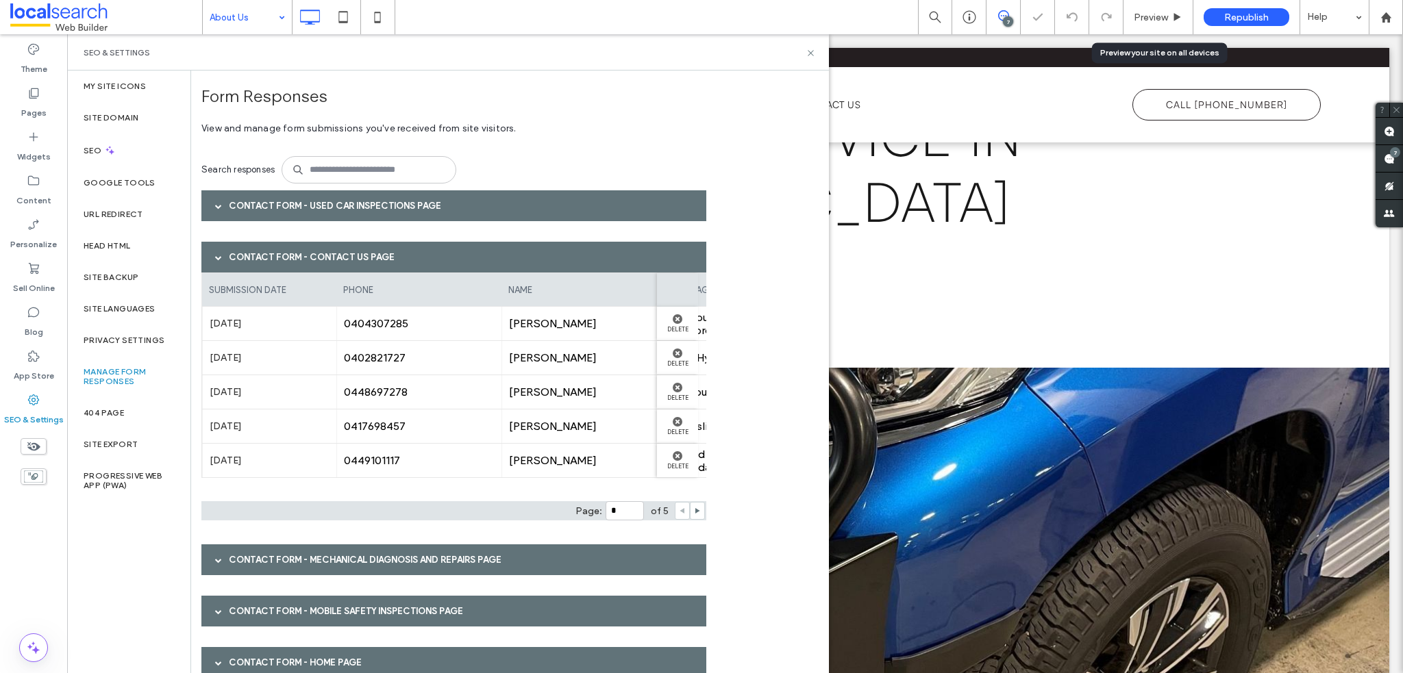
click at [217, 255] on span at bounding box center [218, 257] width 7 height 7
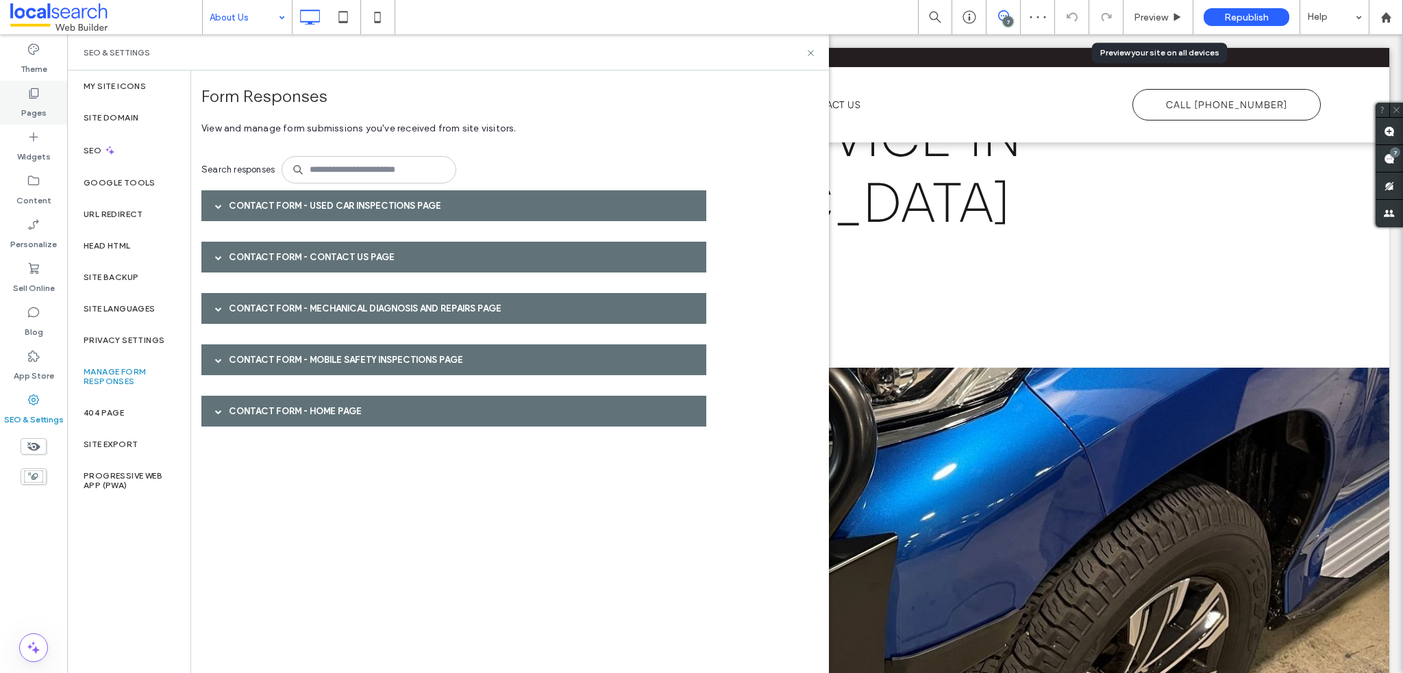
click at [34, 114] on label "Pages" at bounding box center [33, 109] width 25 height 19
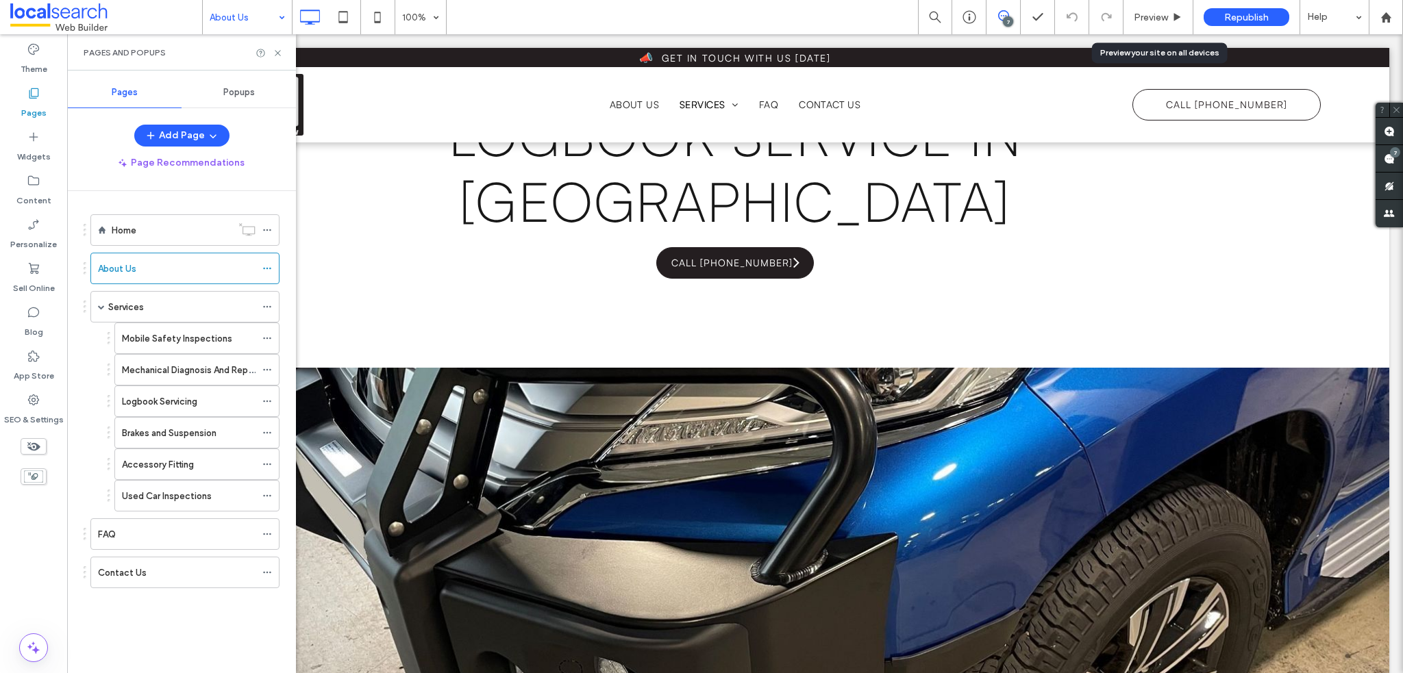
click at [169, 305] on div "Services" at bounding box center [181, 307] width 147 height 14
click at [280, 52] on div at bounding box center [701, 336] width 1403 height 673
click at [280, 52] on icon at bounding box center [278, 53] width 10 height 10
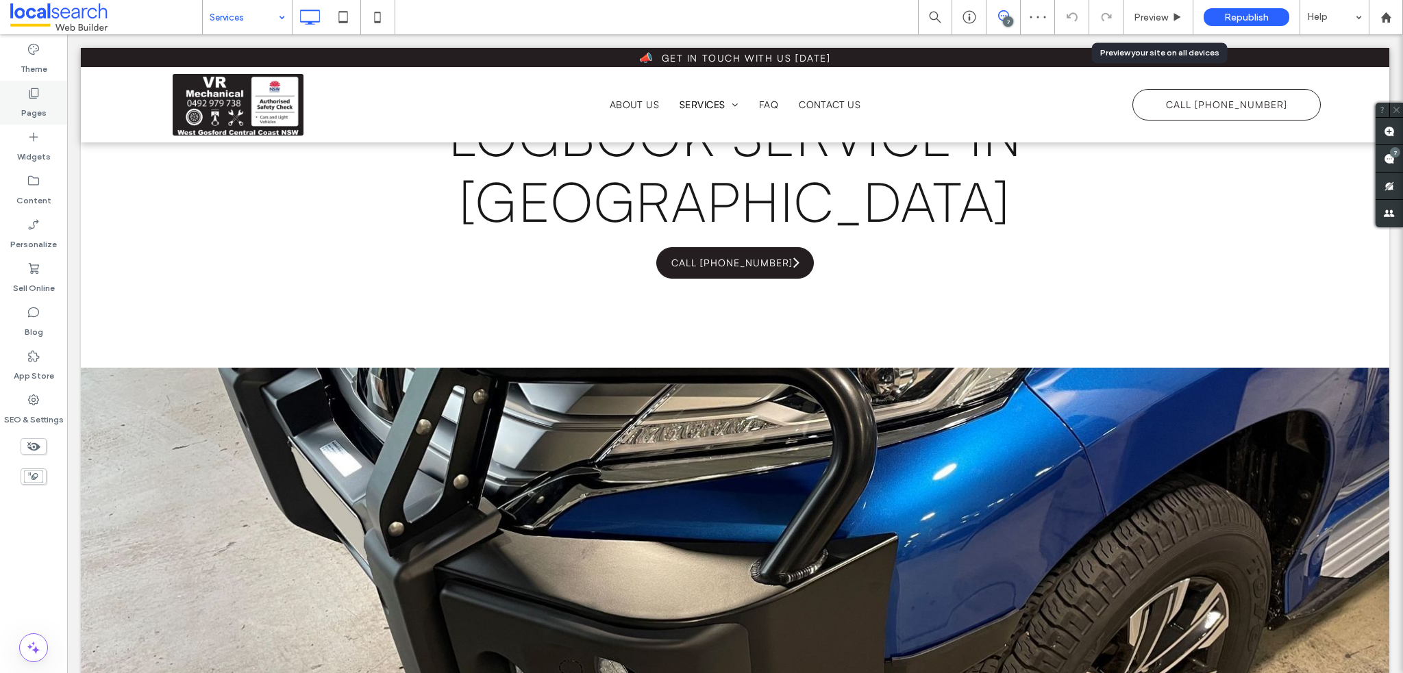
click at [36, 106] on label "Pages" at bounding box center [33, 109] width 25 height 19
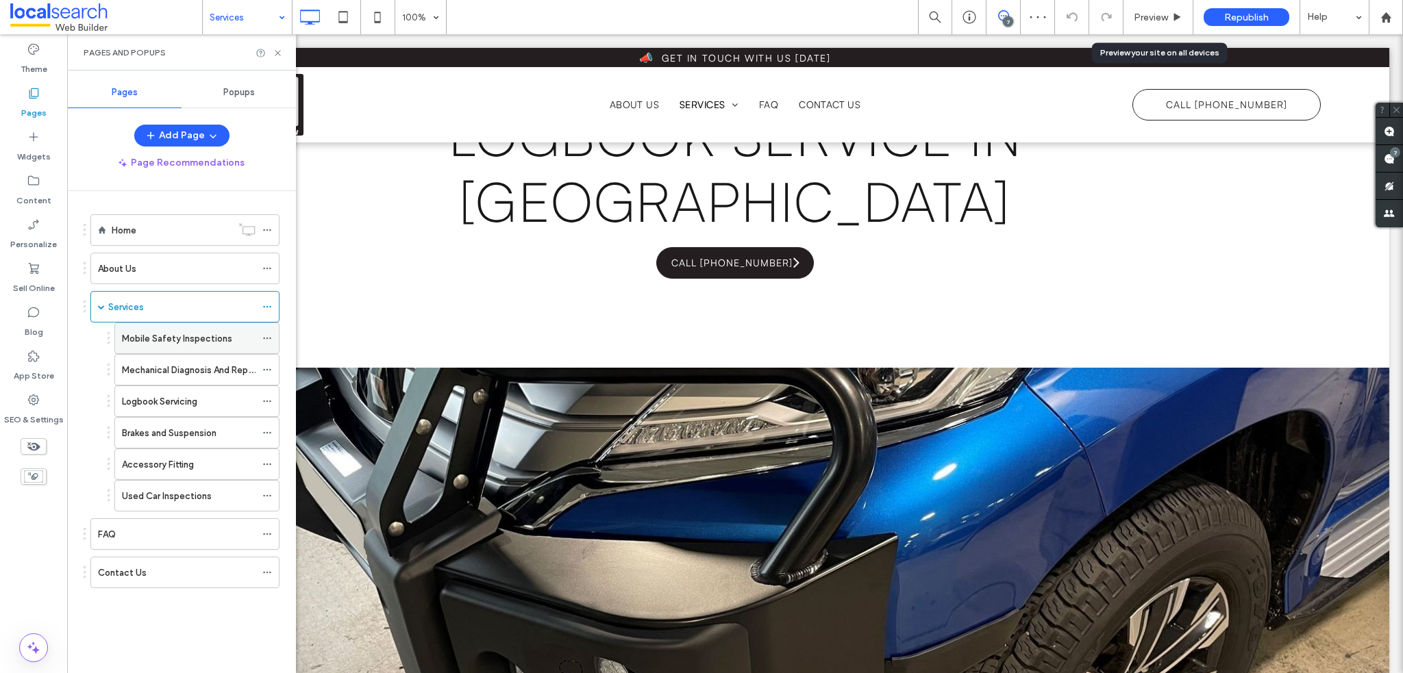
click at [173, 338] on label "Mobile Safety Inspections" at bounding box center [177, 339] width 110 height 24
click at [187, 375] on label "Mechanical Diagnosis And Repairs" at bounding box center [192, 370] width 140 height 24
click at [171, 403] on label "Logbook Servicing" at bounding box center [159, 402] width 75 height 24
click at [186, 432] on label "Brakes and Suspension" at bounding box center [169, 433] width 95 height 24
click at [206, 468] on div "Accessory Fitting" at bounding box center [189, 465] width 134 height 14
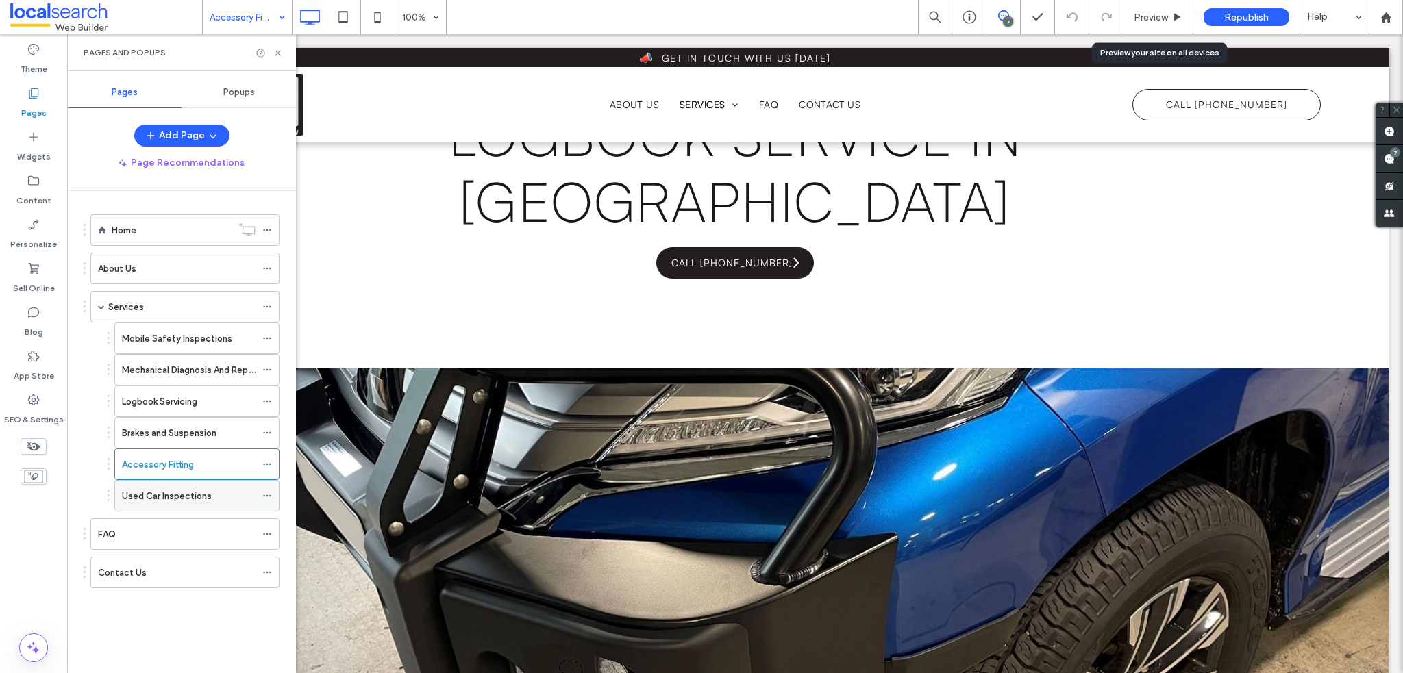
click at [203, 491] on label "Used Car Inspections" at bounding box center [167, 496] width 90 height 24
click at [138, 532] on div "FAQ" at bounding box center [177, 534] width 158 height 14
click at [182, 573] on div "Contact Us" at bounding box center [177, 573] width 158 height 14
click at [280, 49] on icon at bounding box center [278, 53] width 10 height 10
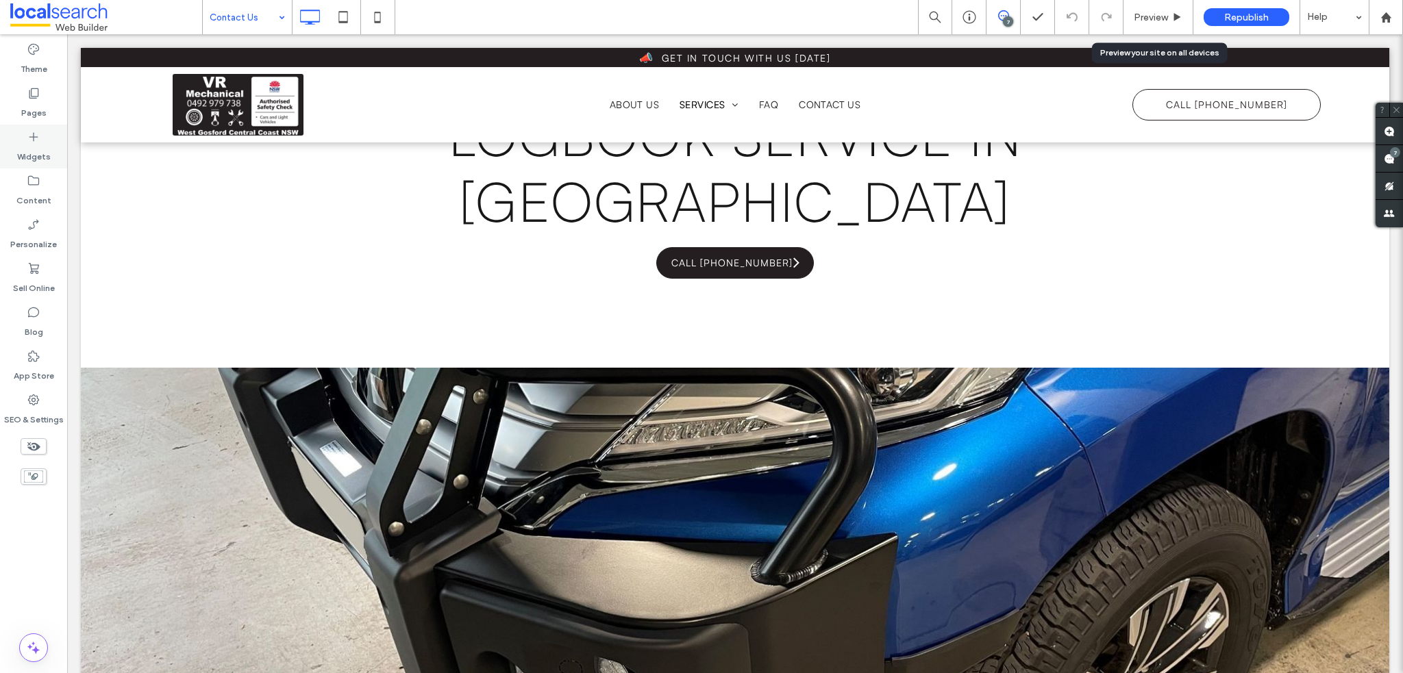
click at [30, 141] on icon at bounding box center [34, 137] width 14 height 14
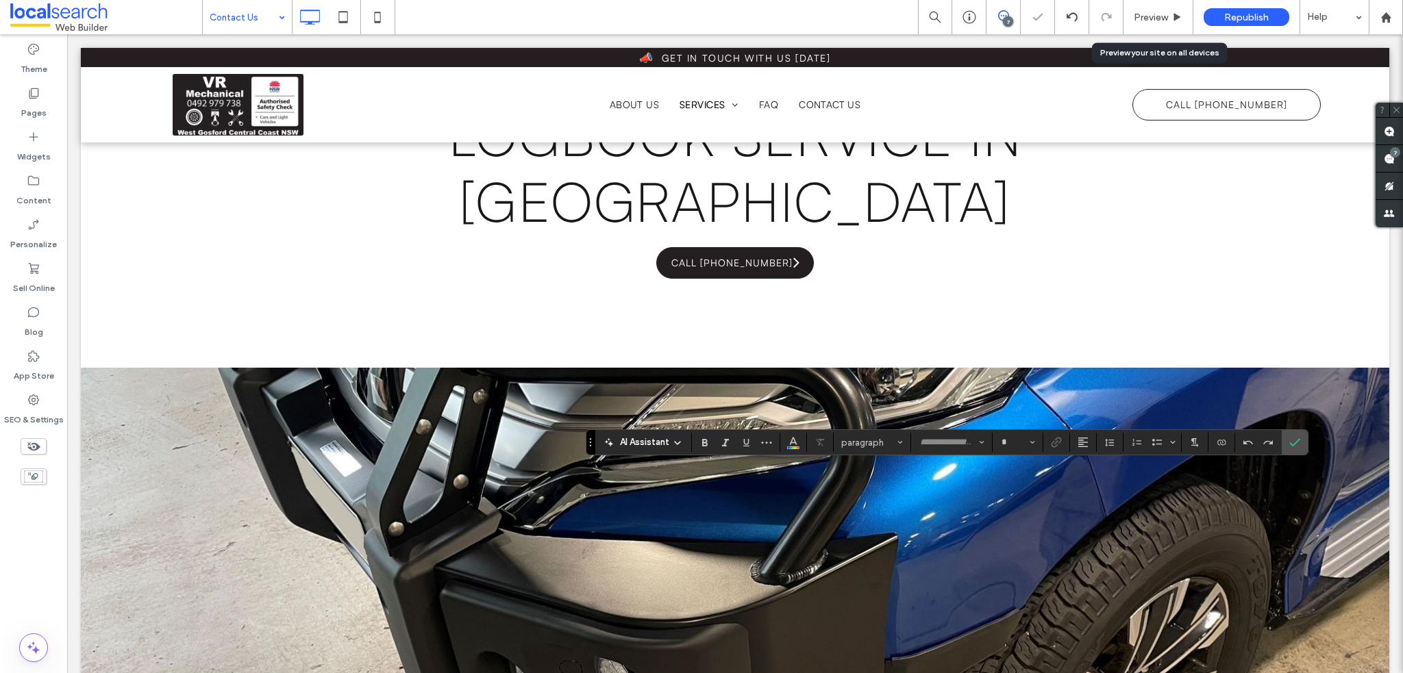
type input "**********"
type input "**"
click at [792, 445] on icon "Color" at bounding box center [793, 441] width 11 height 11
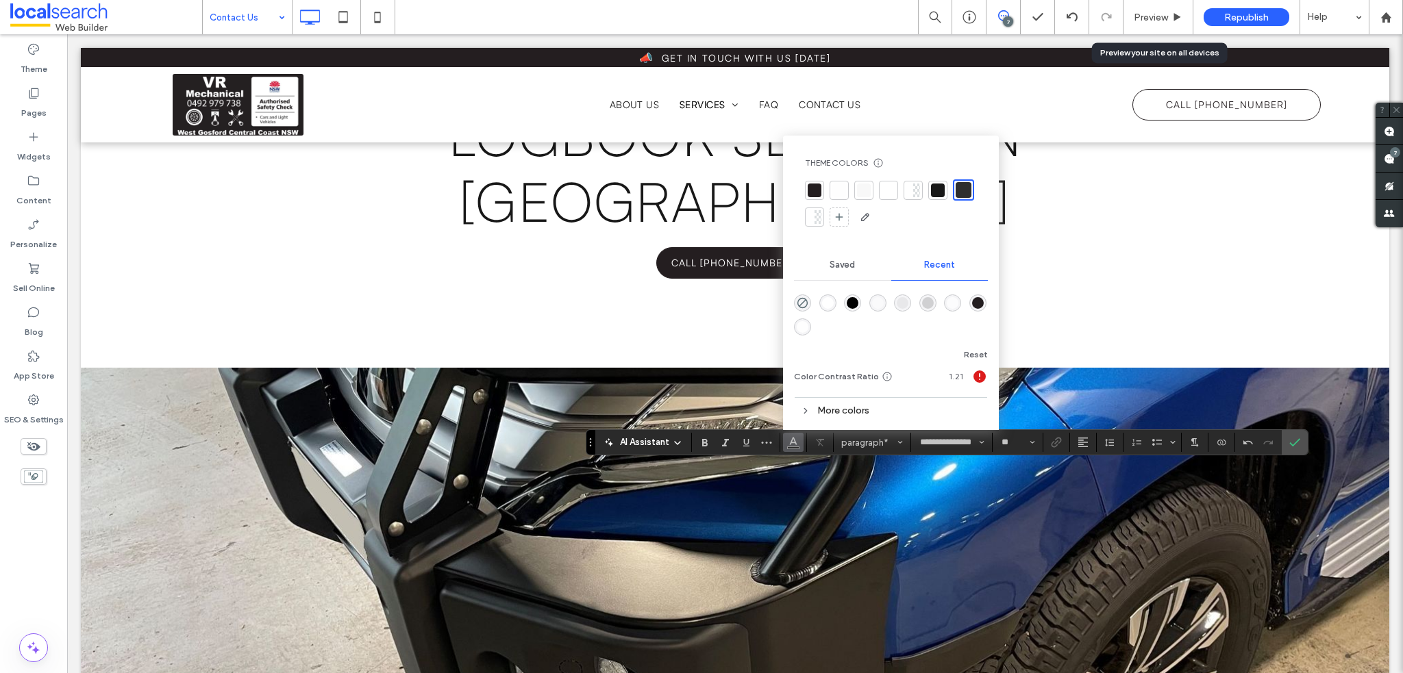
click at [843, 186] on div at bounding box center [839, 191] width 14 height 14
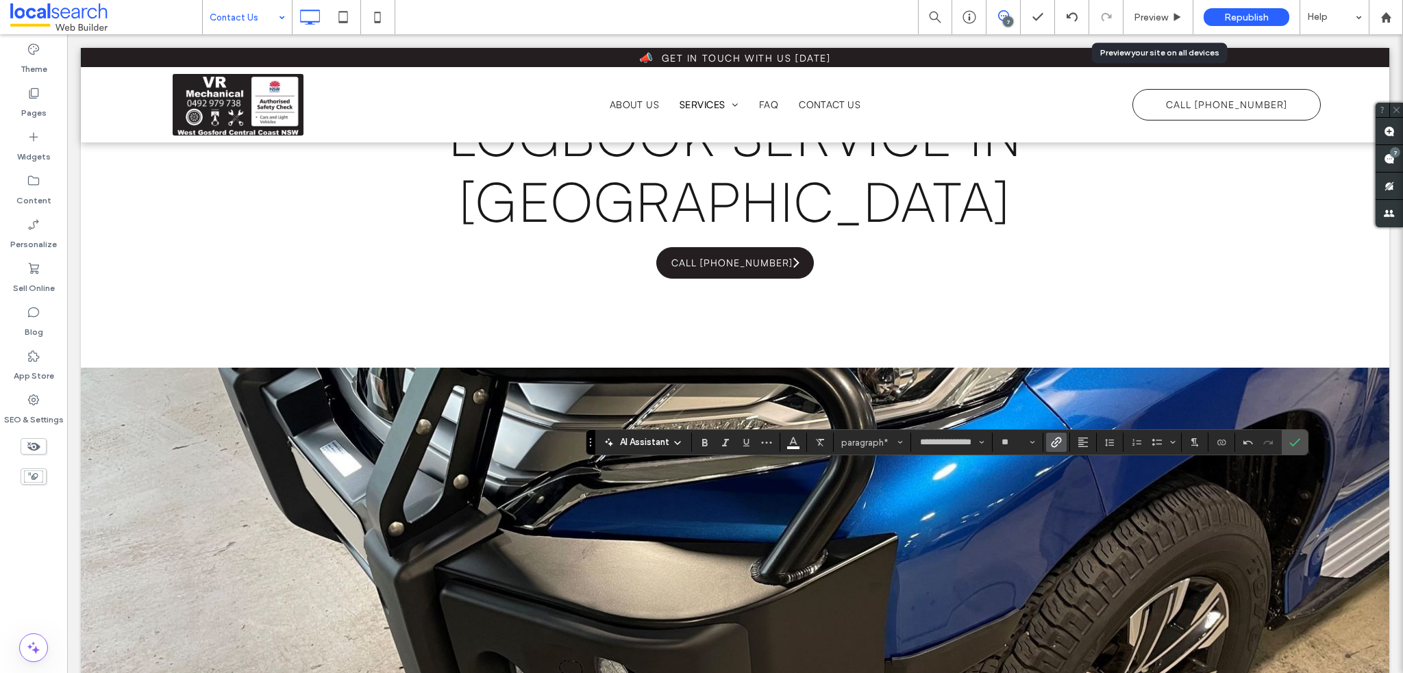
click at [1056, 444] on icon "Link" at bounding box center [1056, 442] width 11 height 11
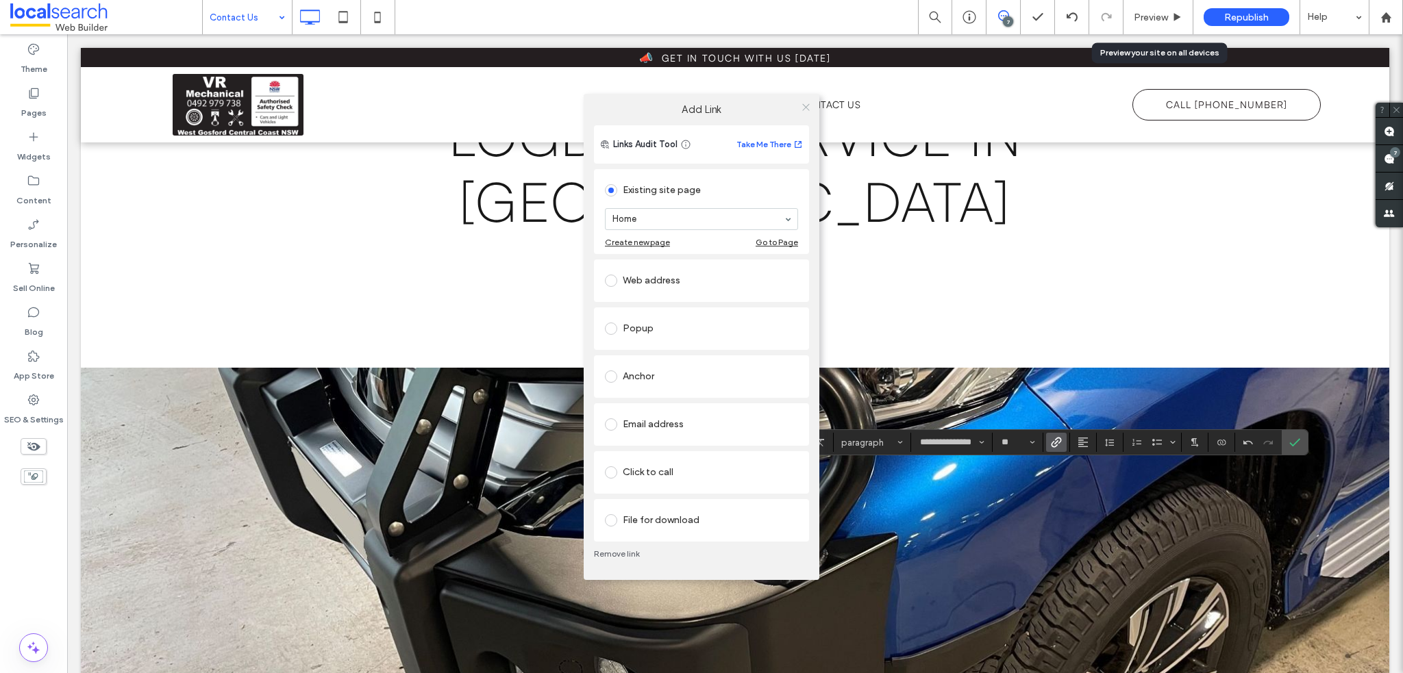
click at [806, 109] on icon at bounding box center [806, 107] width 10 height 10
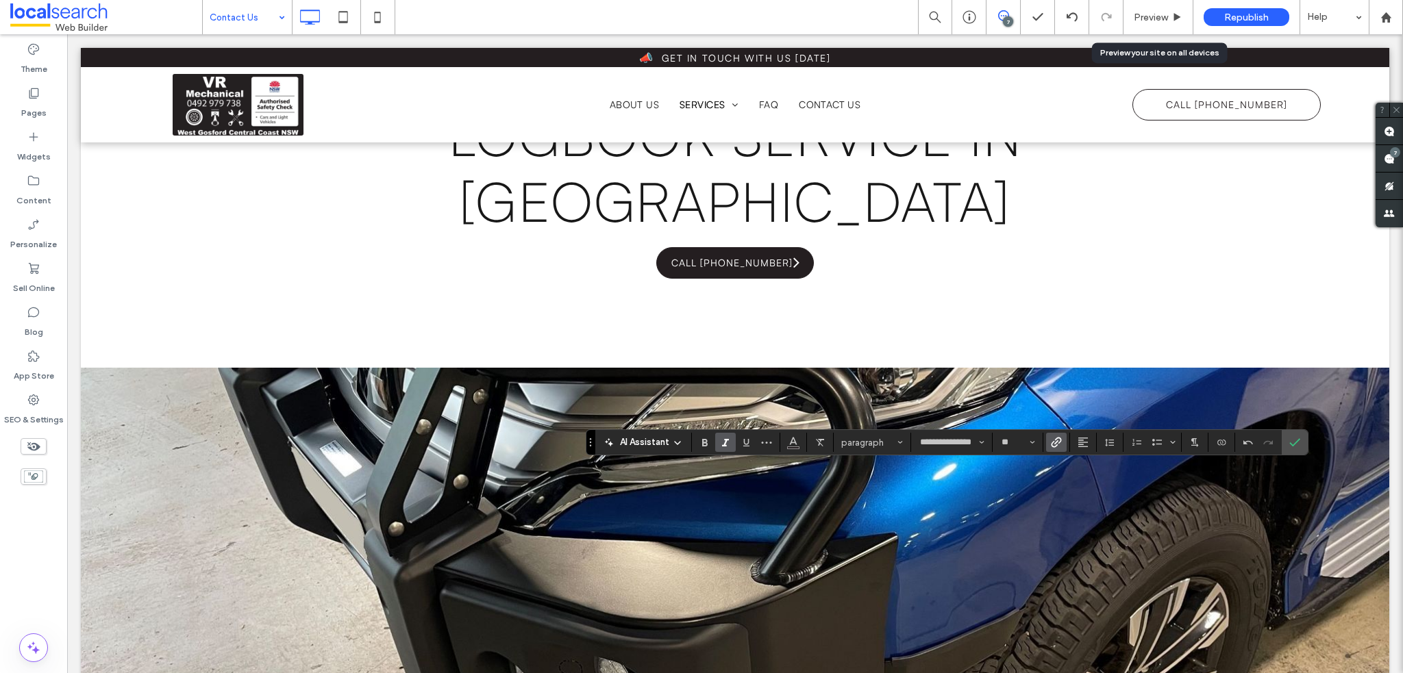
click at [721, 440] on icon "Italic" at bounding box center [725, 442] width 11 height 11
click at [1293, 438] on icon "Confirm" at bounding box center [1294, 442] width 11 height 11
drag, startPoint x: 782, startPoint y: 441, endPoint x: 804, endPoint y: 443, distance: 21.3
click at [784, 440] on icon "Color" at bounding box center [789, 441] width 11 height 11
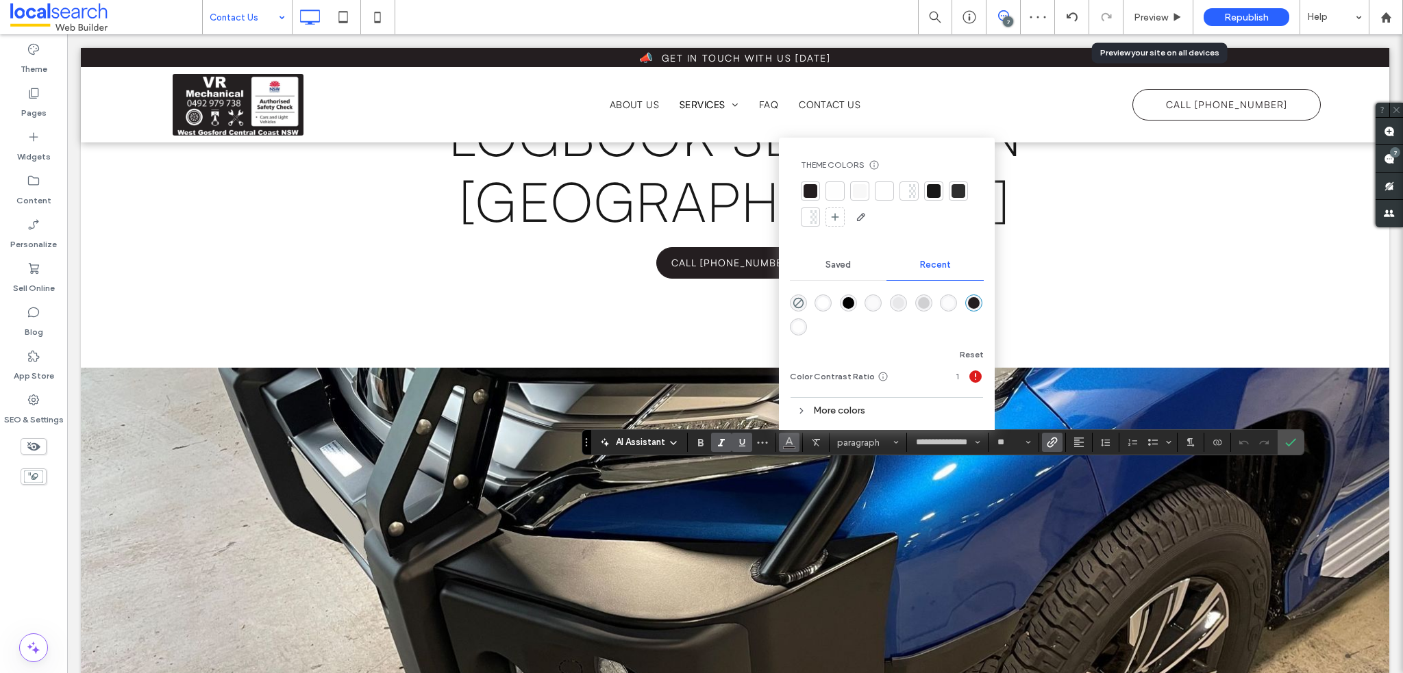
click at [832, 190] on div at bounding box center [835, 191] width 14 height 14
click at [1292, 440] on use "Confirm" at bounding box center [1290, 443] width 11 height 8
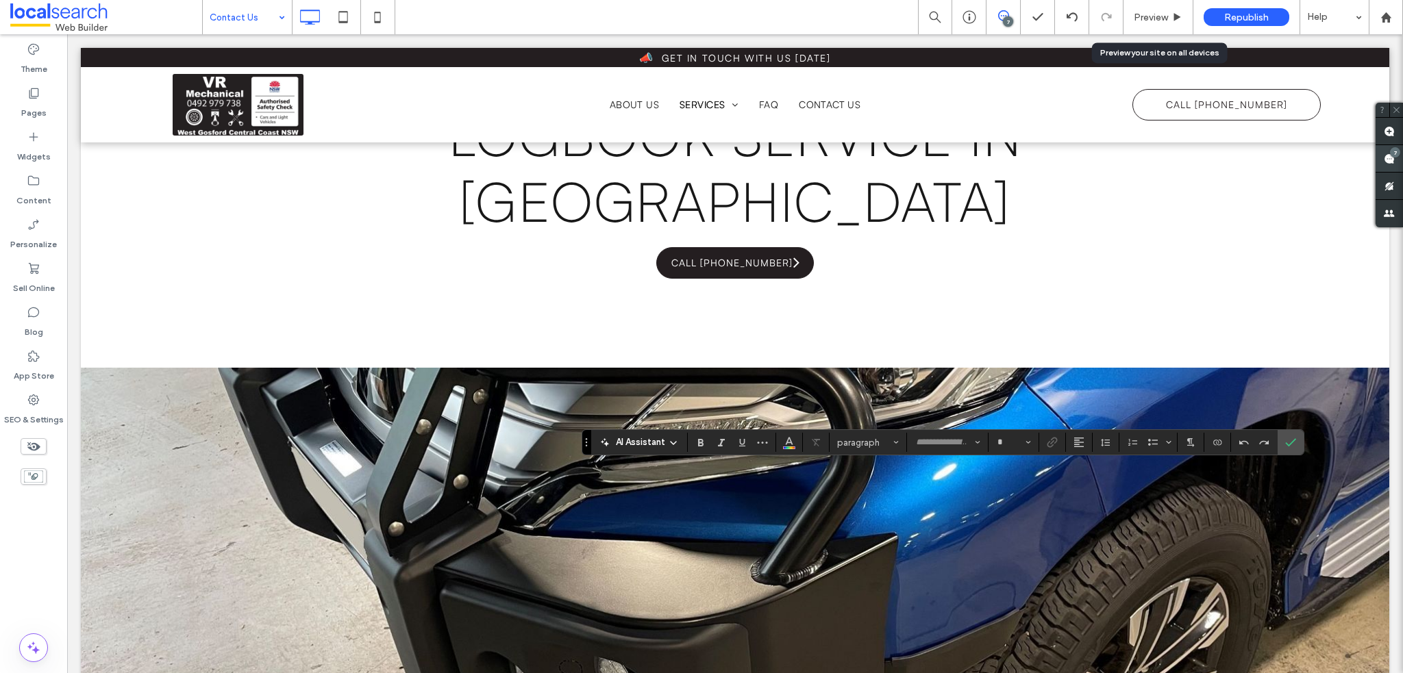
type input "**********"
type input "**"
click at [1293, 446] on icon "Confirm" at bounding box center [1290, 442] width 11 height 11
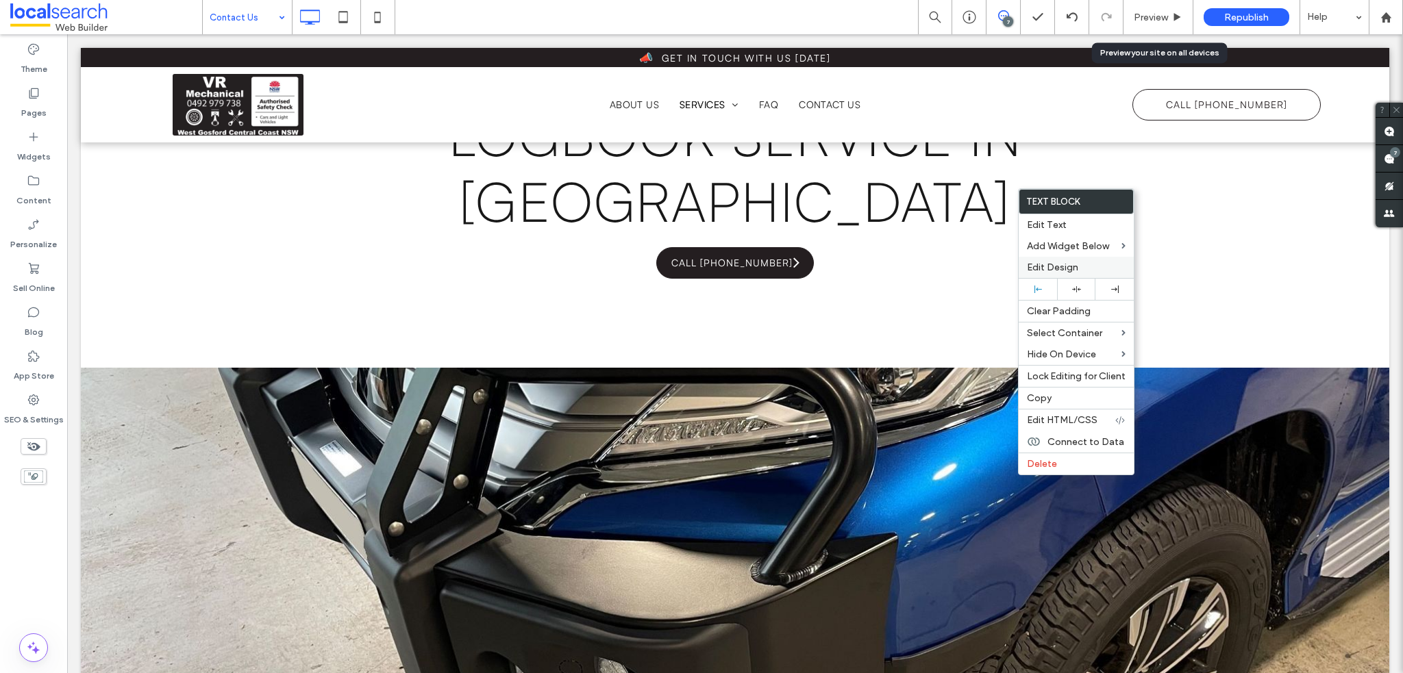
click at [1063, 260] on div "Edit Design" at bounding box center [1076, 267] width 115 height 21
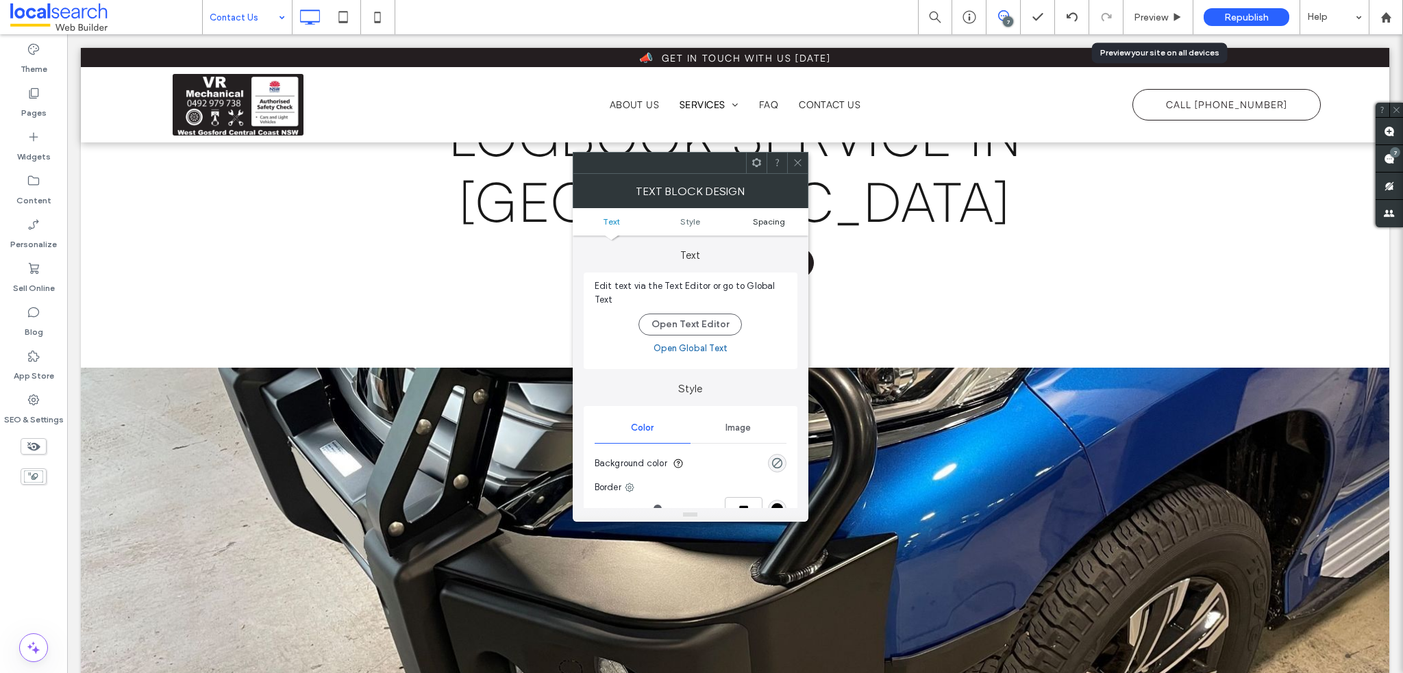
click at [775, 221] on span "Spacing" at bounding box center [769, 221] width 32 height 10
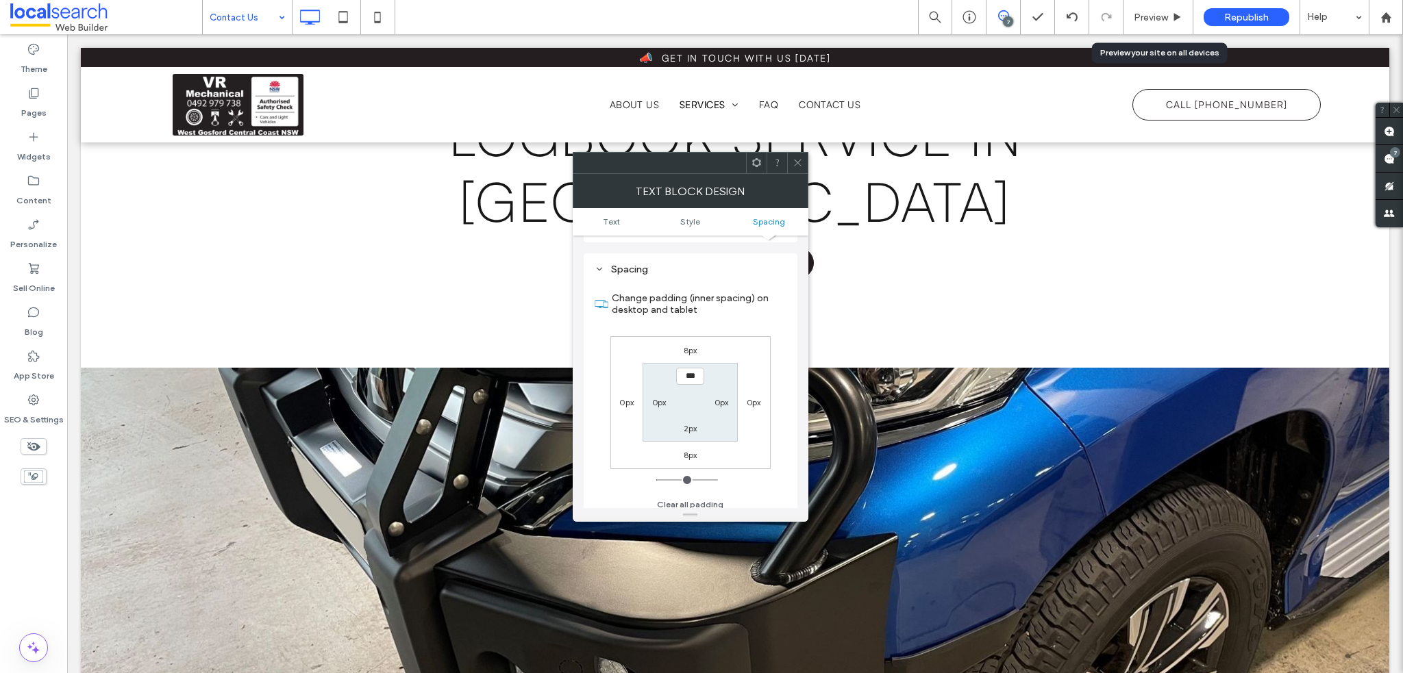
scroll to position [350, 0]
click at [691, 342] on label "8px" at bounding box center [691, 343] width 14 height 10
type input "*"
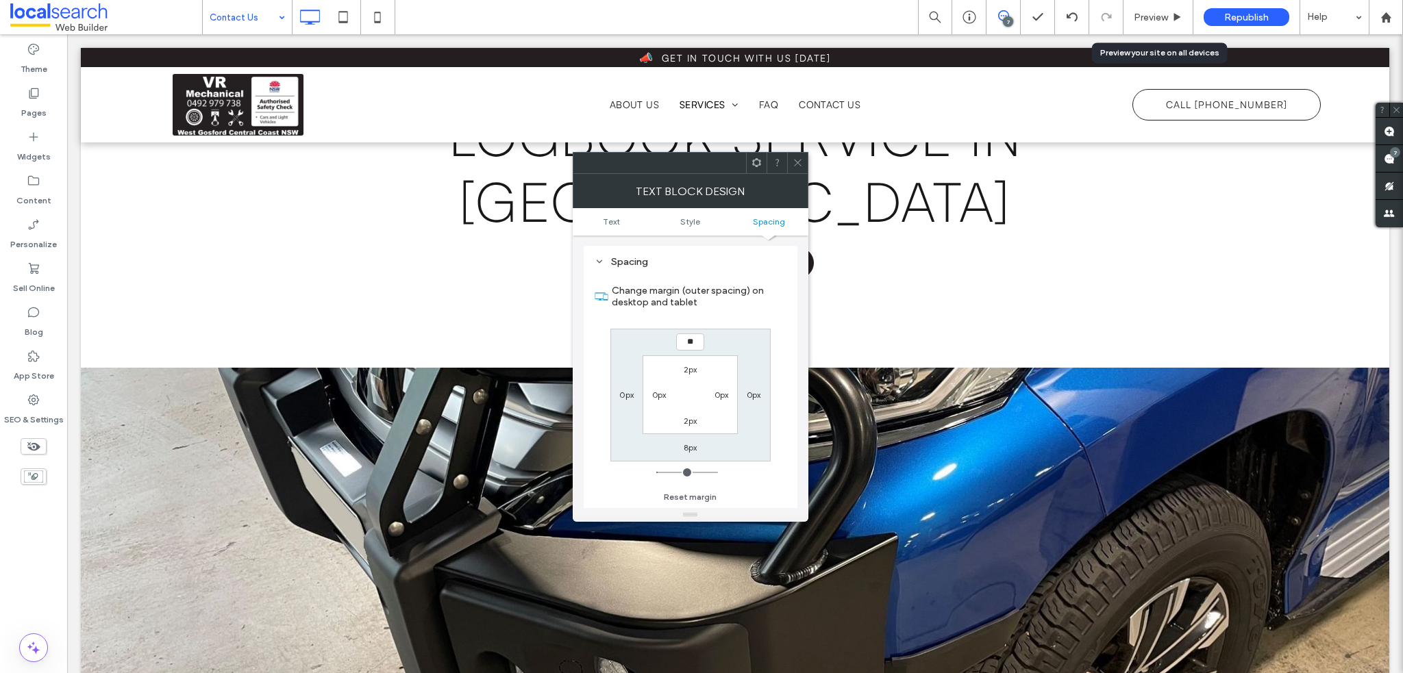
type input "**"
type input "****"
click at [797, 158] on icon at bounding box center [798, 163] width 10 height 10
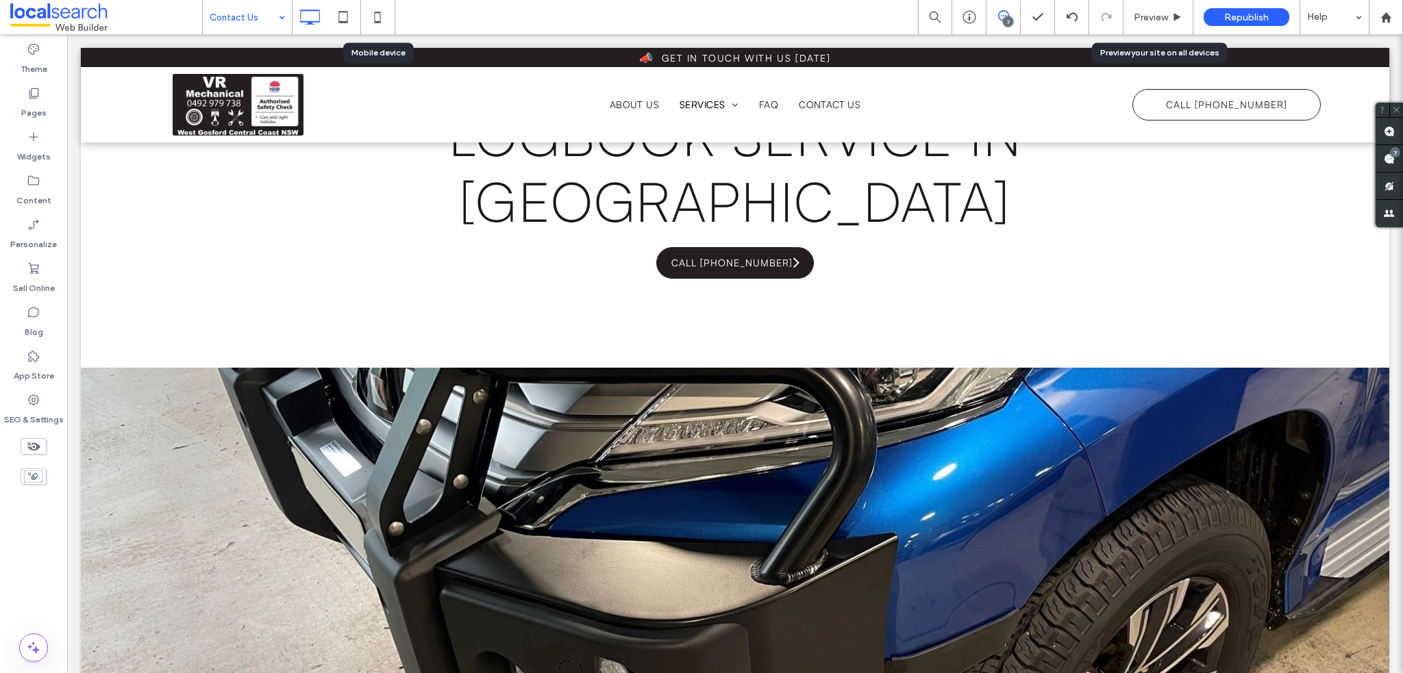
click at [370, 13] on icon at bounding box center [377, 16] width 27 height 27
